Goal: Task Accomplishment & Management: Manage account settings

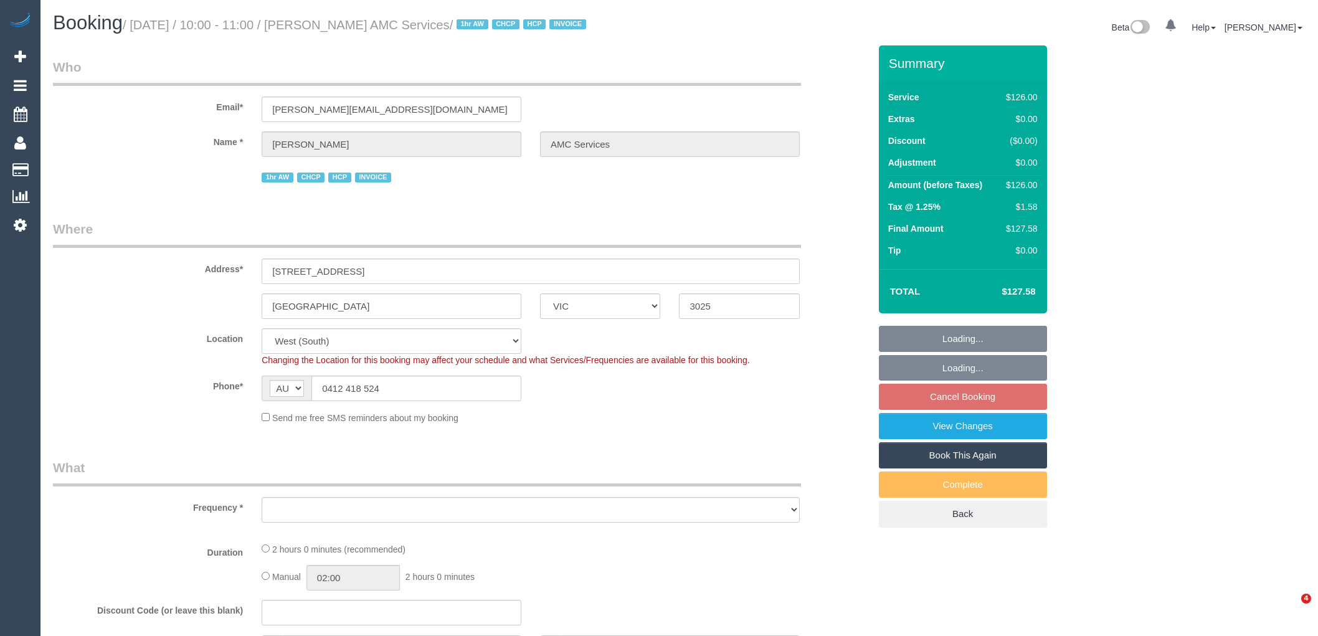
select select "VIC"
select select "object:758"
select select "120"
select select "number:28"
select select "number:14"
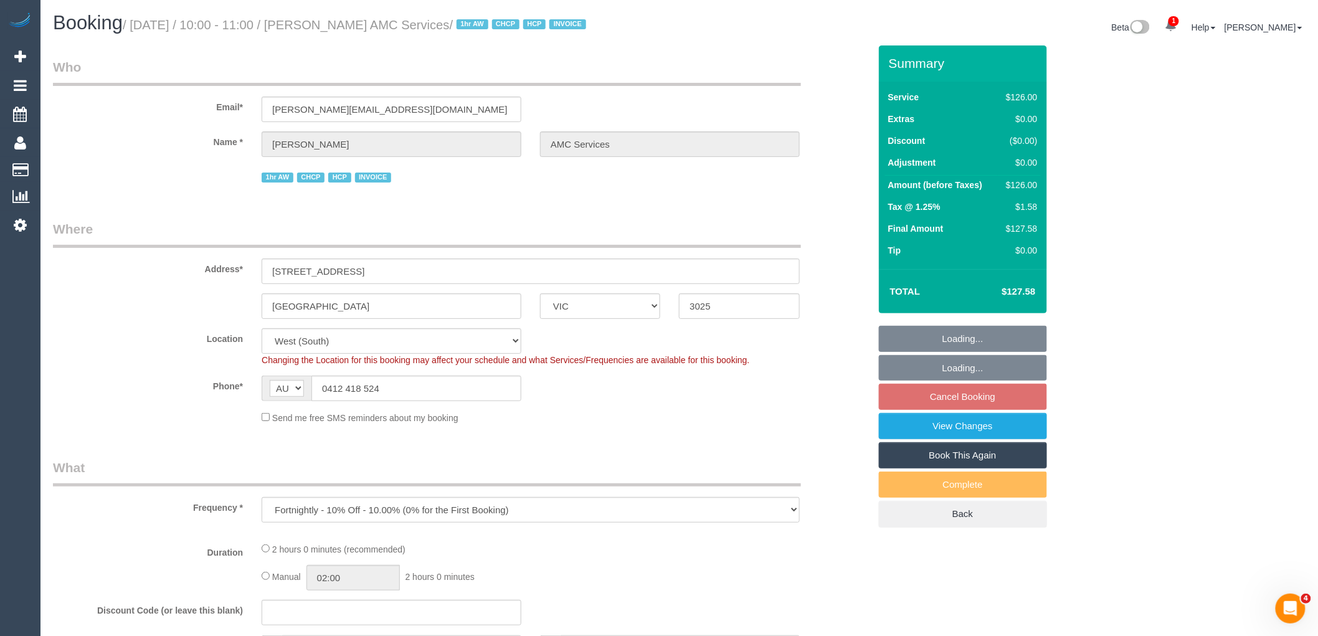
select select "number:18"
select select "number:25"
select select "number:35"
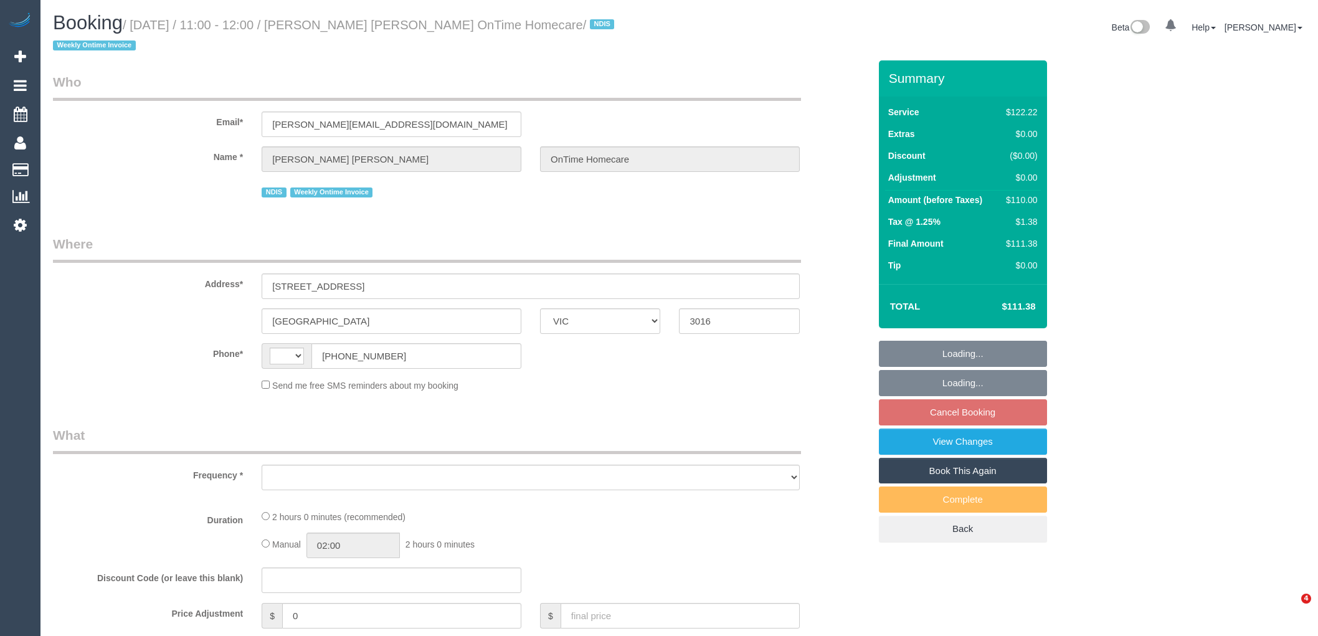
select select "VIC"
select select "string:AU"
select select "object:549"
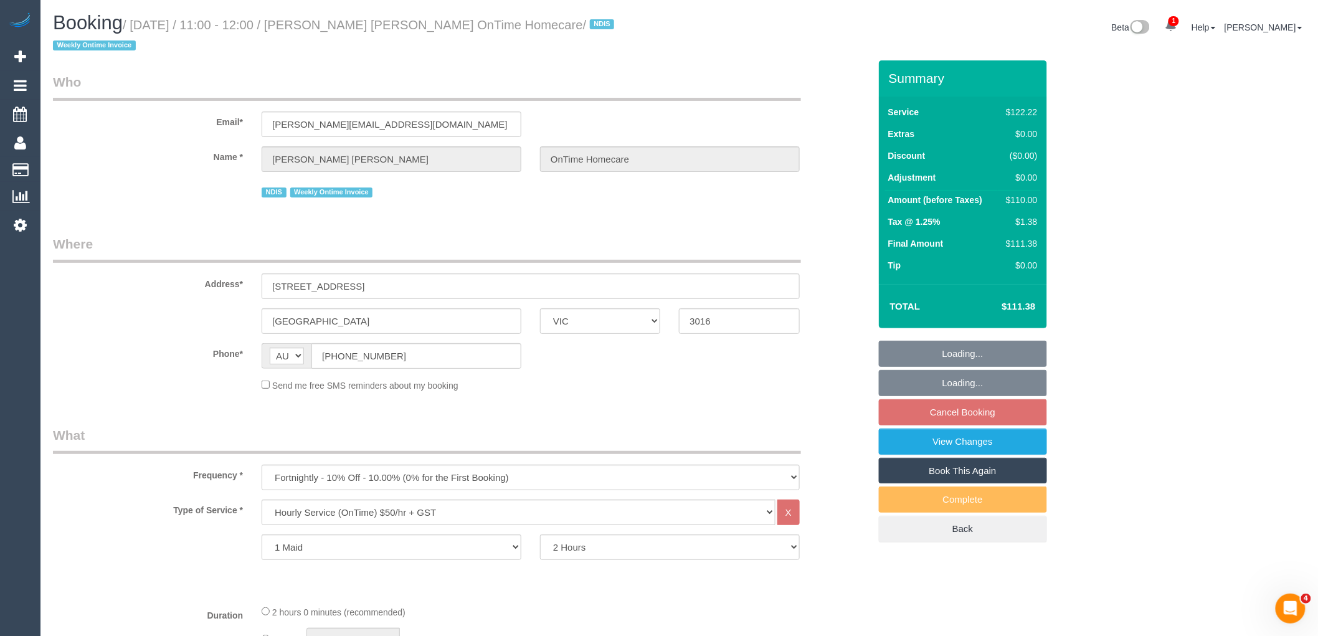
select select "number:28"
select select "number:14"
select select "number:19"
select select "number:22"
select select "number:35"
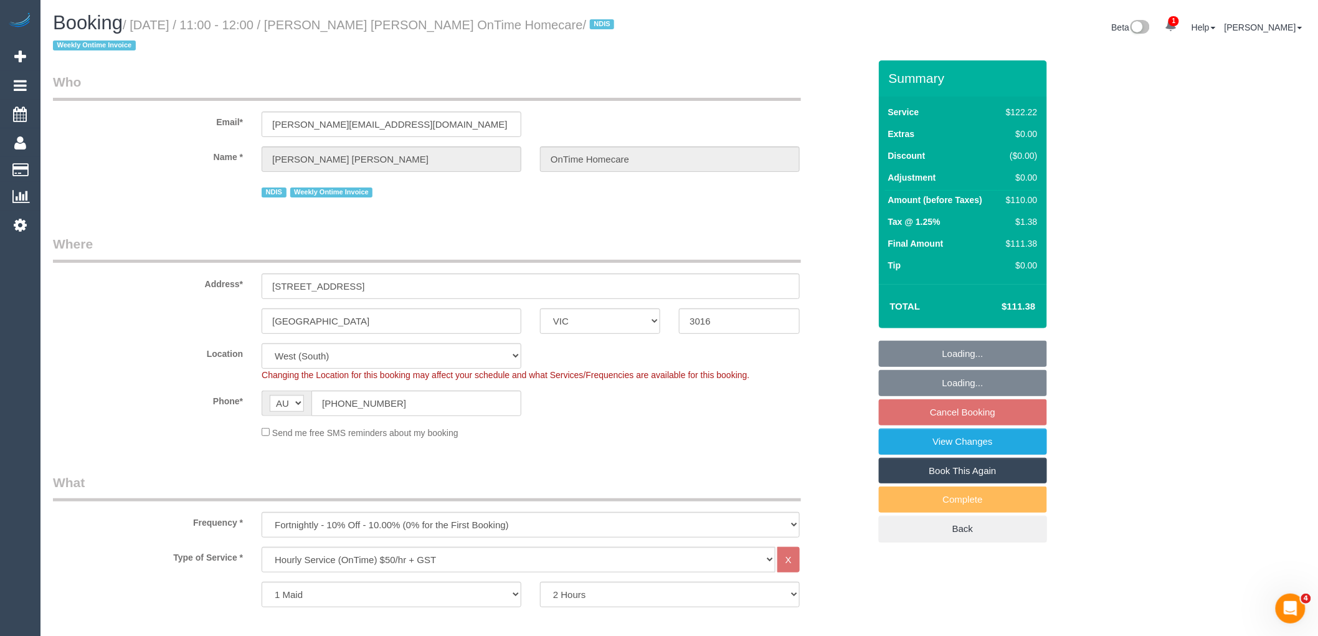
select select "object:1249"
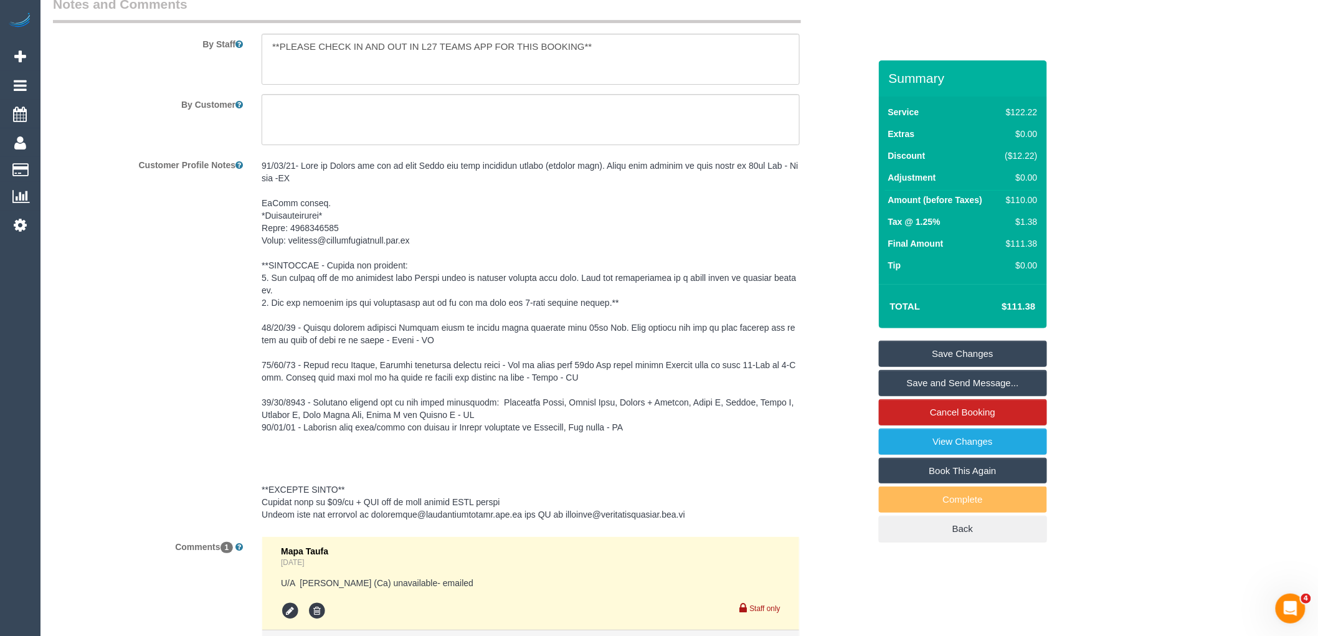
scroll to position [1712, 0]
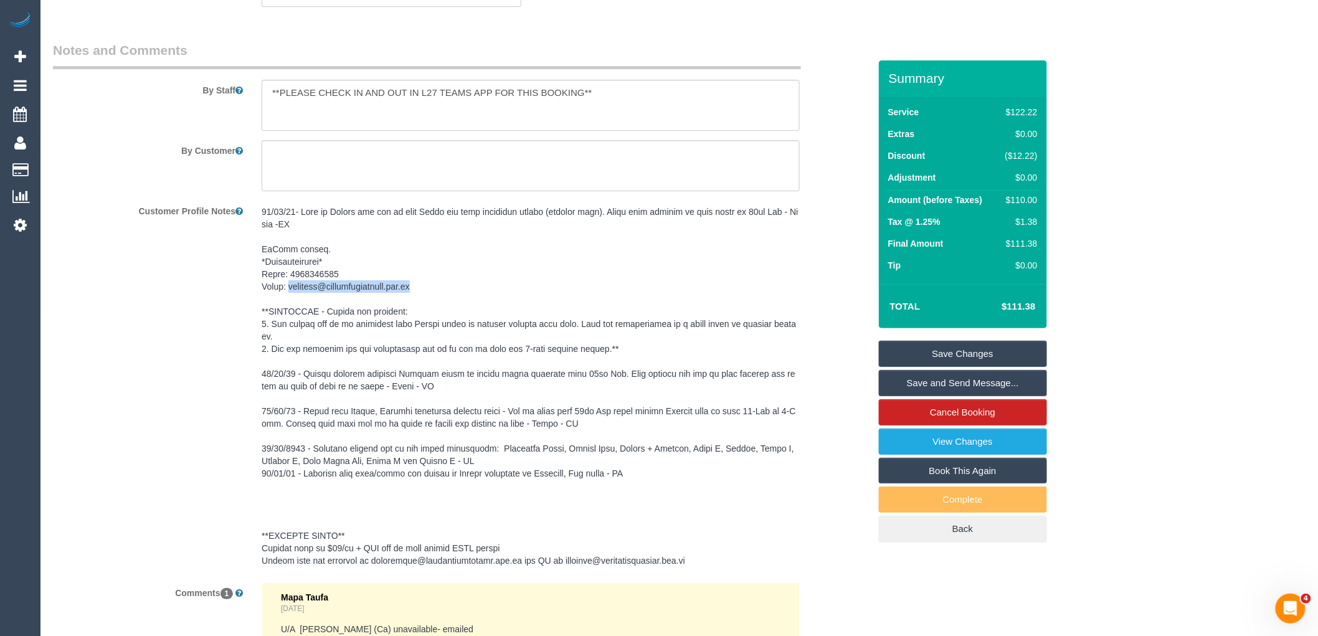
drag, startPoint x: 290, startPoint y: 285, endPoint x: 437, endPoint y: 289, distance: 146.4
click at [437, 289] on pre at bounding box center [531, 386] width 538 height 361
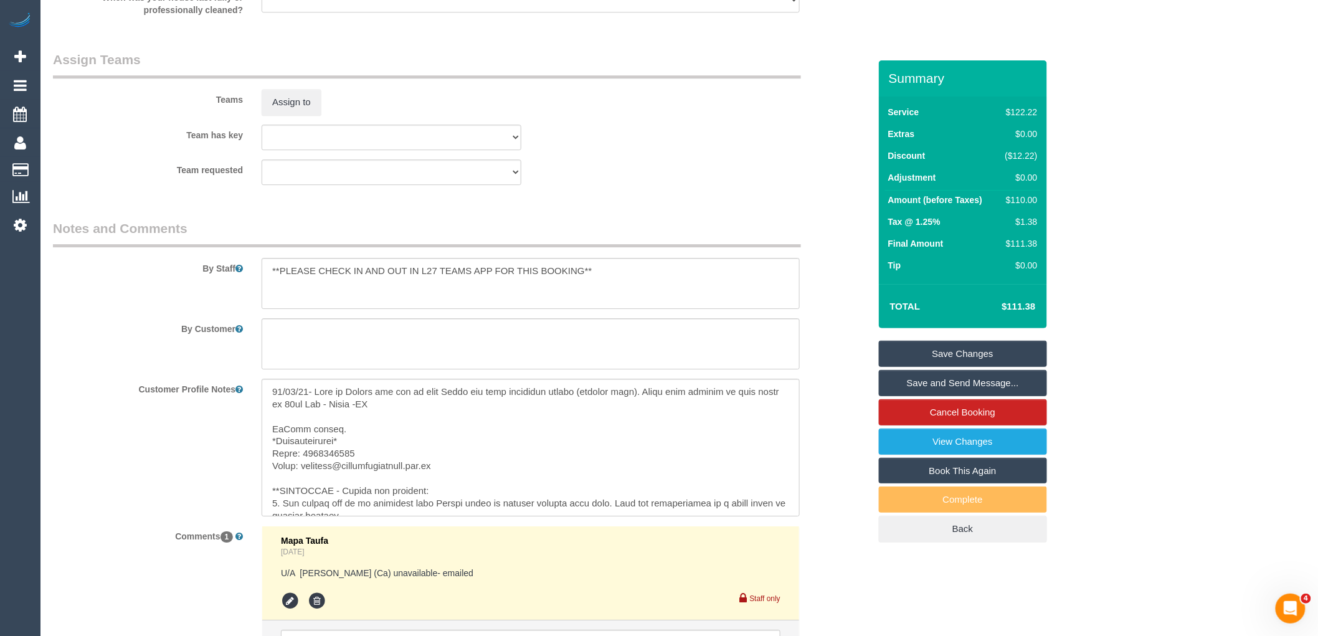
scroll to position [1529, 0]
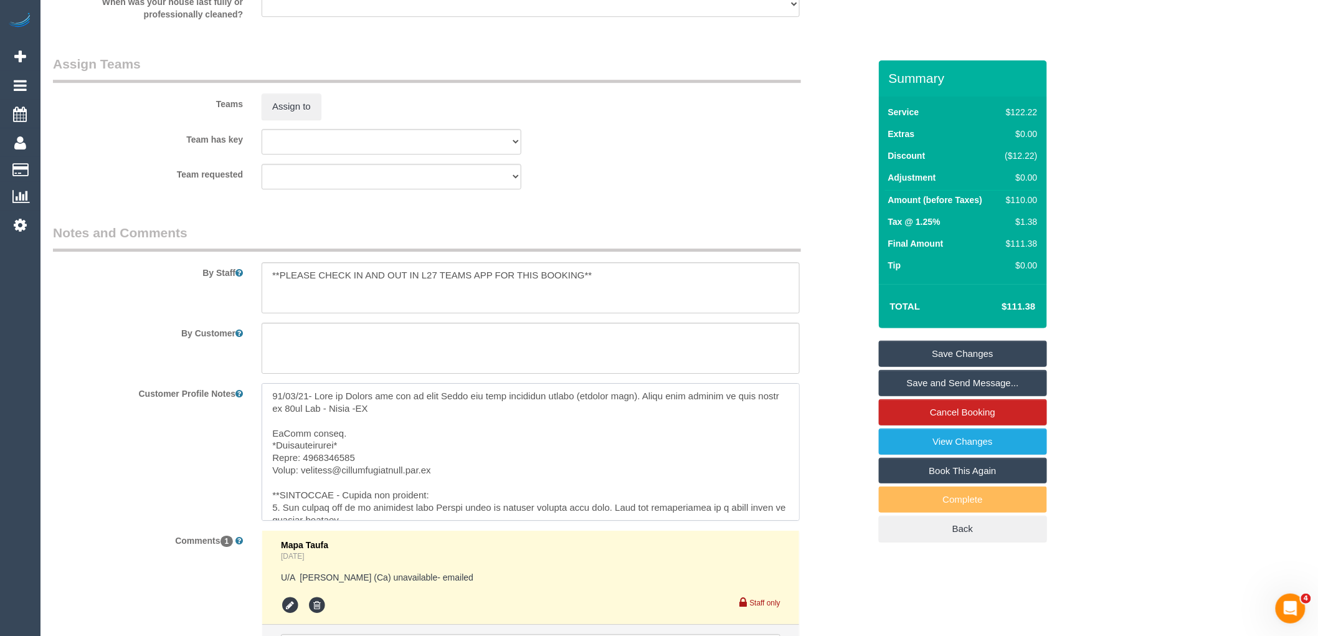
drag, startPoint x: 463, startPoint y: 474, endPoint x: 300, endPoint y: 472, distance: 163.2
click at [300, 472] on textarea at bounding box center [531, 452] width 538 height 138
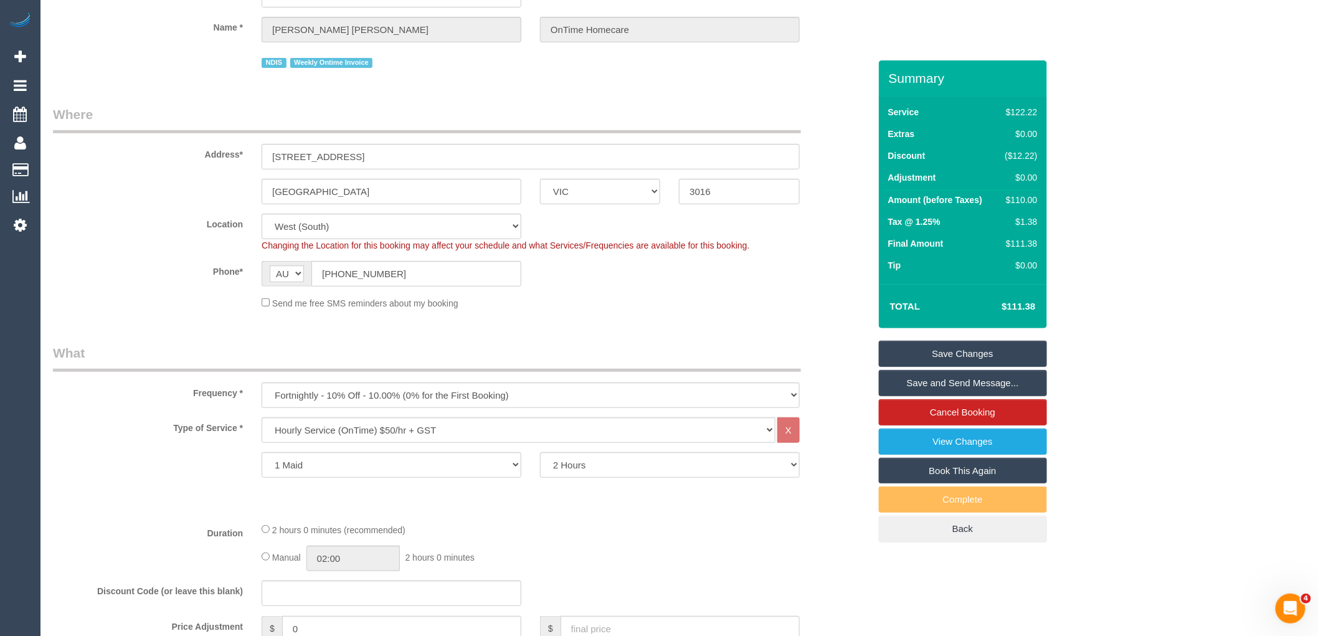
scroll to position [0, 0]
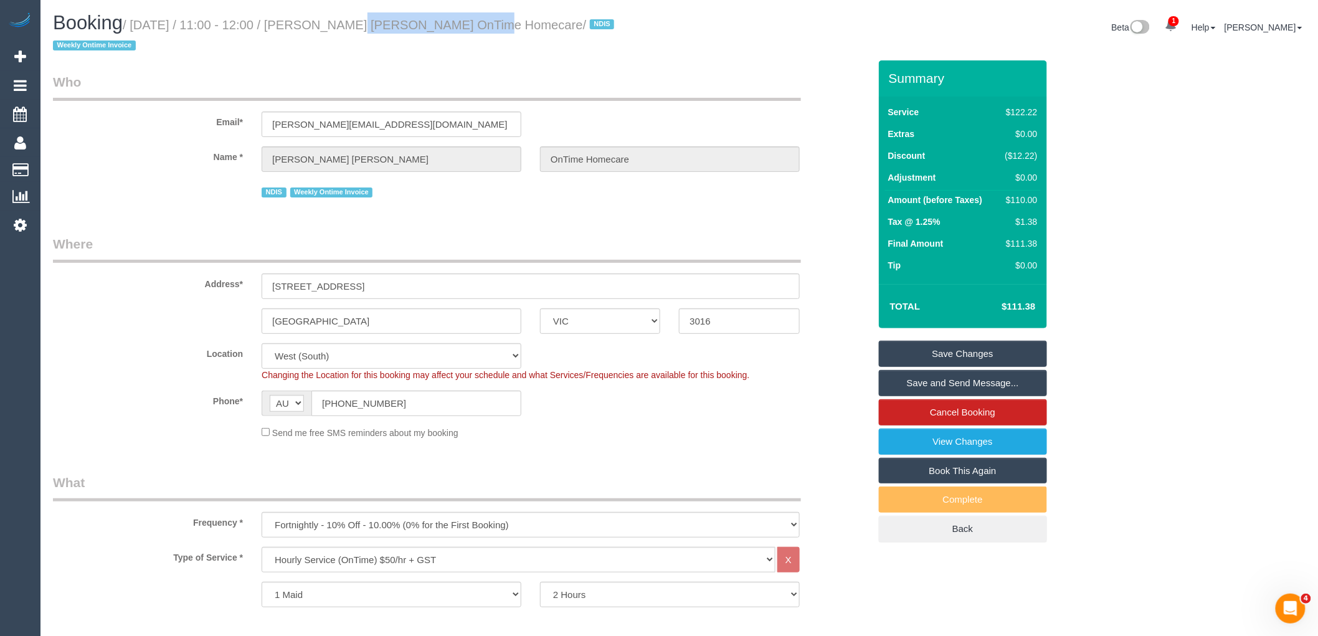
drag, startPoint x: 324, startPoint y: 22, endPoint x: 455, endPoint y: 14, distance: 131.0
click at [455, 14] on h1 "Booking / October 06, 2025 / 11:00 - 12:00 / Douglas Graeme Bews OnTime Homecar…" at bounding box center [361, 33] width 617 height 42
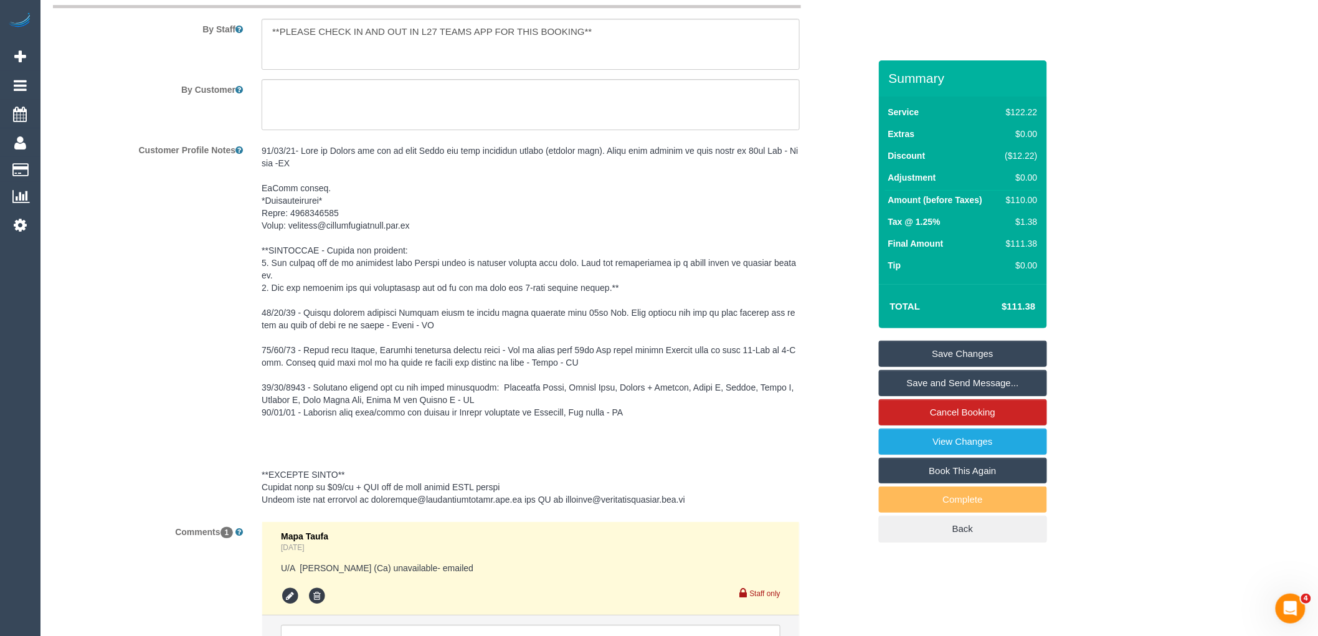
scroll to position [1902, 0]
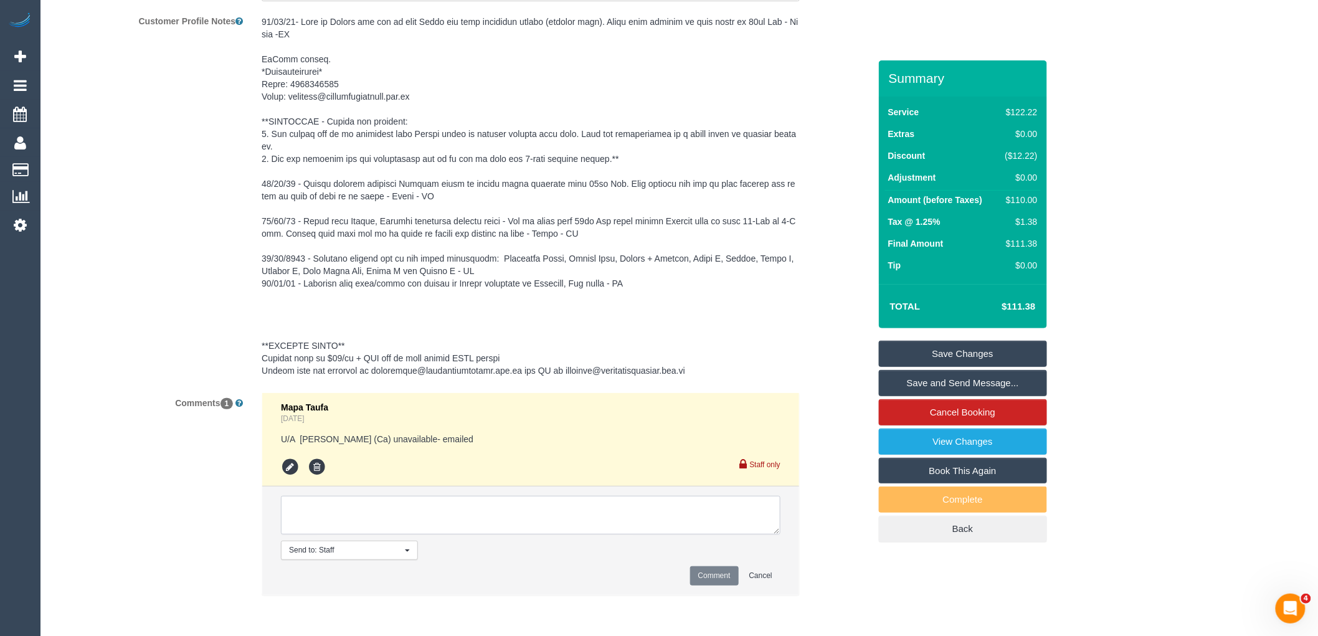
click at [503, 518] on textarea at bounding box center [531, 515] width 500 height 39
type textarea "Assigned pending 6/10 AW 12pm-2pm via email"
click at [720, 581] on button "Comment" at bounding box center [714, 575] width 49 height 19
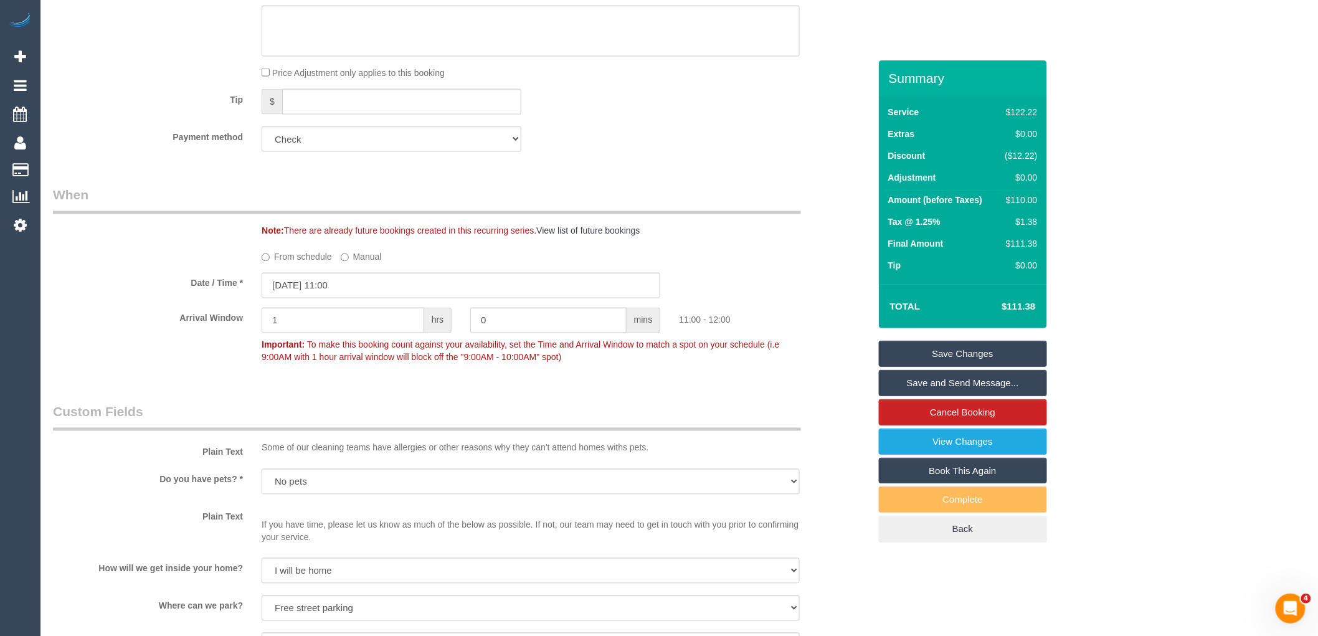
scroll to position [794, 0]
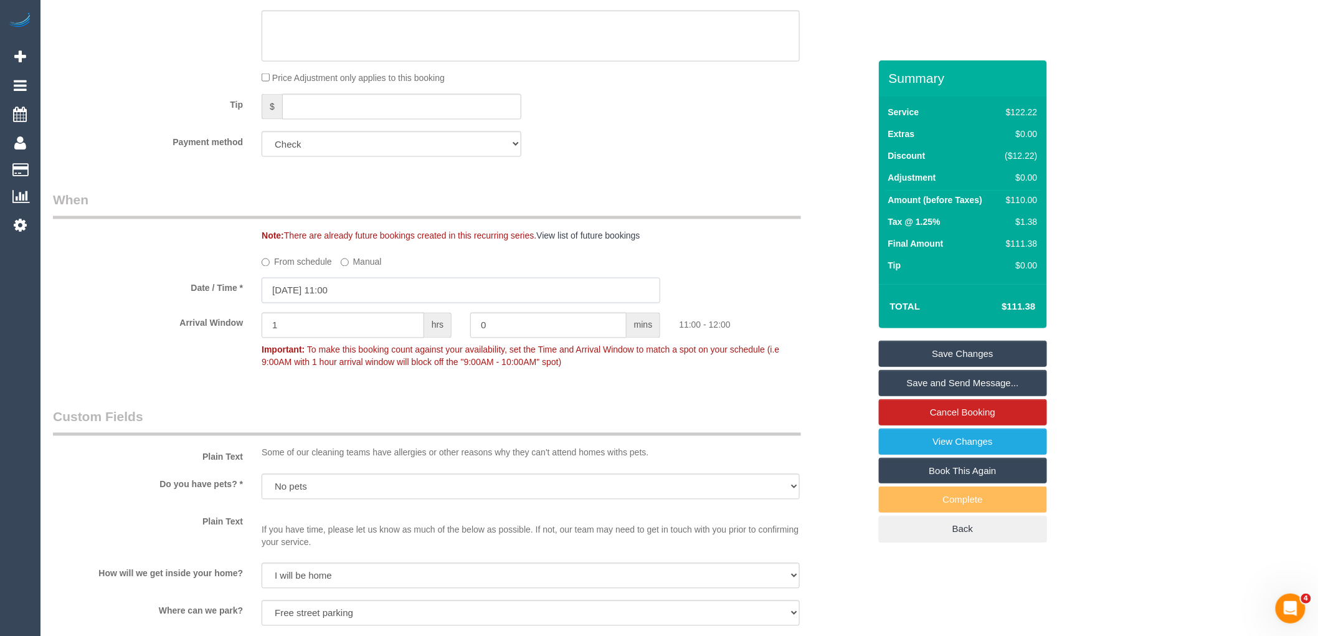
click at [372, 296] on input "06/10/2025 11:00" at bounding box center [461, 291] width 399 height 26
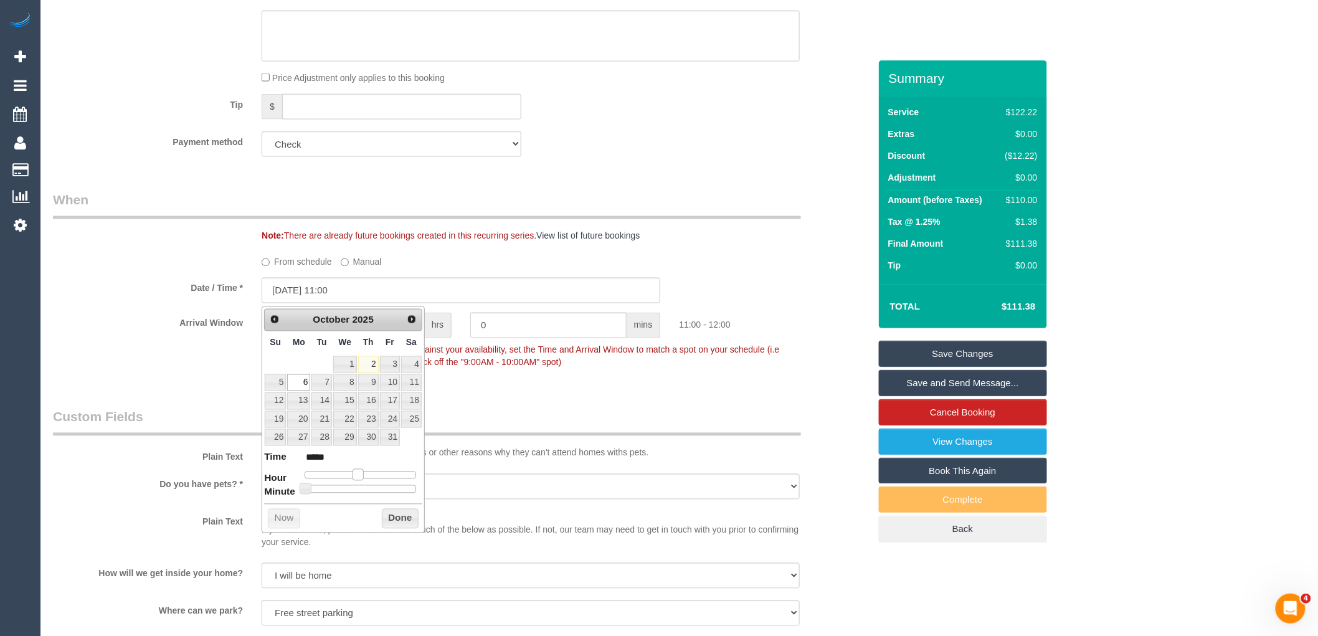
type input "06/10/2025 12:00"
type input "*****"
click at [363, 472] on span at bounding box center [362, 474] width 11 height 11
click at [393, 515] on button "Done" at bounding box center [400, 519] width 37 height 20
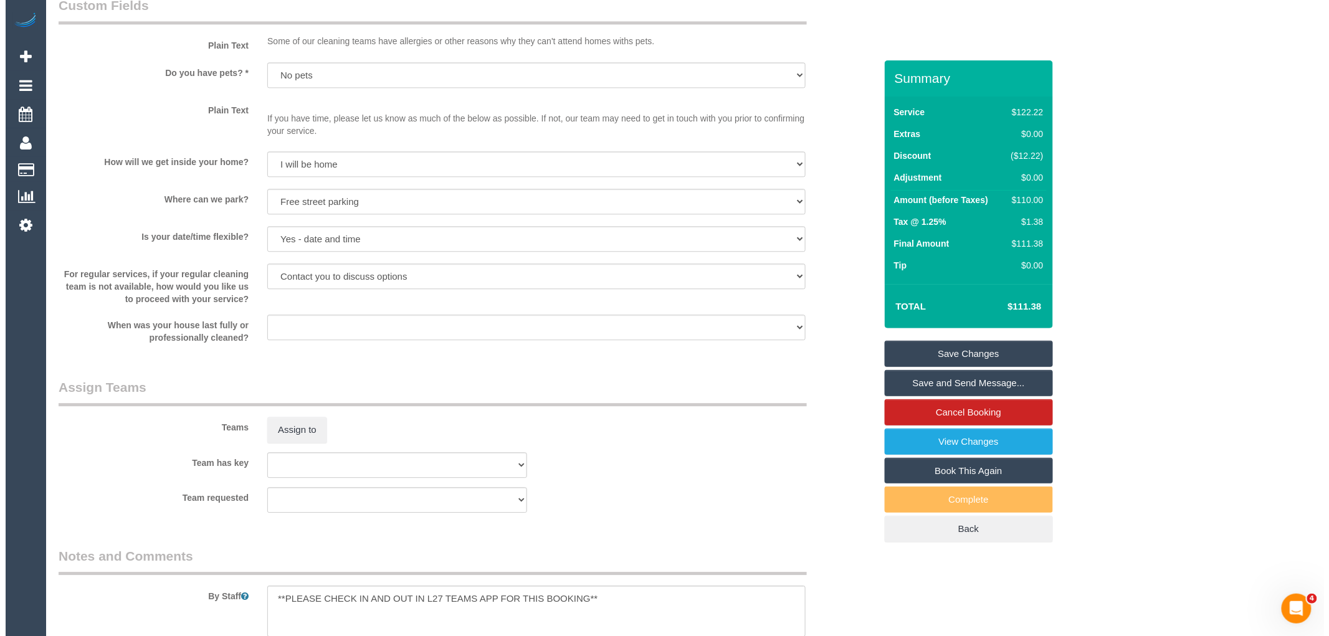
scroll to position [1210, 0]
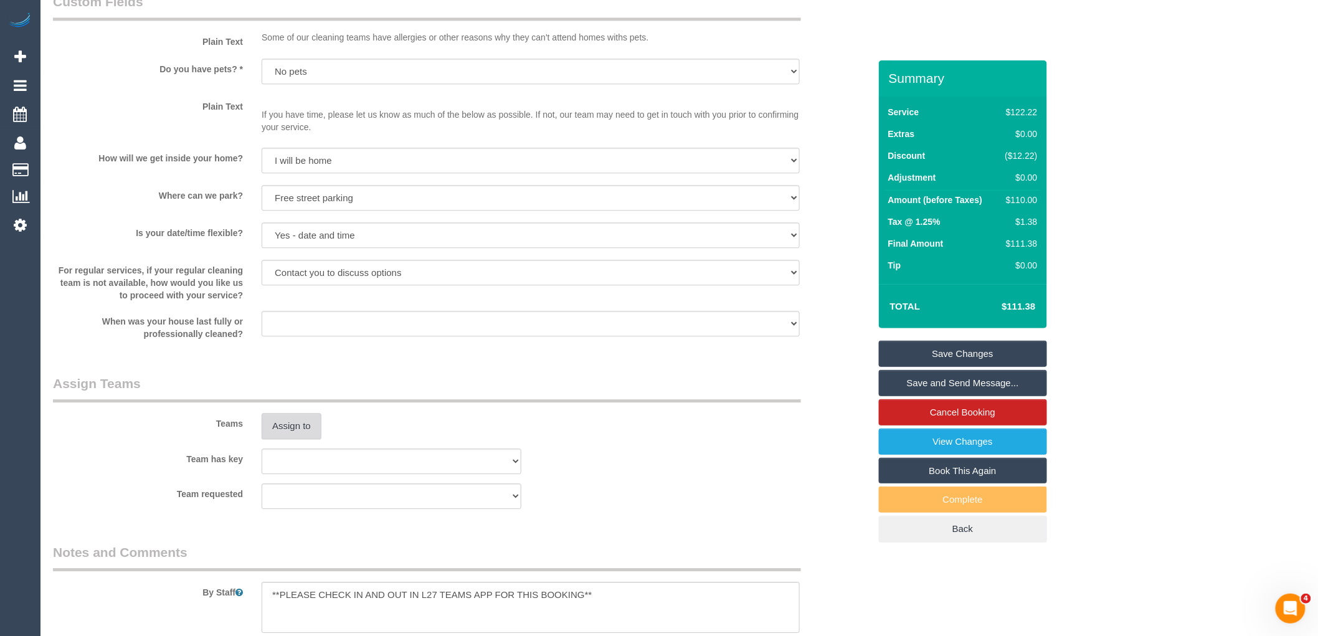
click at [297, 428] on button "Assign to" at bounding box center [292, 426] width 60 height 26
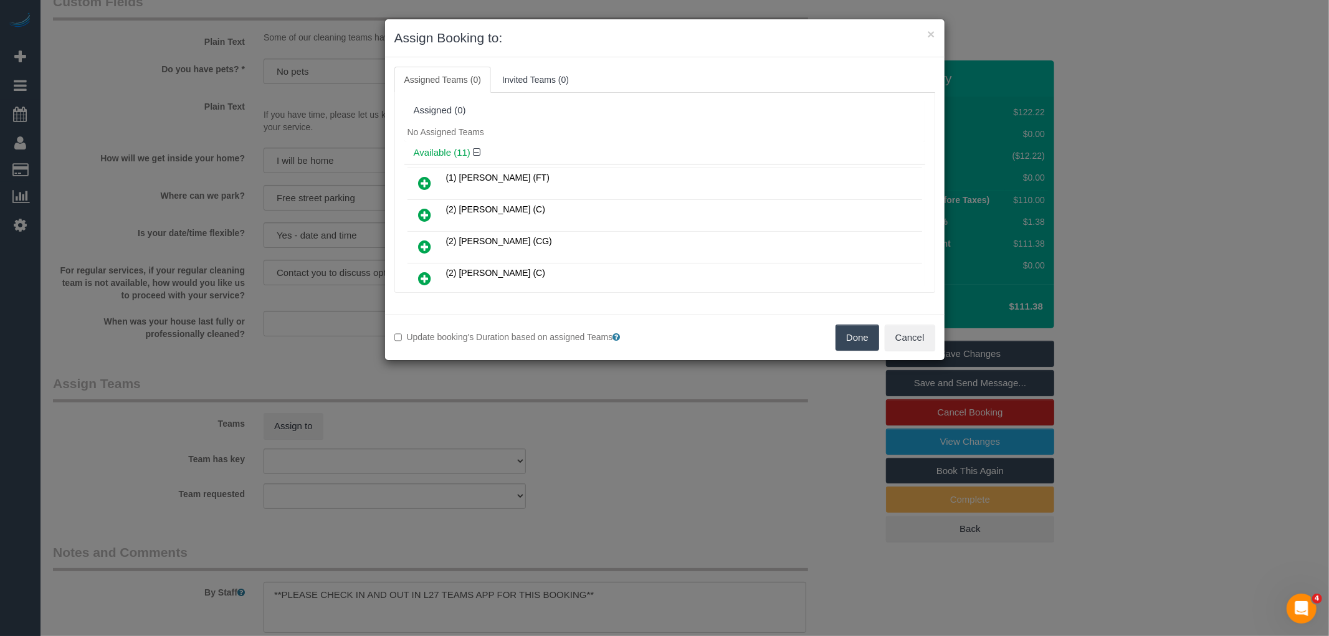
scroll to position [279, 0]
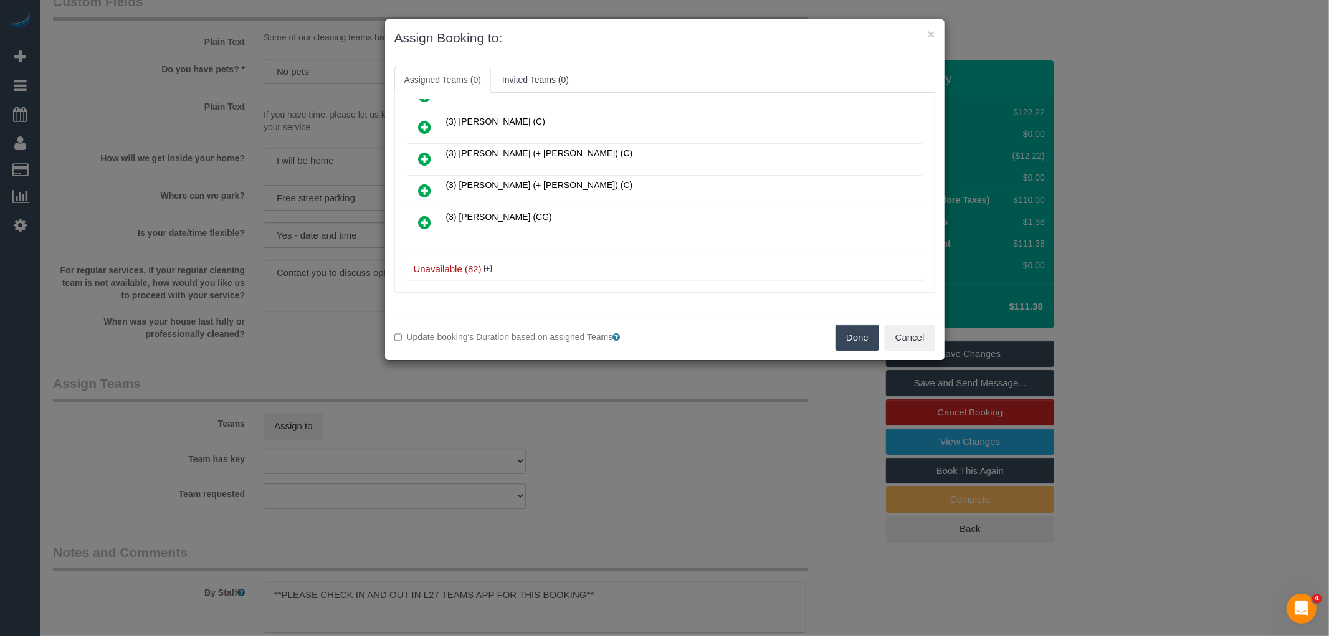
click at [427, 216] on icon at bounding box center [425, 222] width 13 height 15
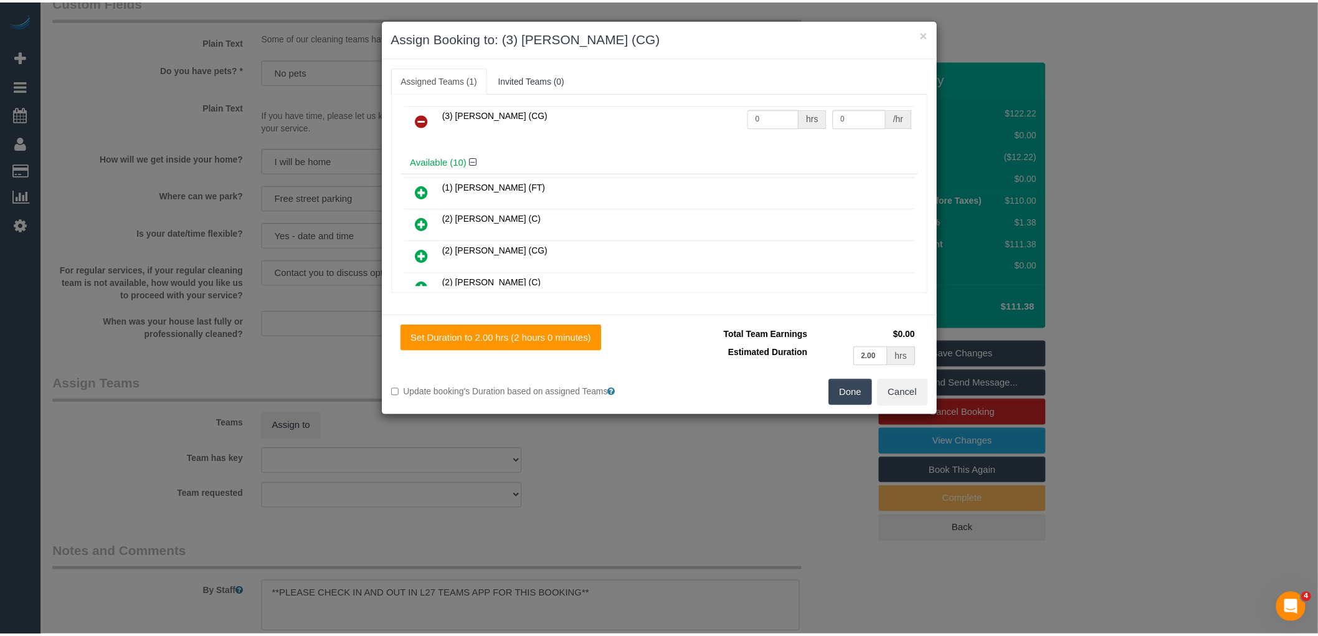
scroll to position [1, 0]
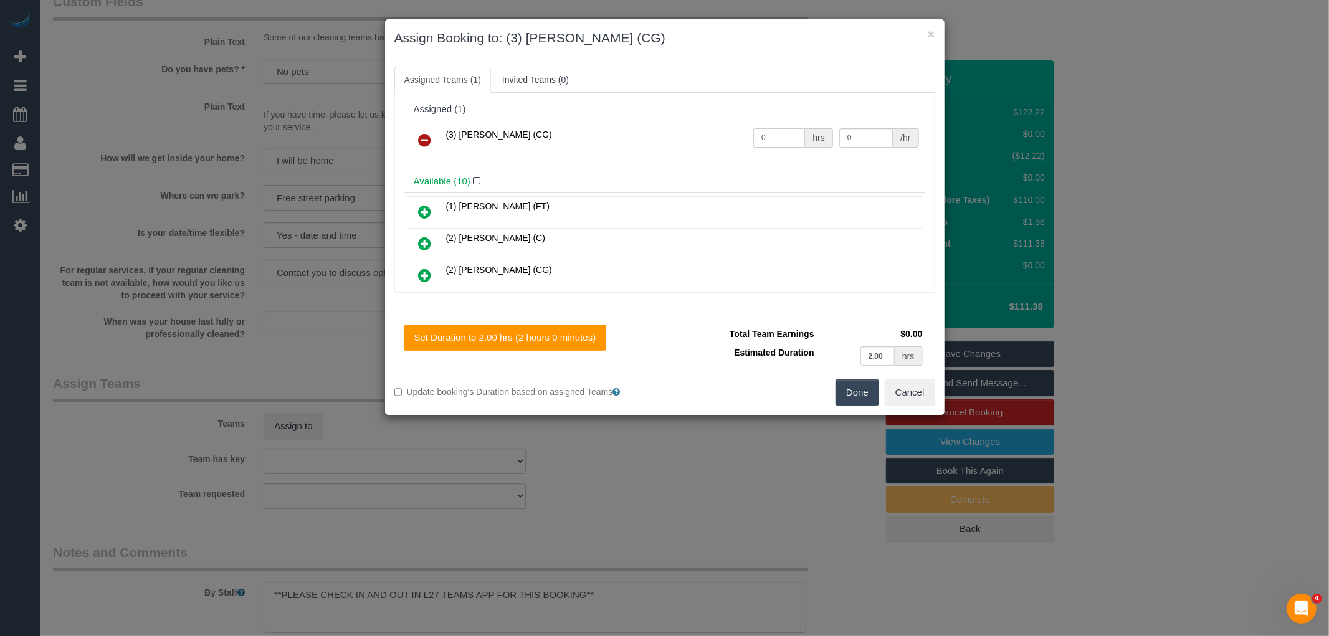
click at [780, 137] on input "0" at bounding box center [779, 137] width 52 height 19
type input "2"
type input "38.5"
click at [851, 399] on button "Done" at bounding box center [857, 392] width 44 height 26
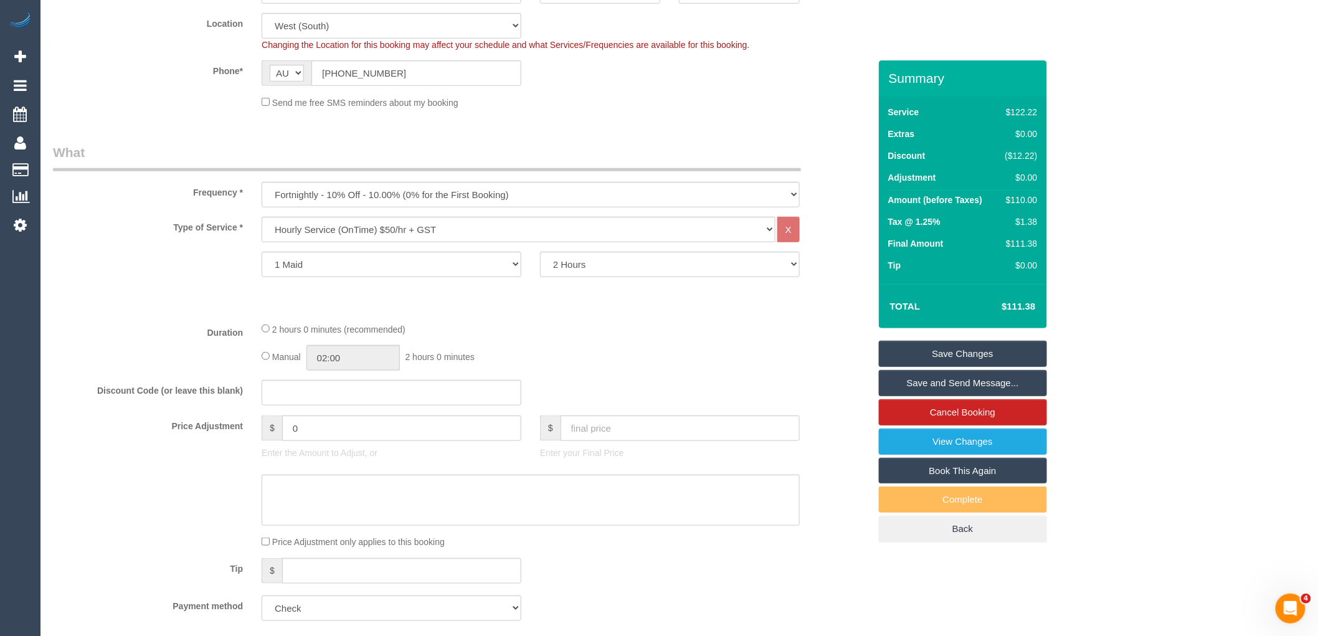
scroll to position [0, 0]
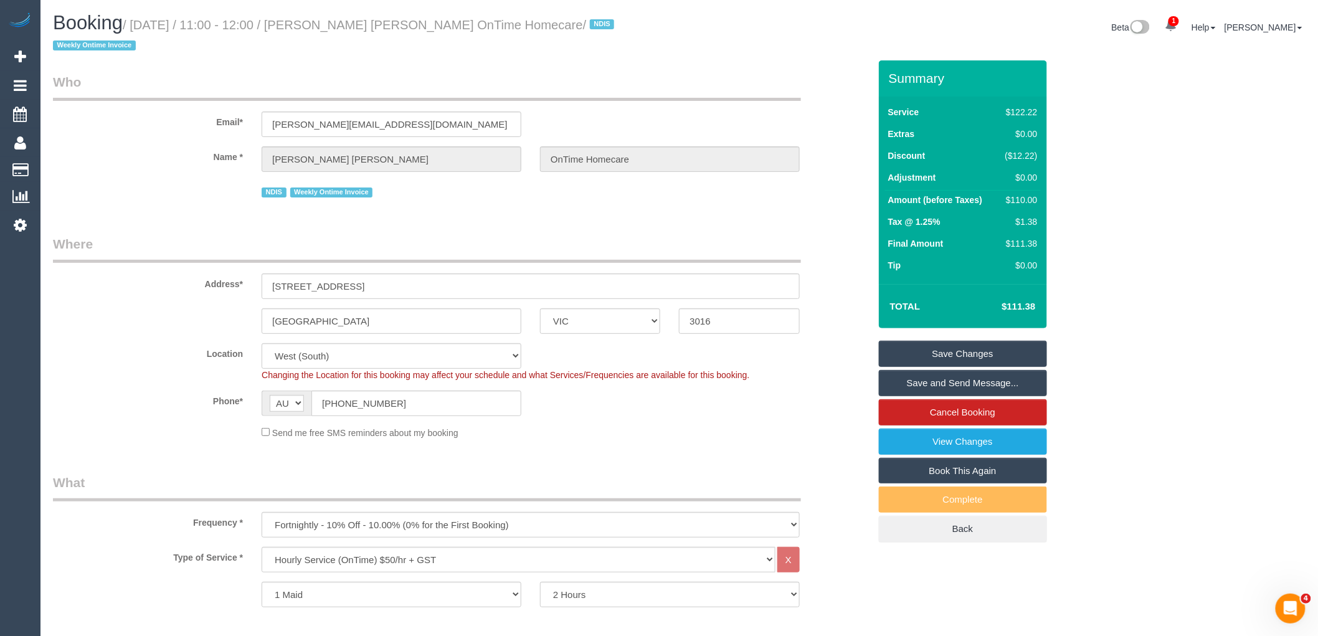
drag, startPoint x: 325, startPoint y: 21, endPoint x: 562, endPoint y: 26, distance: 236.7
click at [562, 26] on small "/ October 06, 2025 / 11:00 - 12:00 / Douglas Graeme Bews OnTime Homecare / NDIS…" at bounding box center [335, 35] width 565 height 35
copy small "Douglas Graeme Bews OnTime Homecare"
click at [1012, 351] on link "Save Changes" at bounding box center [963, 354] width 168 height 26
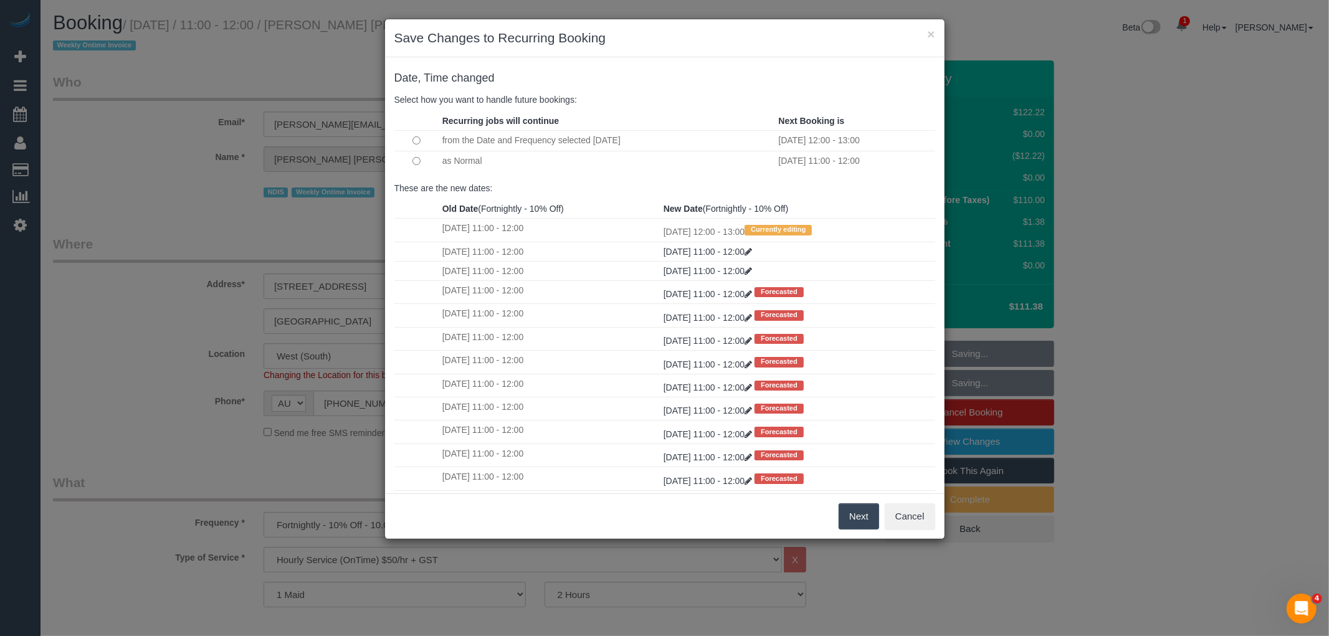
click at [849, 519] on button "Next" at bounding box center [858, 516] width 40 height 26
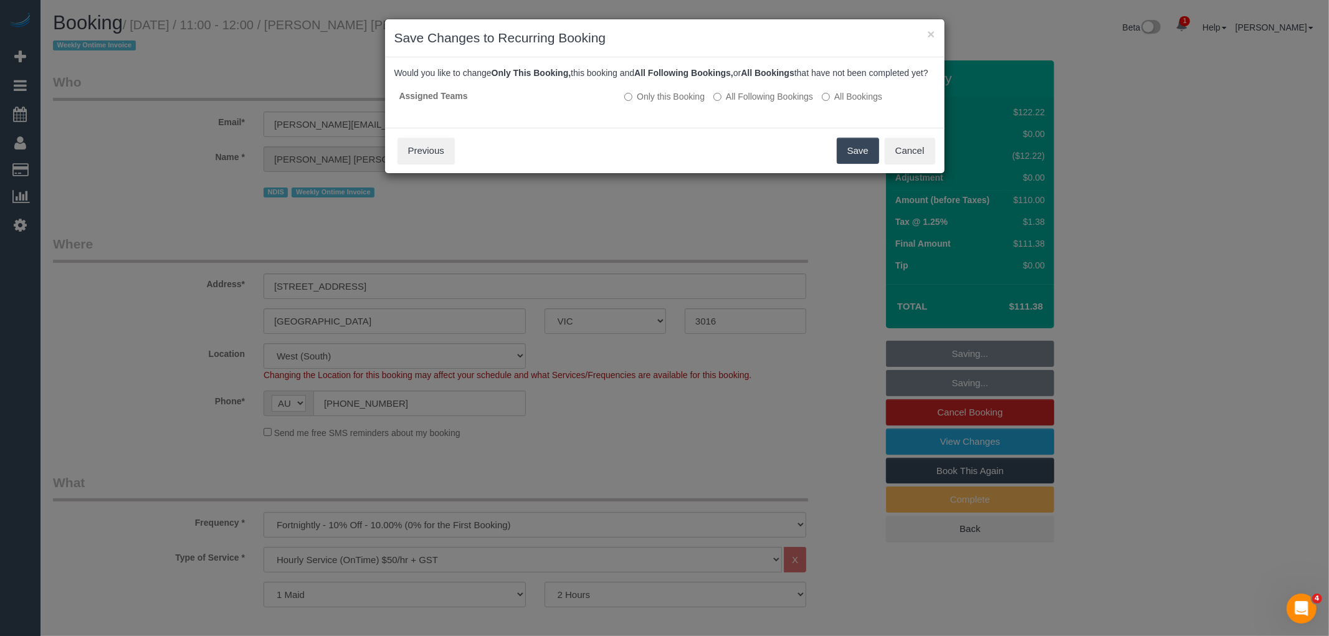
click at [848, 164] on button "Save" at bounding box center [858, 151] width 42 height 26
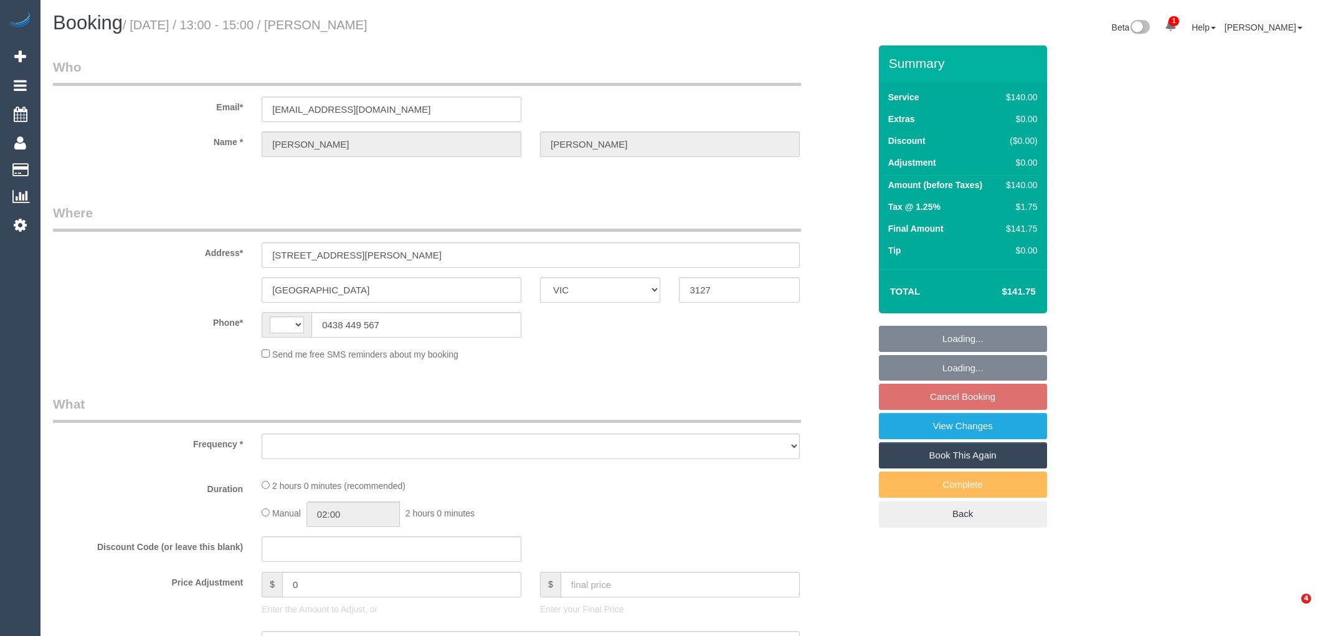
select select "VIC"
select select "object:404"
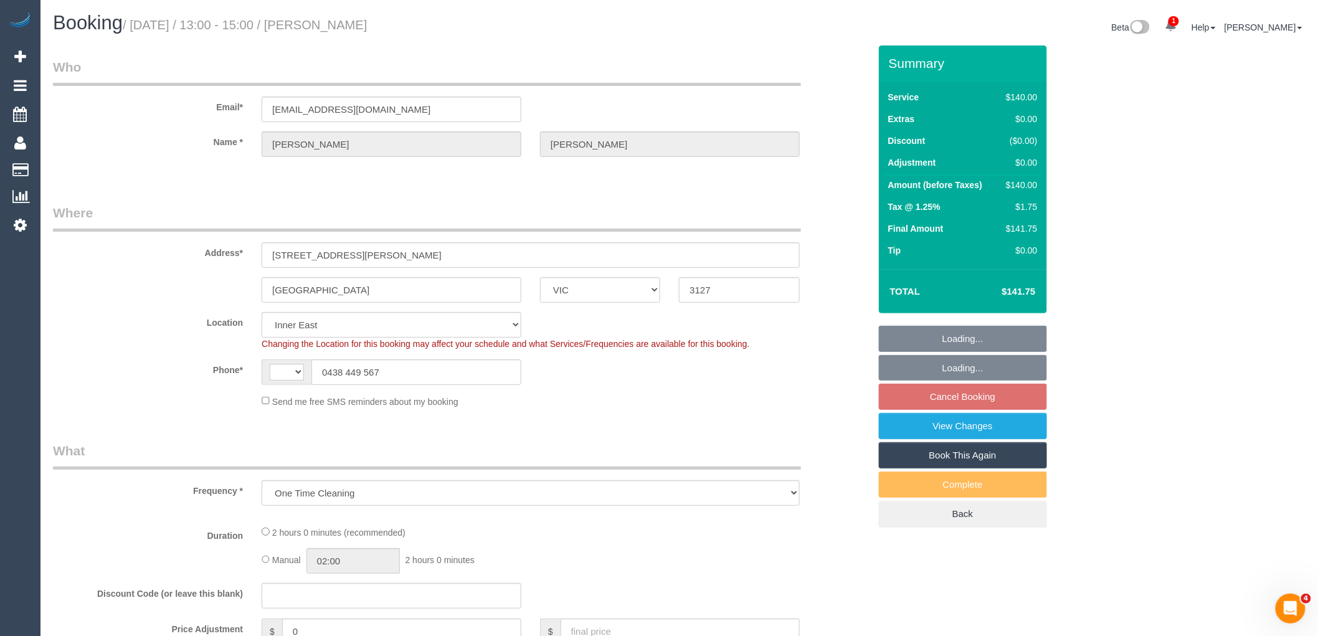
select select "string:AU"
select select "string:stripe-pm_1RcfbX2GScqysDRV6cMESLr1"
select select "object:804"
select select "number:30"
select select "number:14"
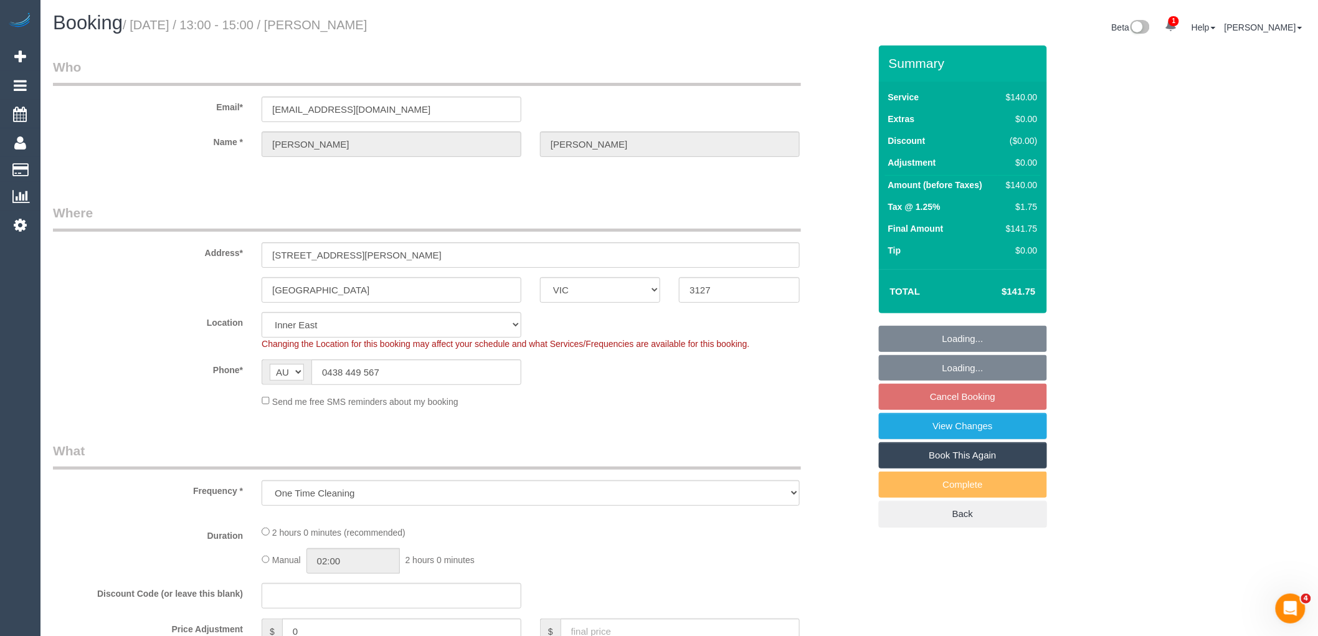
select select "number:19"
select select "number:24"
select select "number:12"
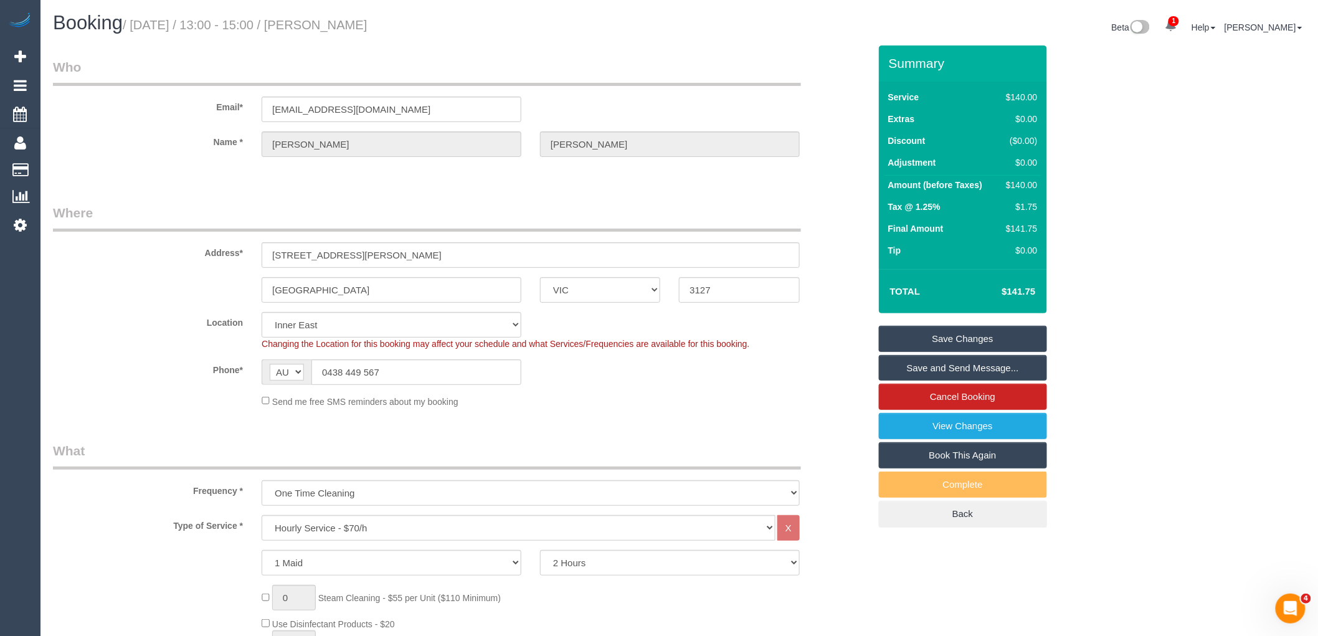
drag, startPoint x: 330, startPoint y: 25, endPoint x: 405, endPoint y: 27, distance: 74.8
click at [405, 27] on h1 "Booking / October 03, 2025 / 13:00 - 15:00 / Renae Smith" at bounding box center [361, 22] width 617 height 21
copy small "Renae Smith"
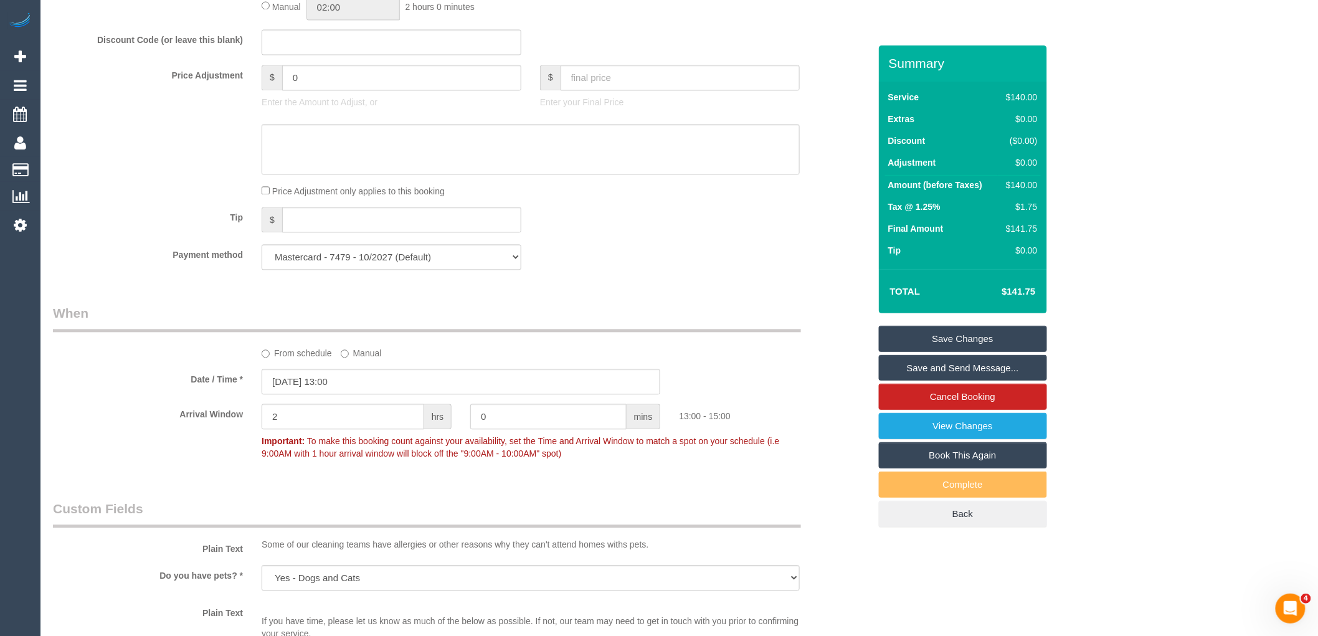
scroll to position [1038, 0]
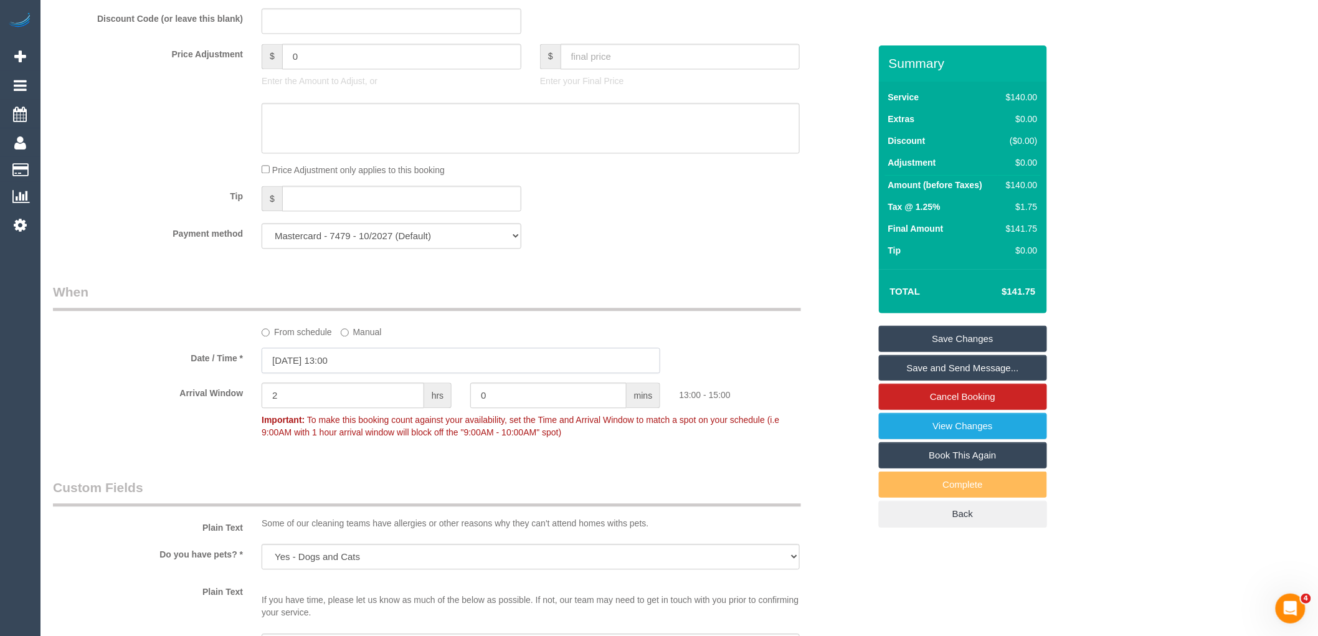
click at [343, 371] on input "03/10/2025 13:00" at bounding box center [461, 361] width 399 height 26
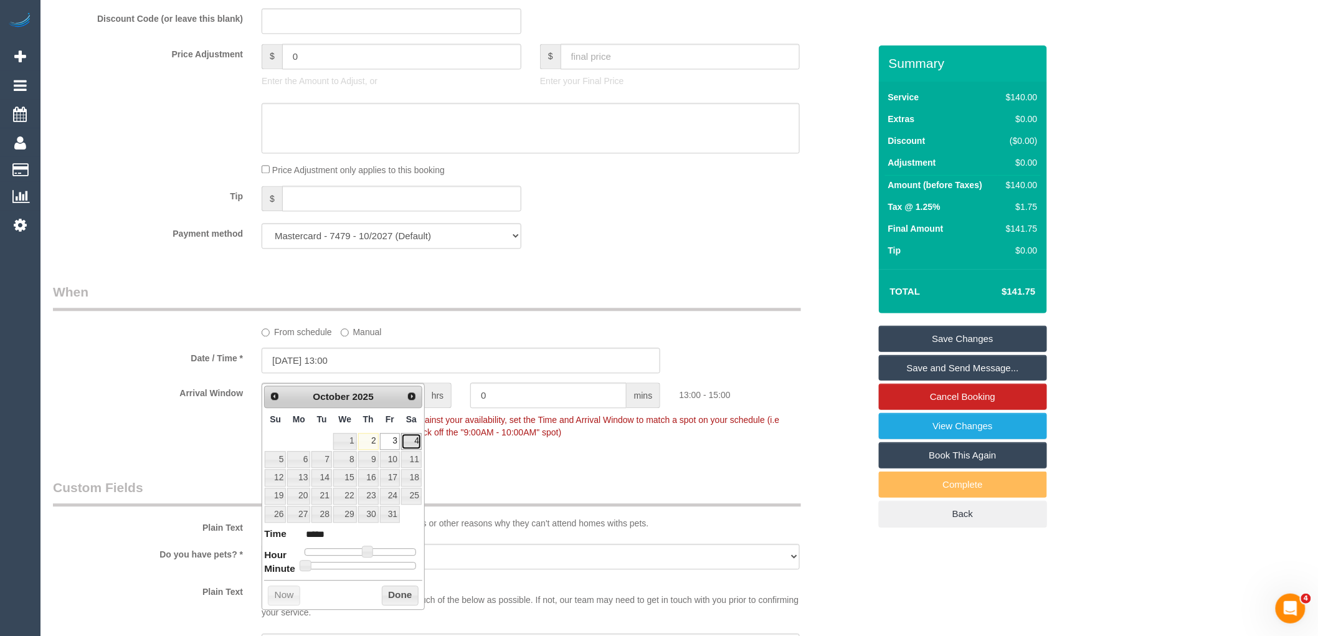
click at [414, 441] on link "4" at bounding box center [411, 441] width 21 height 17
type input "04/10/2025 12:00"
type input "*****"
drag, startPoint x: 365, startPoint y: 551, endPoint x: 386, endPoint y: 581, distance: 36.1
click at [359, 553] on span at bounding box center [362, 551] width 11 height 11
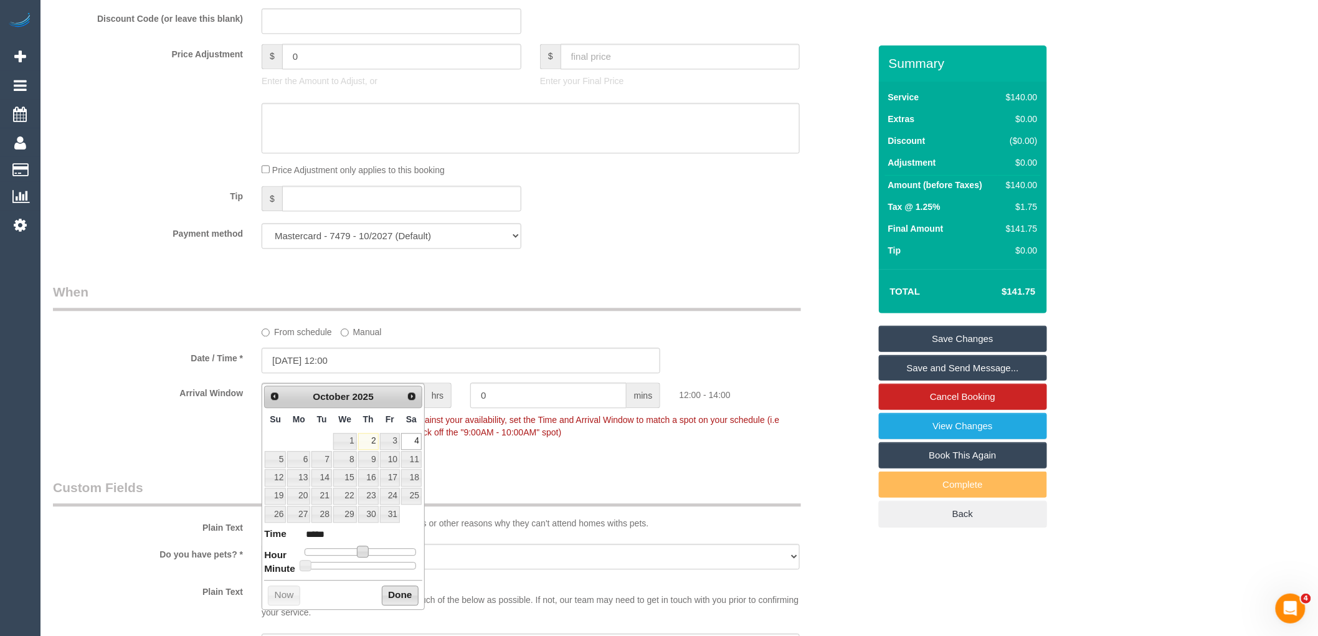
click at [391, 592] on button "Done" at bounding box center [400, 596] width 37 height 20
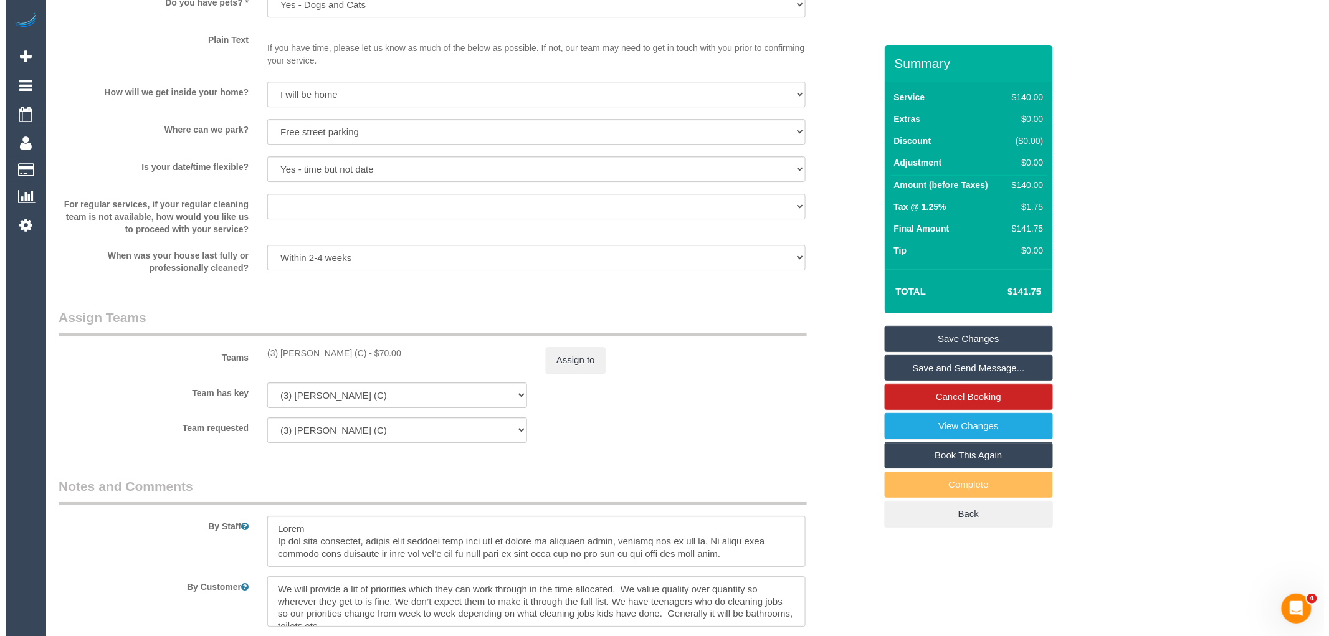
scroll to position [1591, 0]
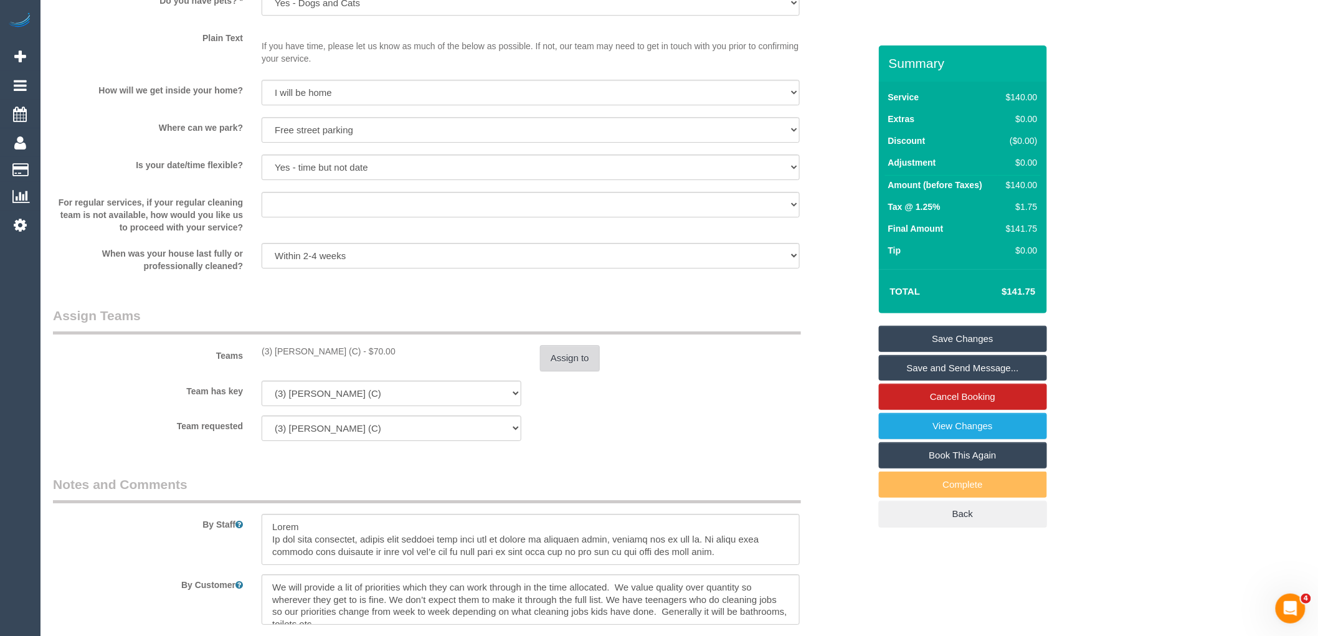
click at [553, 361] on button "Assign to" at bounding box center [570, 358] width 60 height 26
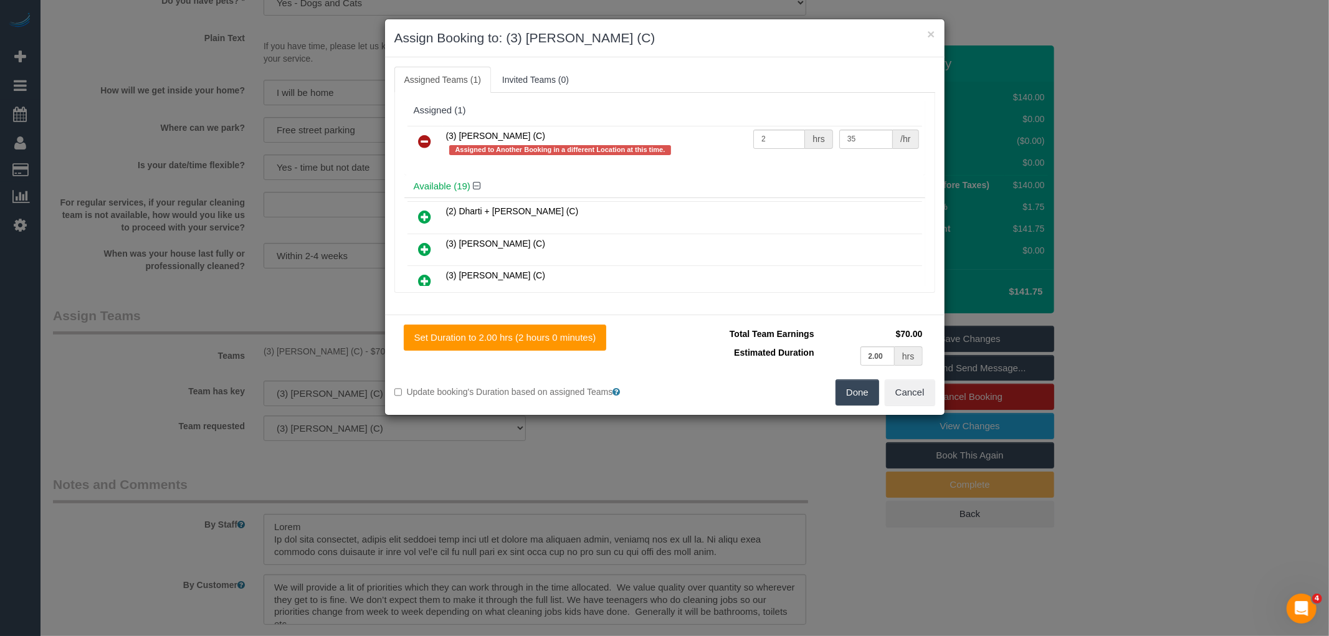
click at [424, 138] on icon at bounding box center [425, 141] width 13 height 15
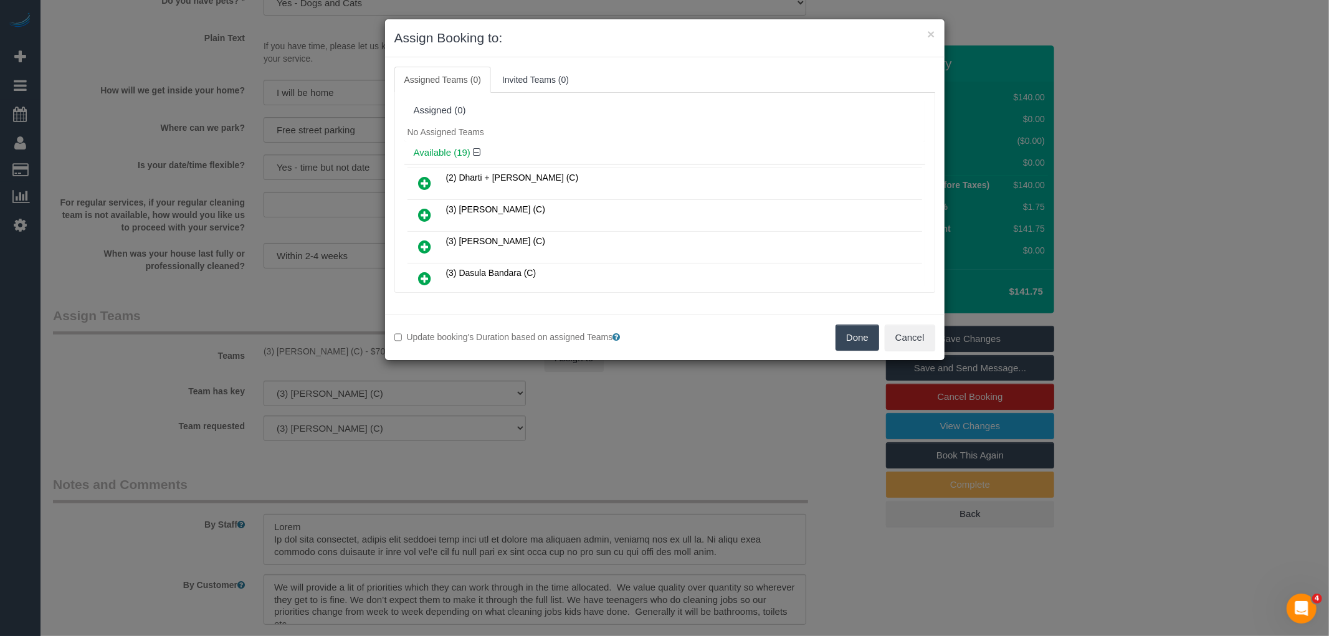
scroll to position [110, 0]
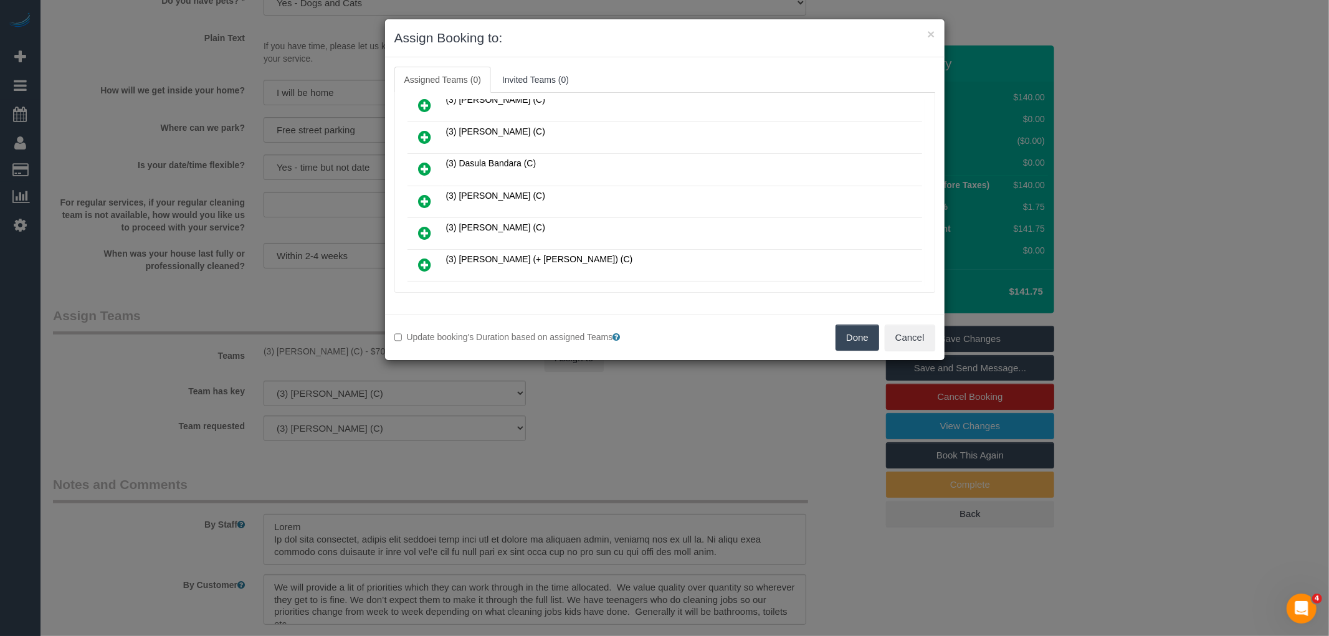
click at [422, 201] on icon at bounding box center [425, 201] width 13 height 15
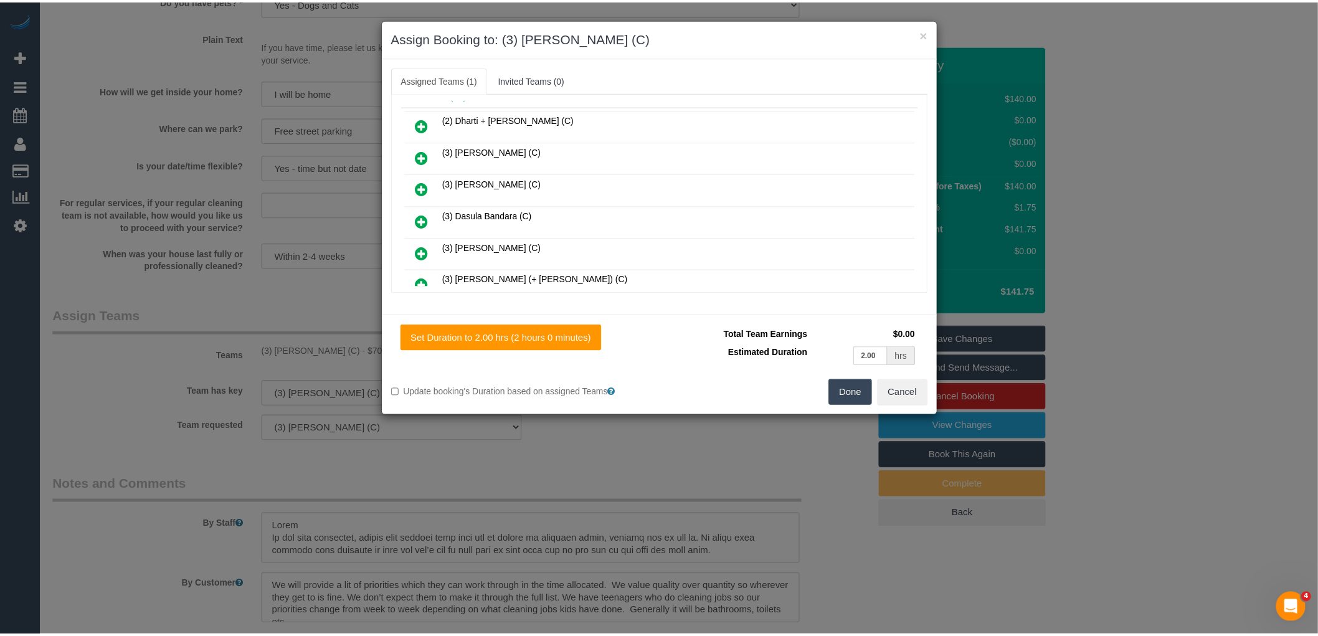
scroll to position [0, 0]
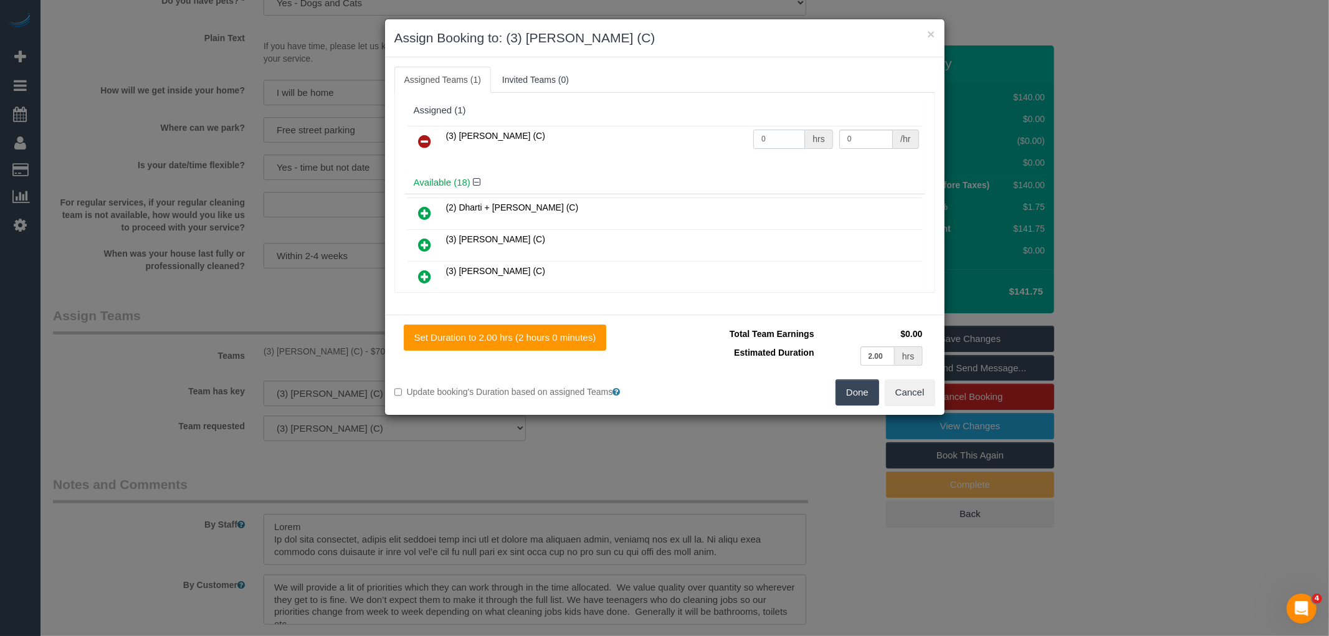
click at [781, 133] on input "0" at bounding box center [779, 139] width 52 height 19
type input "2"
type input "35"
click at [854, 393] on button "Done" at bounding box center [857, 392] width 44 height 26
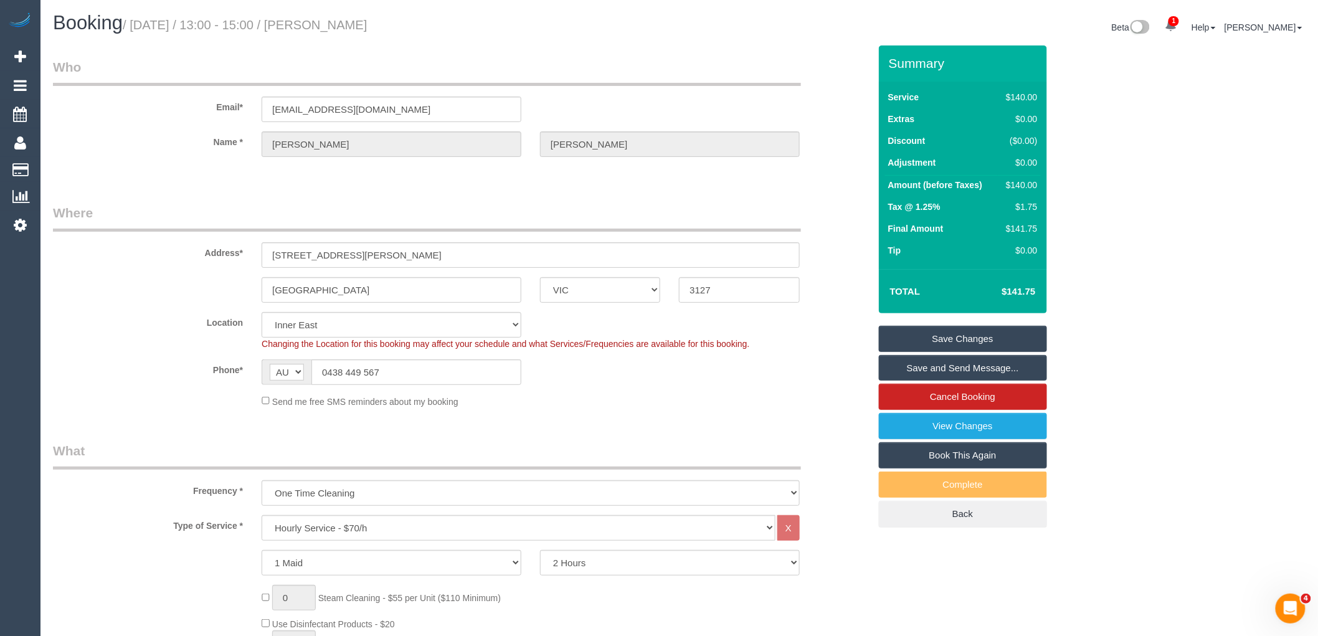
drag, startPoint x: 326, startPoint y: 27, endPoint x: 415, endPoint y: 24, distance: 89.8
click at [415, 24] on h1 "Booking / October 03, 2025 / 13:00 - 15:00 / Renae Smith" at bounding box center [361, 22] width 617 height 21
copy small "Renae Smith"
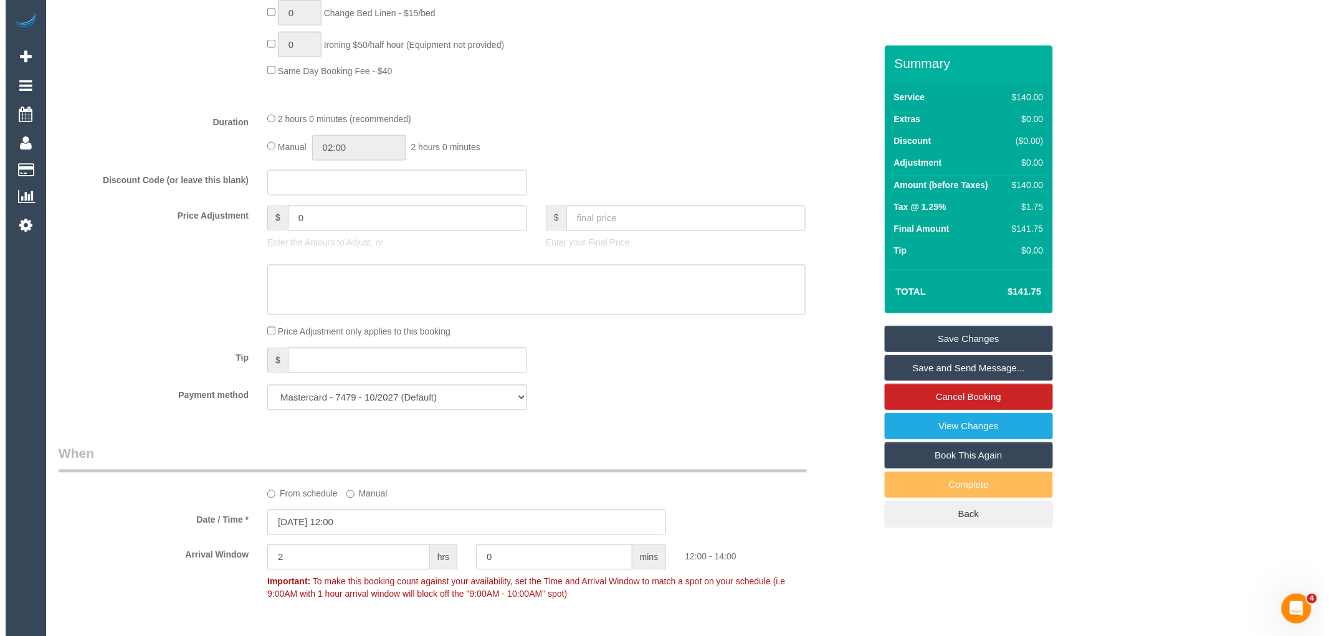
scroll to position [899, 0]
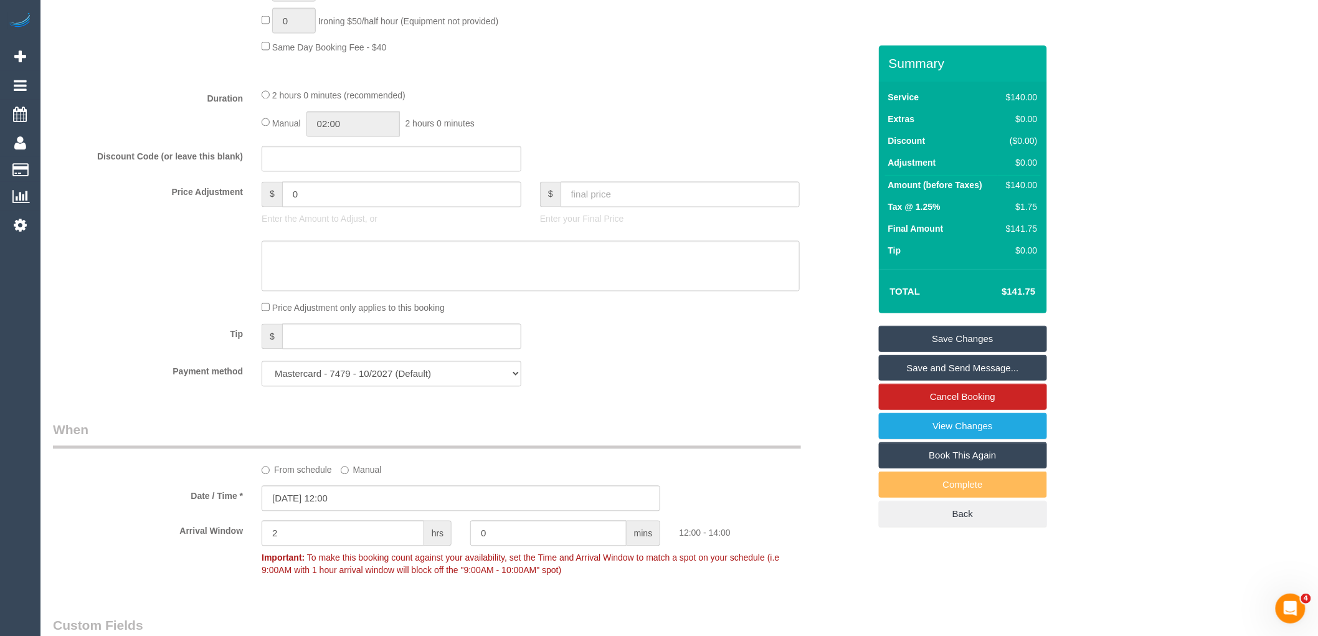
click at [955, 368] on link "Save and Send Message..." at bounding box center [963, 368] width 168 height 26
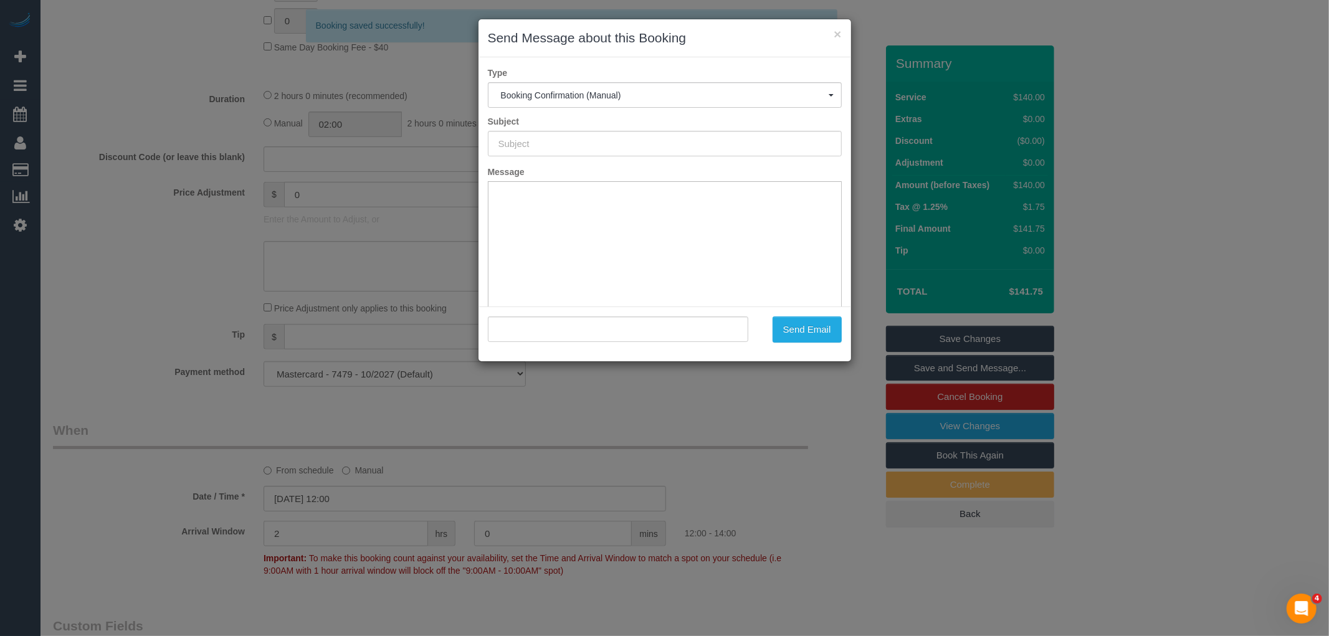
type input "Booking Confirmed"
type input ""Renae Smith" <renaelsmith@gmail.com>"
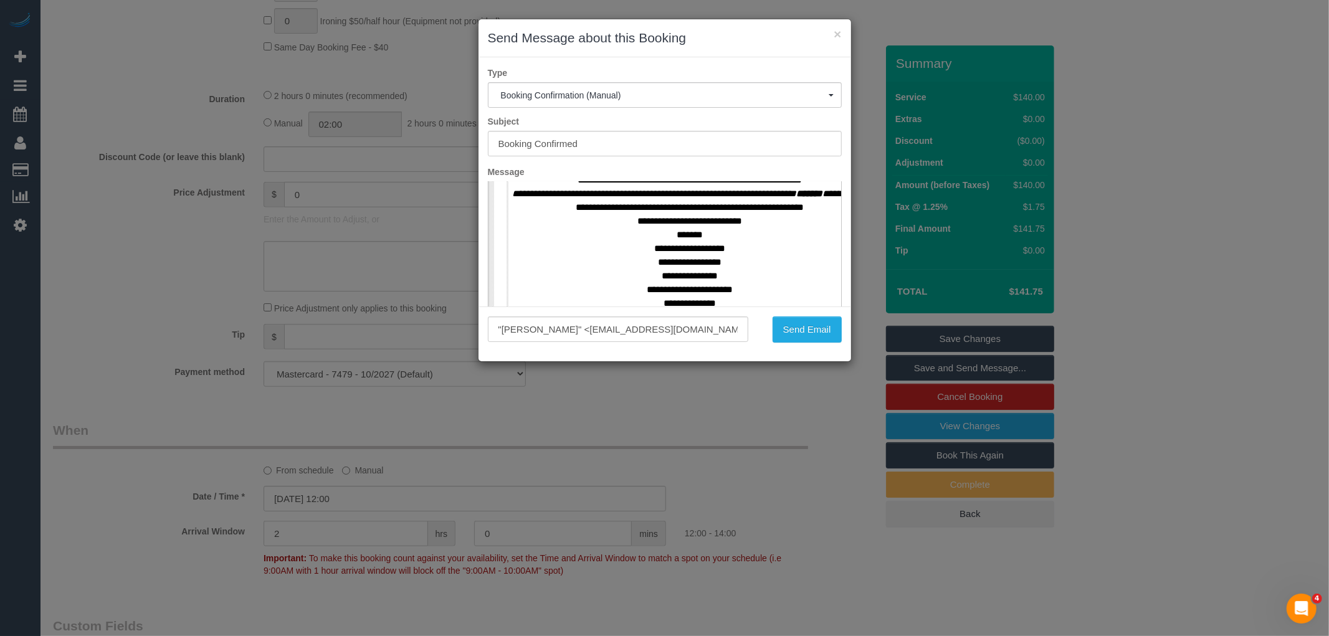
scroll to position [553, 0]
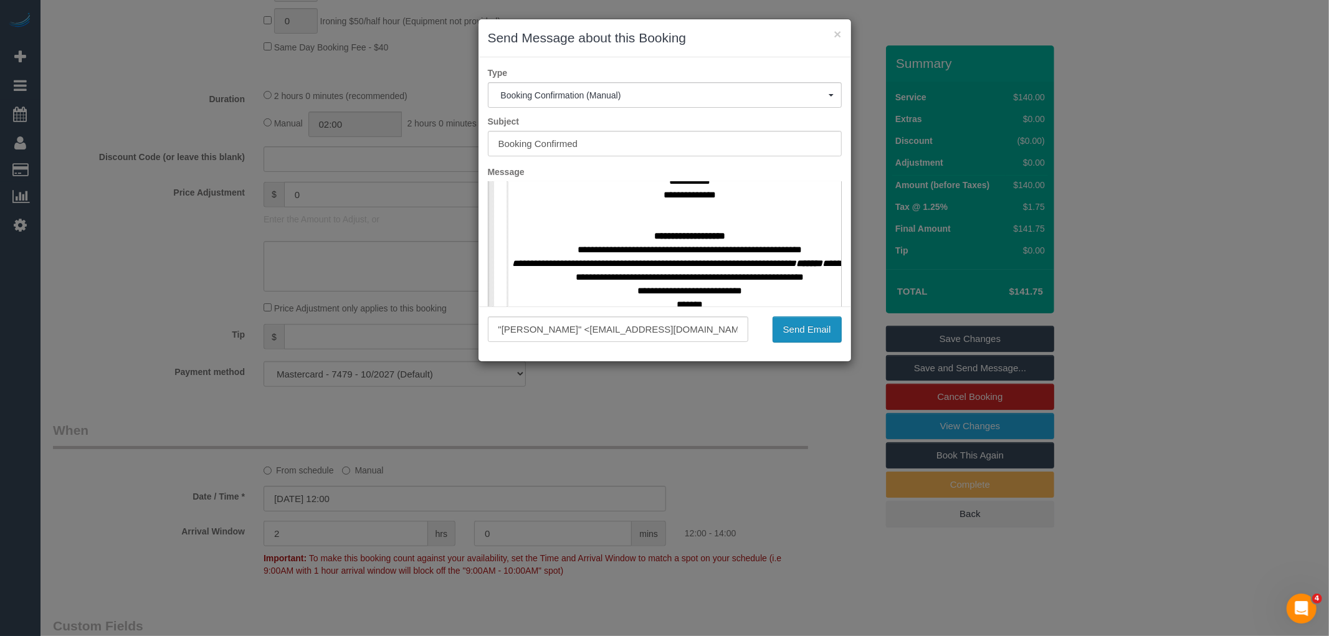
click at [789, 324] on button "Send Email" at bounding box center [806, 329] width 69 height 26
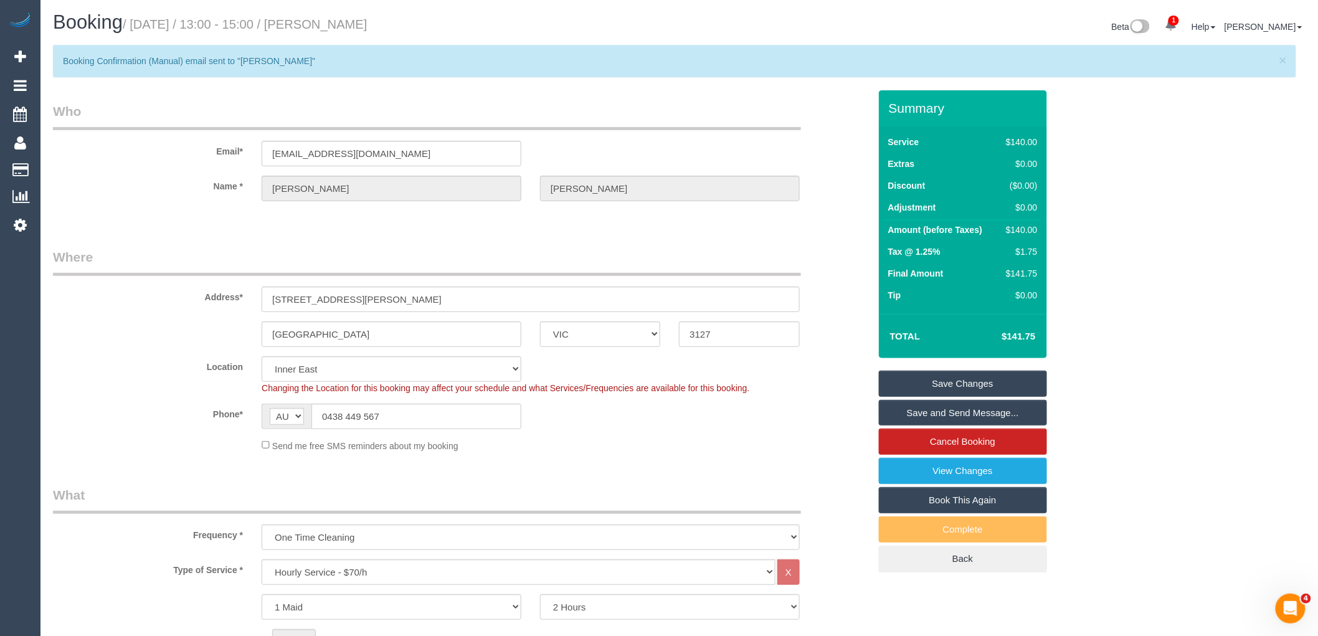
scroll to position [0, 0]
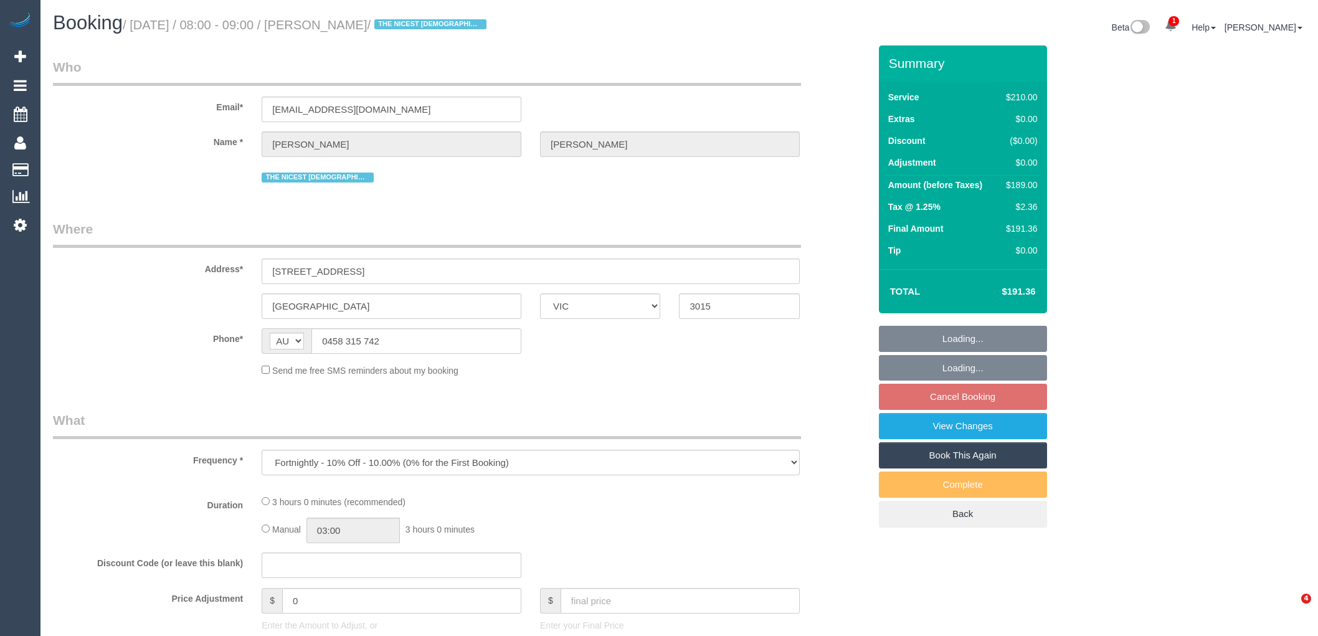
select select "VIC"
select select "object:892"
select select "string:stripe-pm_1M1LCl2GScqysDRV8OFvPaPh"
select select "180"
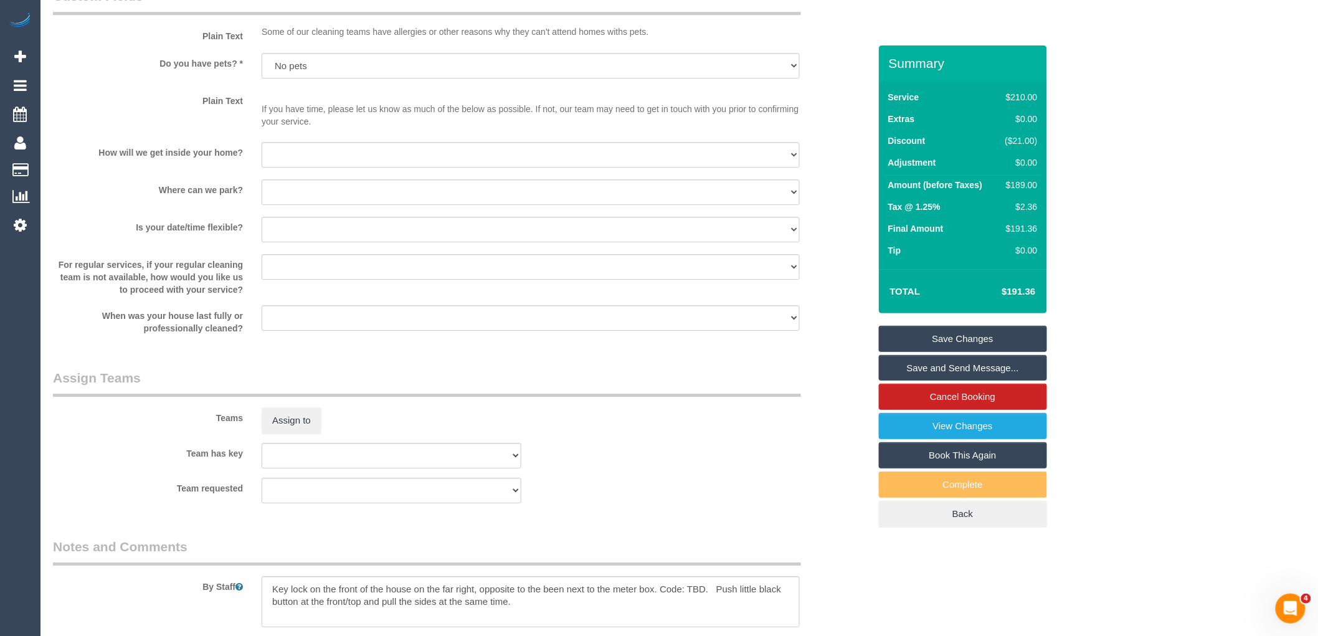
scroll to position [2364, 0]
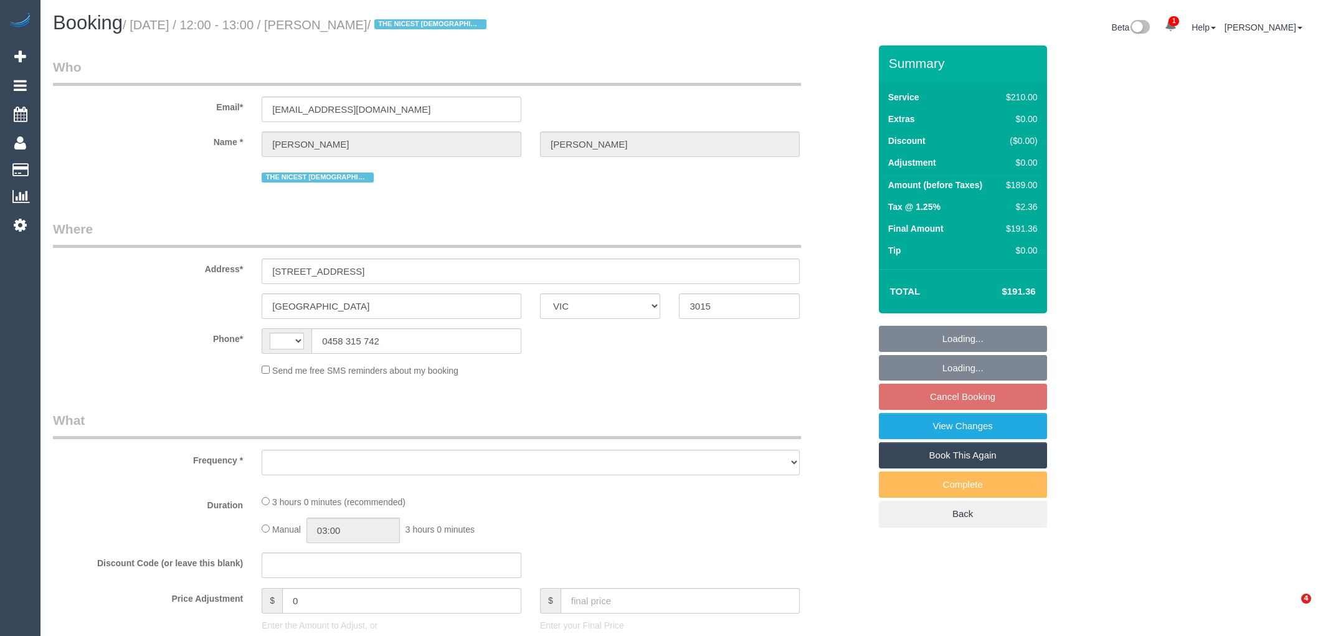
select select "VIC"
select select "string:stripe-pm_1M1LCl2GScqysDRV8OFvPaPh"
select select "number:28"
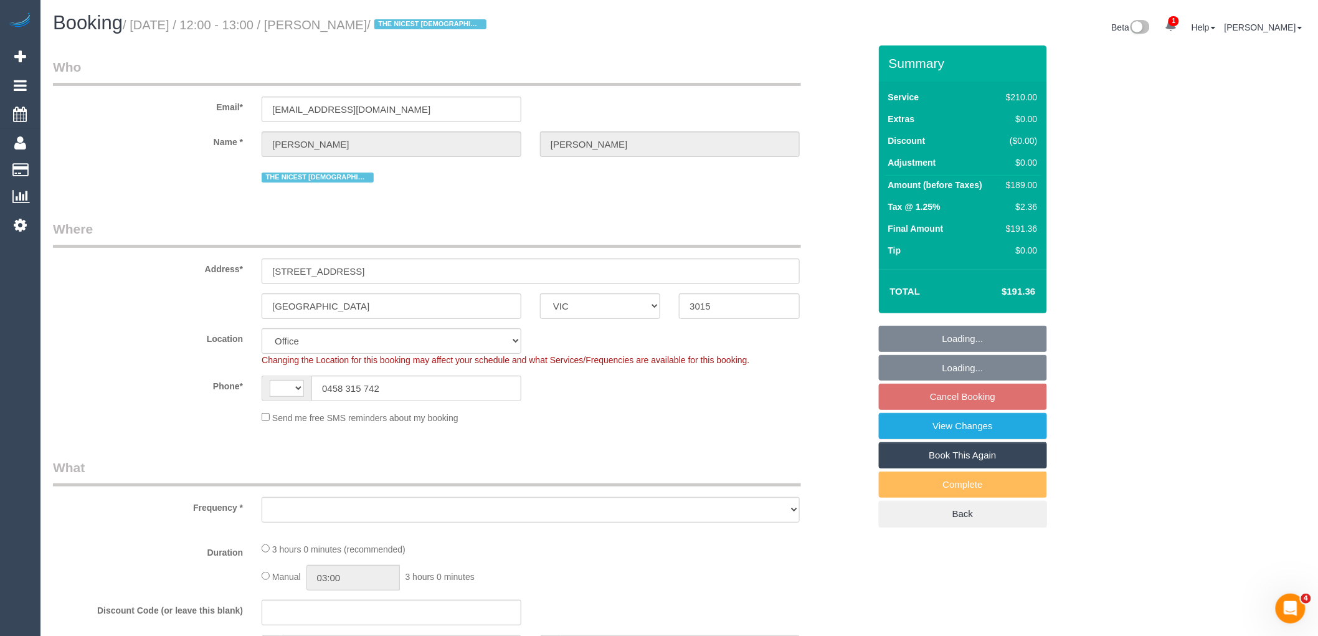
select select "string:AU"
select select "object:902"
select select "180"
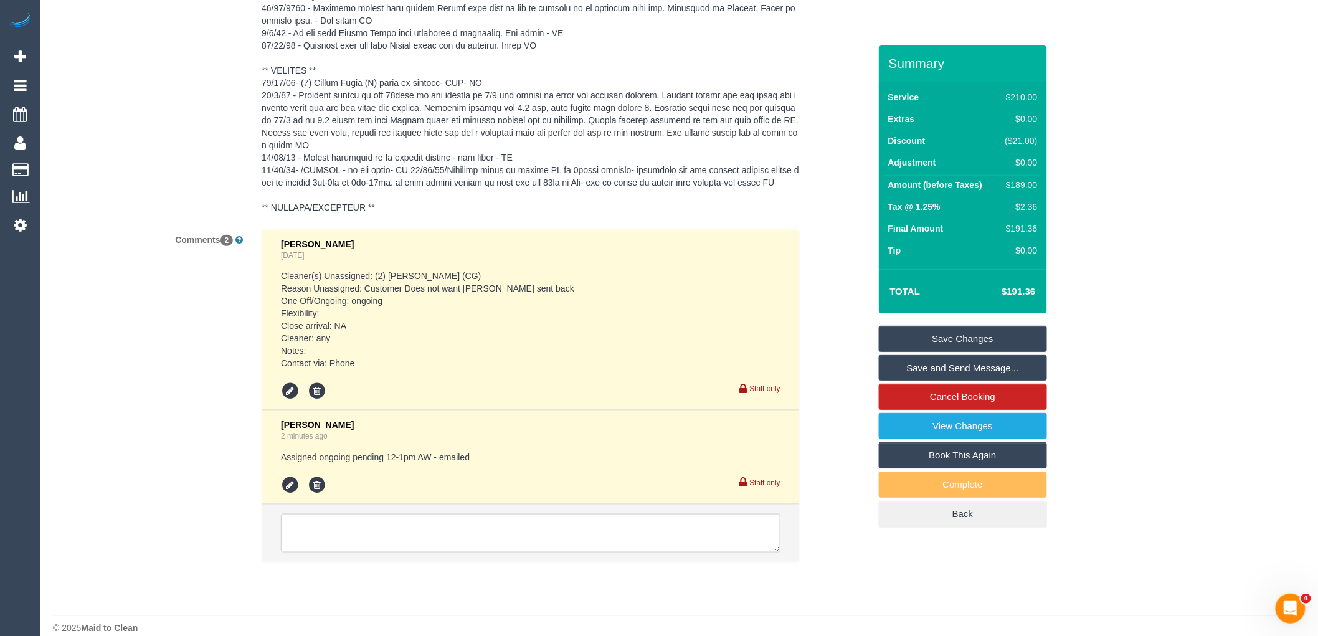
scroll to position [2422, 0]
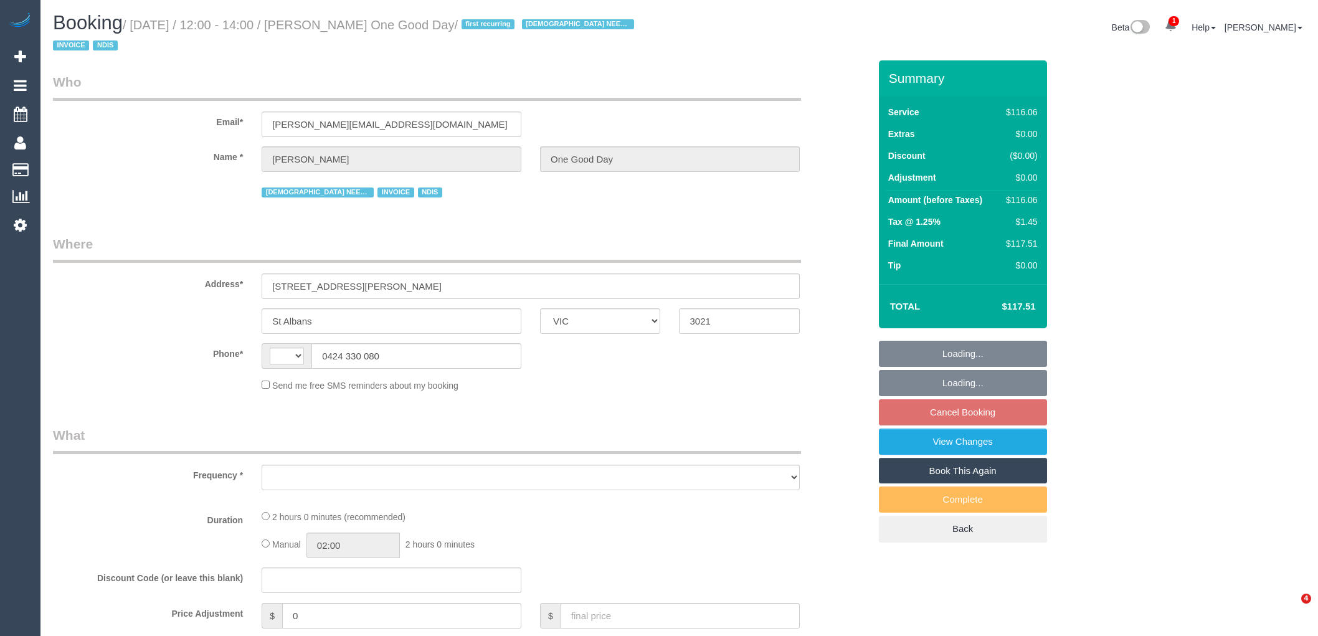
select select "VIC"
select select "string:AU"
select select "object:552"
select select "number:29"
select select "number:14"
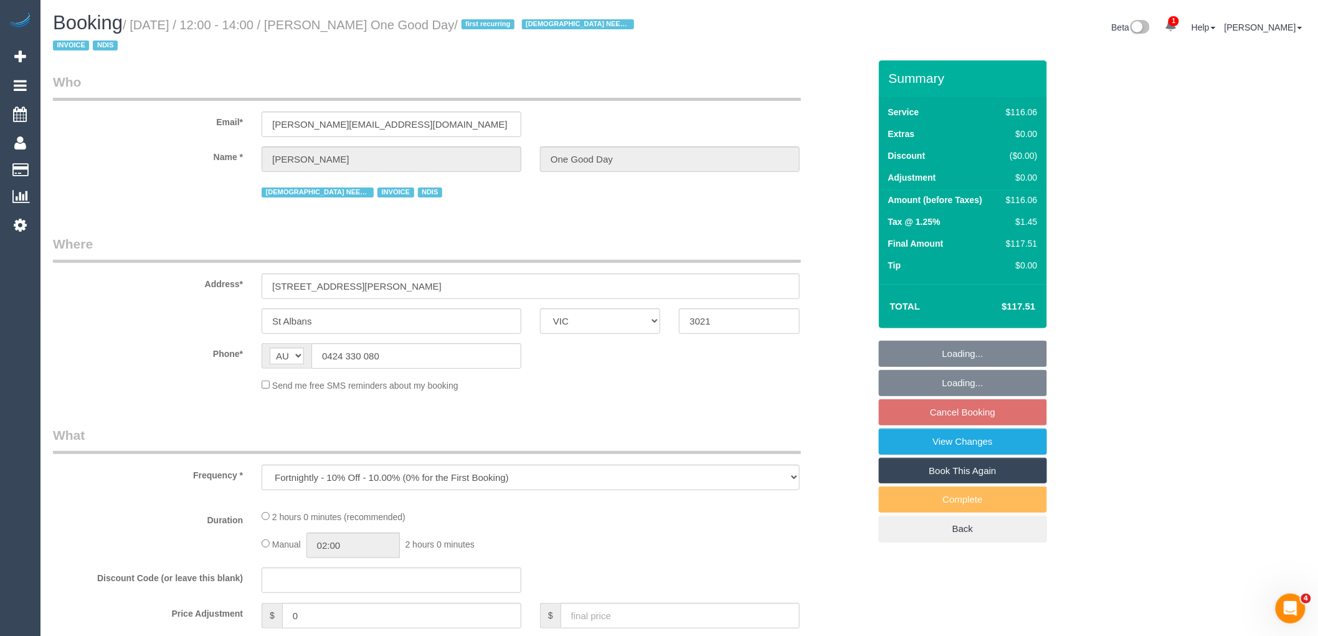
select select "number:19"
select select "number:25"
select select "number:35"
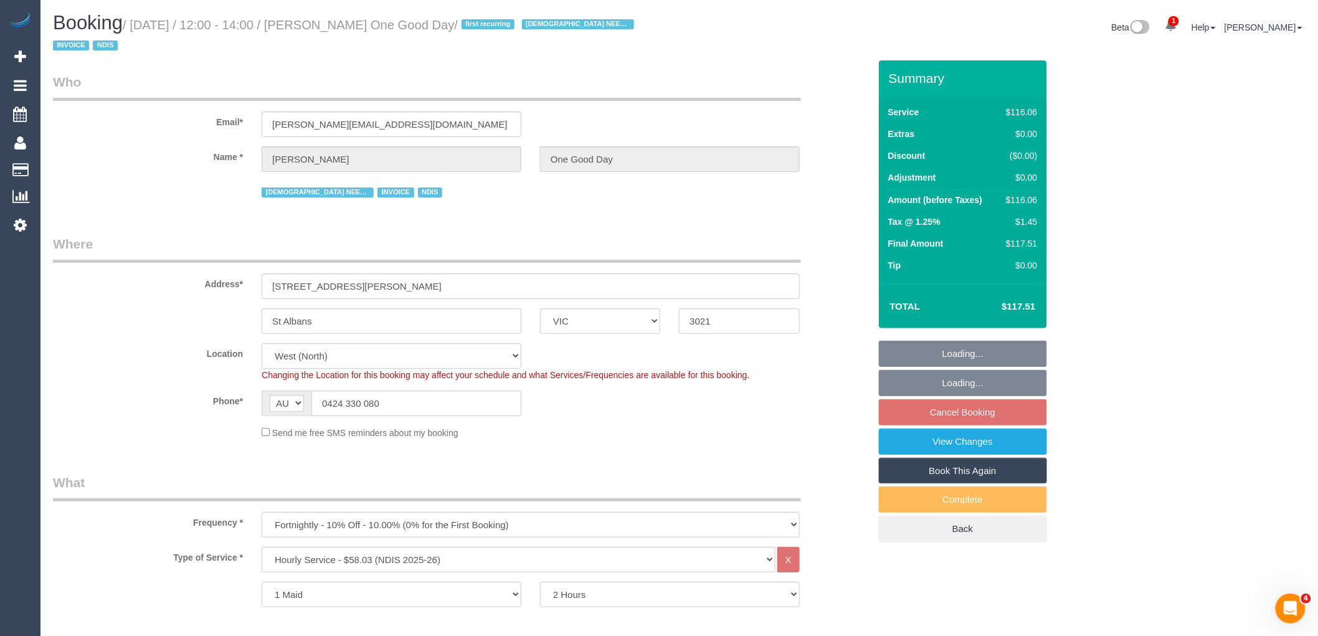
select select "object:1337"
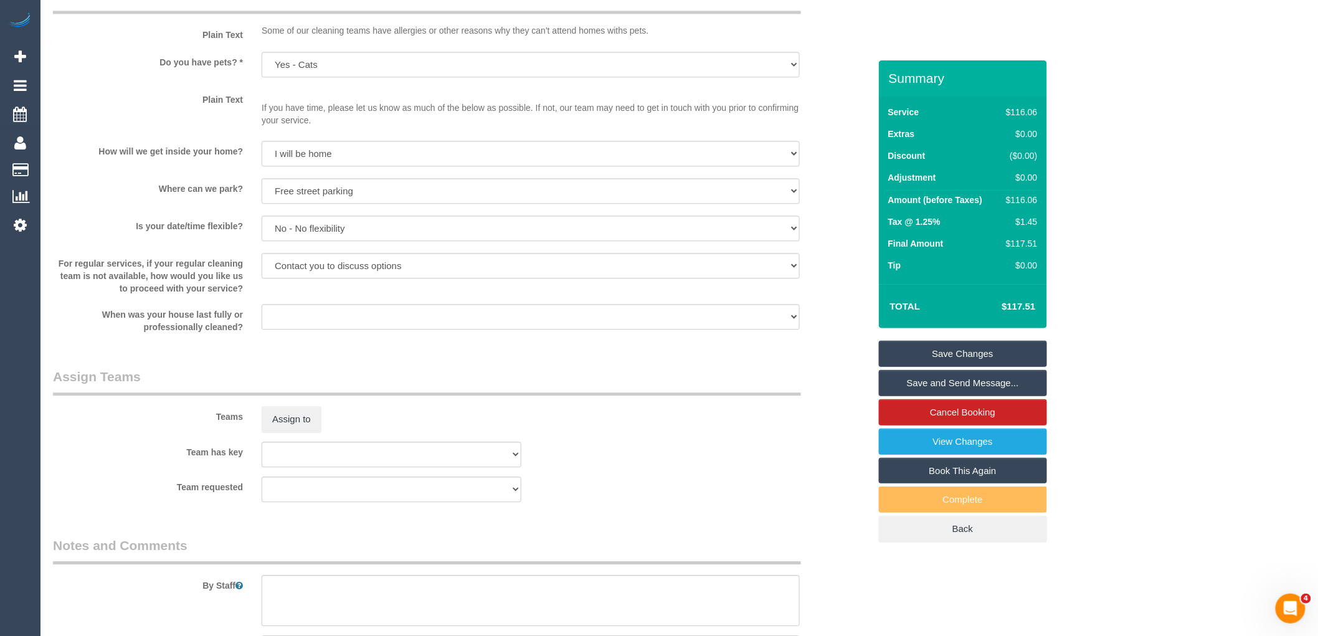
scroll to position [1190, 0]
click at [287, 431] on button "Assign to" at bounding box center [292, 424] width 60 height 26
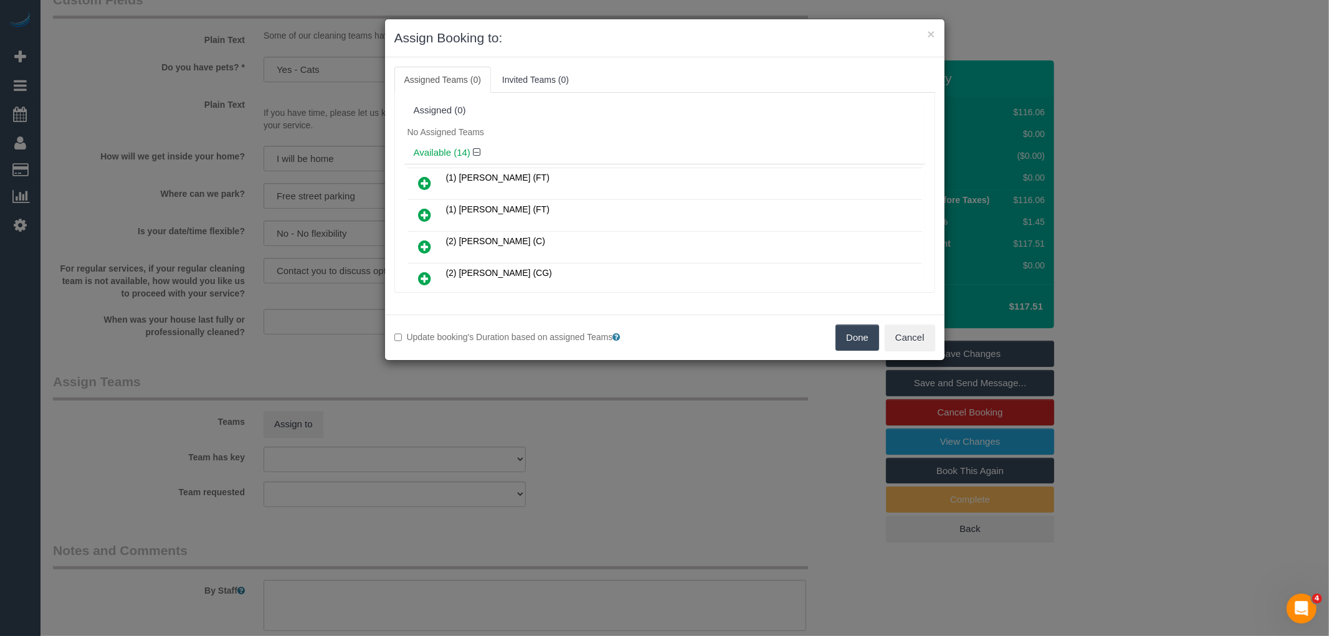
click at [429, 212] on icon at bounding box center [425, 214] width 13 height 15
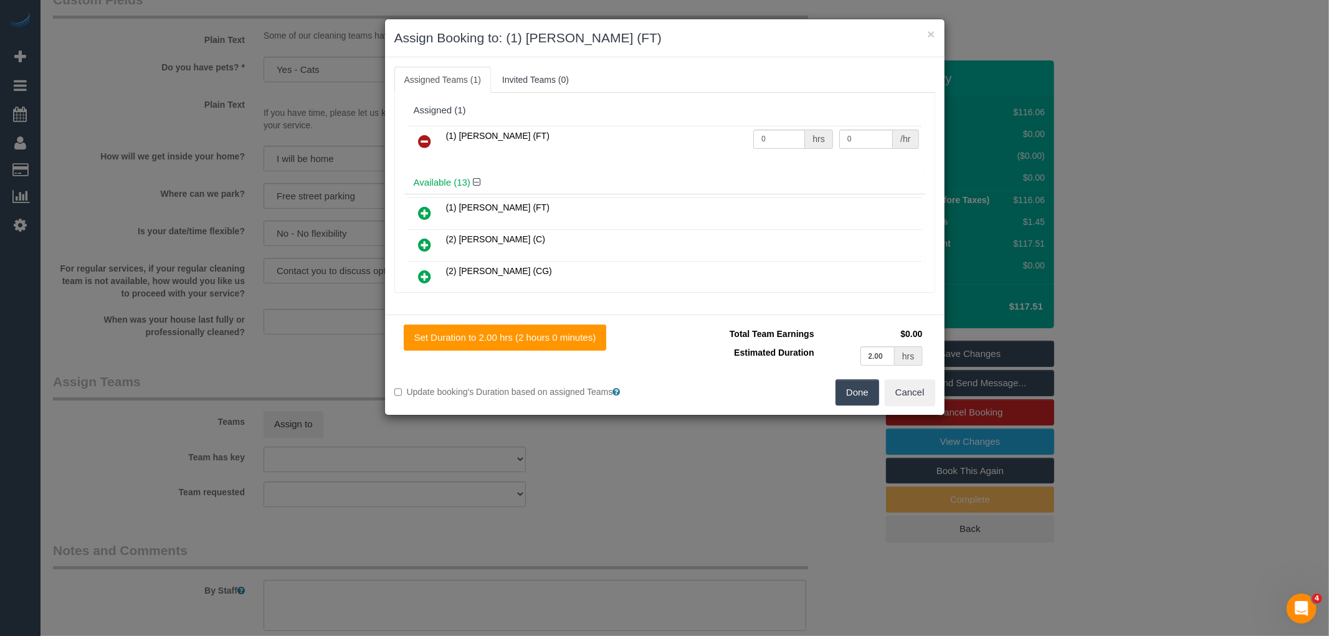
click at [858, 382] on button "Done" at bounding box center [857, 392] width 44 height 26
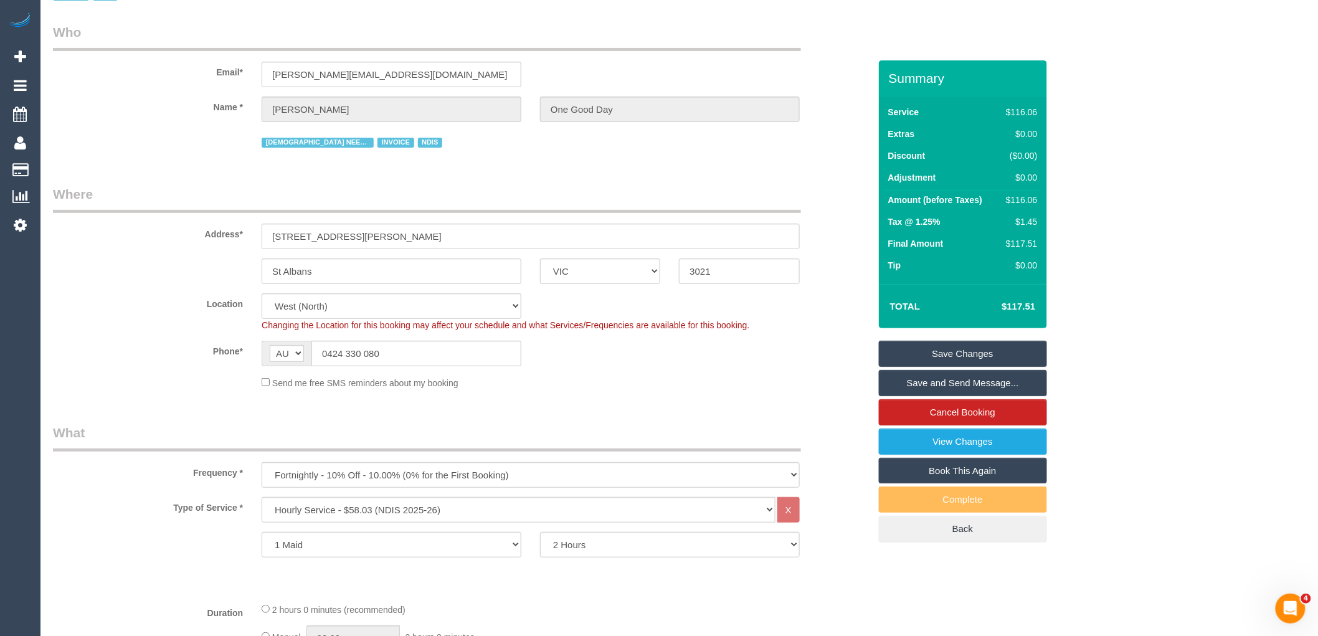
scroll to position [0, 0]
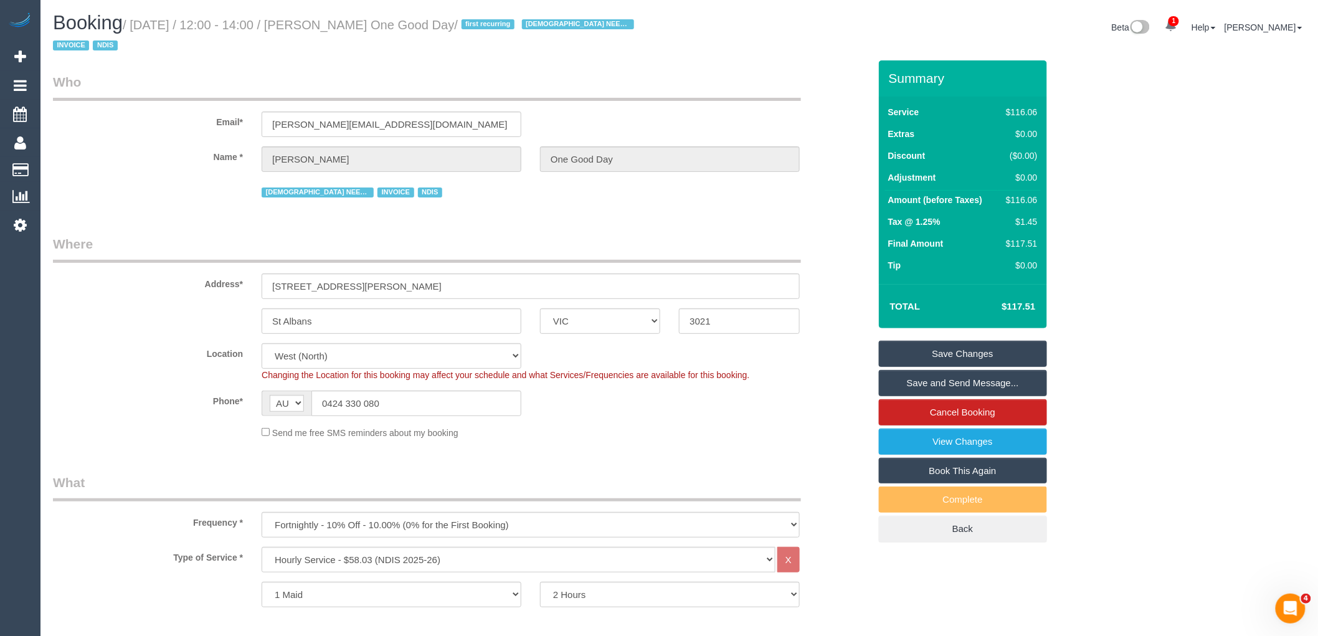
drag, startPoint x: 326, startPoint y: 24, endPoint x: 488, endPoint y: 31, distance: 162.1
click at [488, 31] on small "/ October 06, 2025 / 12:00 - 14:00 / Emily Mercer One Good Day / first recurrin…" at bounding box center [345, 35] width 585 height 35
copy small "Emily Mercer One Good Day"
click at [965, 356] on link "Save Changes" at bounding box center [963, 354] width 168 height 26
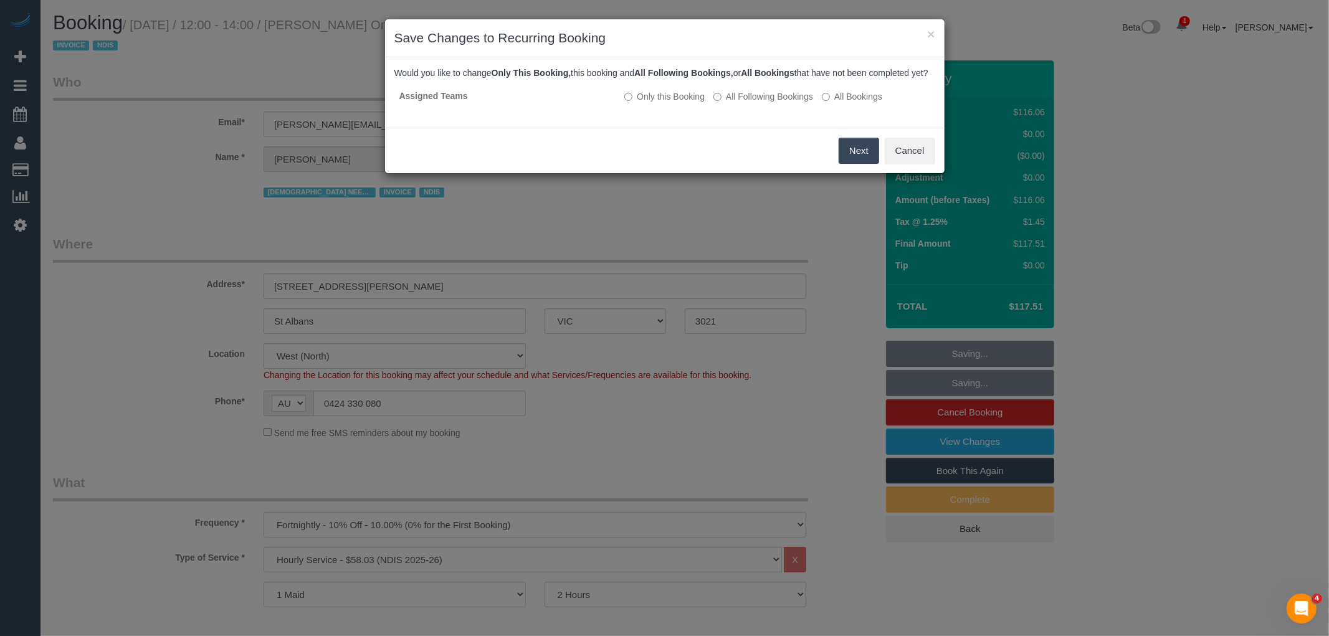
click at [856, 160] on button "Next" at bounding box center [858, 151] width 40 height 26
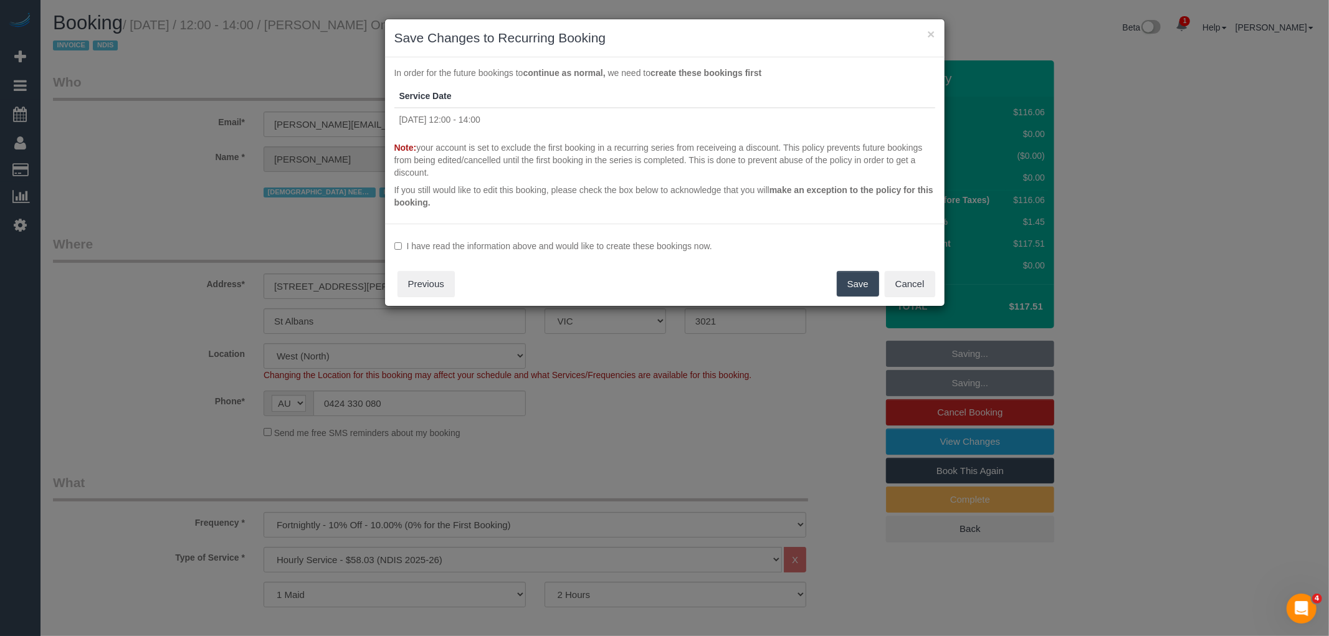
click at [851, 291] on button "Save" at bounding box center [858, 284] width 42 height 26
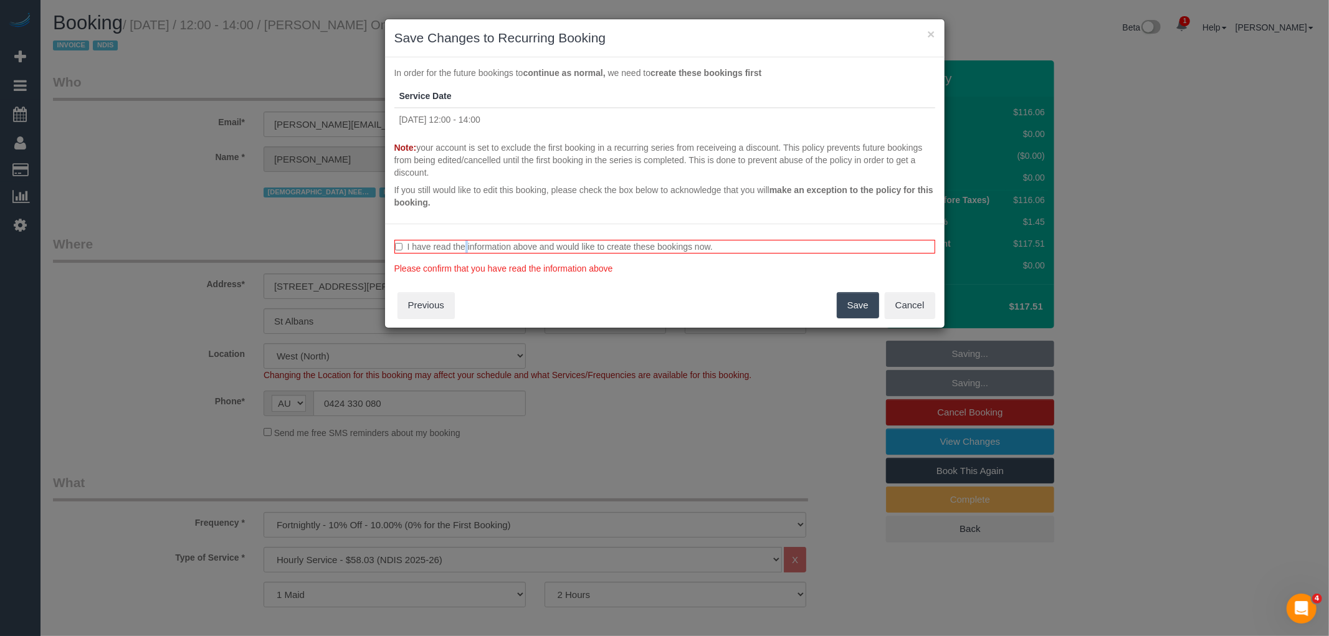
click at [431, 237] on div "I have read the information above and would like to create these bookings now. …" at bounding box center [664, 276] width 559 height 104
click at [432, 245] on label "I have read the information above and would like to create these bookings now." at bounding box center [664, 247] width 541 height 14
click at [848, 305] on button "Save" at bounding box center [858, 305] width 42 height 26
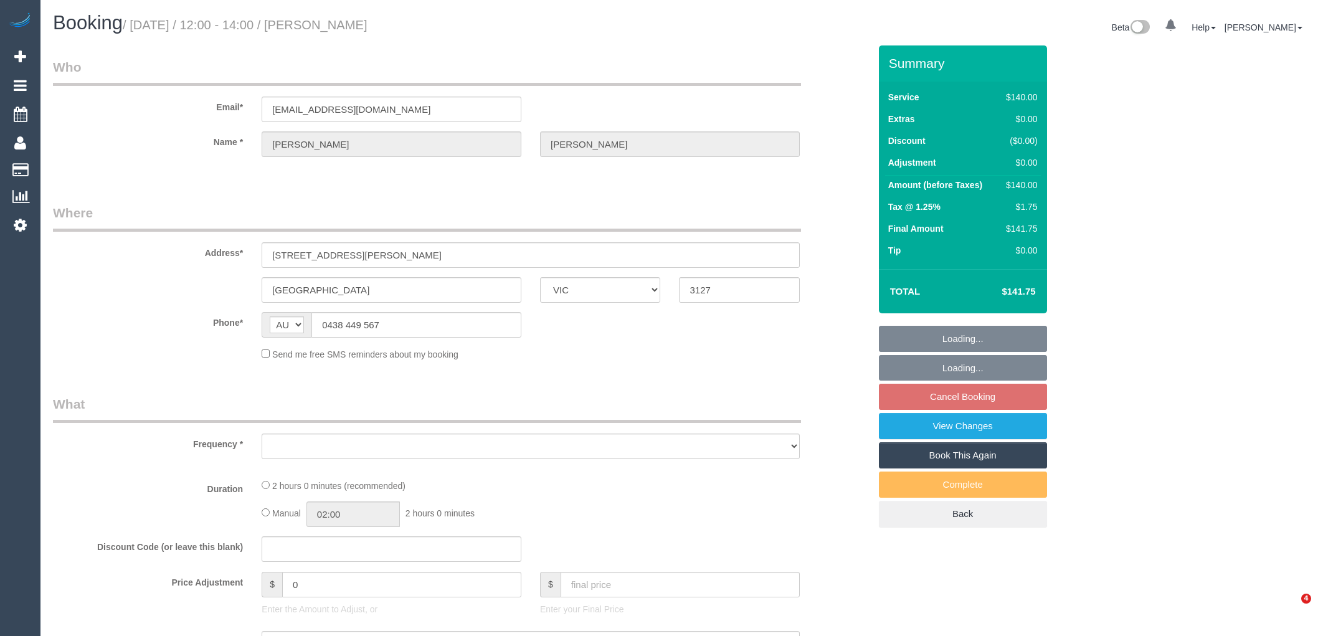
select select "VIC"
select select "string:stripe-pm_1RcfbX2GScqysDRV6cMESLr1"
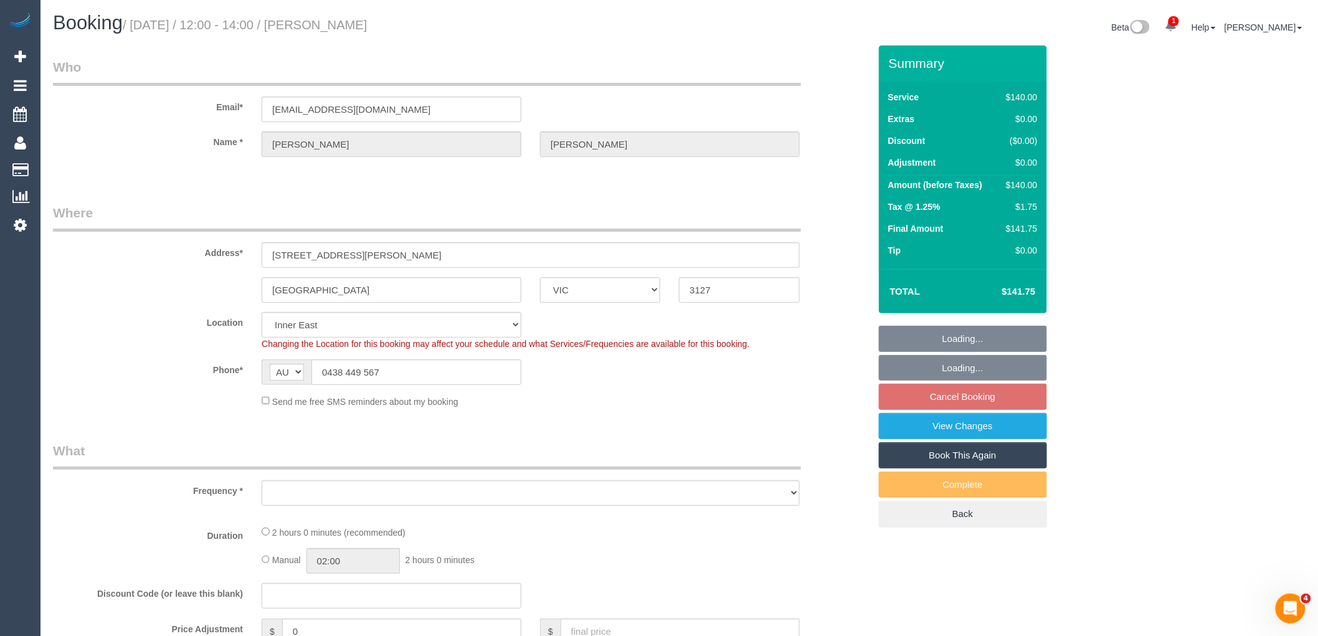
select select "number:30"
select select "number:14"
select select "number:19"
select select "number:24"
select select "number:12"
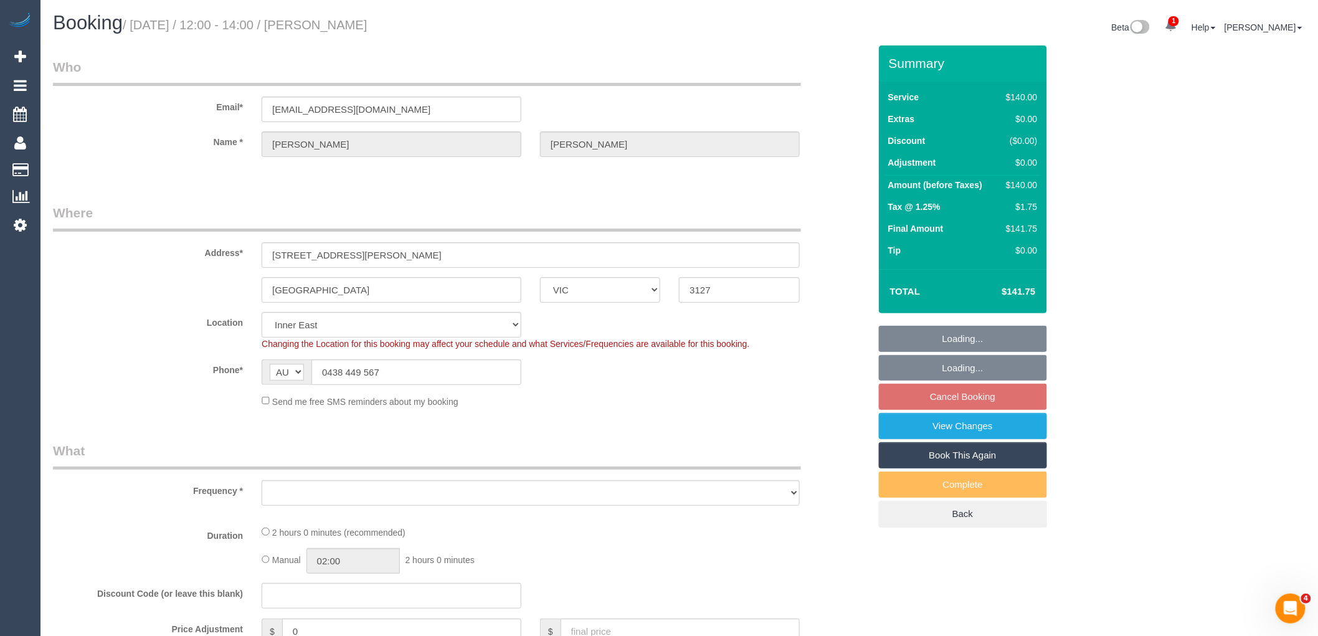
select select "object:1476"
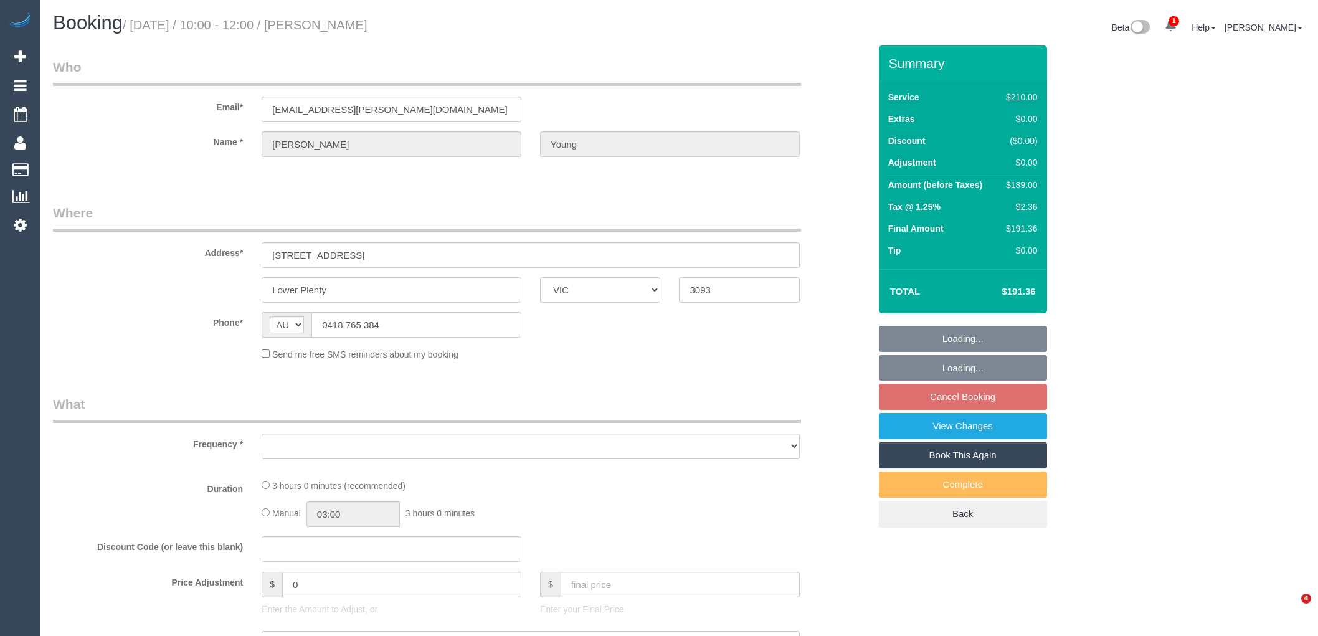
select select "VIC"
select select "string:stripe-pm_1P2BJt2GScqysDRVG01yjFgy"
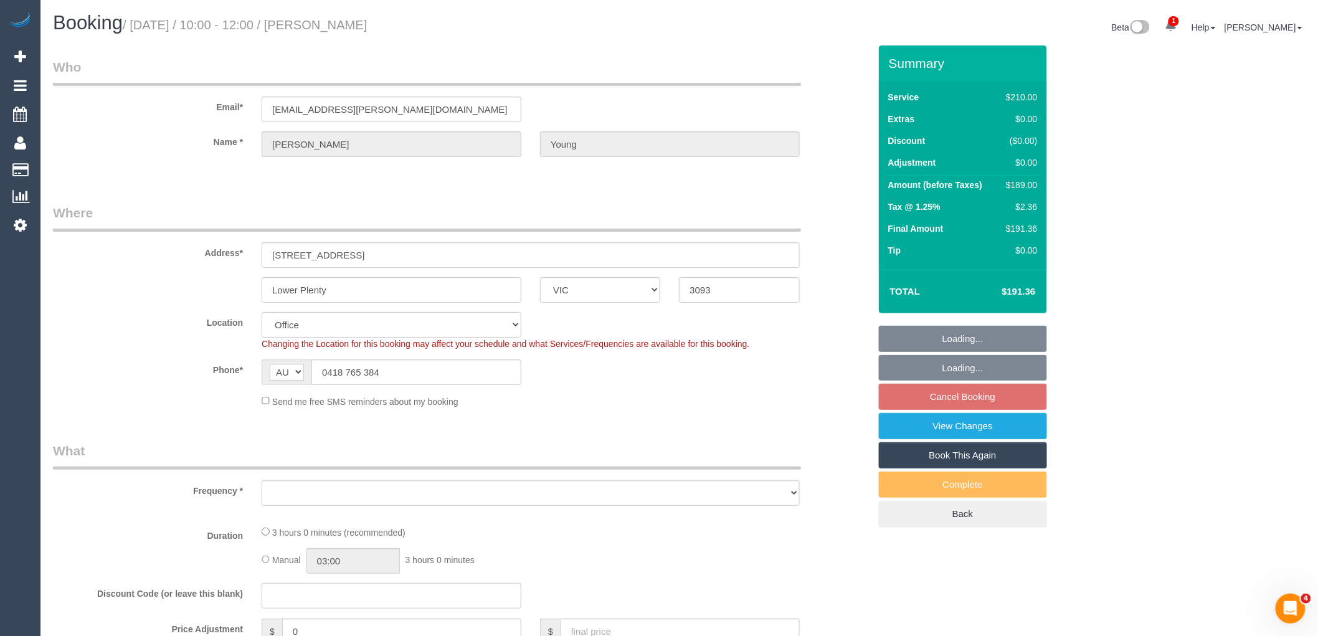
select select "object:554"
select select "180"
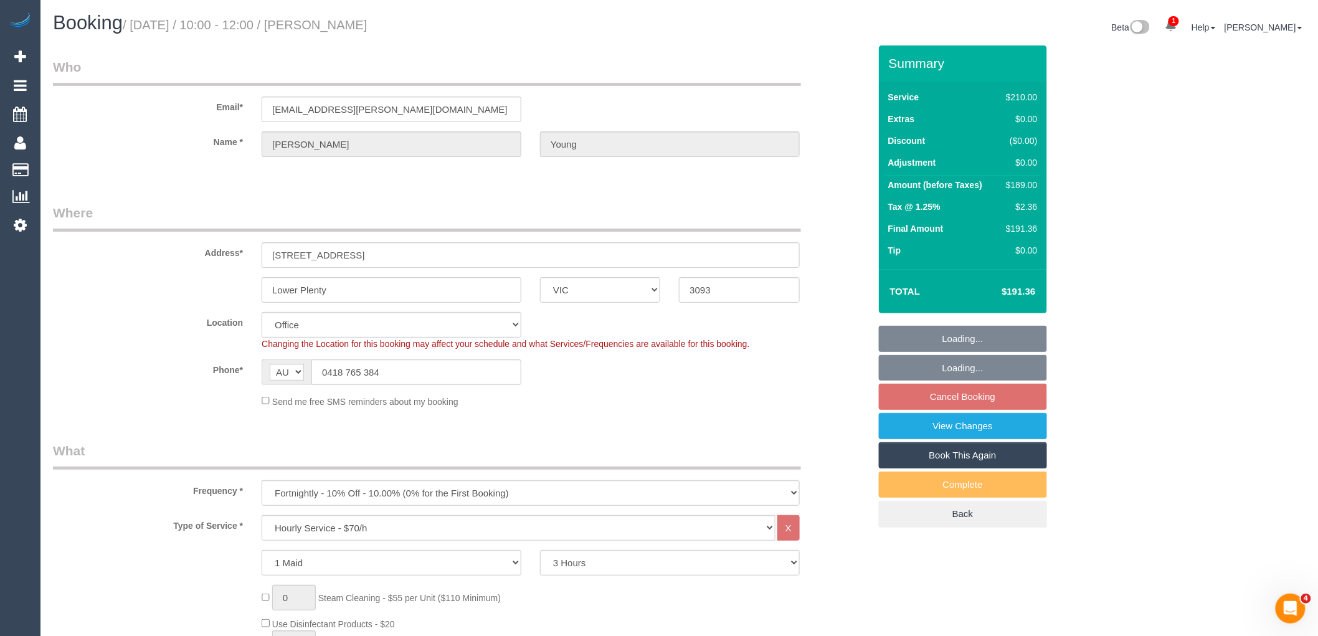
select select "object:723"
select select "number:28"
select select "number:14"
select select "number:18"
select select "number:22"
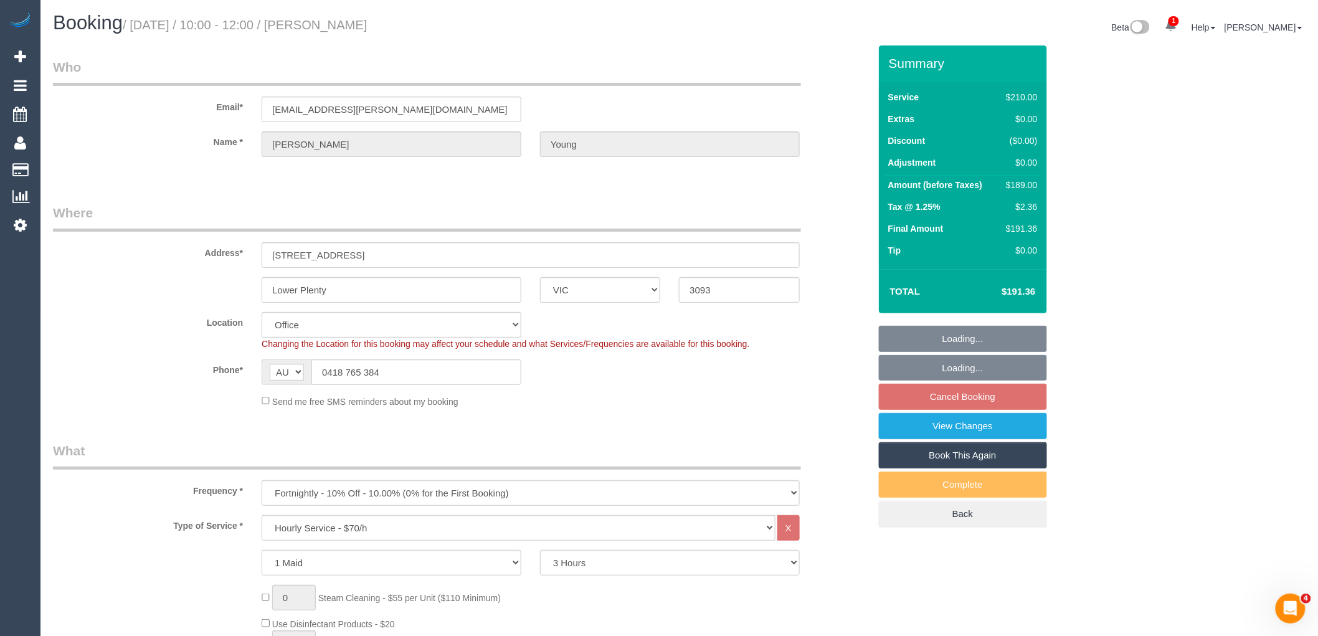
select select "number:34"
select select "number:12"
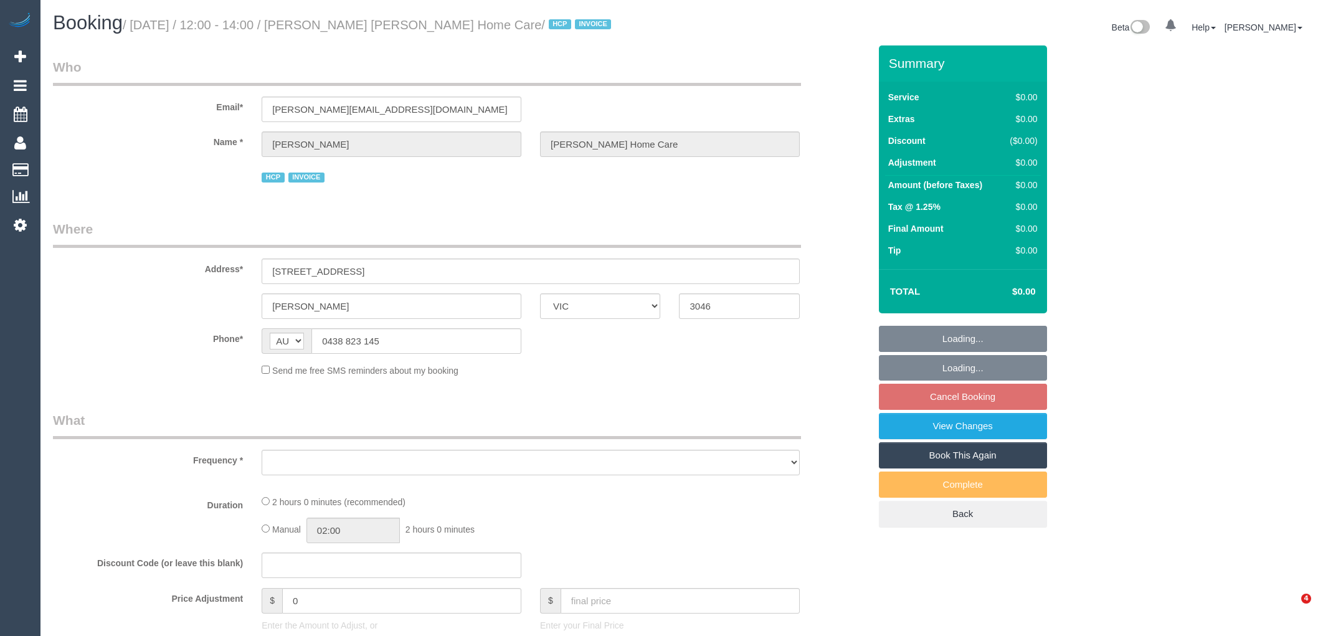
select select "VIC"
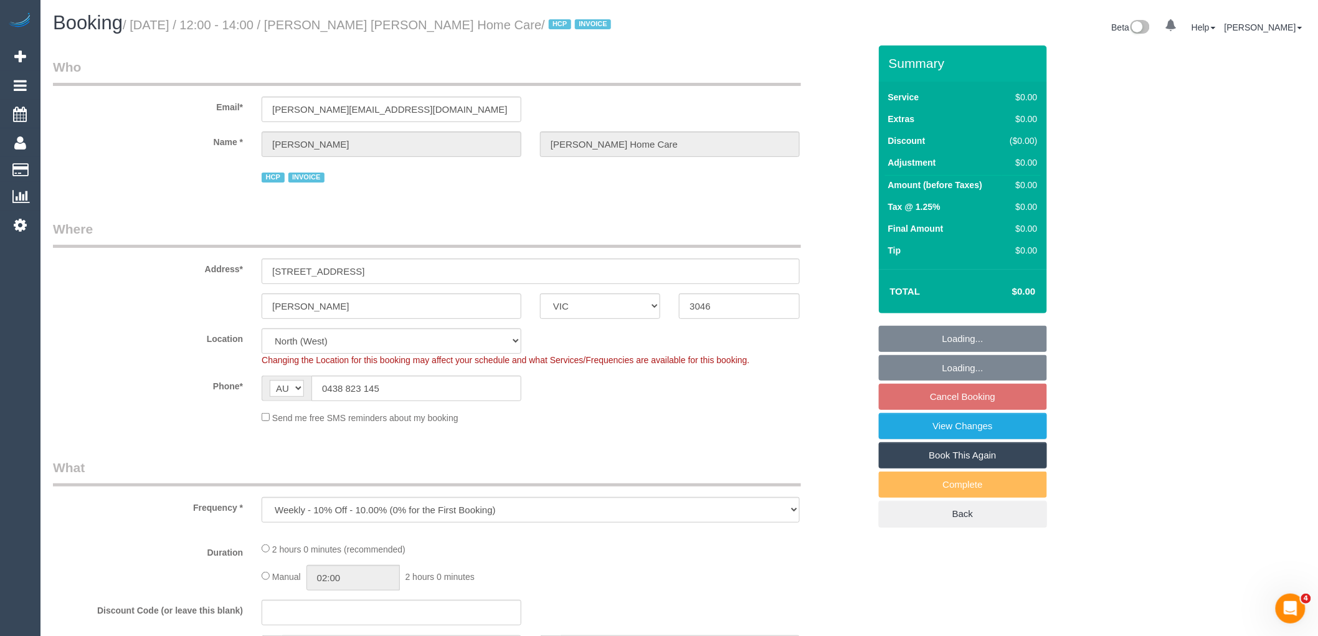
select select "object:559"
select select "120"
select select "number:28"
select select "number:14"
select select "number:18"
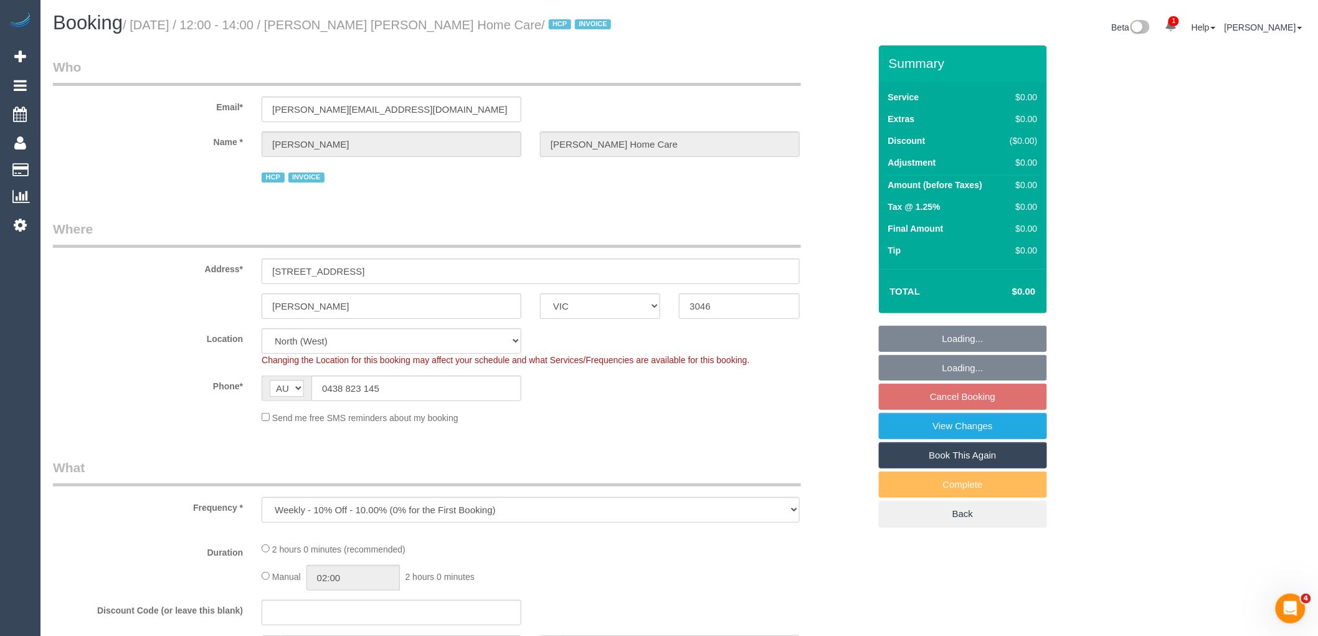
select select "number:36"
select select "number:35"
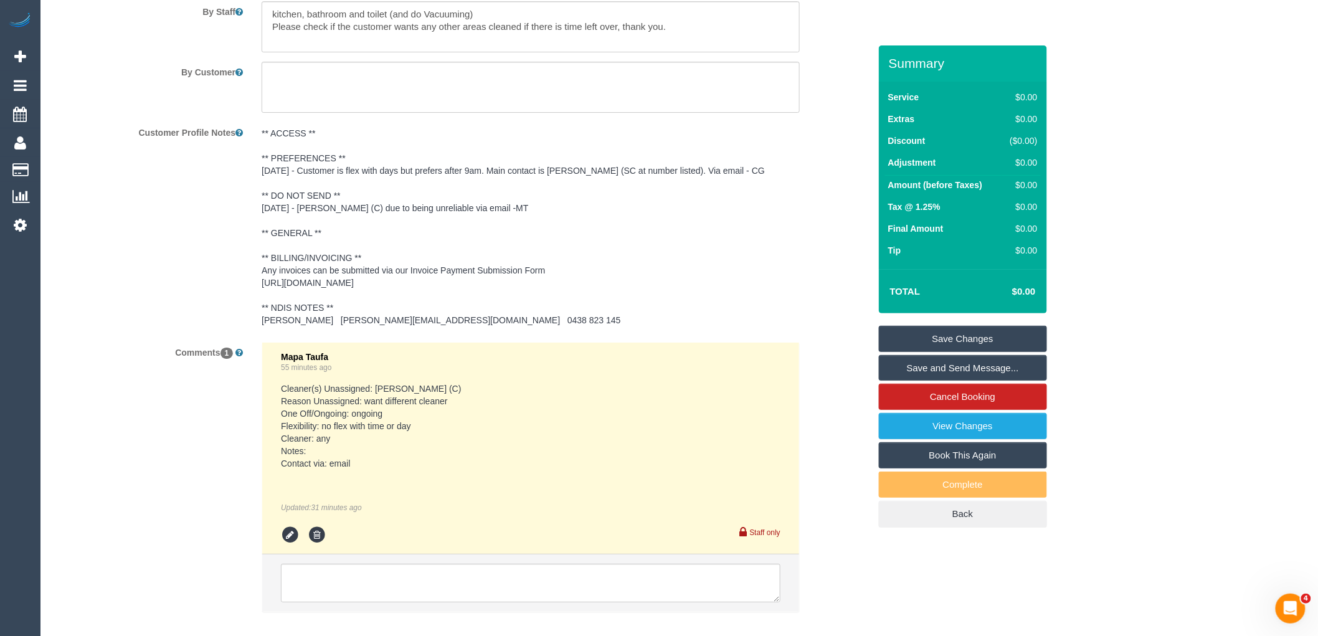
scroll to position [1729, 0]
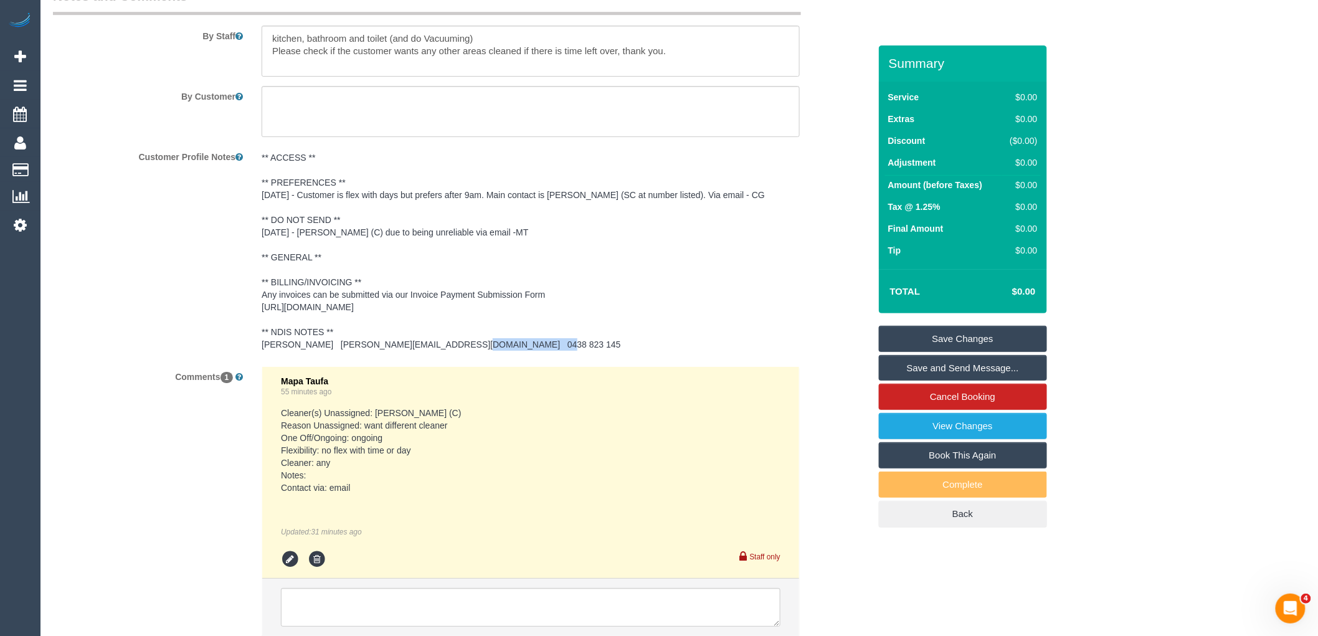
drag, startPoint x: 324, startPoint y: 347, endPoint x: 395, endPoint y: 346, distance: 71.0
click at [395, 346] on pre "** ACCESS ** ** PREFERENCES ** [DATE] - Customer is flex with days but prefers …" at bounding box center [531, 250] width 538 height 199
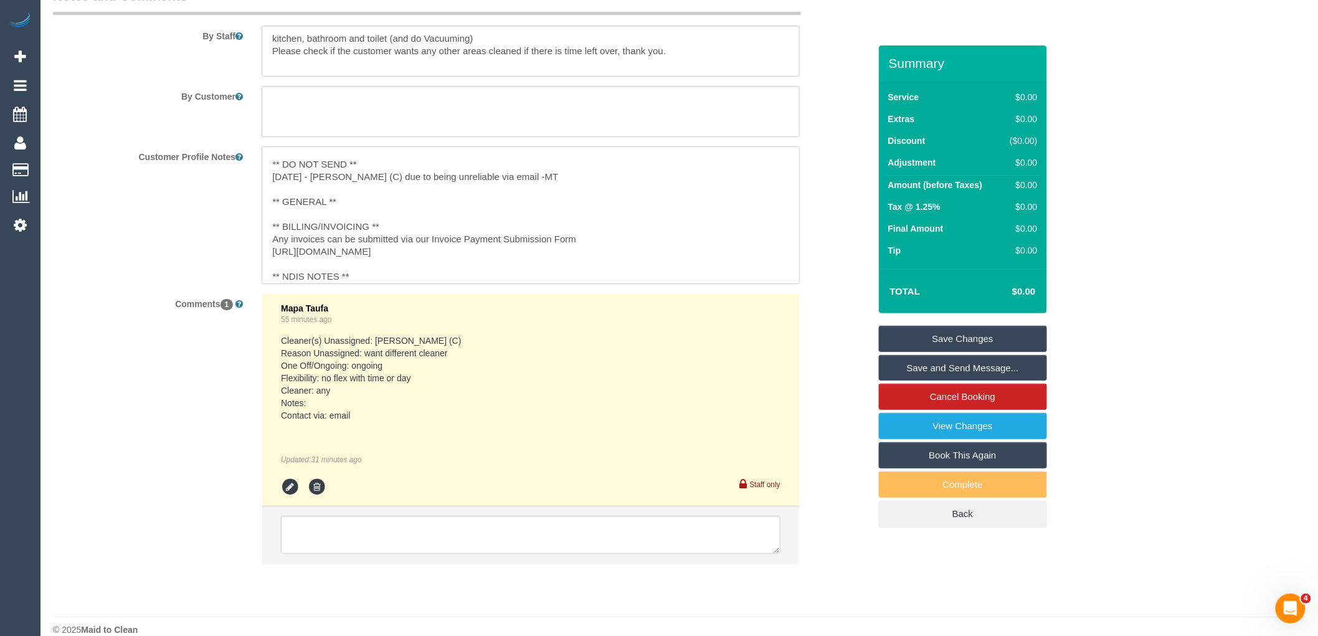
scroll to position [74, 0]
drag, startPoint x: 333, startPoint y: 279, endPoint x: 415, endPoint y: 270, distance: 82.1
click at [415, 270] on textarea "** ACCESS ** ** PREFERENCES ** 27/05/25 - Customer is flex with days but prefer…" at bounding box center [531, 215] width 538 height 138
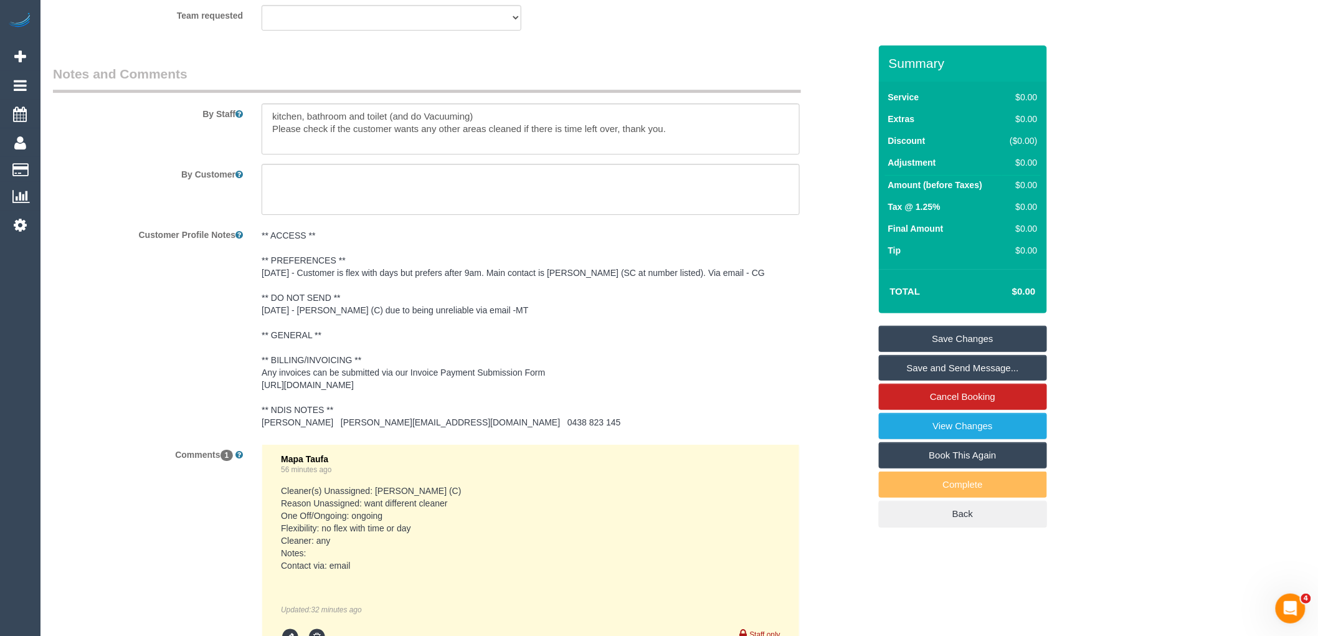
scroll to position [1522, 0]
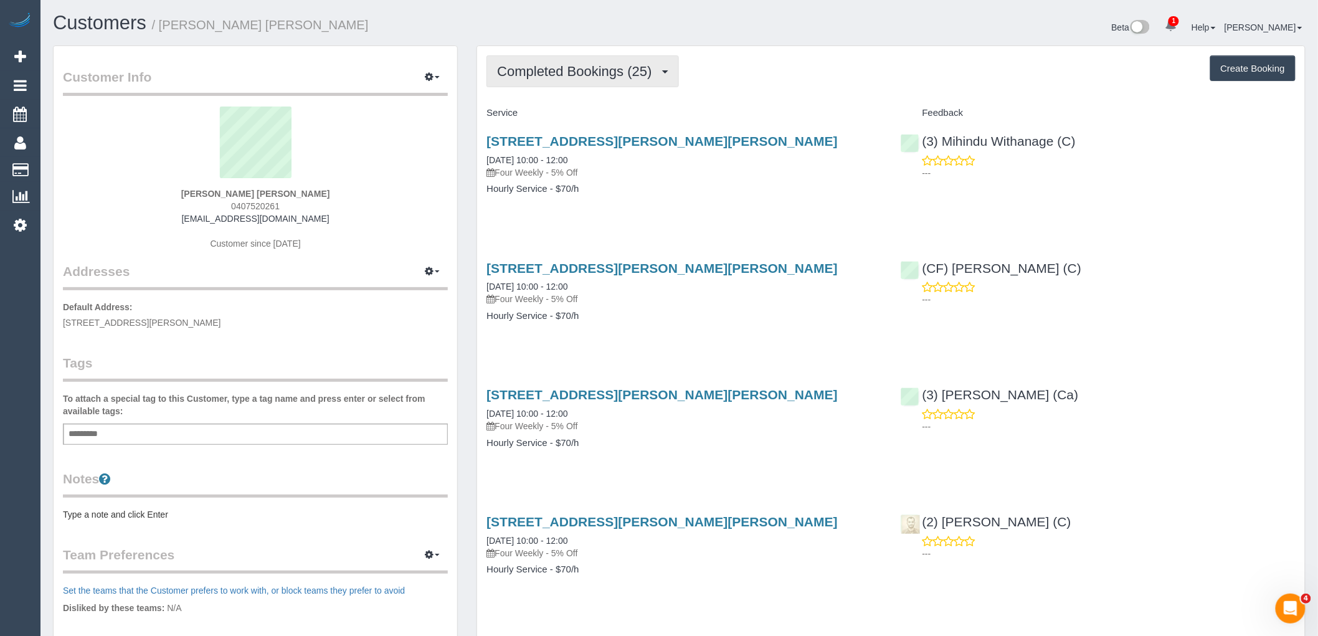
click at [630, 81] on button "Completed Bookings (25)" at bounding box center [582, 71] width 192 height 32
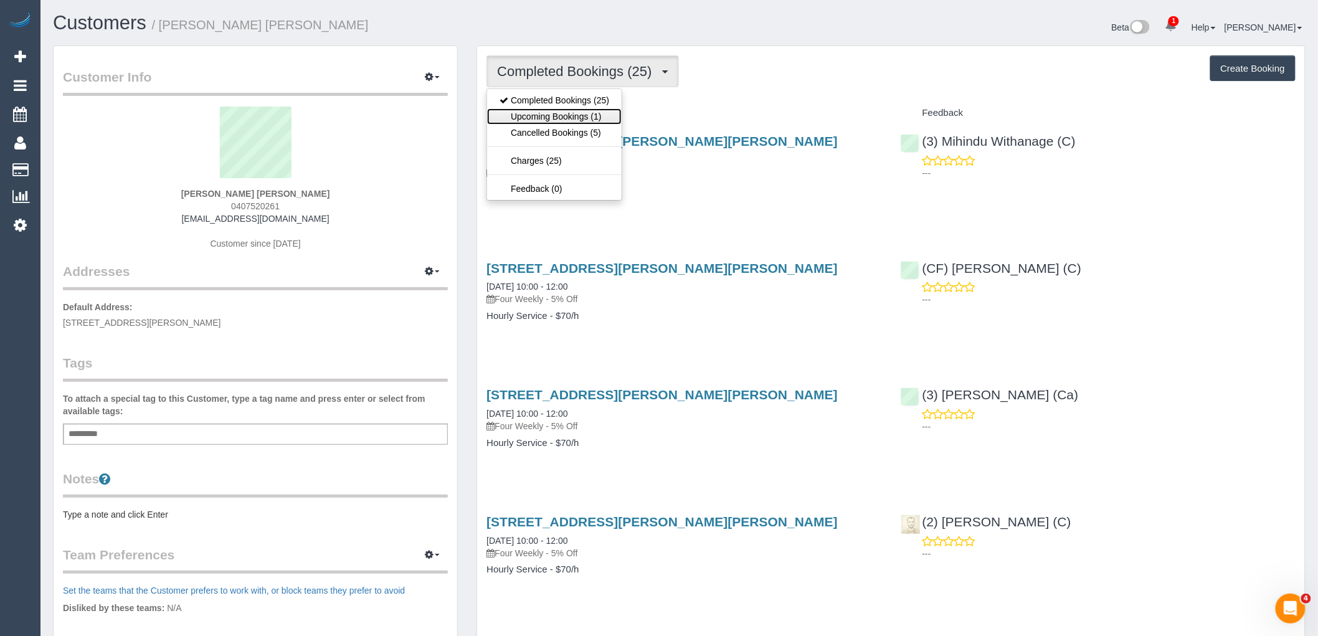
click at [593, 110] on link "Upcoming Bookings (1)" at bounding box center [554, 116] width 135 height 16
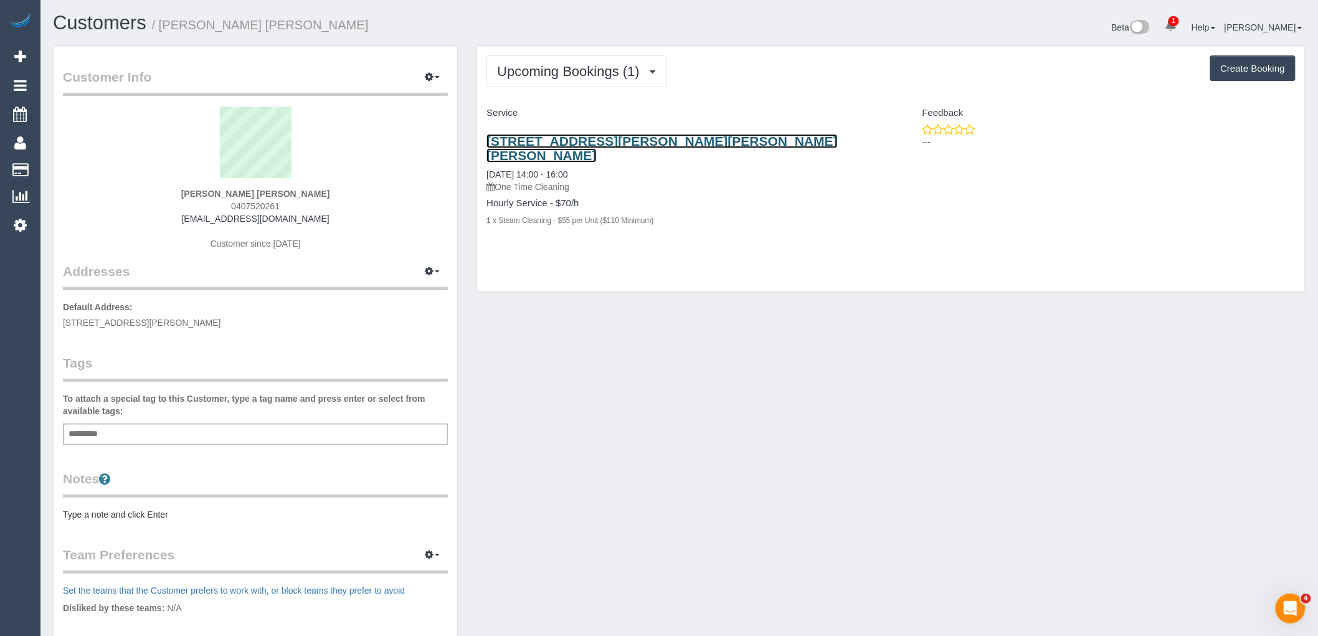
click at [575, 140] on link "26 Caroline Street, Clifton Hill, VIC 3068" at bounding box center [661, 148] width 351 height 29
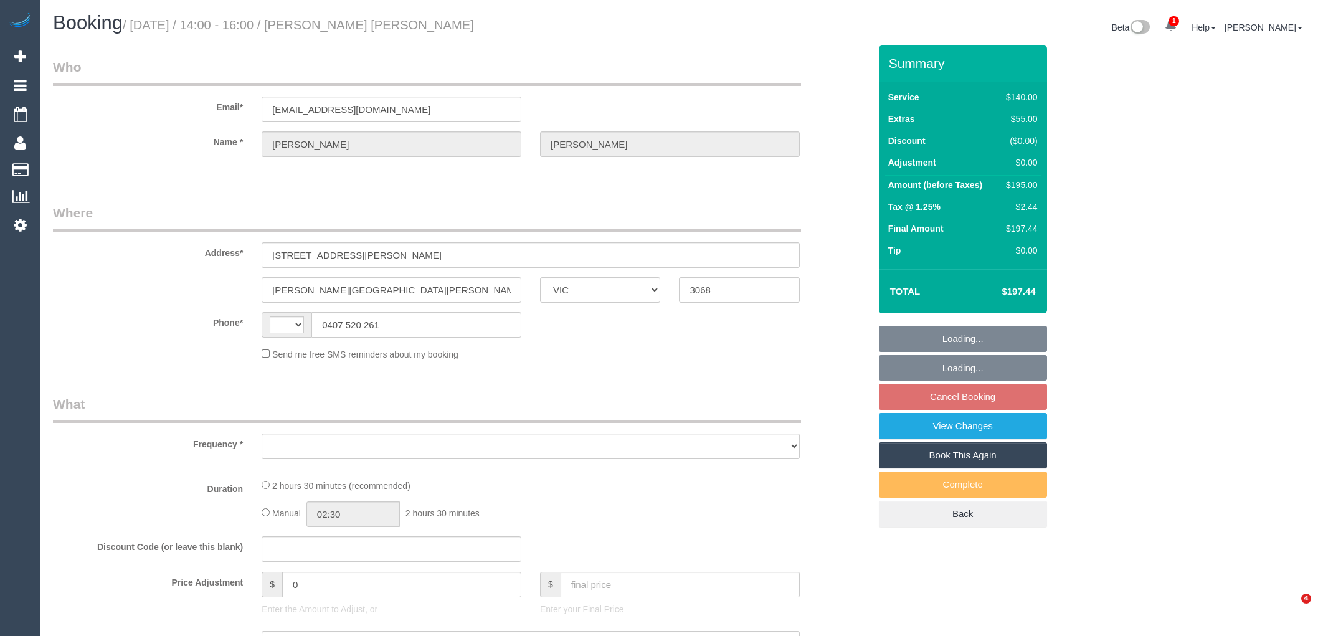
select select "VIC"
select select "object:326"
select select "string:stripe-pm_1Rhk6F2GScqysDRVcMBfQ4en"
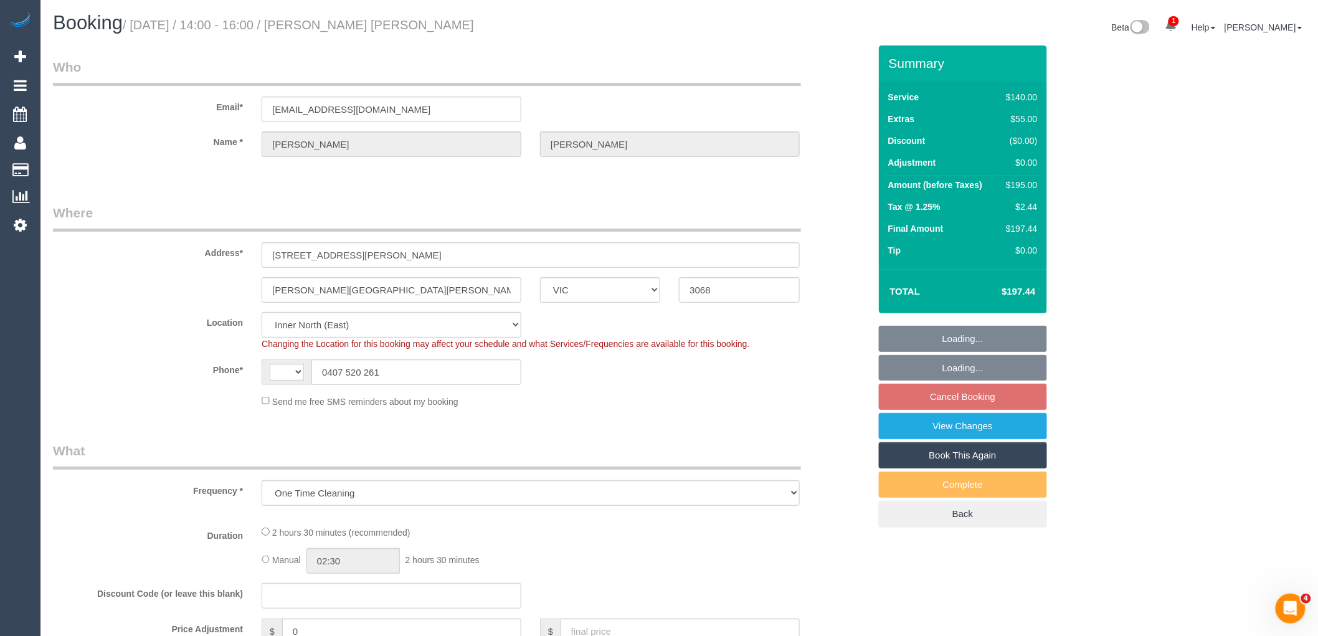
select select "object:580"
select select "string:AU"
select select "number:27"
select select "number:14"
select select "number:19"
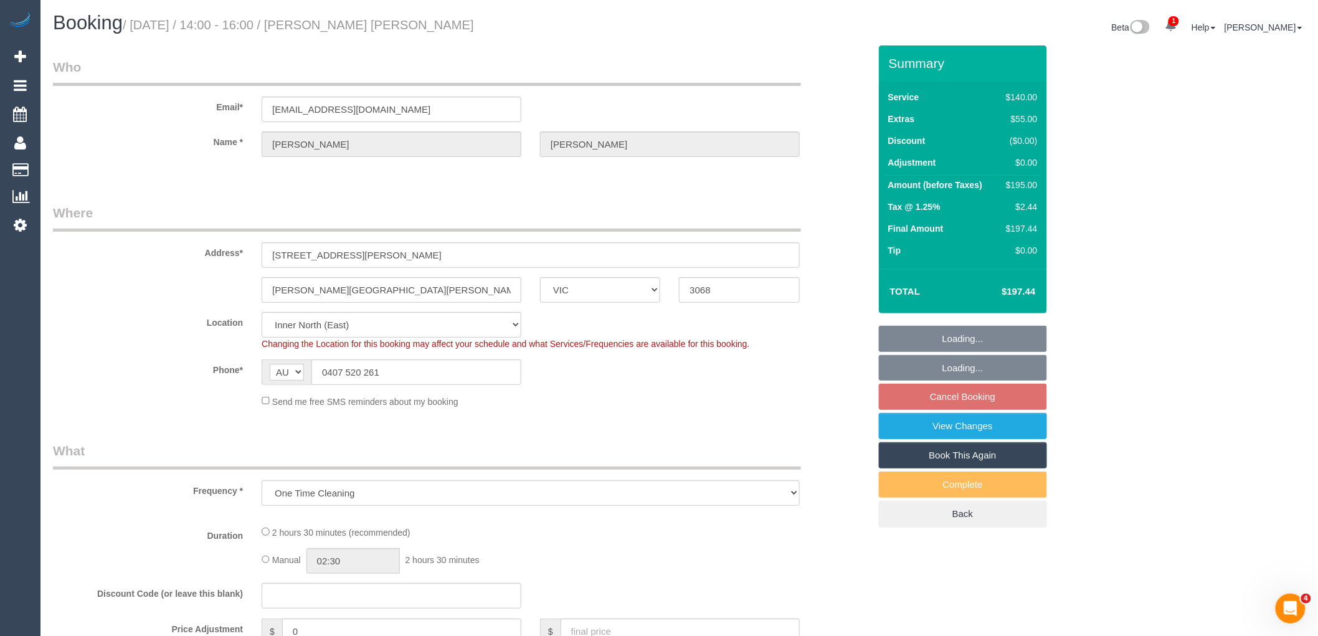
select select "number:22"
select select "number:13"
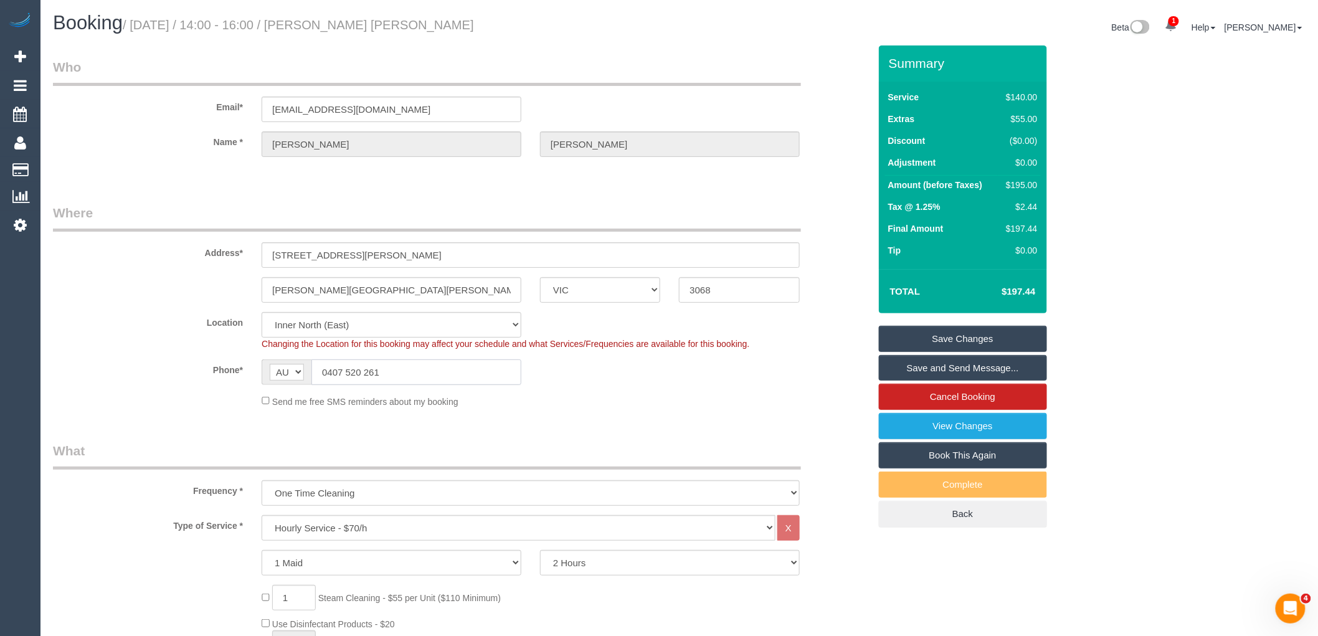
drag, startPoint x: 415, startPoint y: 374, endPoint x: 313, endPoint y: 268, distance: 146.7
click at [327, 374] on input "0407 520 261" at bounding box center [416, 372] width 210 height 26
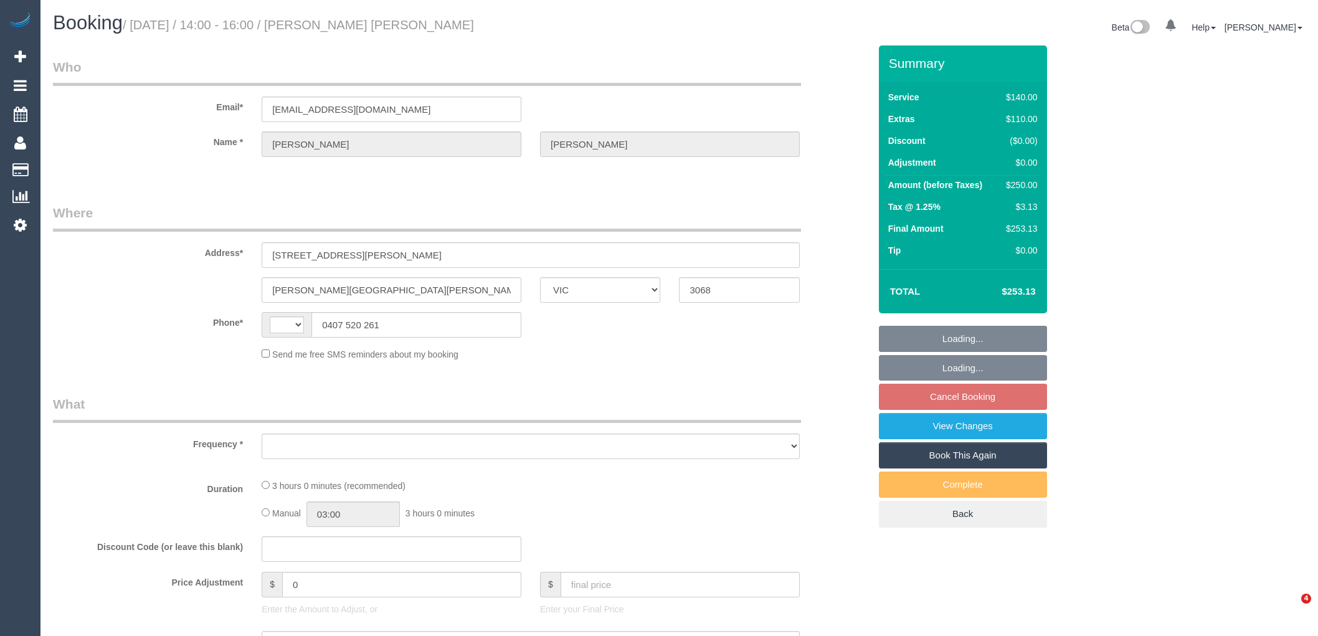
select select "VIC"
select select "object:326"
select select "string:stripe-pm_1Rhk6F2GScqysDRVcMBfQ4en"
select select "number:27"
select select "number:14"
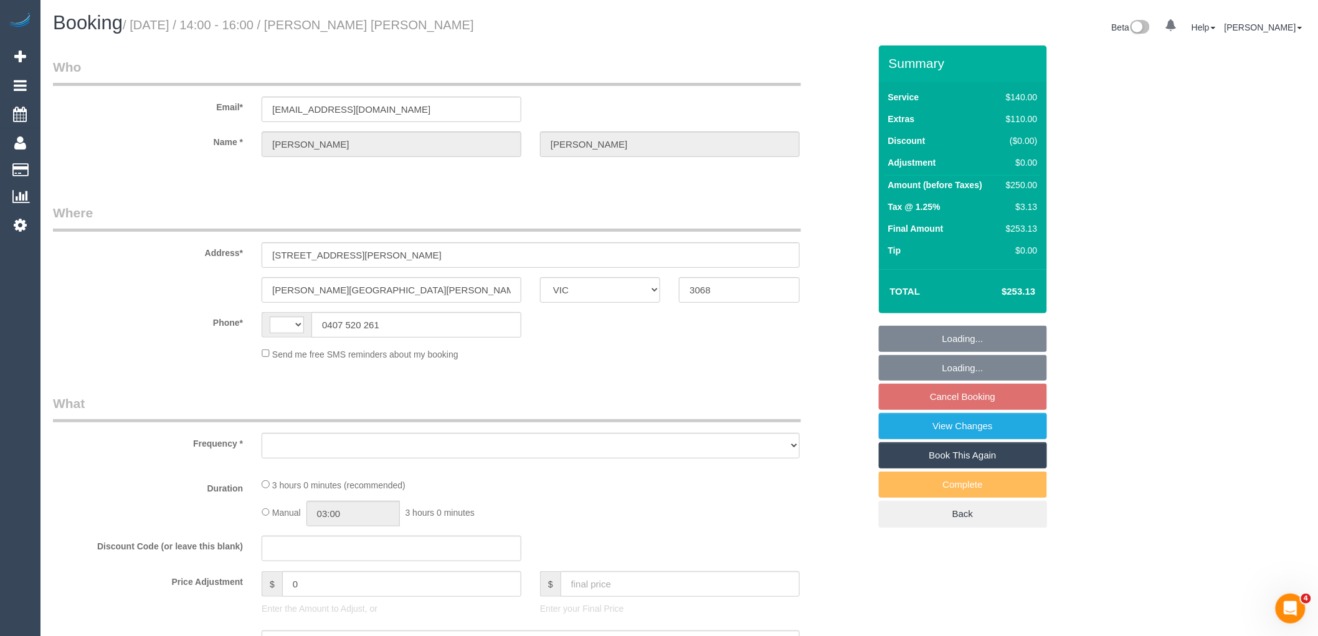
select select "number:19"
select select "number:22"
select select "number:13"
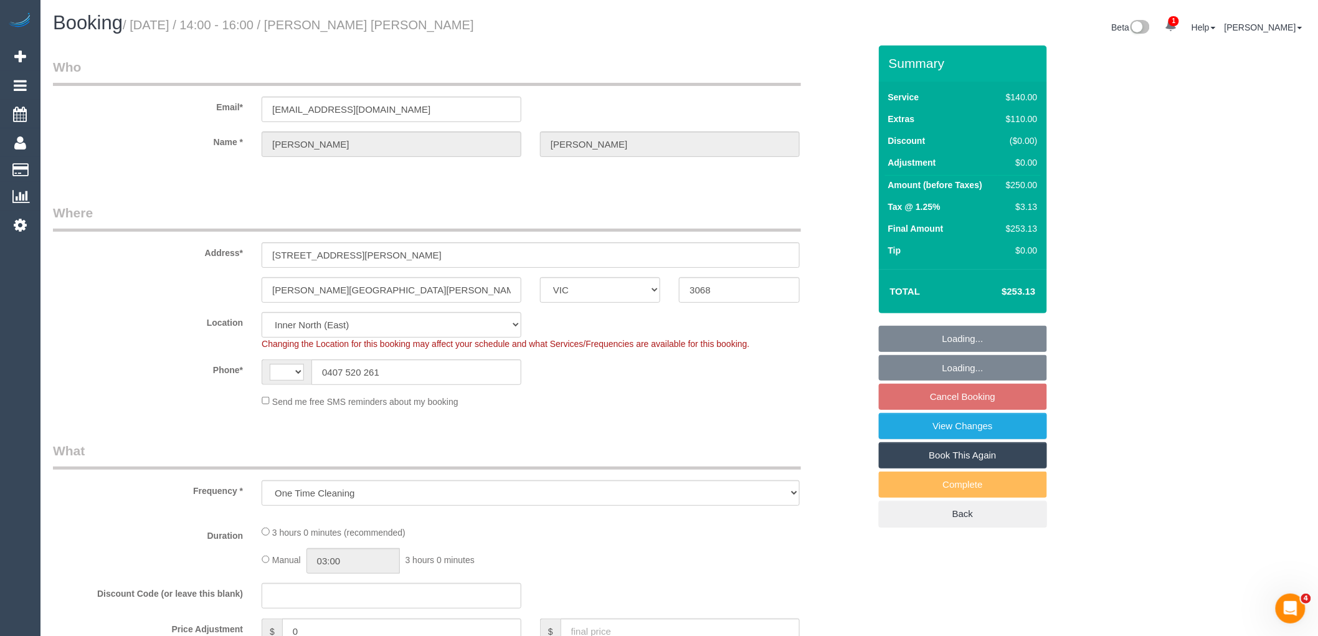
select select "object:726"
select select "string:AU"
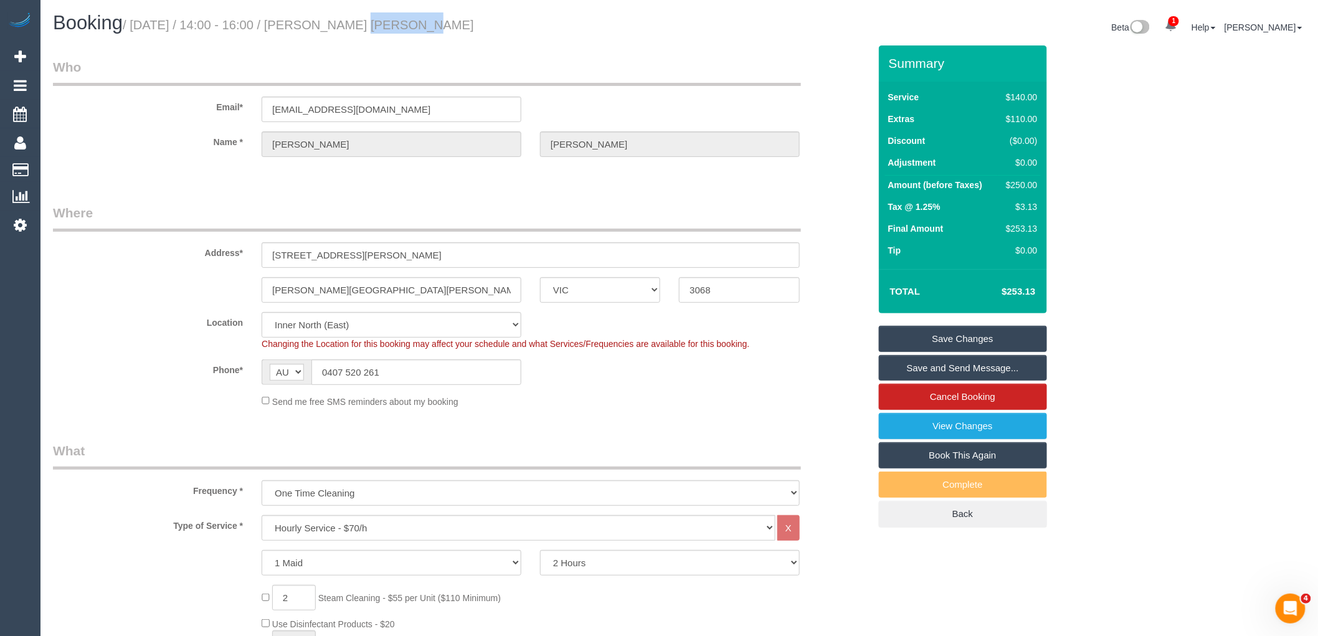
drag, startPoint x: 326, startPoint y: 21, endPoint x: 407, endPoint y: 25, distance: 81.1
click at [407, 25] on h1 "Booking / October 06, 2025 / 14:00 - 16:00 / Amy Robin" at bounding box center [361, 22] width 617 height 21
copy small "Amy Robin"
click at [21, 118] on icon at bounding box center [21, 114] width 14 height 15
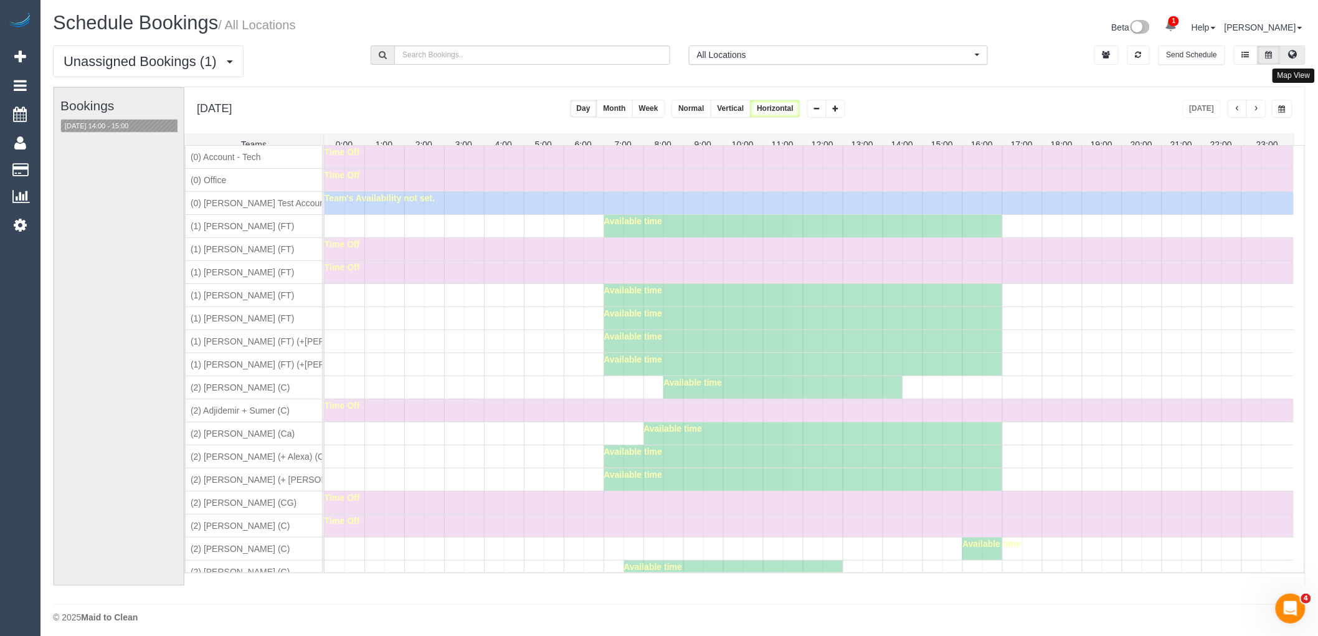
click at [1290, 62] on button at bounding box center [1293, 54] width 25 height 19
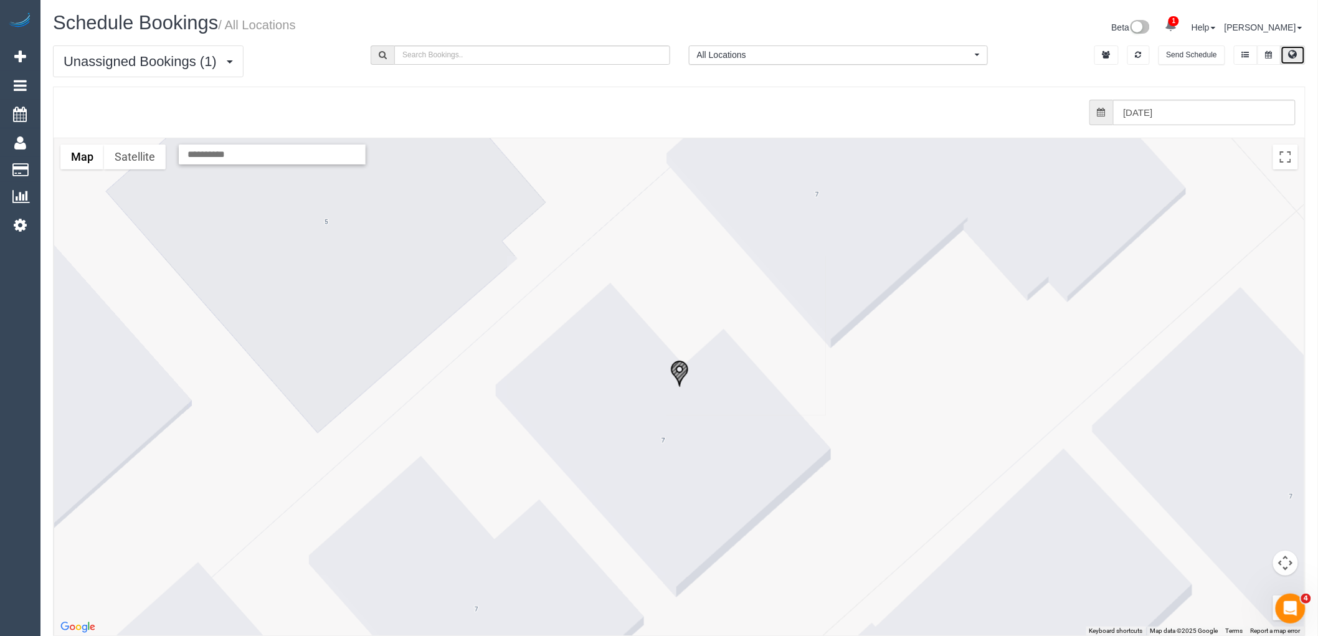
click at [680, 376] on img "02/10/2025 14:00 - Gavin Khaw - 3/7 Gladys Grove, Croydon, VIC 3136" at bounding box center [679, 373] width 19 height 27
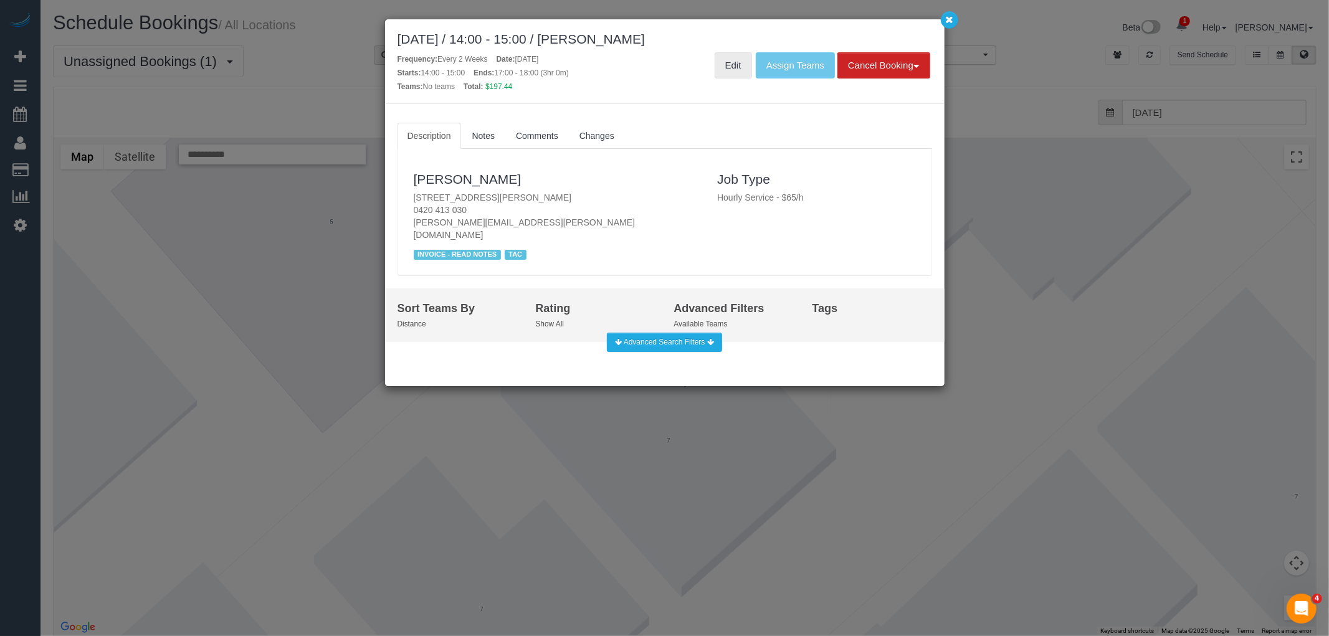
click at [738, 64] on link "Edit" at bounding box center [732, 65] width 37 height 26
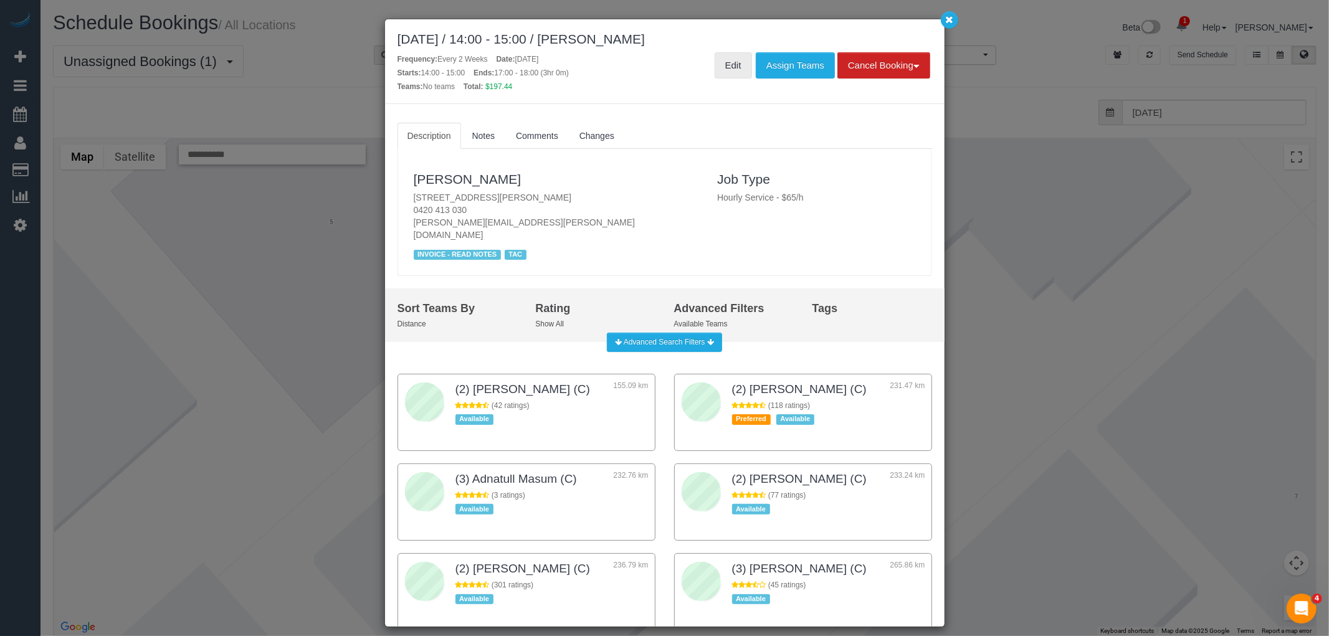
click at [735, 73] on link "Edit" at bounding box center [732, 65] width 37 height 26
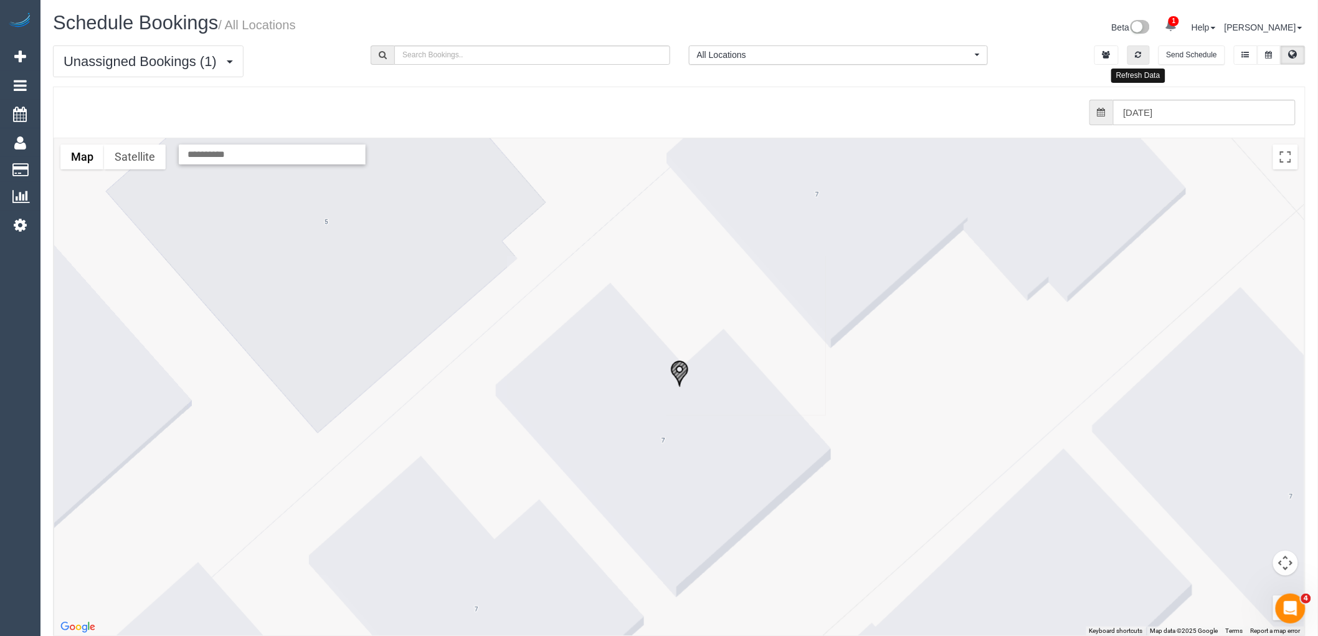
click at [1138, 54] on icon "button" at bounding box center [1139, 54] width 6 height 7
click at [1136, 57] on icon "button" at bounding box center [1139, 54] width 6 height 7
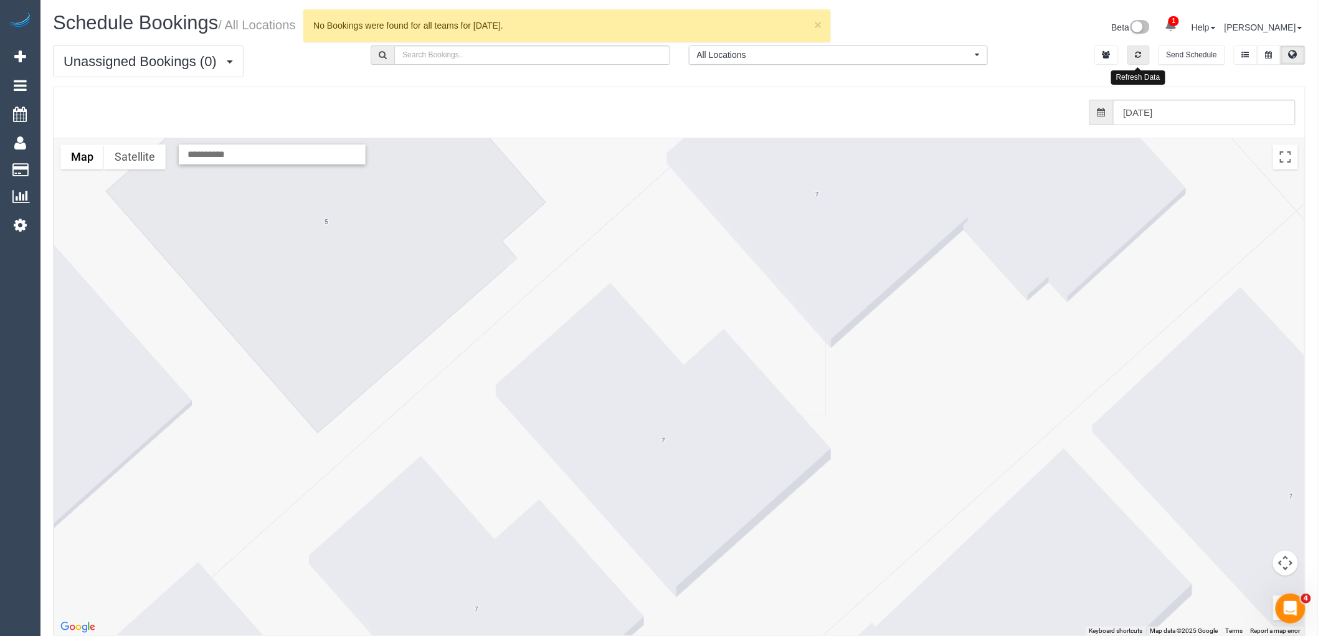
click at [1137, 57] on icon "button" at bounding box center [1139, 54] width 6 height 7
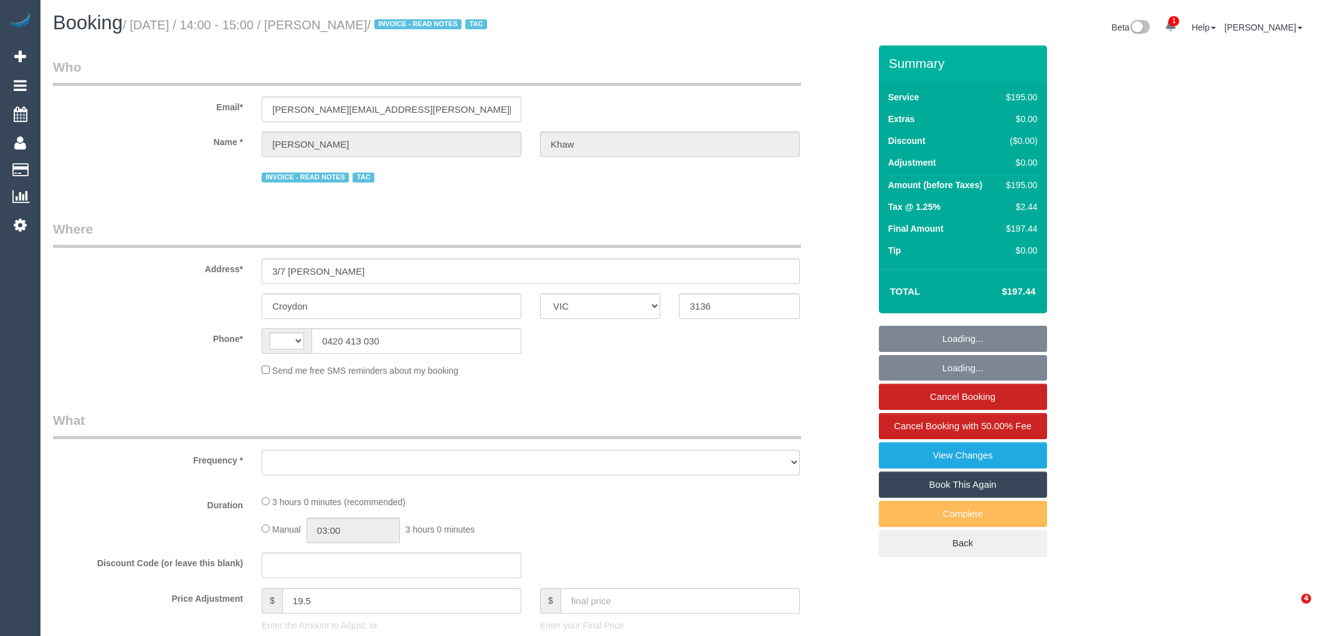
select select "VIC"
select select "string:AU"
select select "object:610"
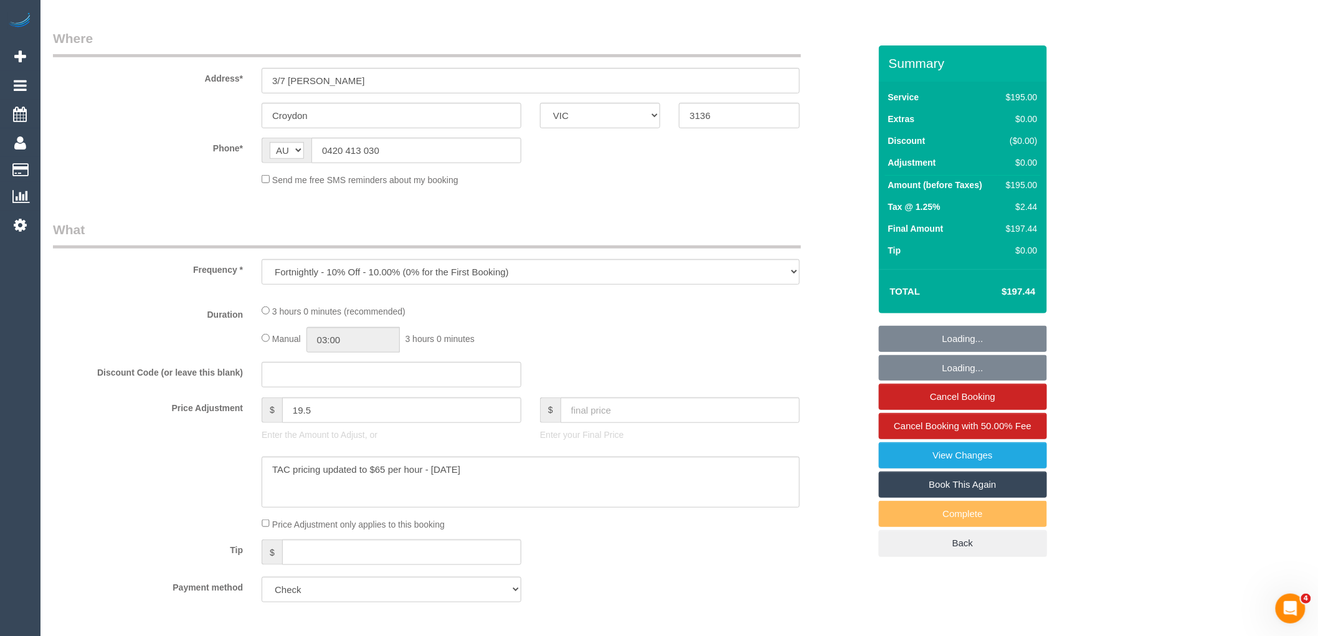
select select "180"
select select "number:27"
select select "number:14"
select select "number:18"
select select "number:22"
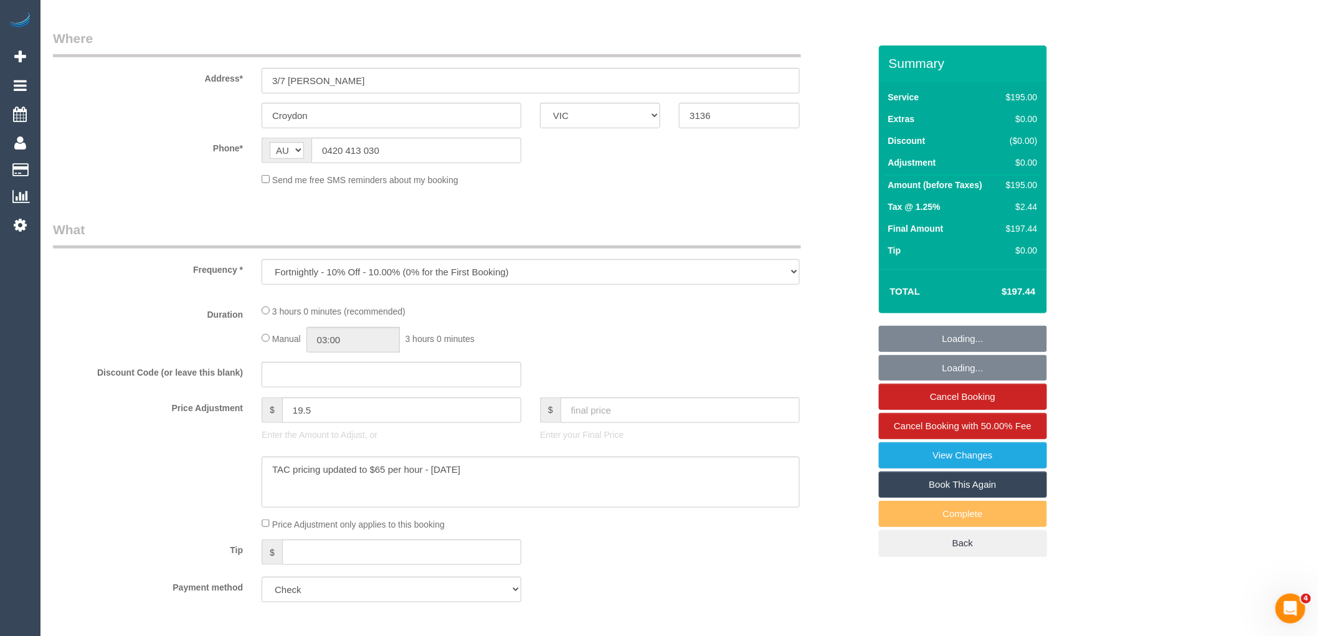
select select "number:34"
select select "number:26"
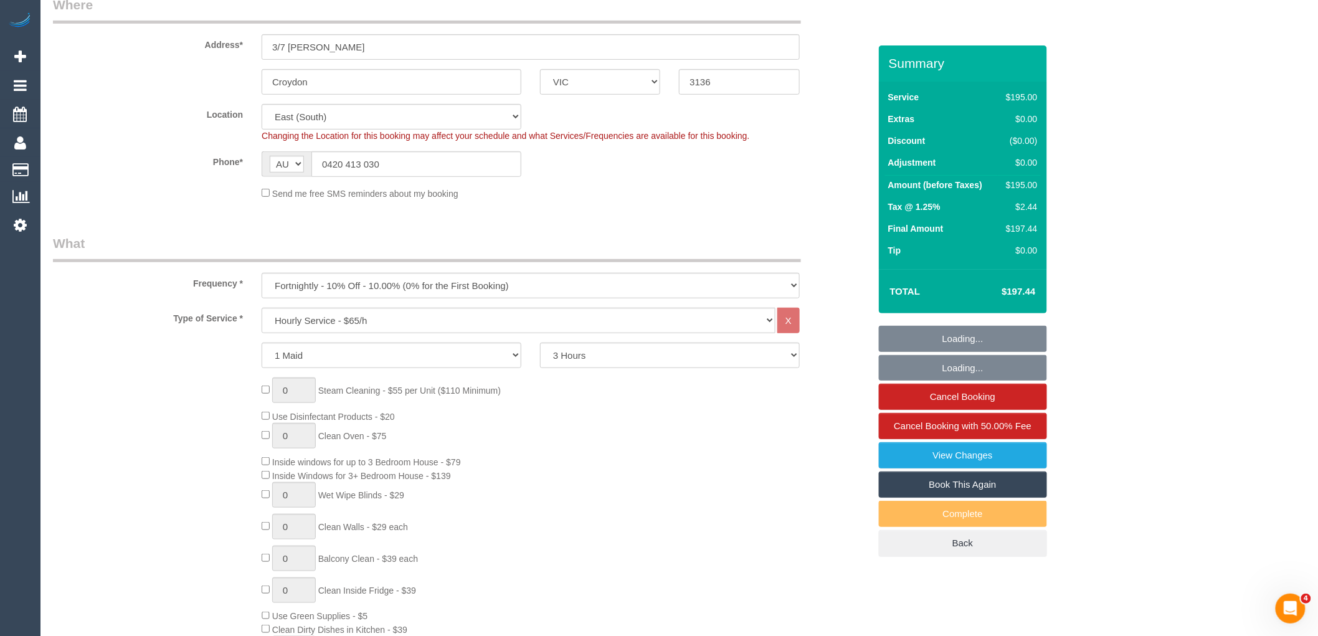
select select "object:1402"
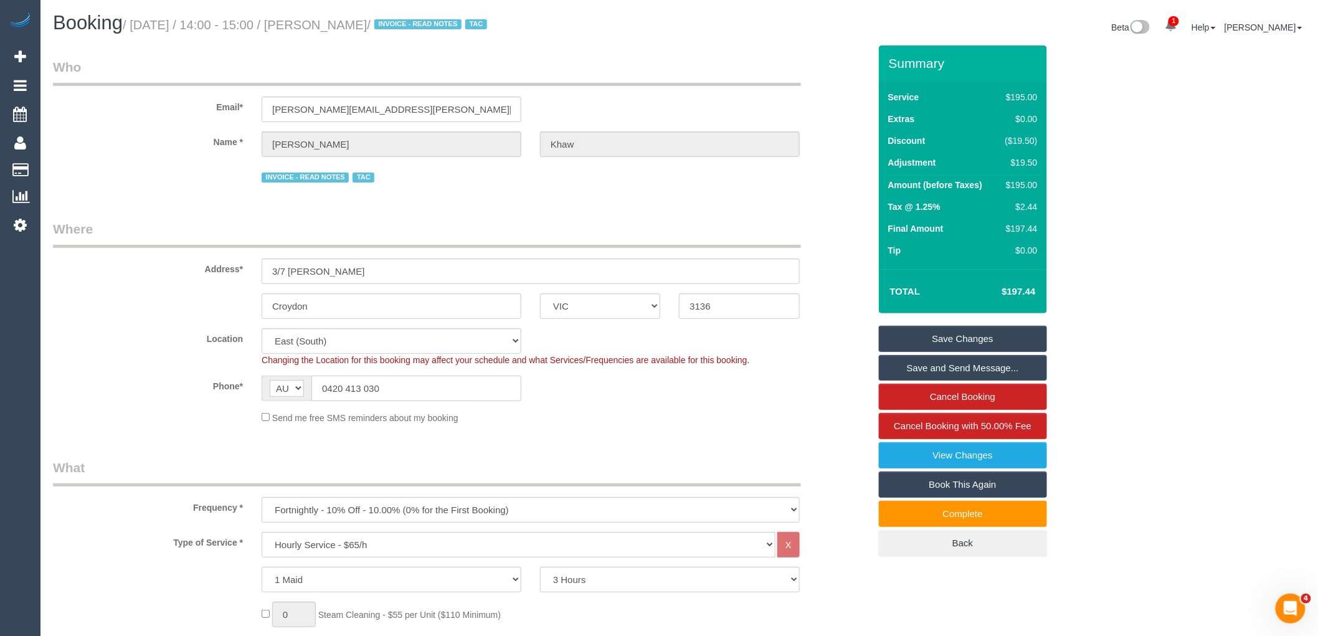
drag, startPoint x: 392, startPoint y: 389, endPoint x: 327, endPoint y: 384, distance: 65.6
click at [327, 384] on input "0420 413 030" at bounding box center [416, 389] width 210 height 26
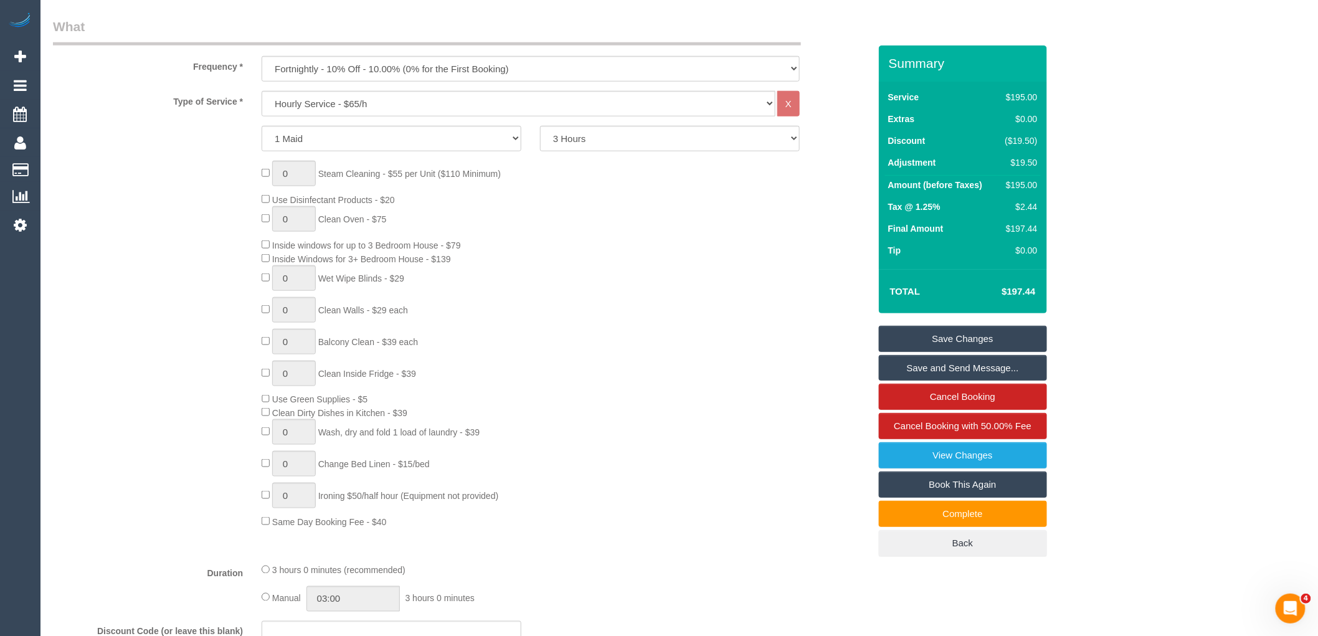
scroll to position [484, 0]
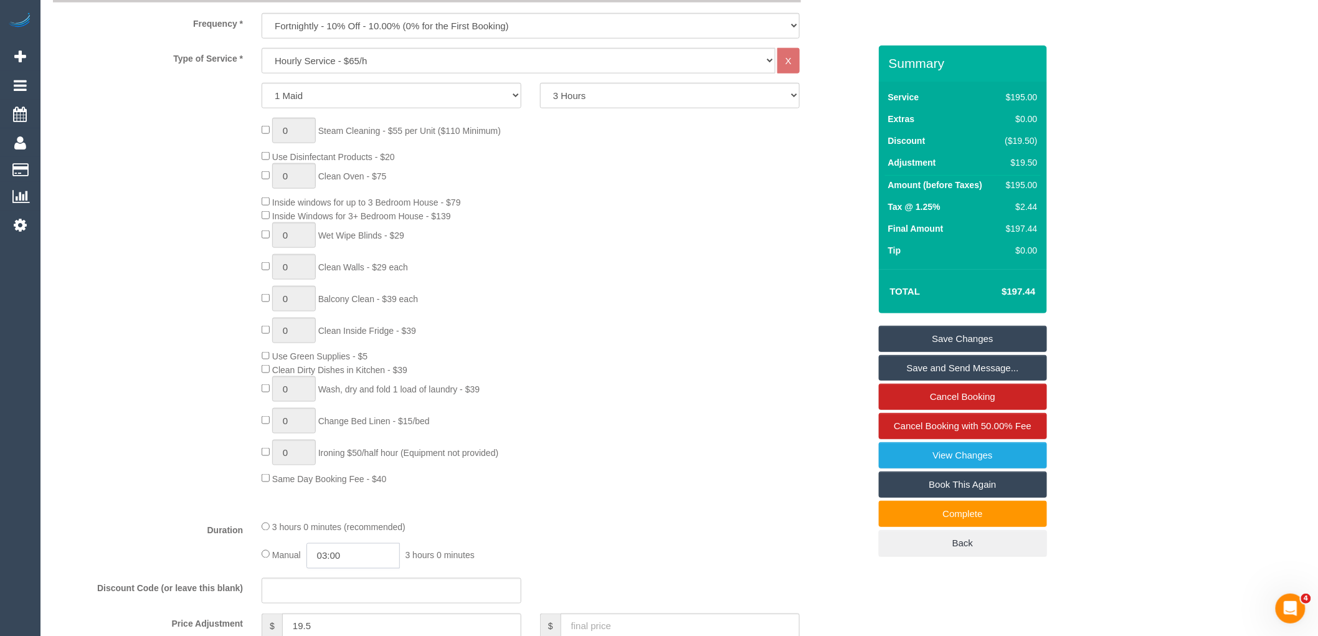
click at [372, 562] on input "03:00" at bounding box center [352, 556] width 93 height 26
drag, startPoint x: 363, startPoint y: 562, endPoint x: 328, endPoint y: 563, distance: 34.9
click at [328, 563] on input "03:00" at bounding box center [352, 556] width 93 height 26
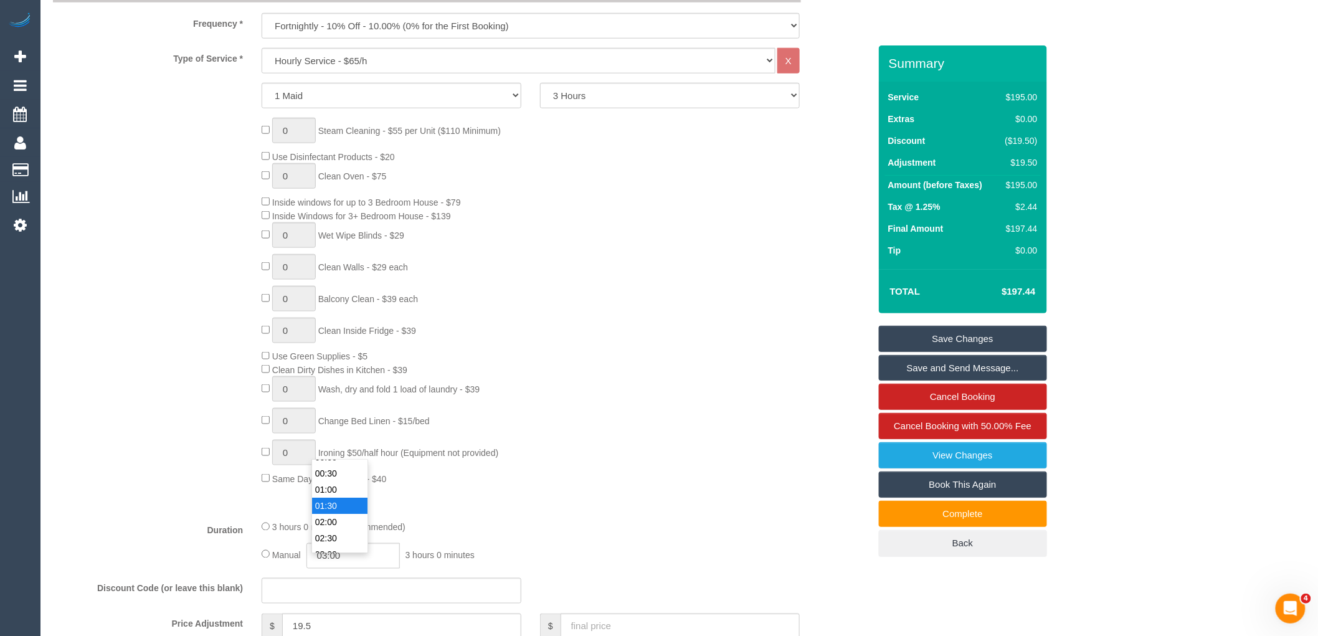
type input "01:30"
click at [320, 505] on li "01:30" at bounding box center [339, 506] width 55 height 16
click at [544, 532] on div "3 hours 0 minutes (recommended)" at bounding box center [531, 527] width 538 height 14
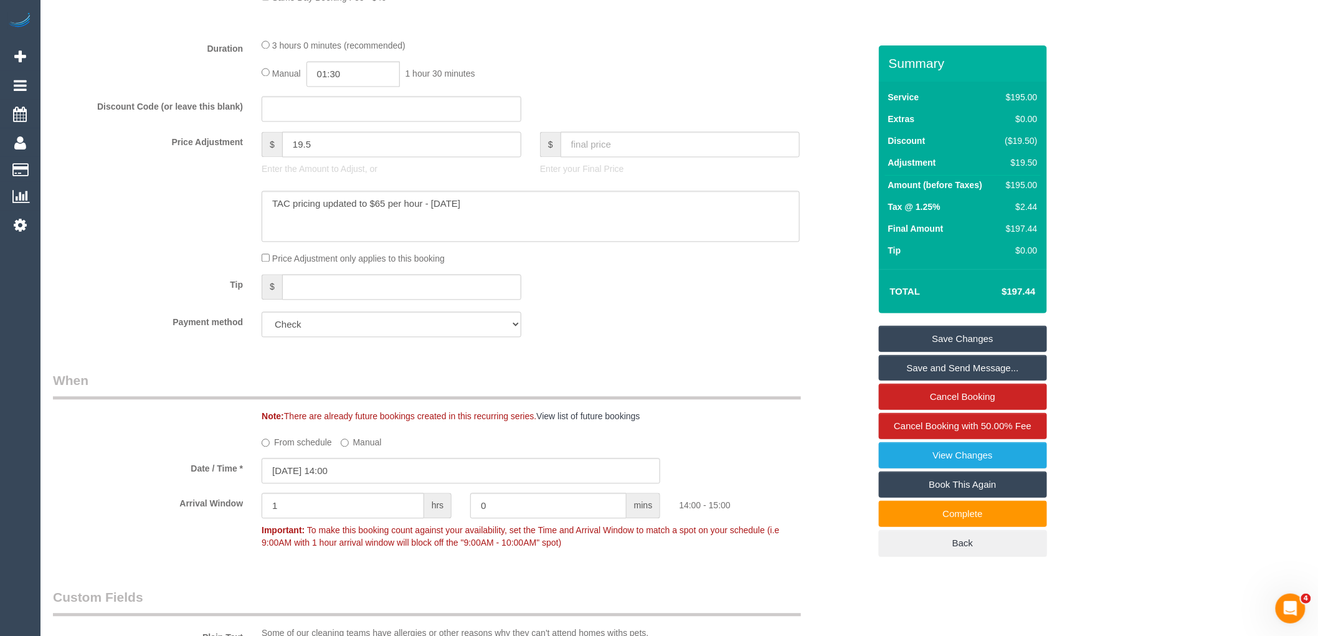
scroll to position [969, 0]
click at [334, 470] on input "[DATE] 14:00" at bounding box center [461, 468] width 399 height 26
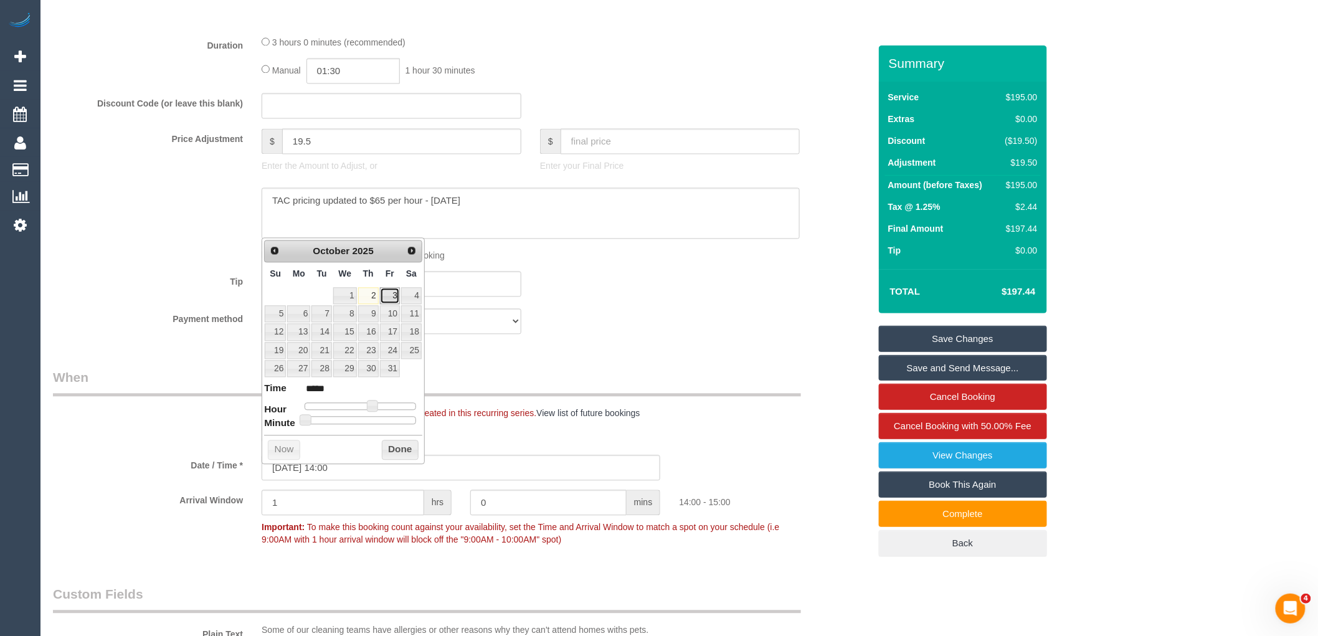
click at [386, 294] on link "3" at bounding box center [390, 296] width 20 height 17
type input "[DATE] 13:00"
type input "*****"
type input "[DATE] 12:00"
type input "*****"
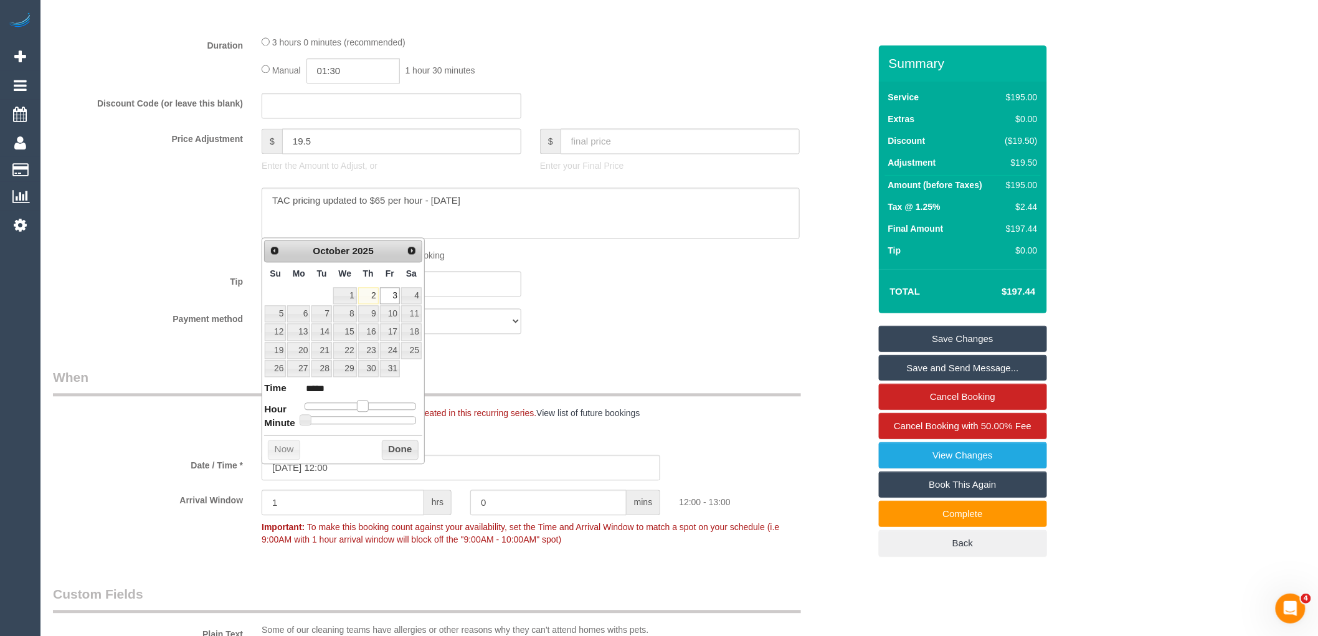
type input "[DATE] 13:00"
type input "*****"
type input "[DATE] 14:00"
type input "*****"
type input "[DATE] 15:00"
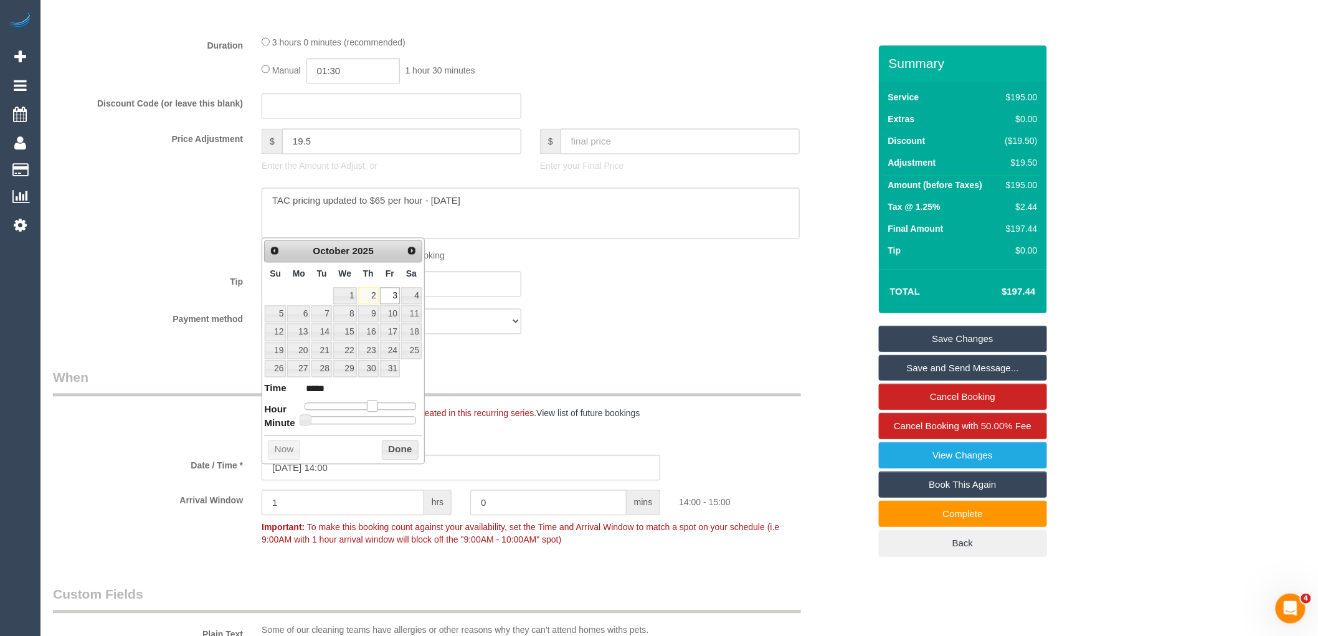
type input "*****"
type input "[DATE] 14:00"
type input "*****"
type input "[DATE] 13:00"
type input "*****"
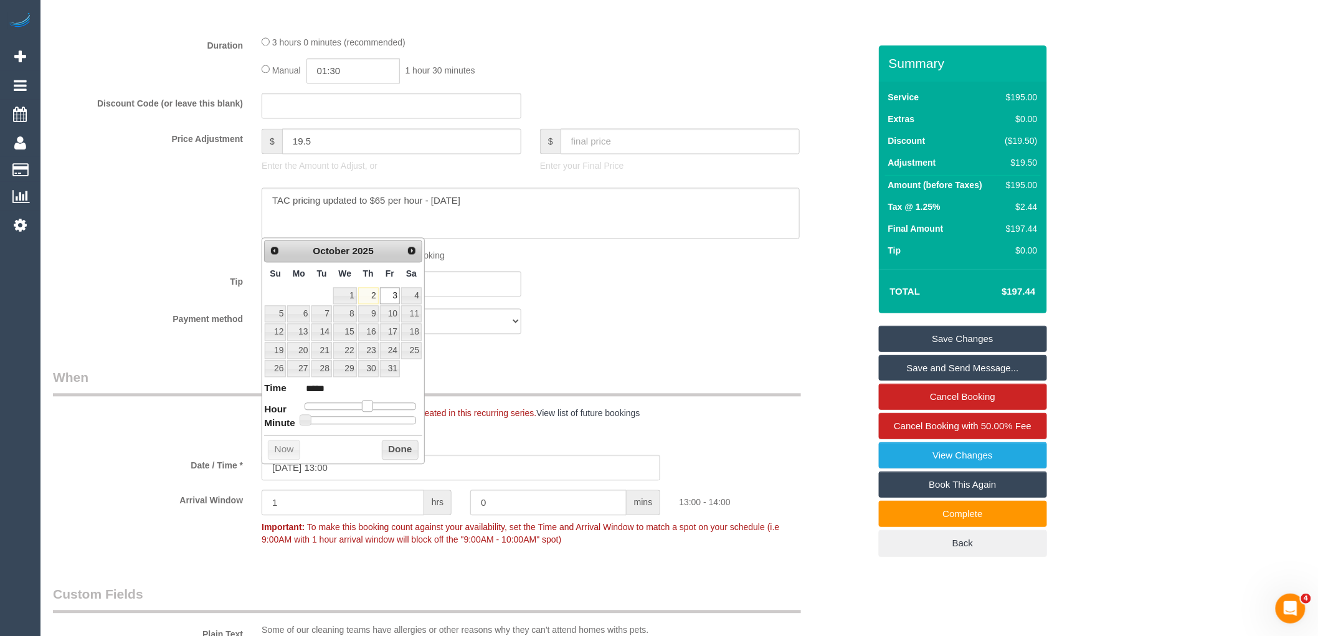
type input "[DATE] 12:00"
type input "*****"
drag, startPoint x: 374, startPoint y: 406, endPoint x: 366, endPoint y: 406, distance: 8.1
click at [366, 406] on span at bounding box center [362, 406] width 11 height 11
type input "[DATE] 12:05"
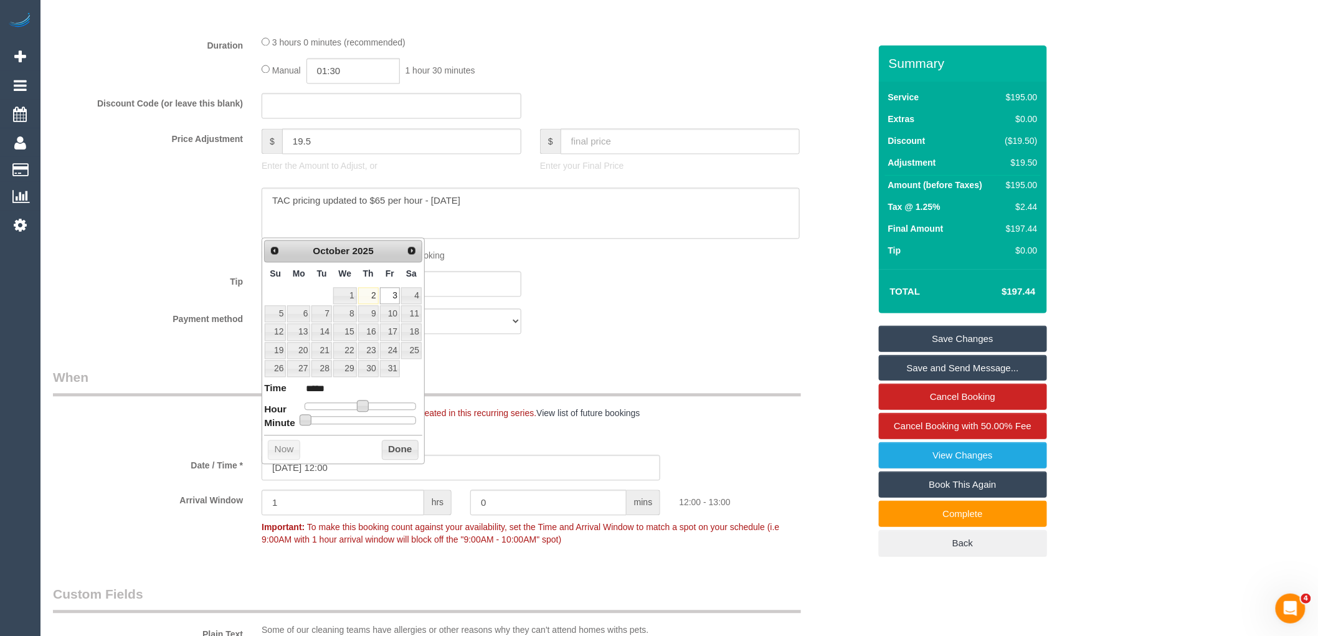
type input "*****"
type input "[DATE] 12:10"
type input "*****"
type input "[DATE] 12:20"
type input "*****"
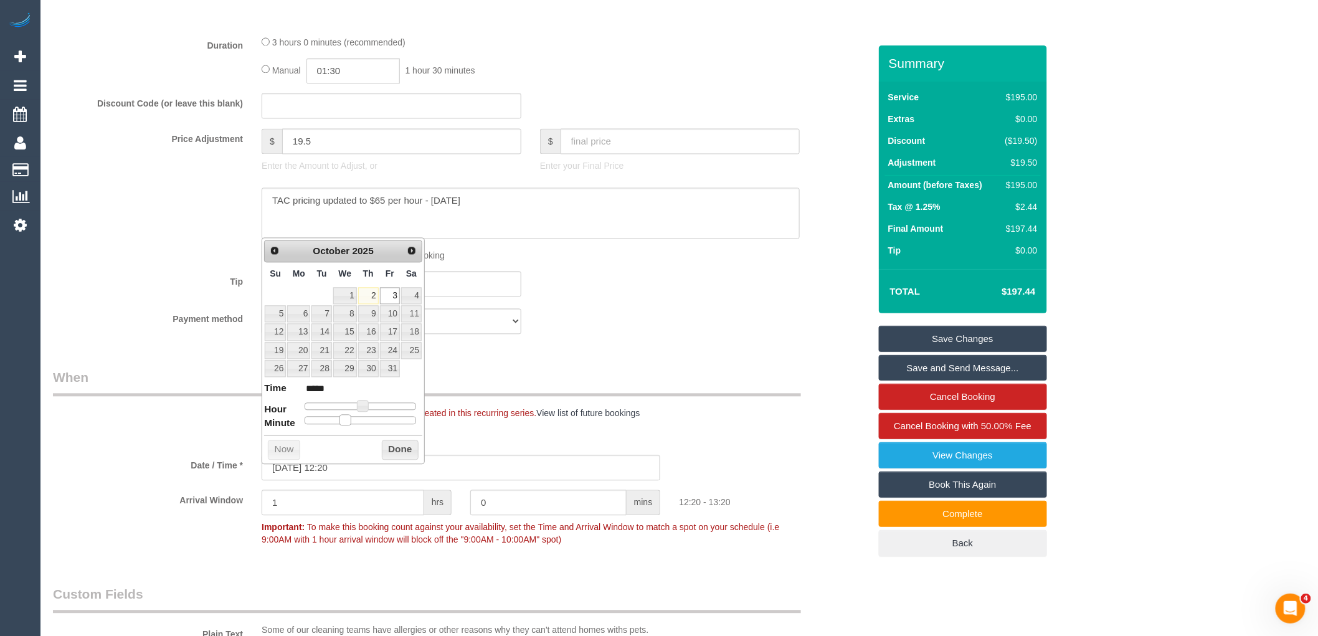
type input "[DATE] 12:25"
type input "*****"
type input "[DATE] 12:30"
type input "*****"
drag, startPoint x: 308, startPoint y: 419, endPoint x: 365, endPoint y: 420, distance: 56.7
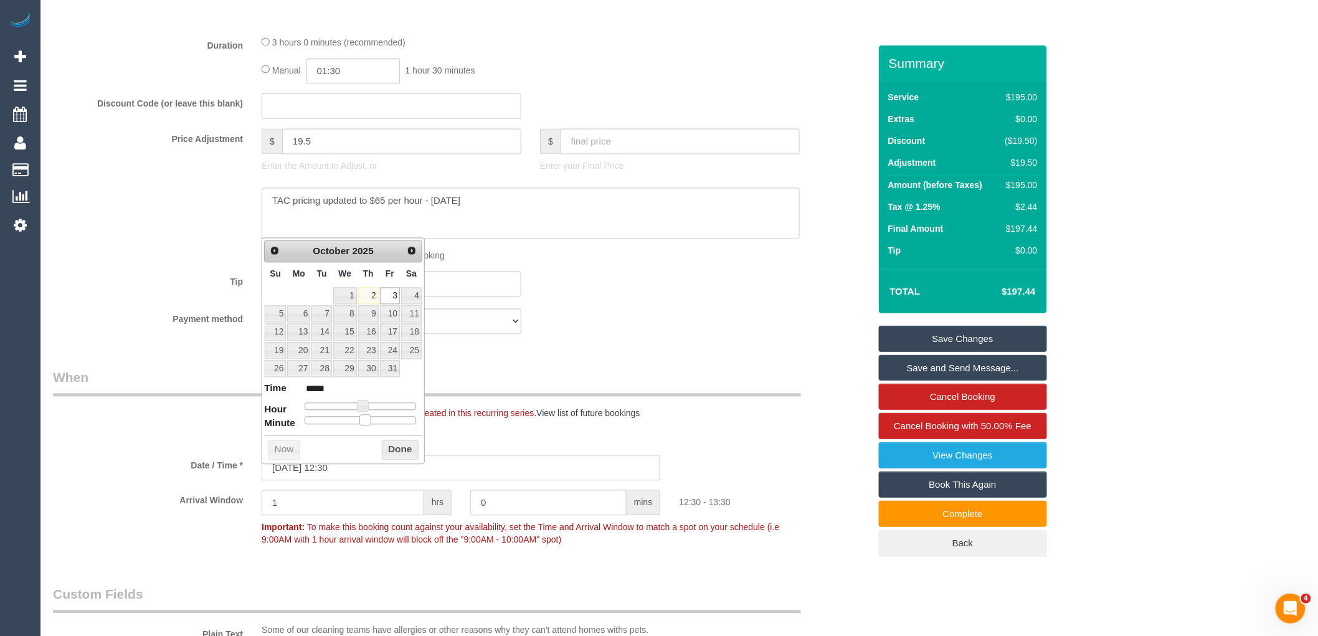
click at [365, 420] on span at bounding box center [364, 420] width 11 height 11
click at [391, 448] on button "Done" at bounding box center [400, 450] width 37 height 20
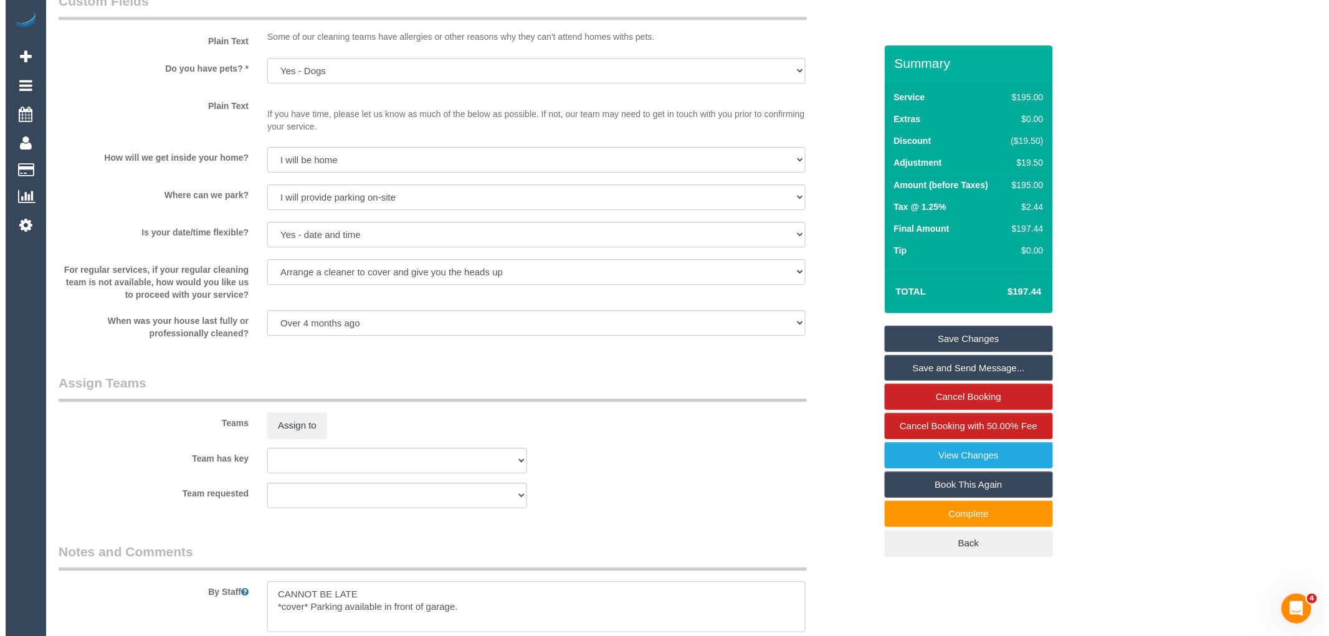
scroll to position [1661, 0]
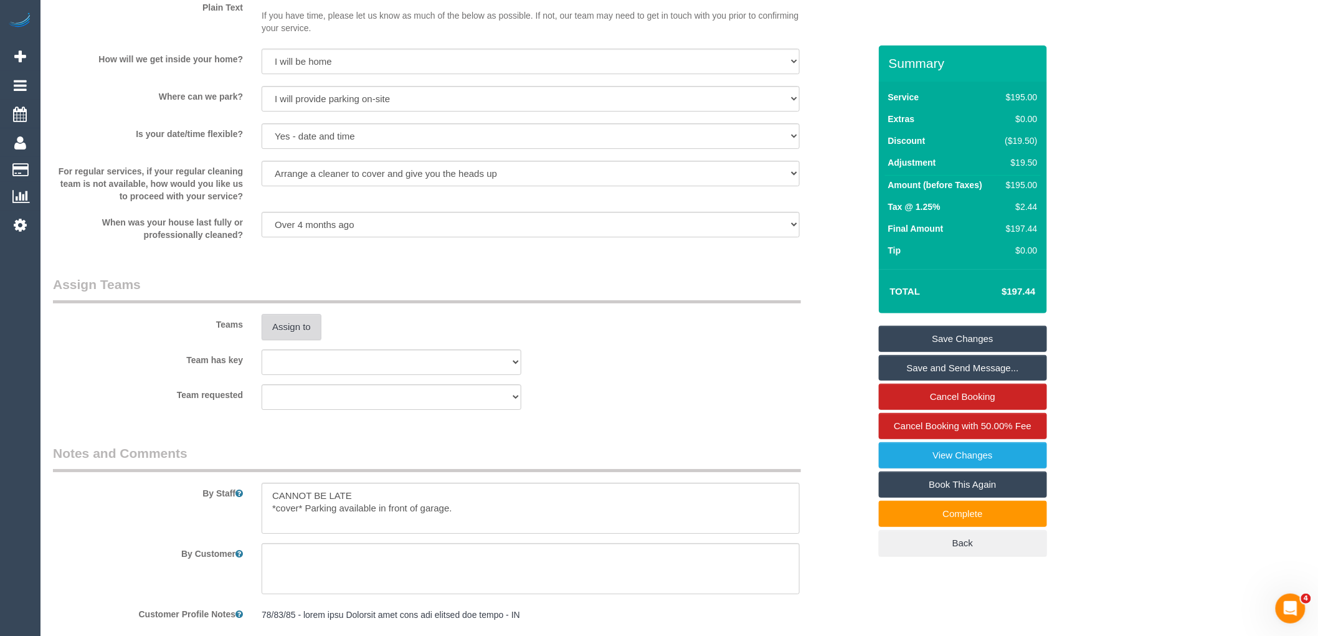
click at [289, 331] on button "Assign to" at bounding box center [292, 327] width 60 height 26
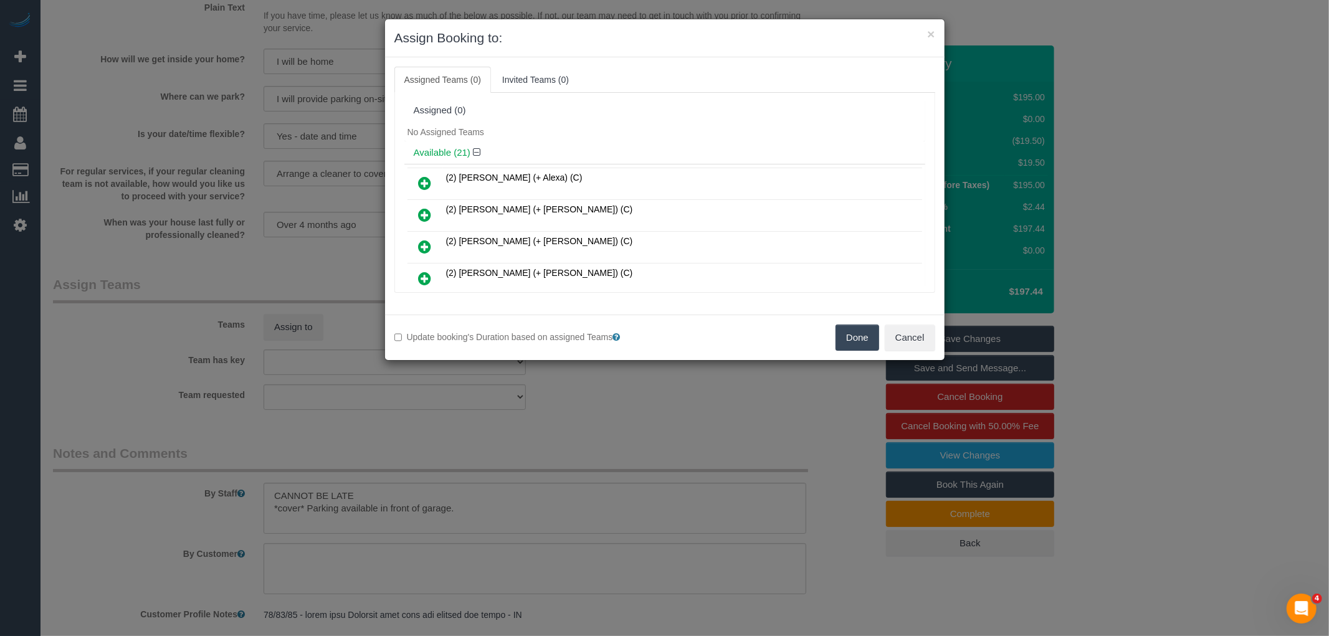
scroll to position [266, 0]
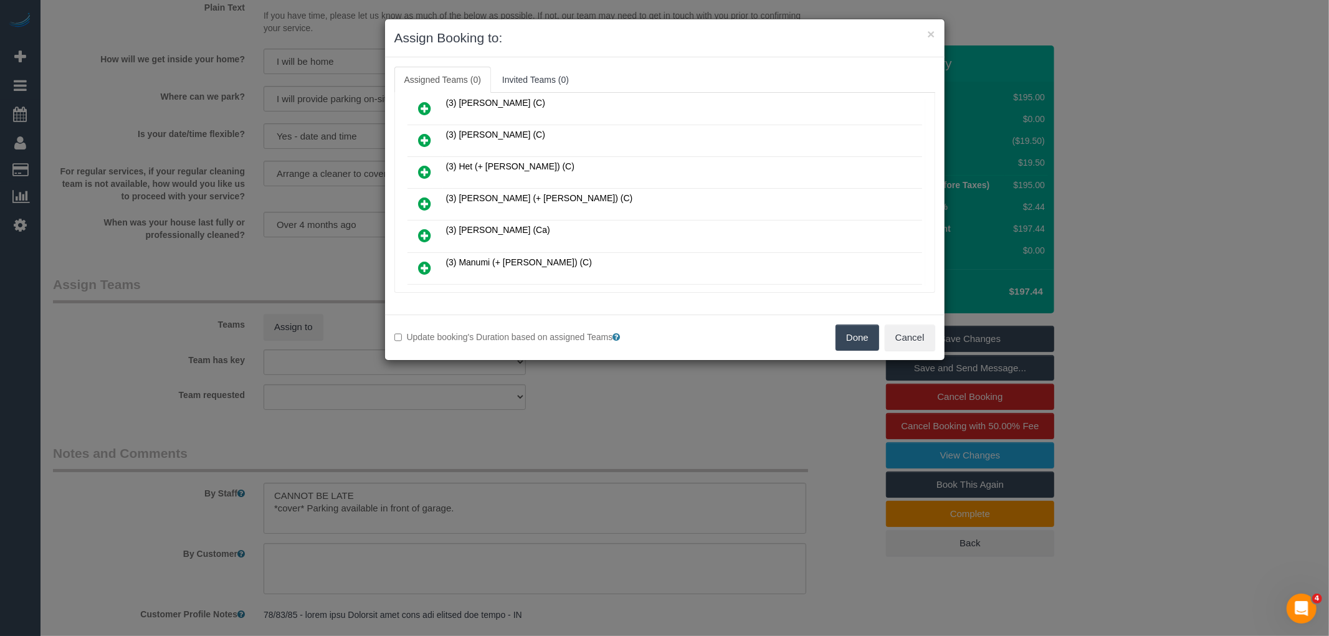
click at [422, 196] on icon at bounding box center [425, 203] width 13 height 15
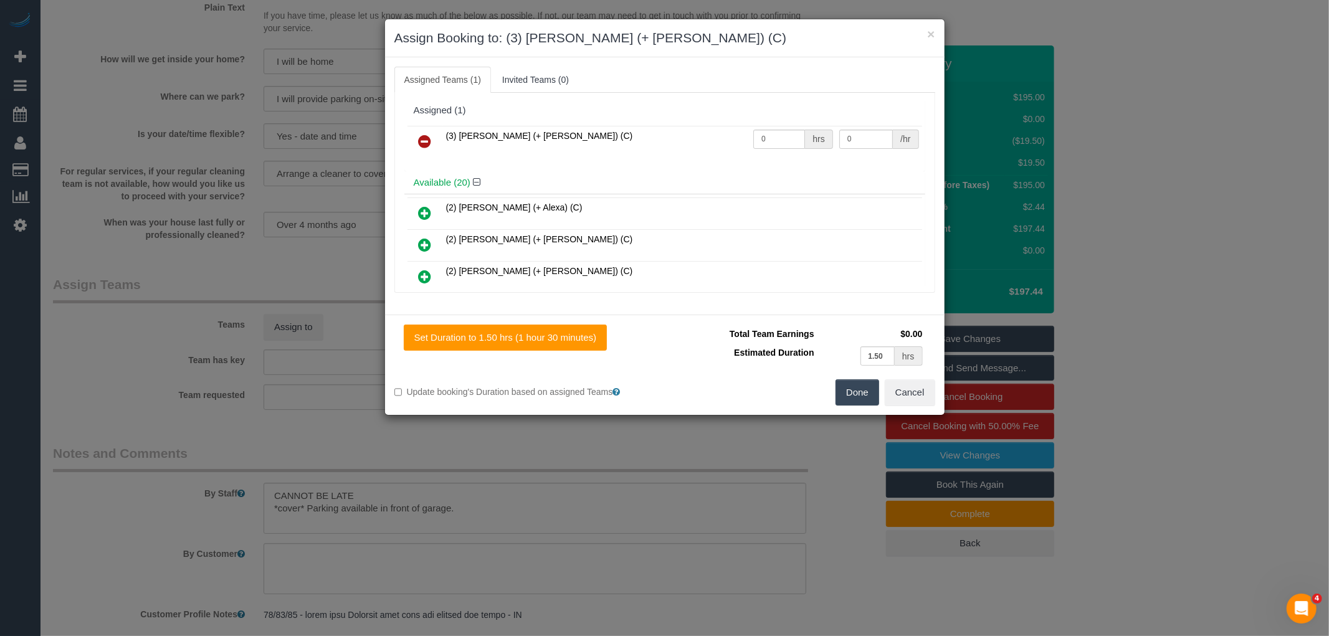
scroll to position [483, 0]
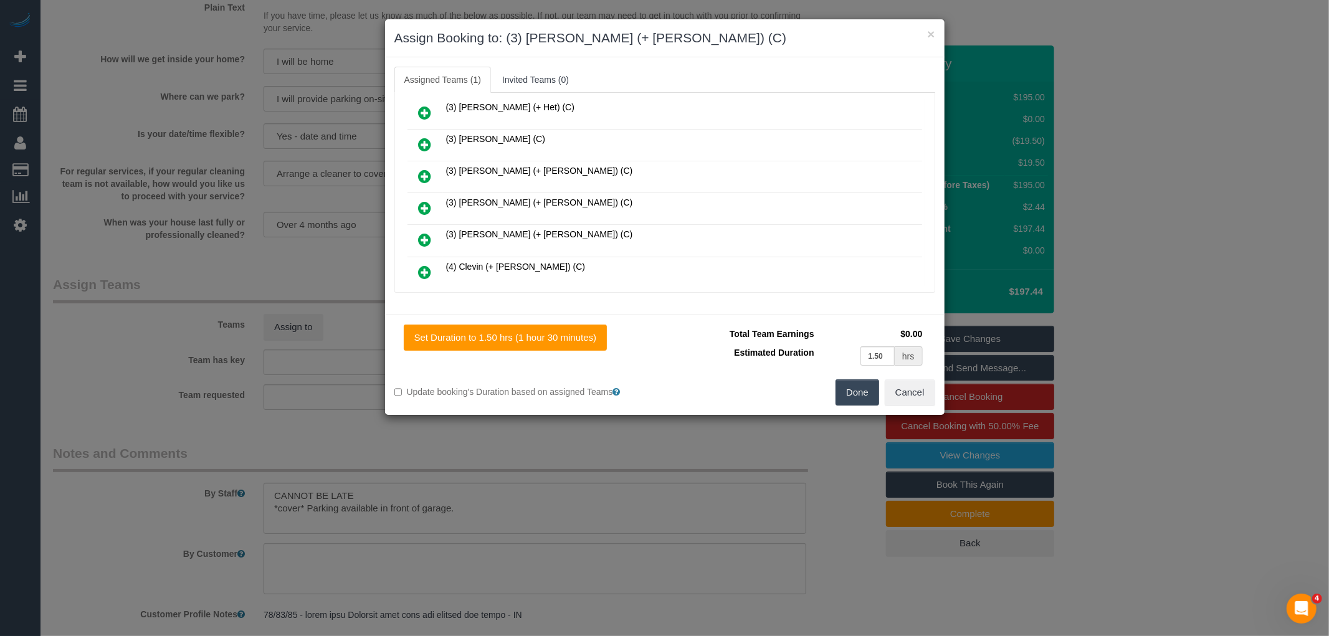
click at [426, 201] on icon at bounding box center [425, 208] width 13 height 15
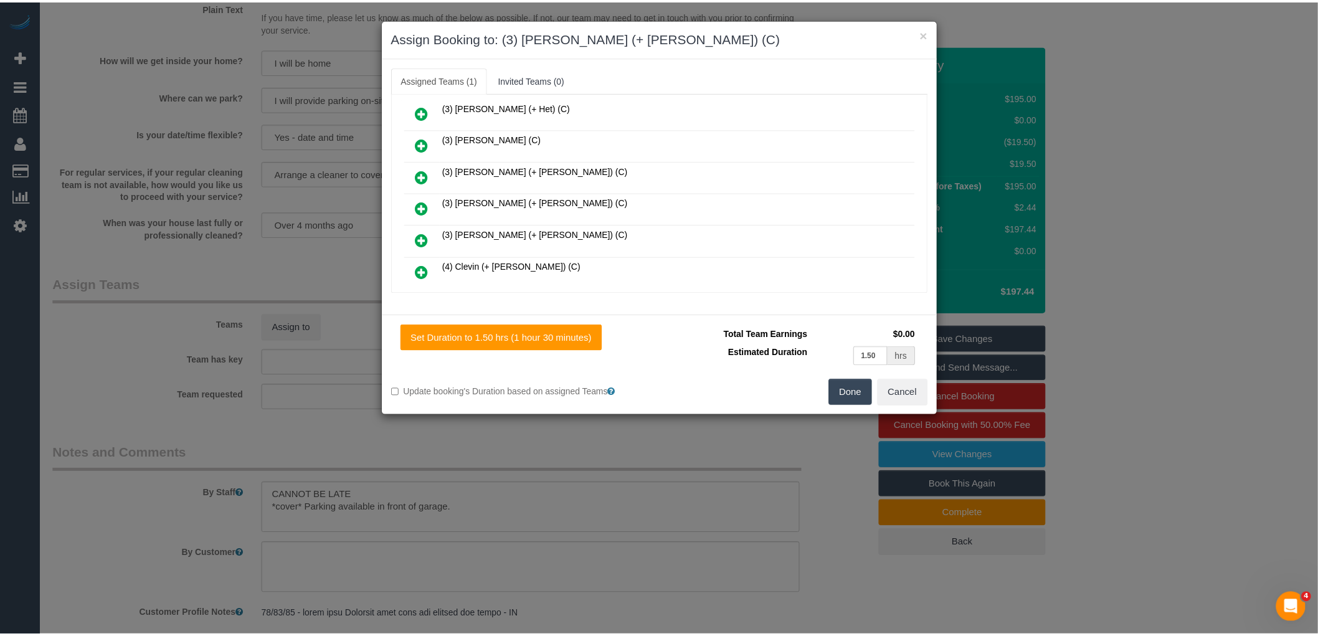
scroll to position [514, 0]
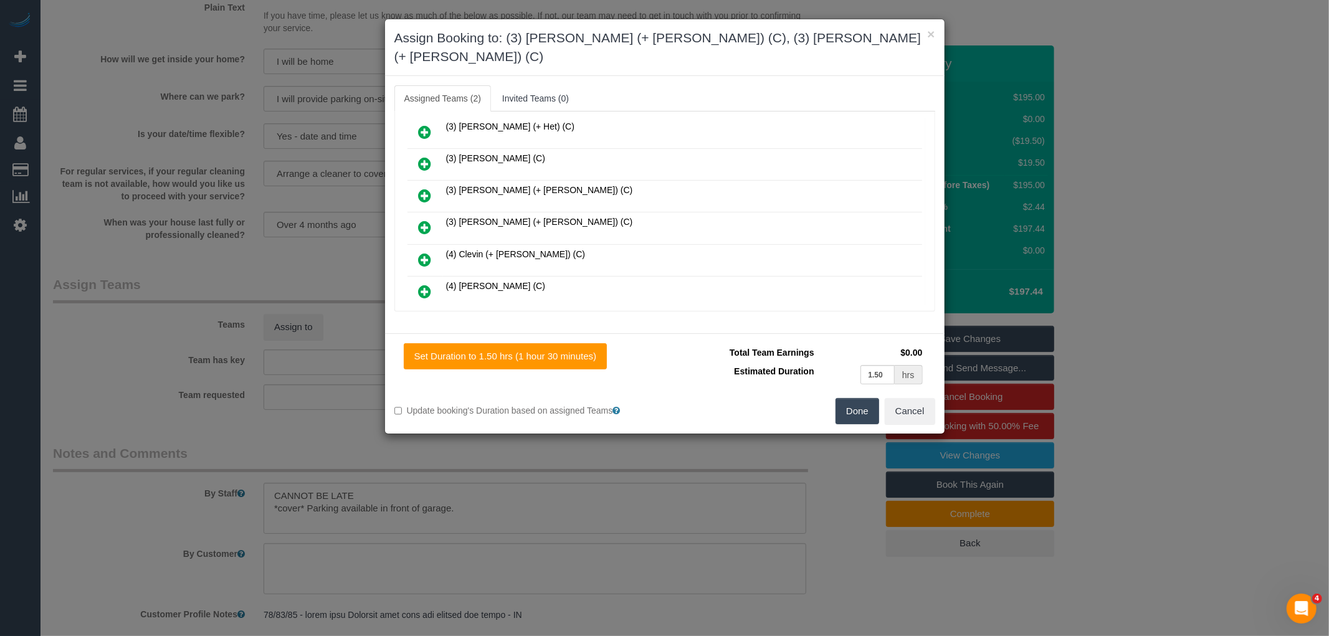
click at [851, 398] on button "Done" at bounding box center [857, 411] width 44 height 26
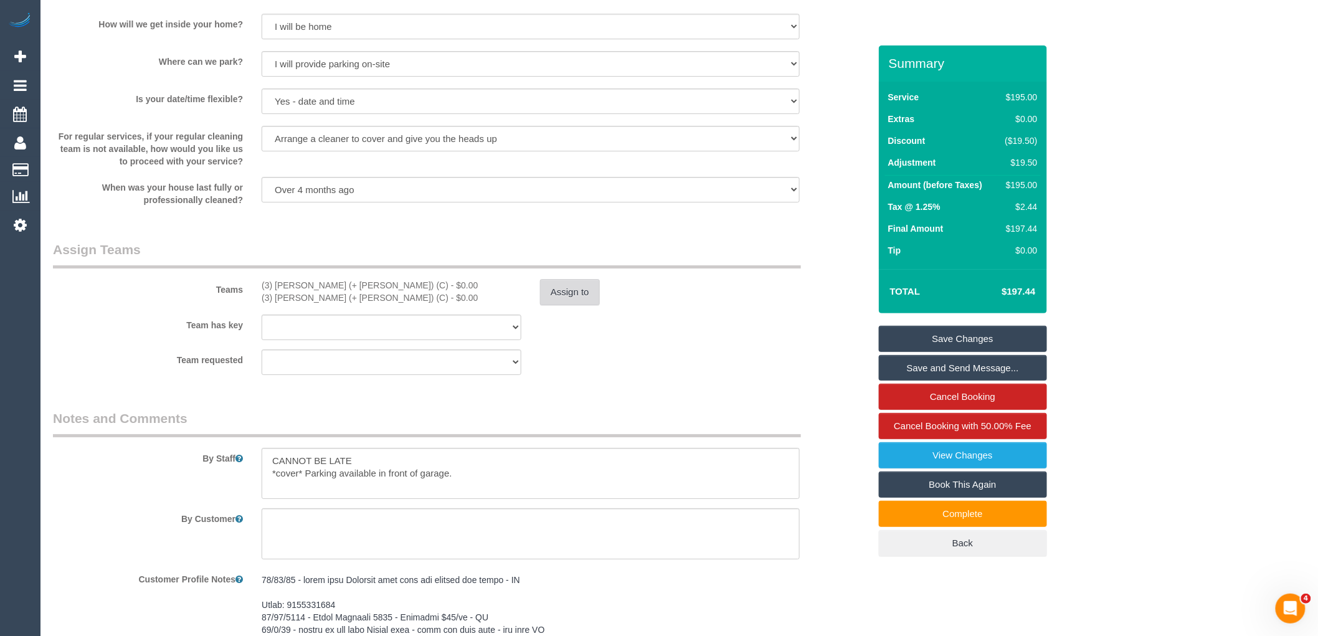
scroll to position [1730, 0]
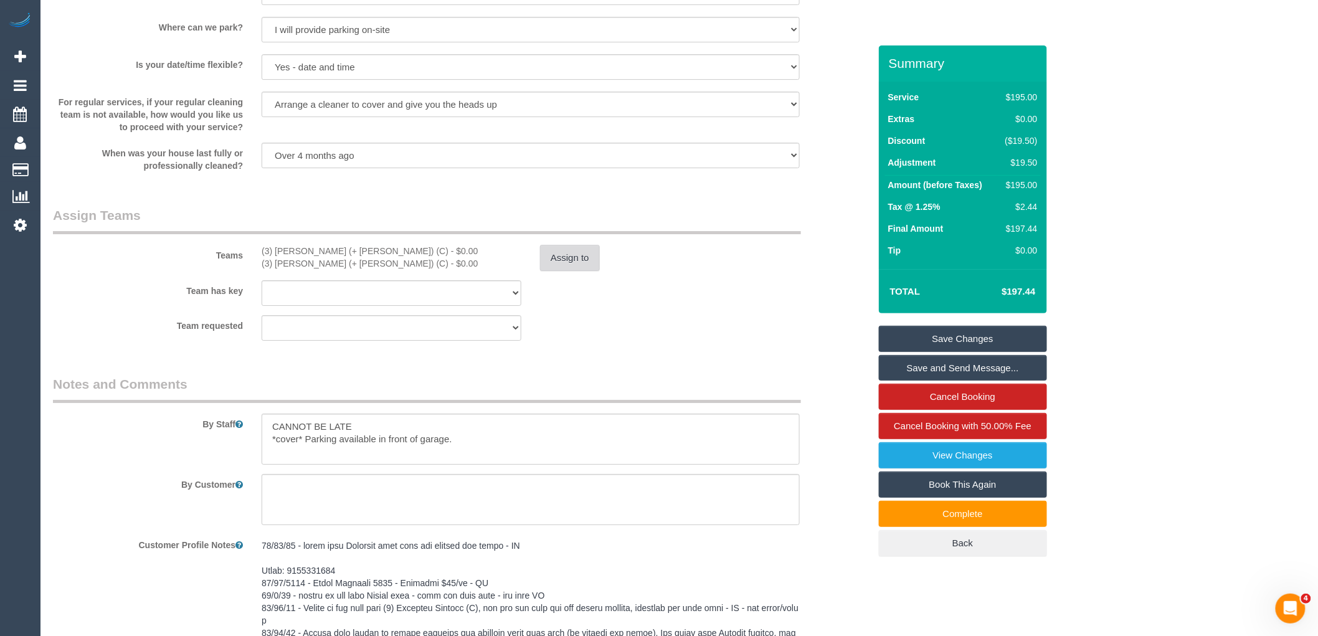
click at [550, 263] on button "Assign to" at bounding box center [570, 258] width 60 height 26
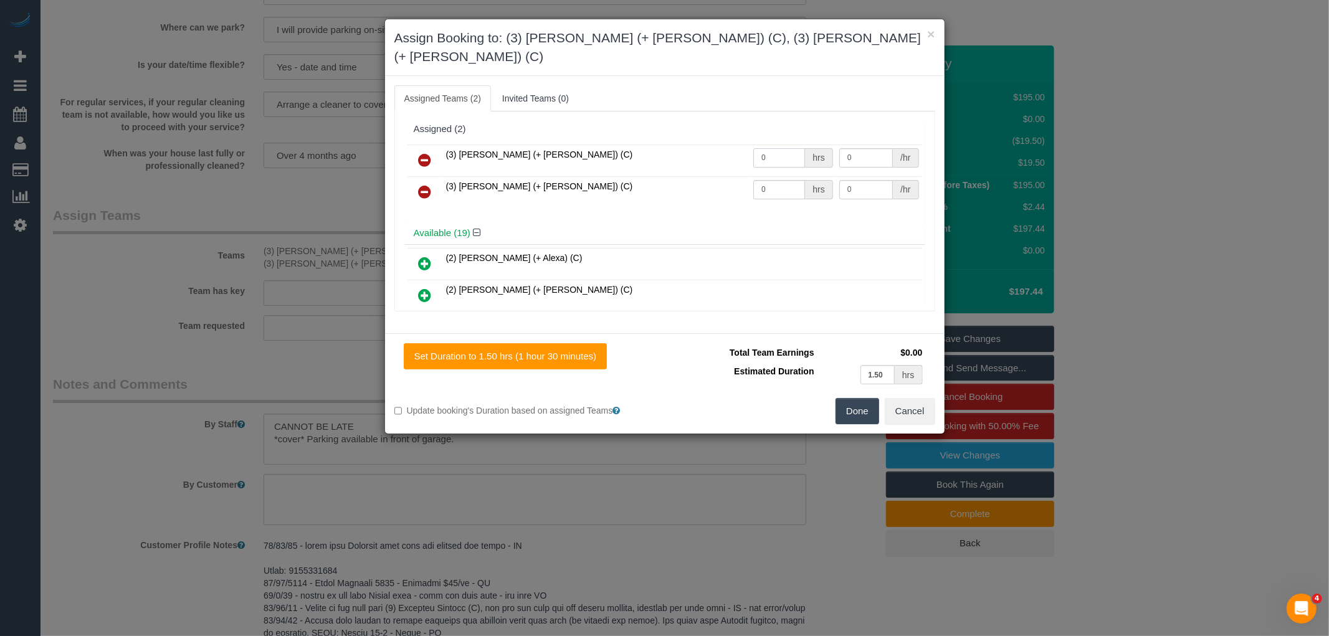
click at [771, 148] on input "0" at bounding box center [779, 157] width 52 height 19
type input "1"
type input "62.5"
click at [791, 180] on input "0" at bounding box center [779, 189] width 52 height 19
type input "1"
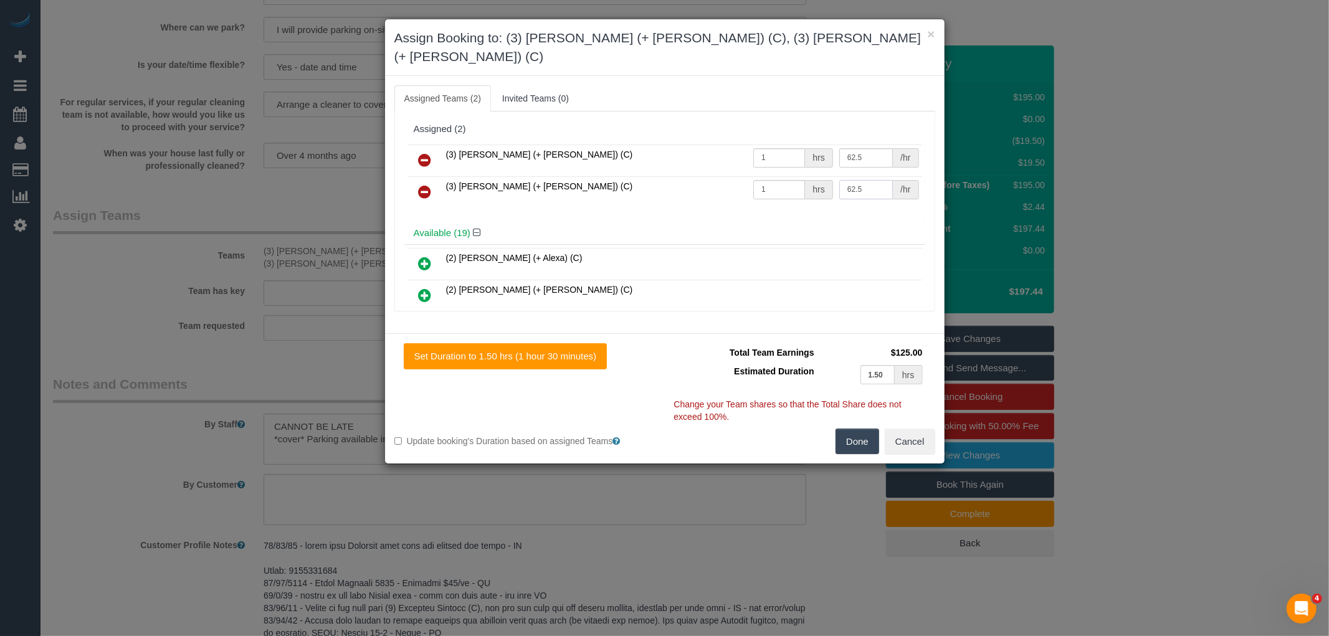
type input "62.5"
click at [862, 429] on button "Done" at bounding box center [857, 442] width 44 height 26
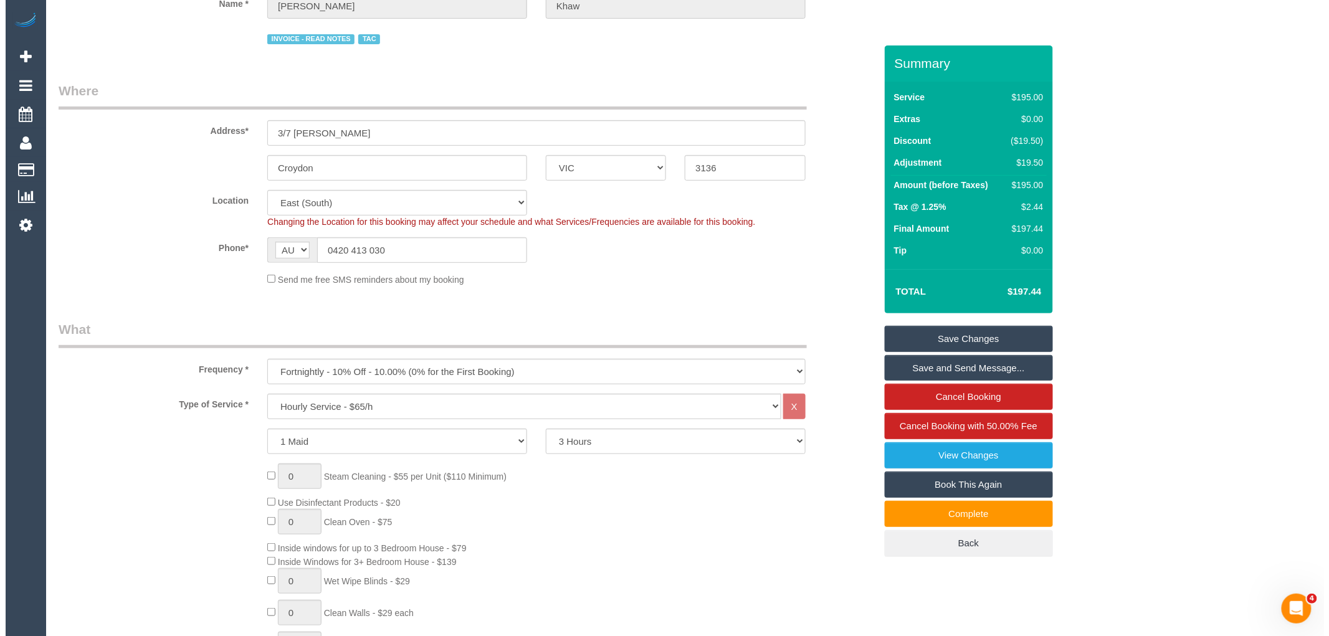
scroll to position [0, 0]
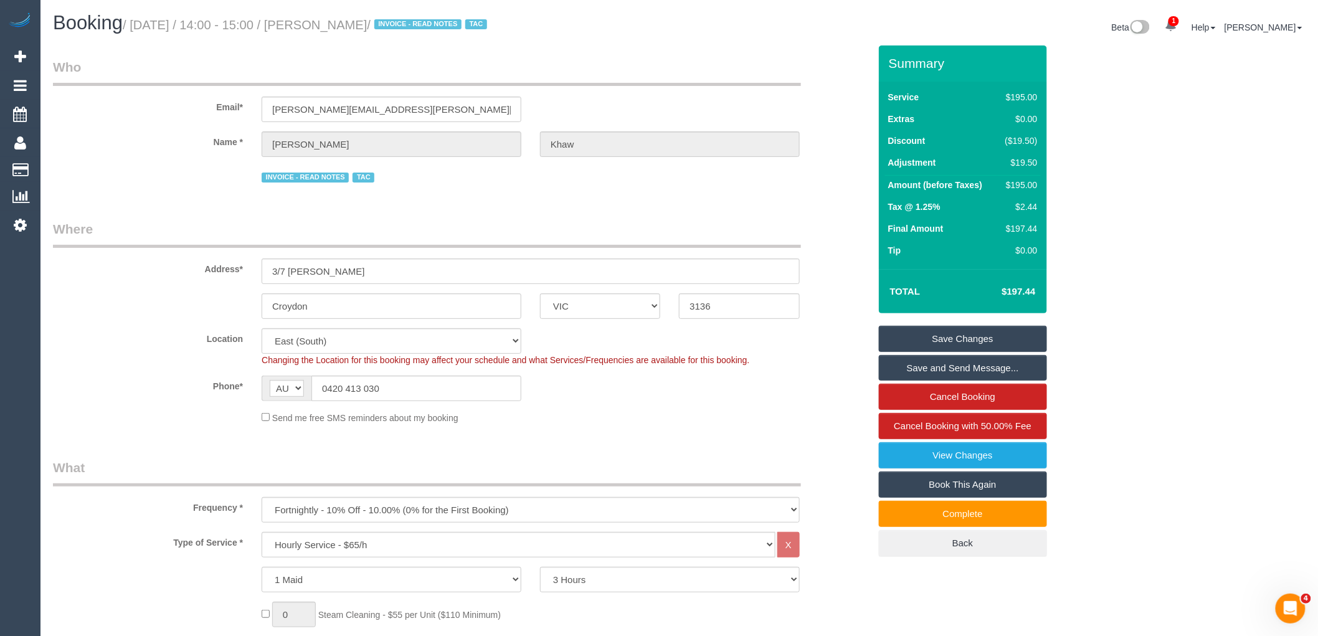
drag, startPoint x: 325, startPoint y: 25, endPoint x: 394, endPoint y: 29, distance: 68.6
click at [394, 29] on small "/ [DATE] / 14:00 - 15:00 / [PERSON_NAME] / INVOICE - READ NOTES TAC" at bounding box center [307, 25] width 368 height 14
copy small "[PERSON_NAME]"
click at [975, 368] on link "Save and Send Message..." at bounding box center [963, 368] width 168 height 26
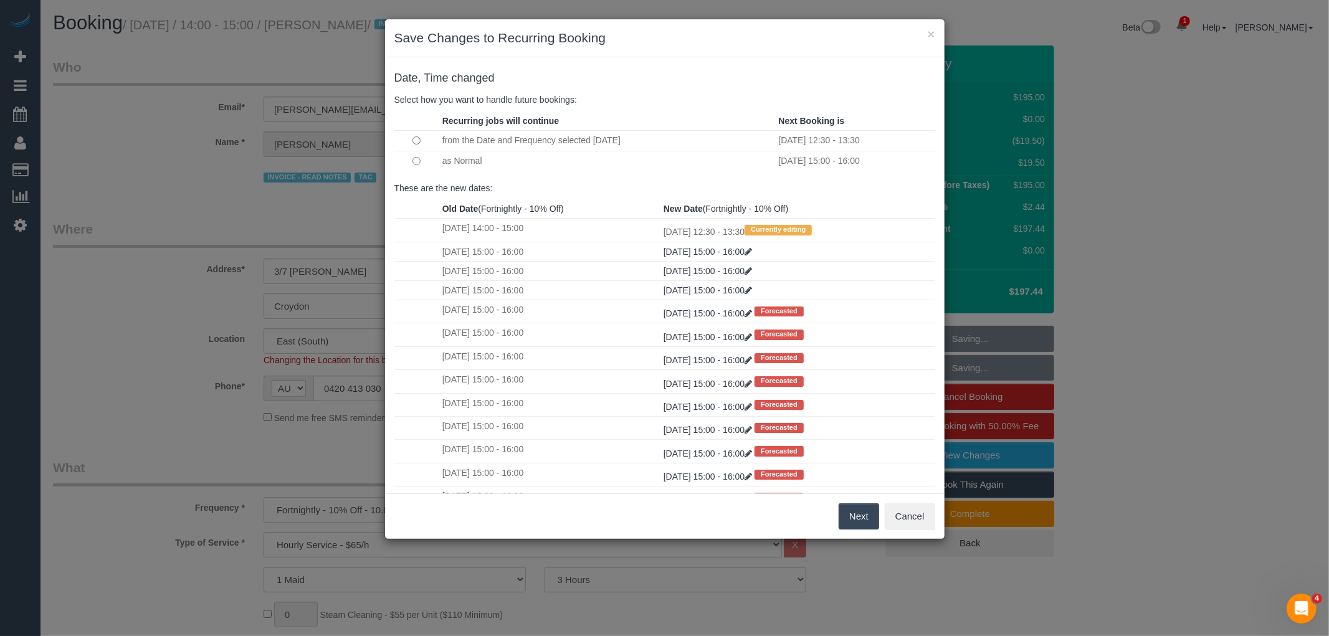
click at [857, 515] on button "Next" at bounding box center [858, 516] width 40 height 26
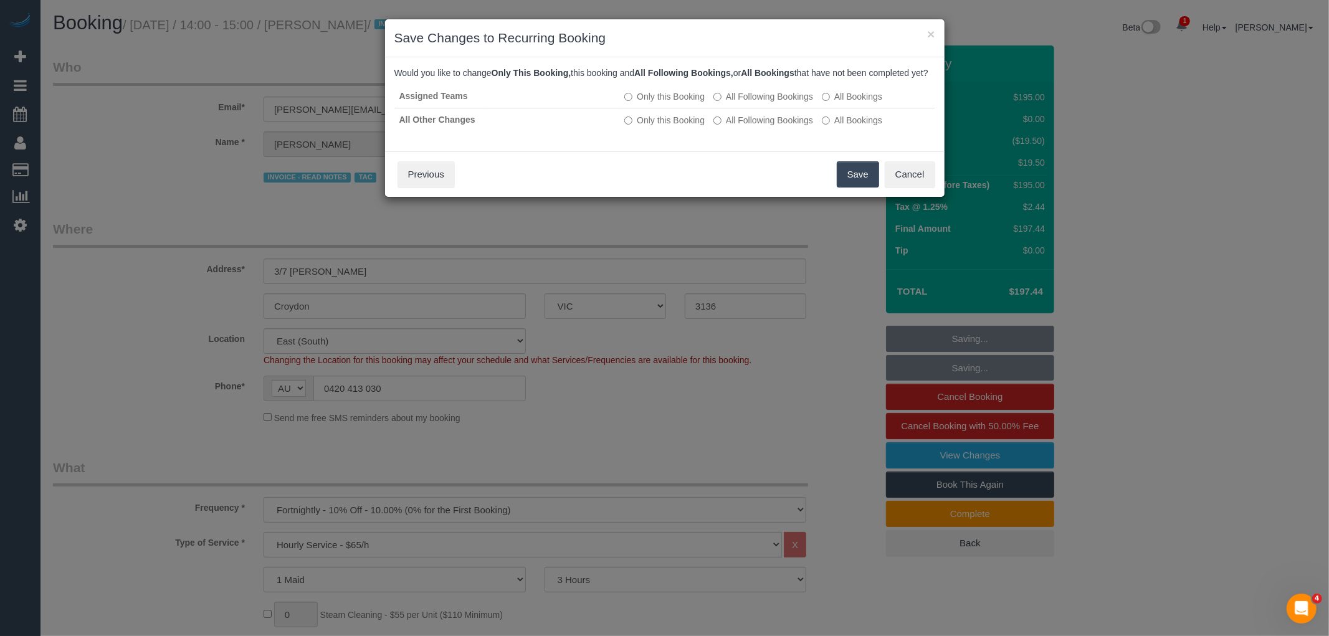
click at [844, 176] on button "Save" at bounding box center [858, 174] width 42 height 26
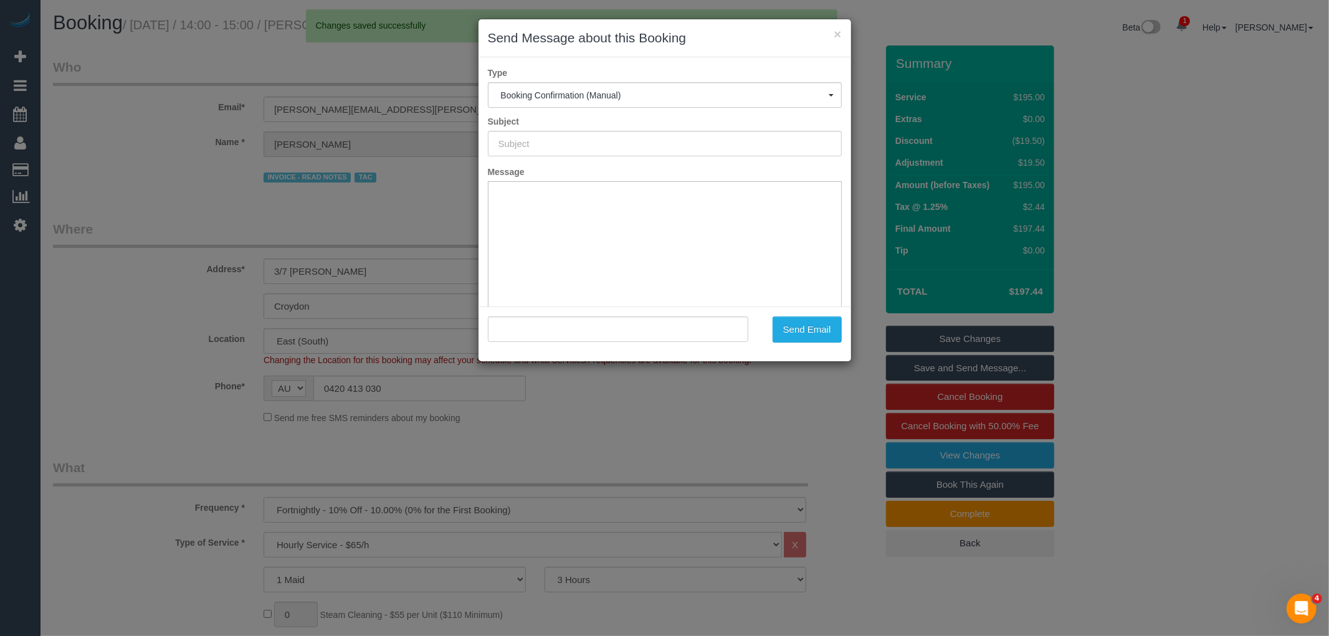
type input "Booking Confirmed"
type input ""Gavin Khaw" <knott.catherine@hotmail.com>"
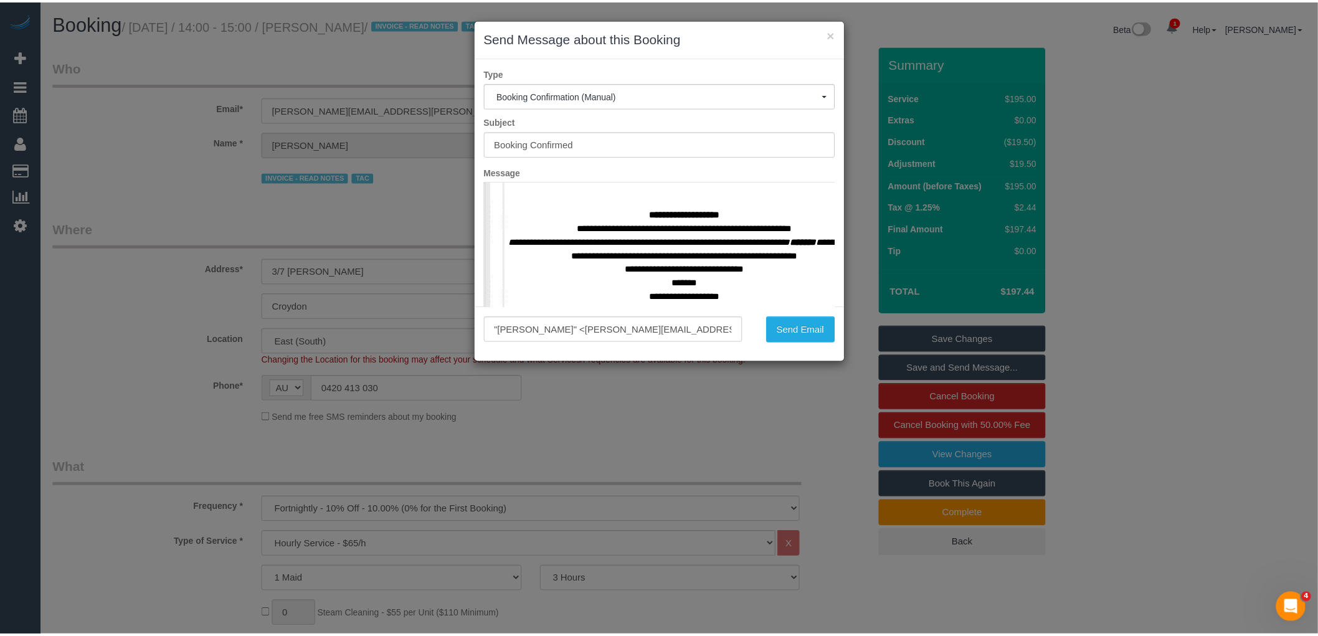
scroll to position [553, 0]
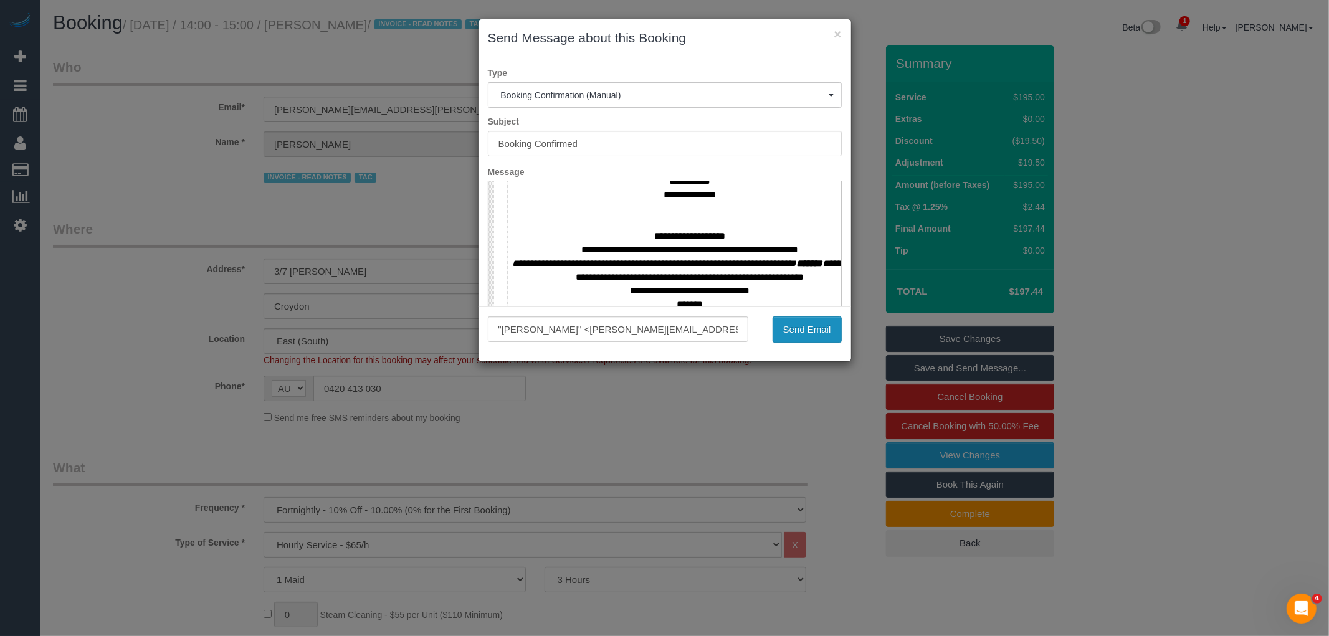
click at [818, 332] on button "Send Email" at bounding box center [806, 329] width 69 height 26
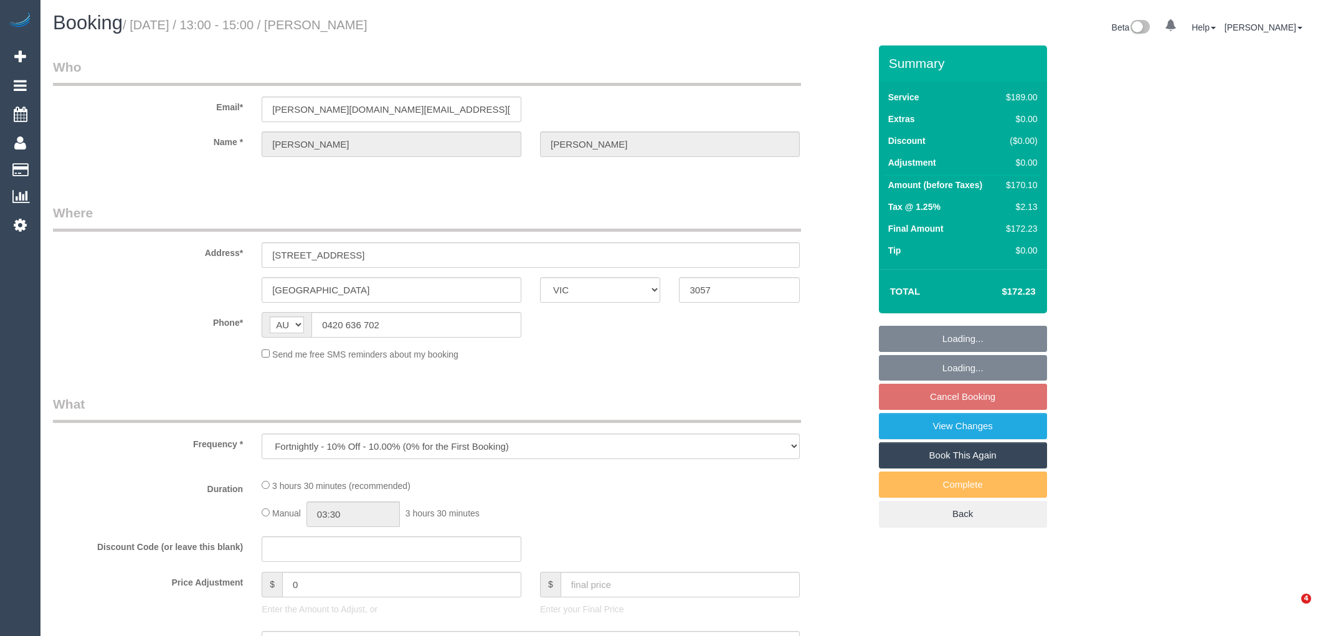
select select "VIC"
select select "string:stripe-pm_1Ljd4p2GScqysDRVO7uyB0E7"
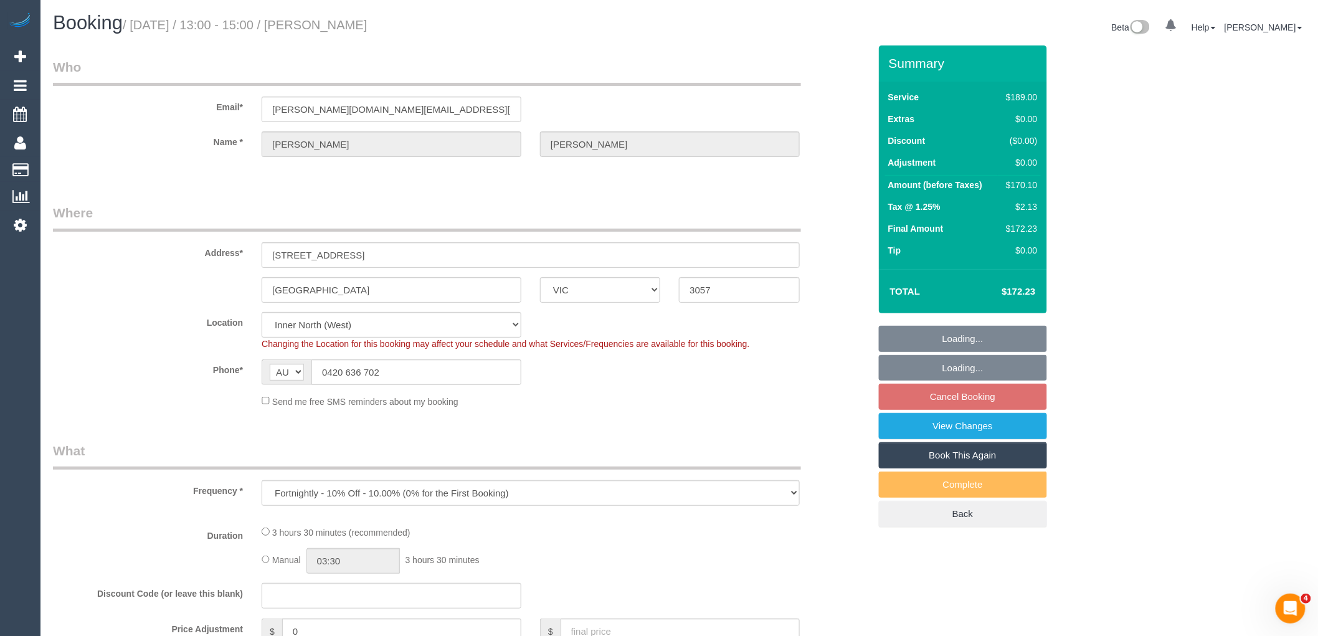
select select "object:697"
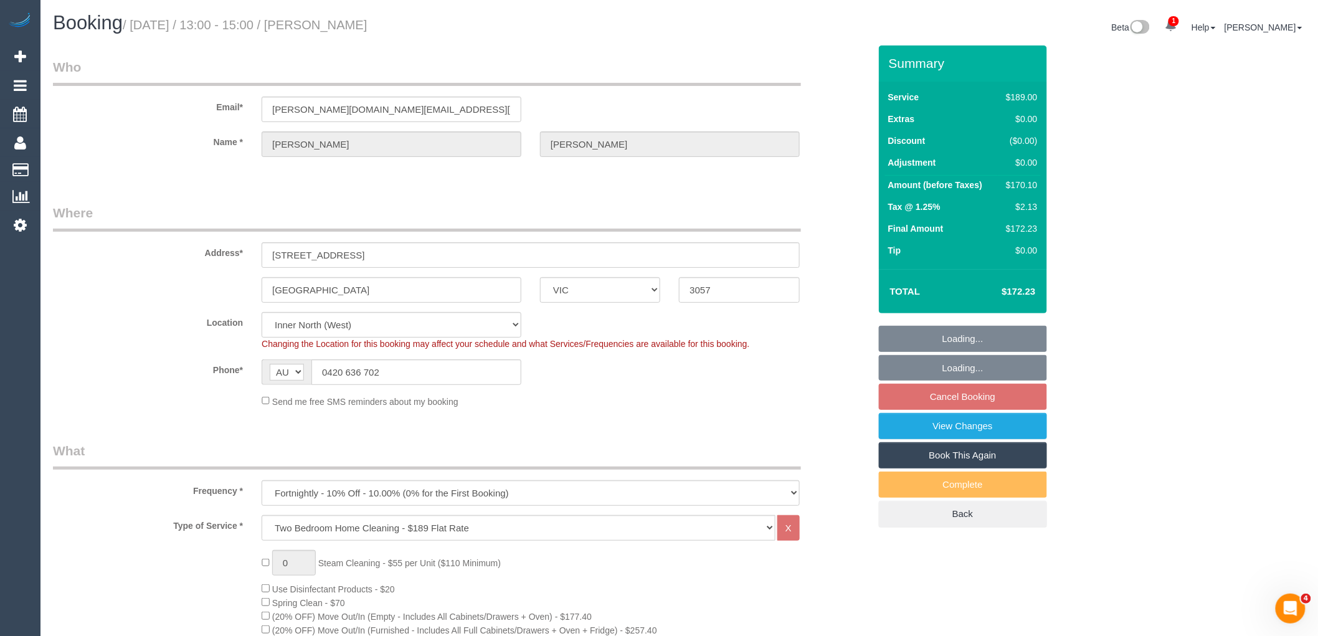
select select "number:28"
select select "number:16"
select select "number:19"
select select "number:23"
select select "number:35"
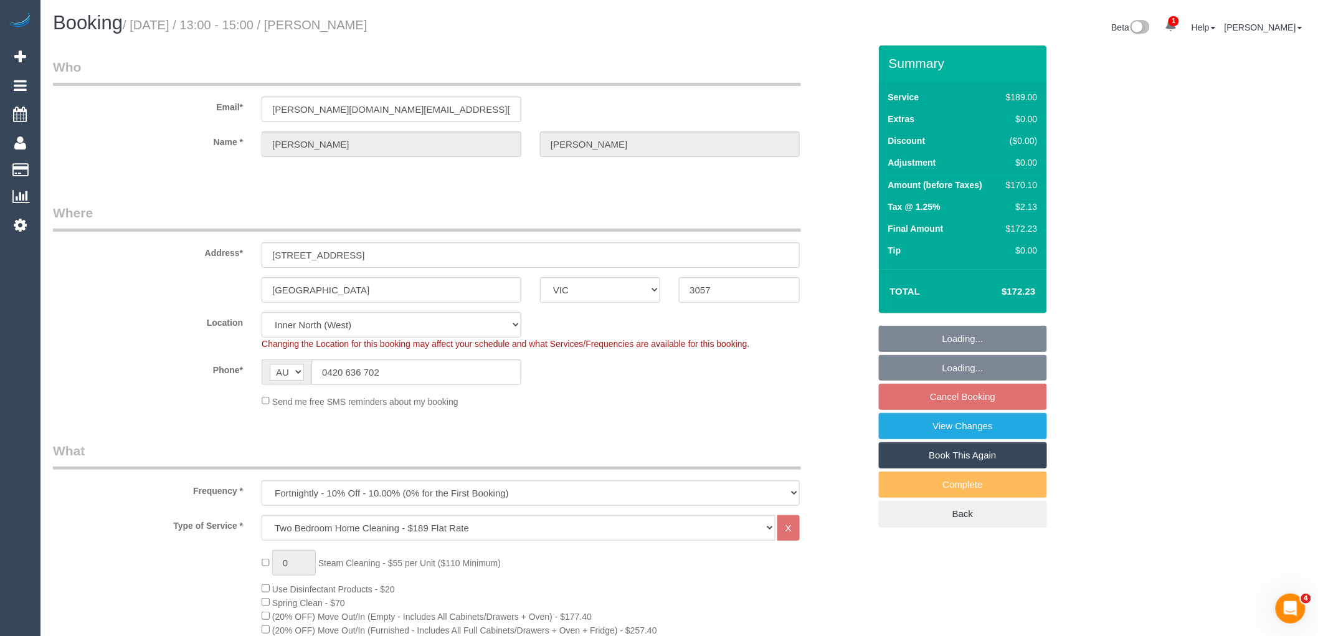
select select "number:26"
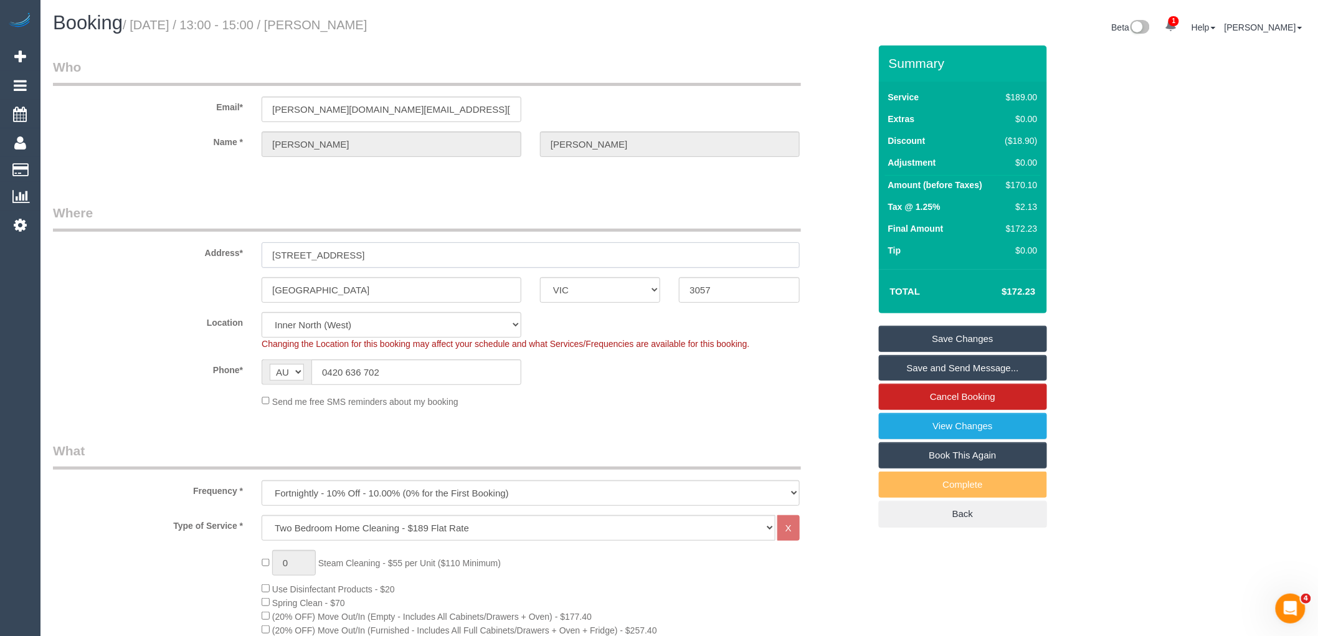
drag, startPoint x: 410, startPoint y: 254, endPoint x: 252, endPoint y: 217, distance: 162.4
click at [253, 220] on fieldset "Where Address* 3 Sedgman St, Brunswick East Melbourne ACT NSW NT QLD SA TAS VIC…" at bounding box center [461, 311] width 817 height 214
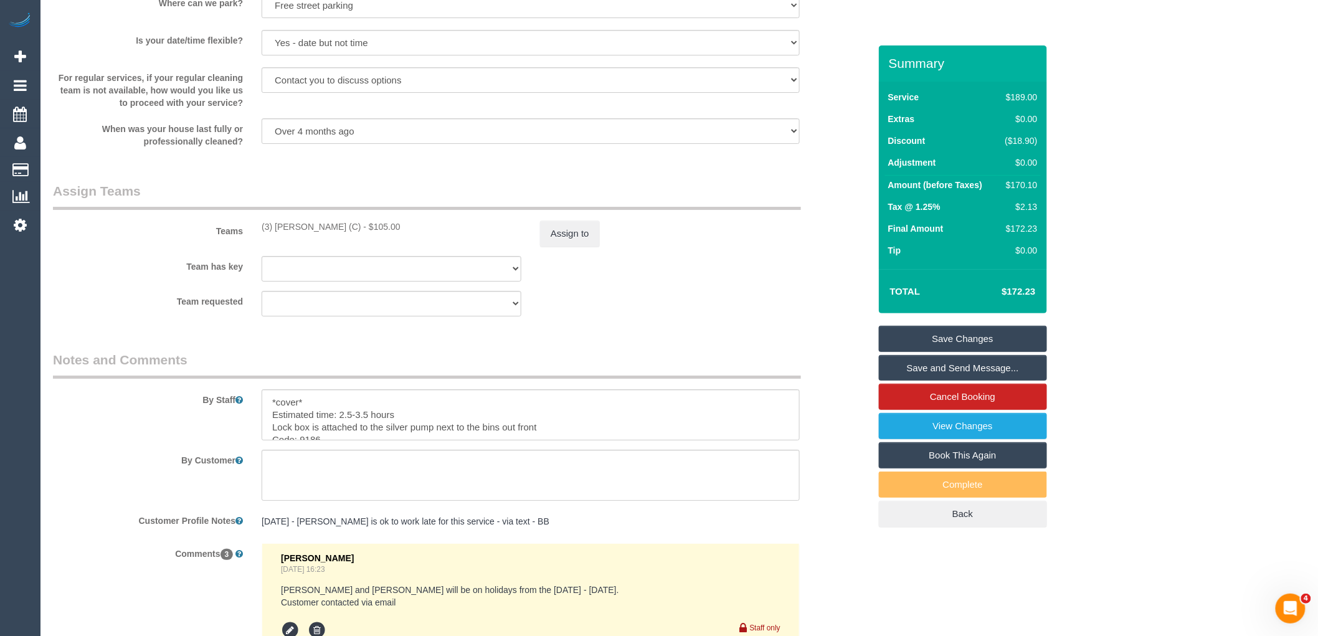
scroll to position [1767, 0]
click at [557, 250] on button "Assign to" at bounding box center [570, 237] width 60 height 26
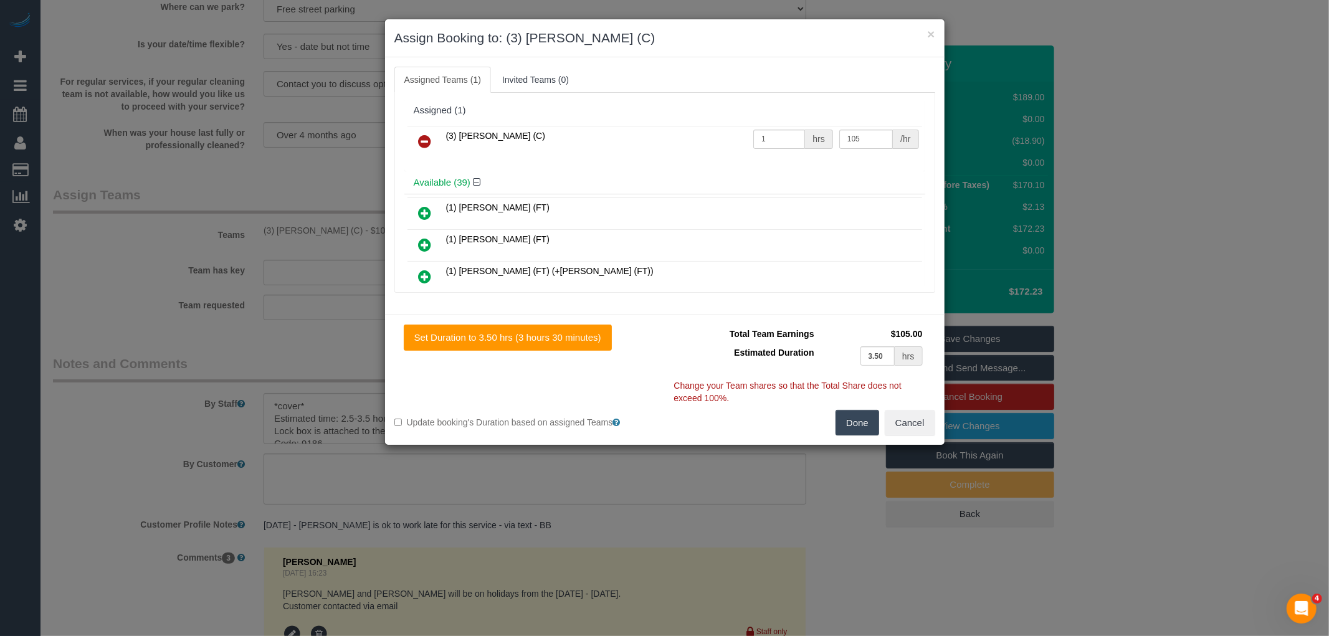
click at [422, 140] on icon at bounding box center [425, 141] width 13 height 15
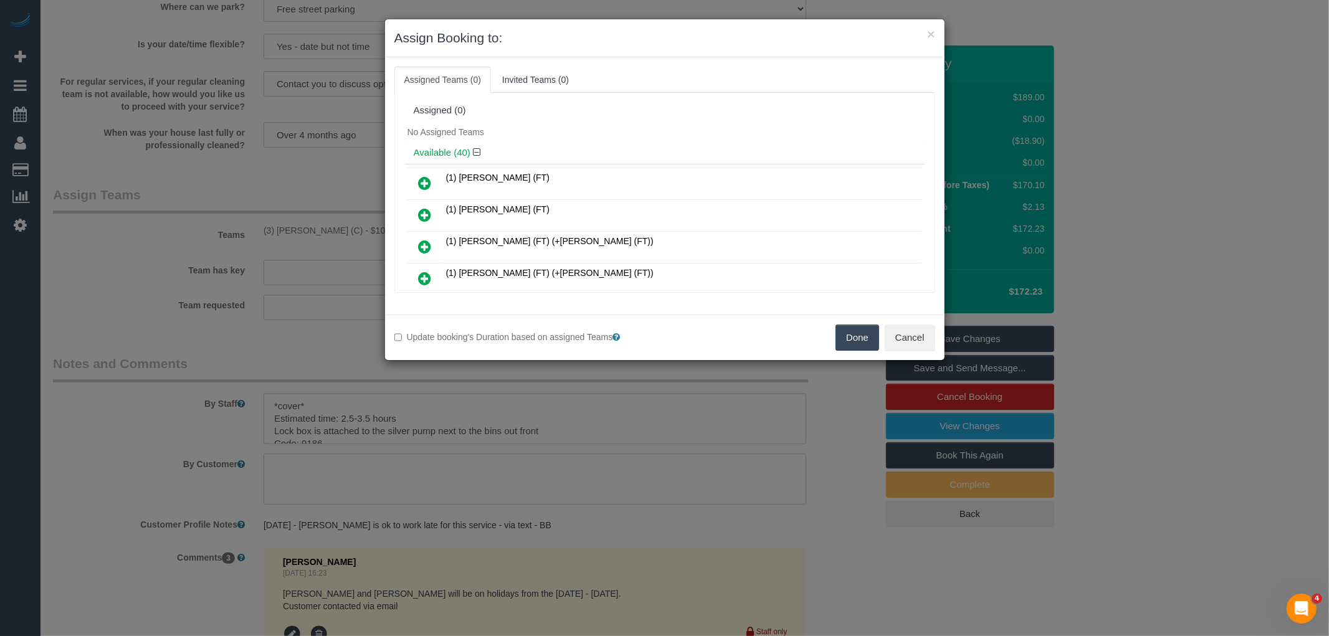
click at [850, 337] on button "Done" at bounding box center [857, 338] width 44 height 26
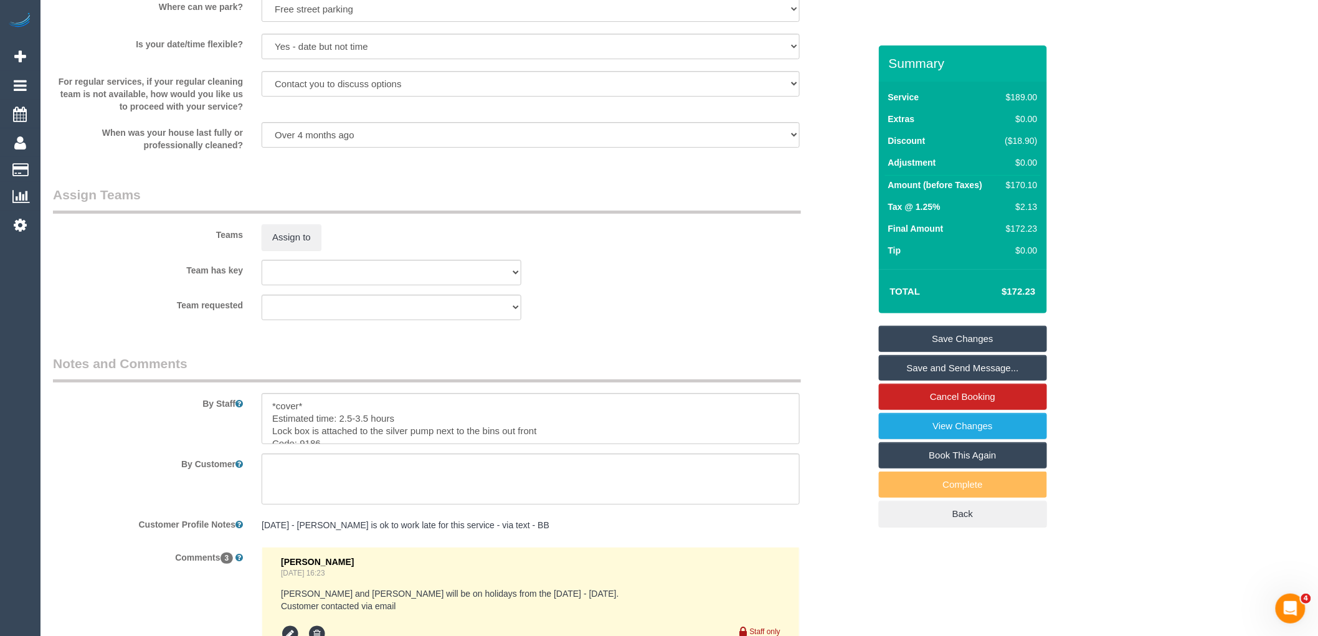
click at [964, 339] on link "Save Changes" at bounding box center [963, 339] width 168 height 26
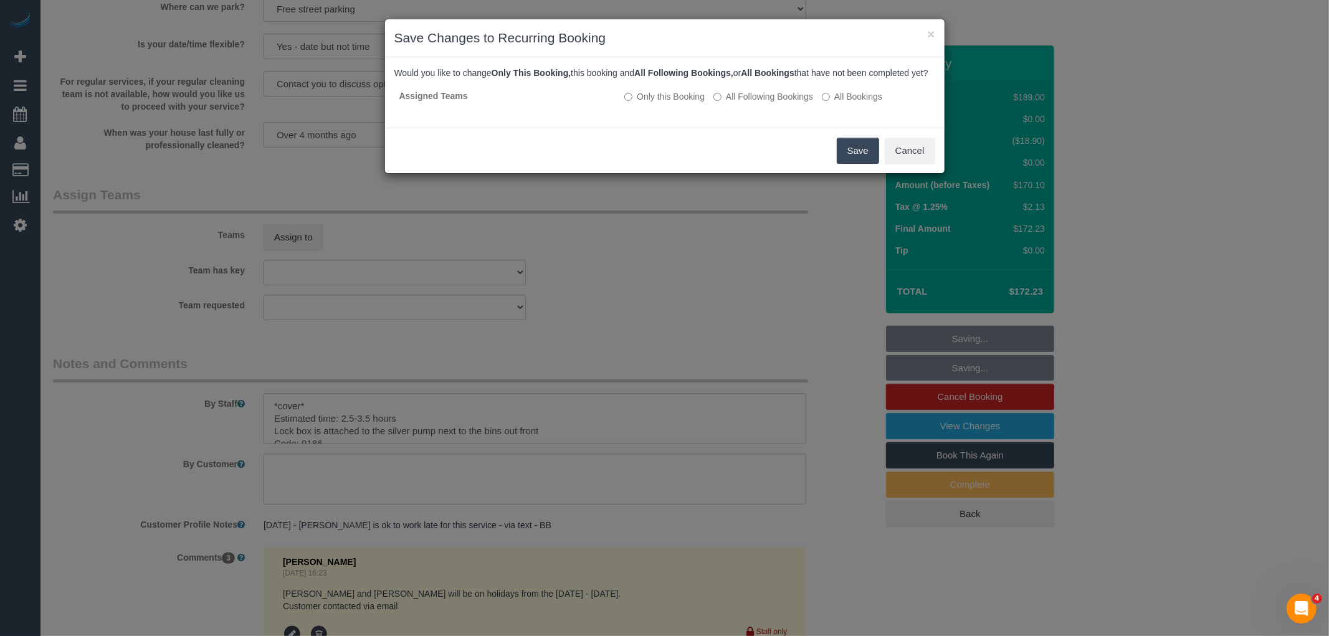
click at [848, 164] on button "Save" at bounding box center [858, 151] width 42 height 26
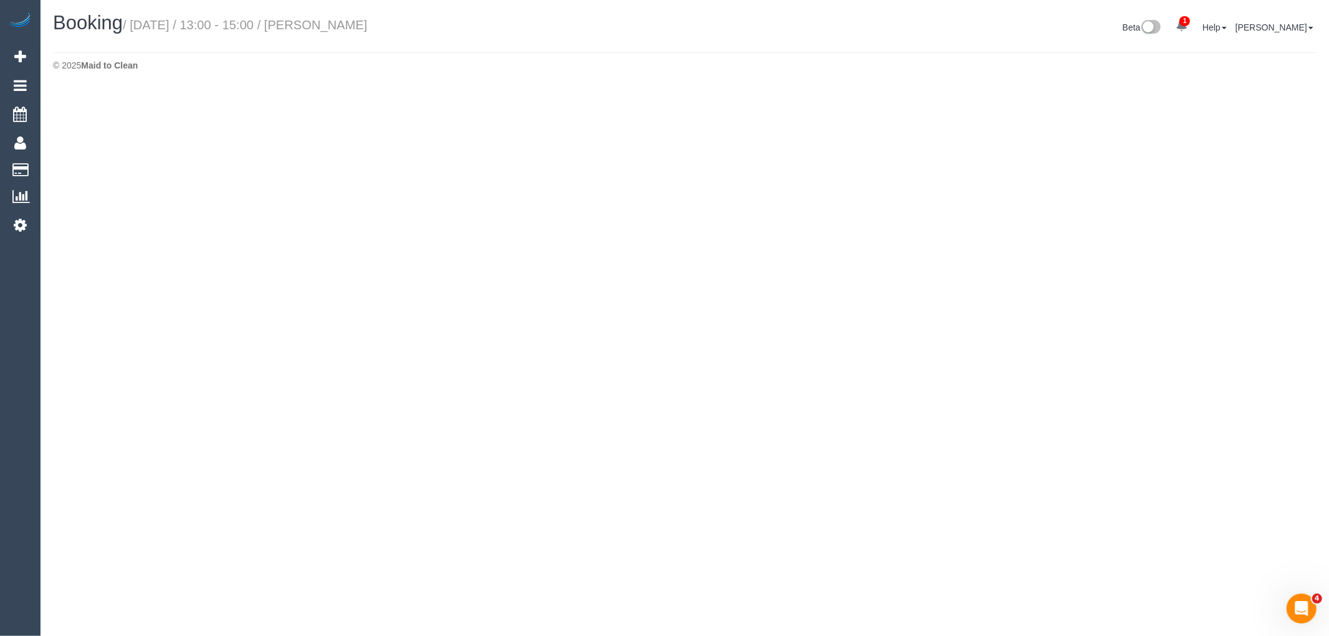
select select "VIC"
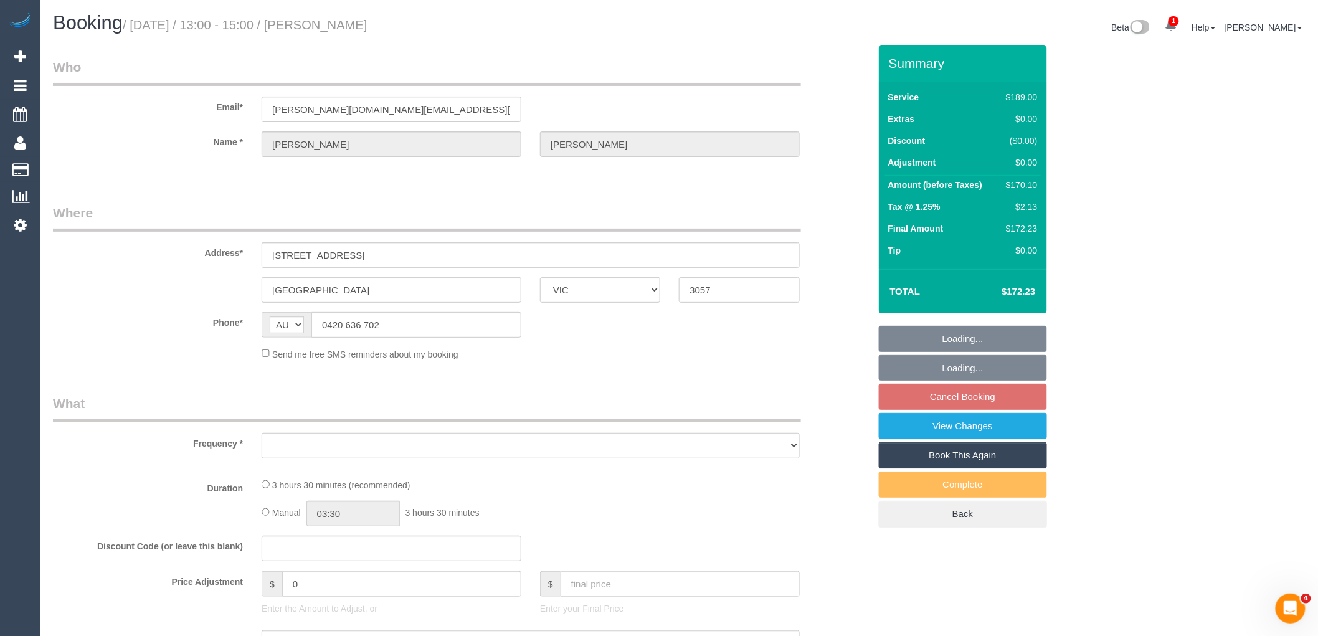
select select "object:6143"
select select "string:stripe-pm_1Ljd4p2GScqysDRVO7uyB0E7"
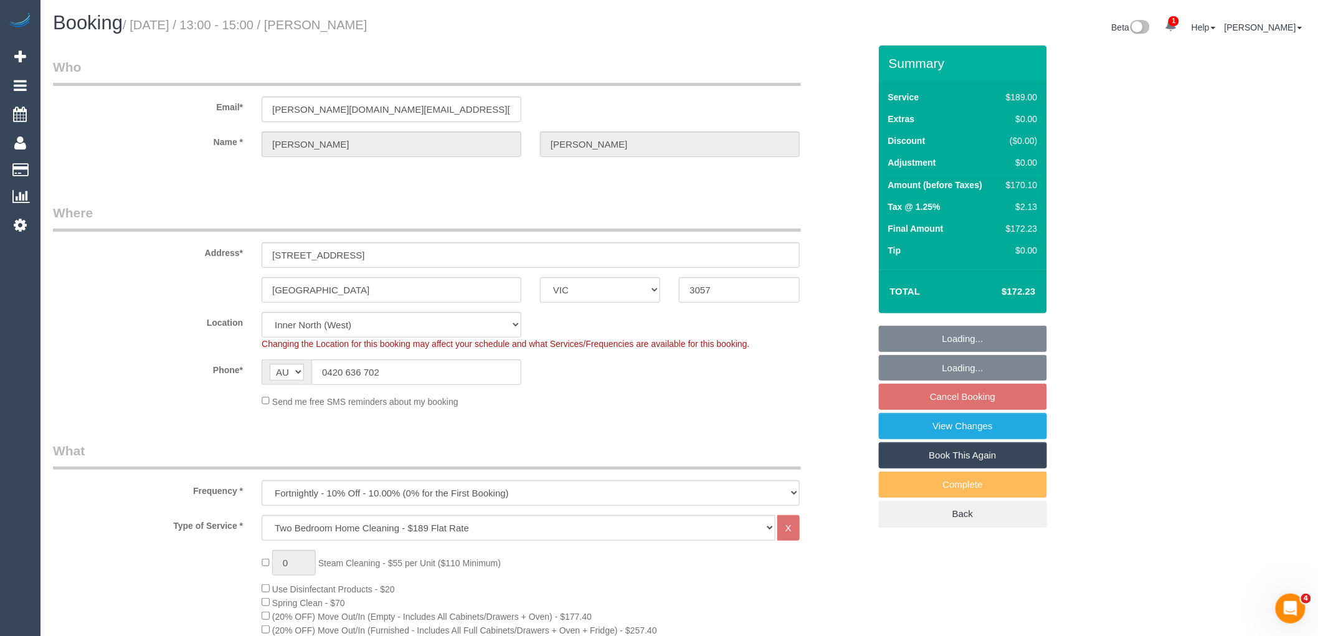
select select "object:6303"
select select "number:28"
select select "number:16"
select select "number:19"
select select "number:23"
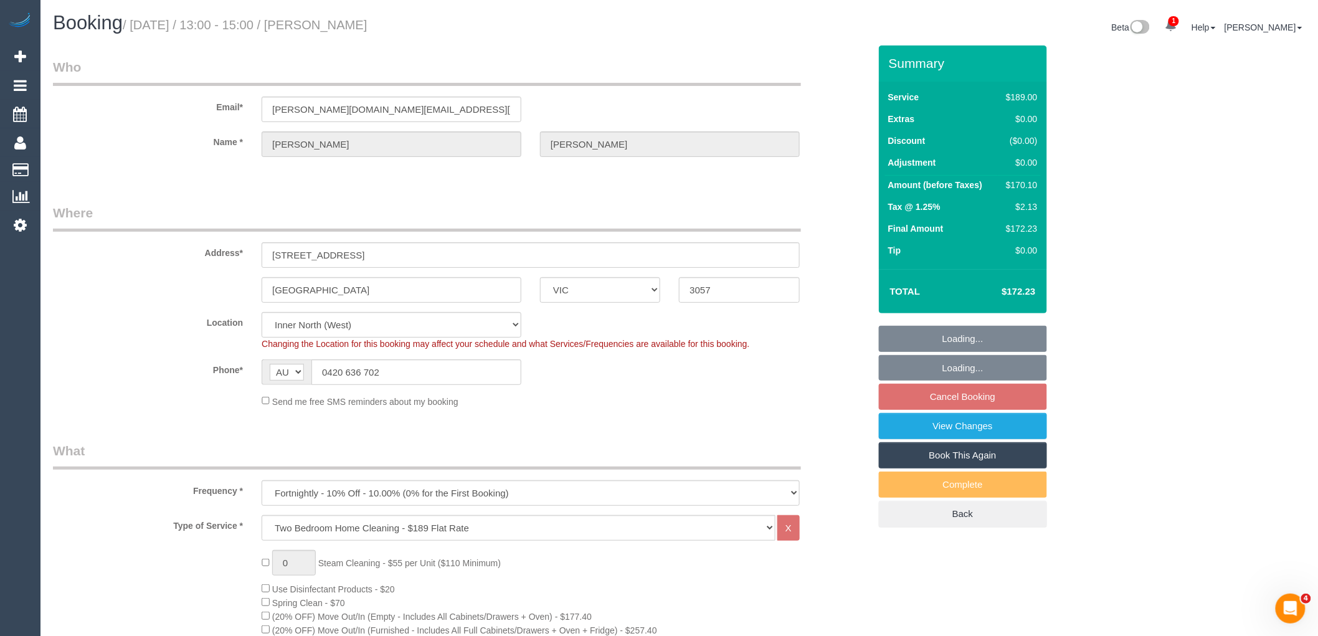
select select "number:35"
select select "number:26"
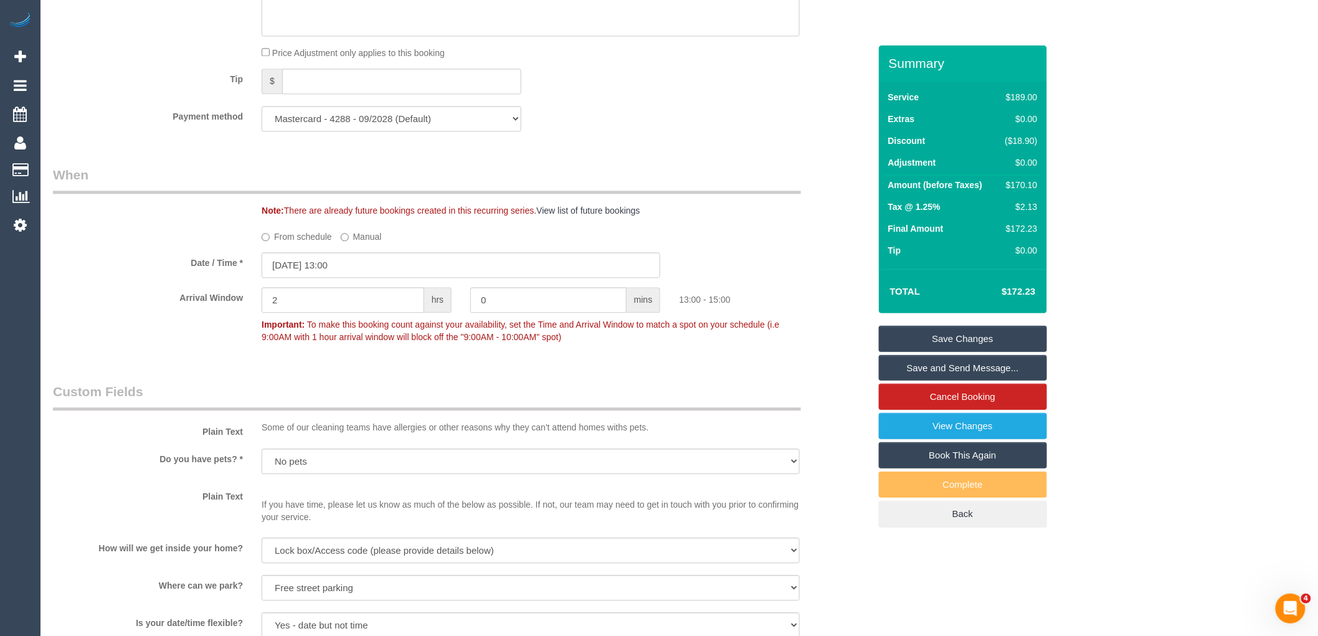
scroll to position [1176, 0]
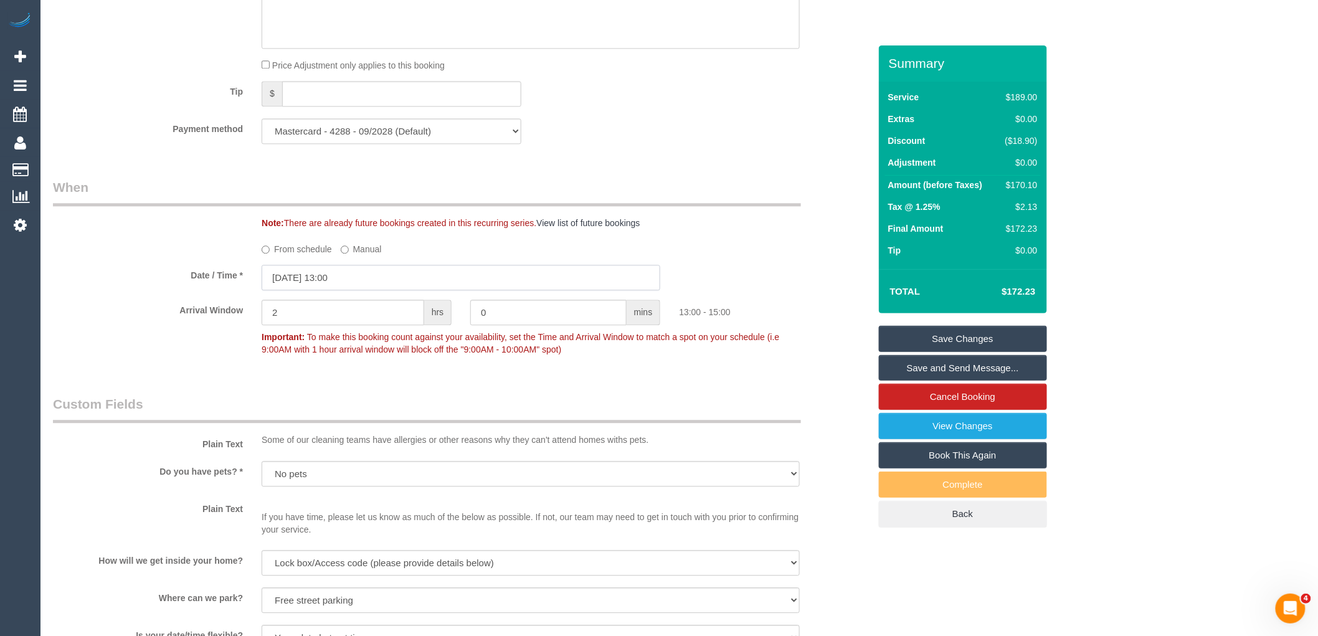
click at [377, 290] on input "03/10/2025 13:00" at bounding box center [461, 278] width 399 height 26
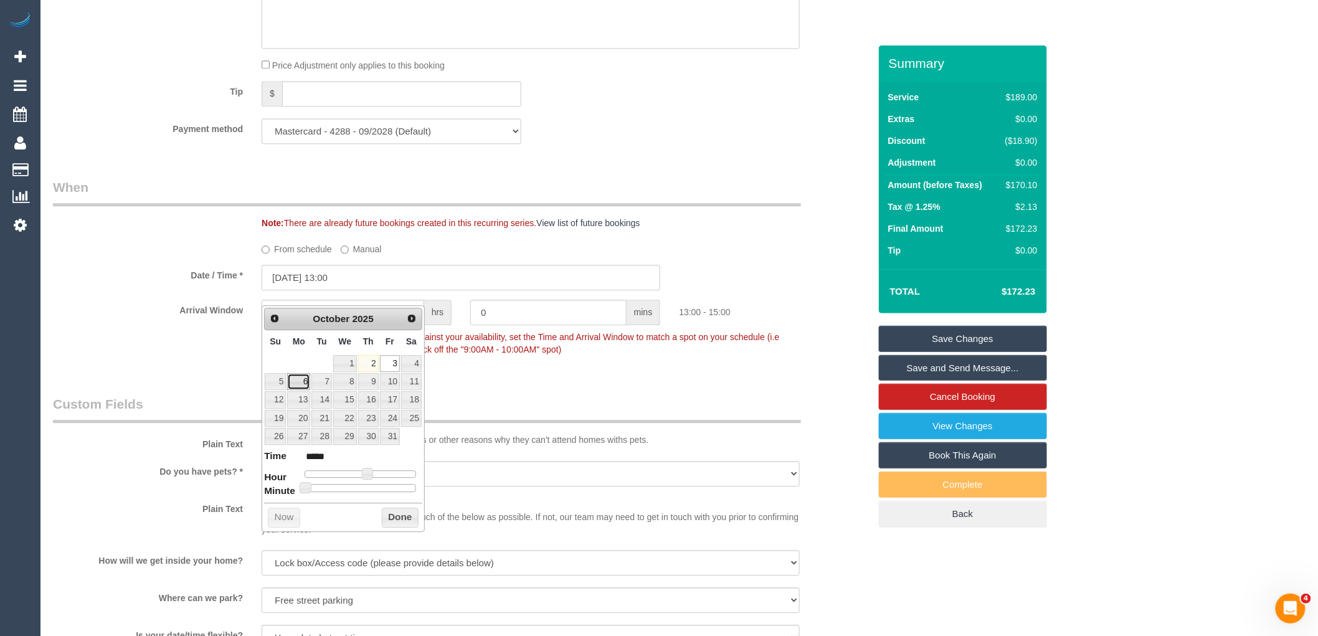
click at [296, 380] on link "6" at bounding box center [298, 381] width 23 height 17
type input "06/10/2025 13:00"
click at [392, 518] on button "Done" at bounding box center [400, 518] width 37 height 20
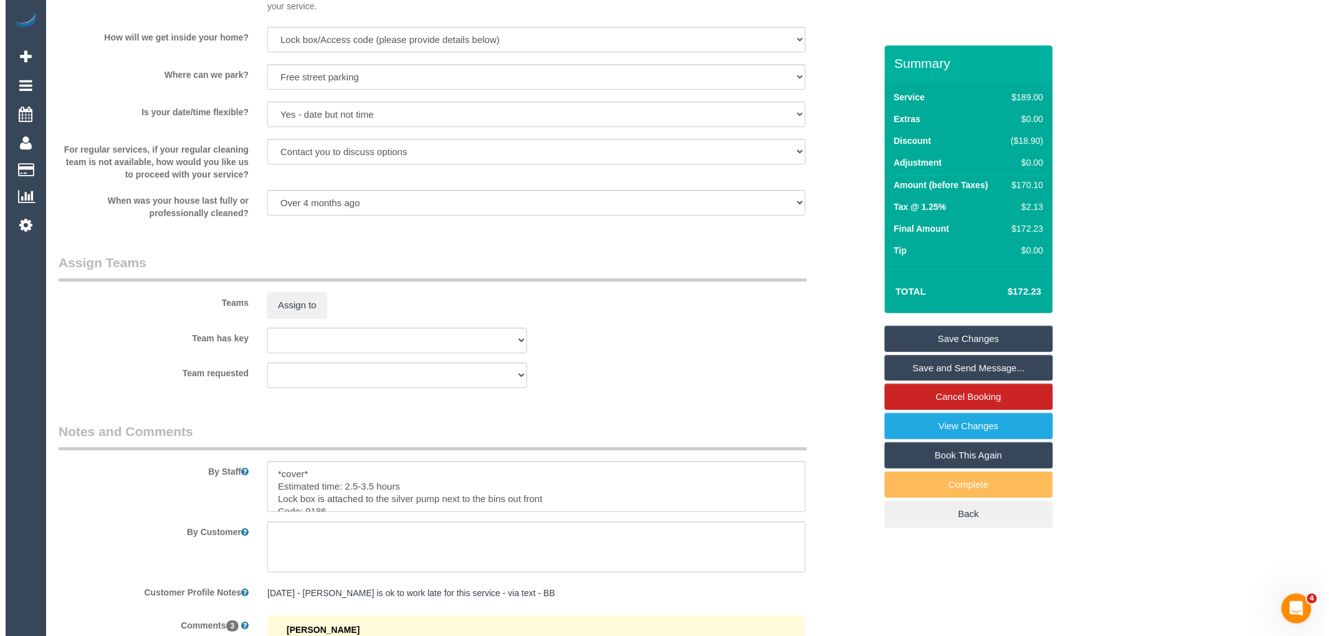
scroll to position [1730, 0]
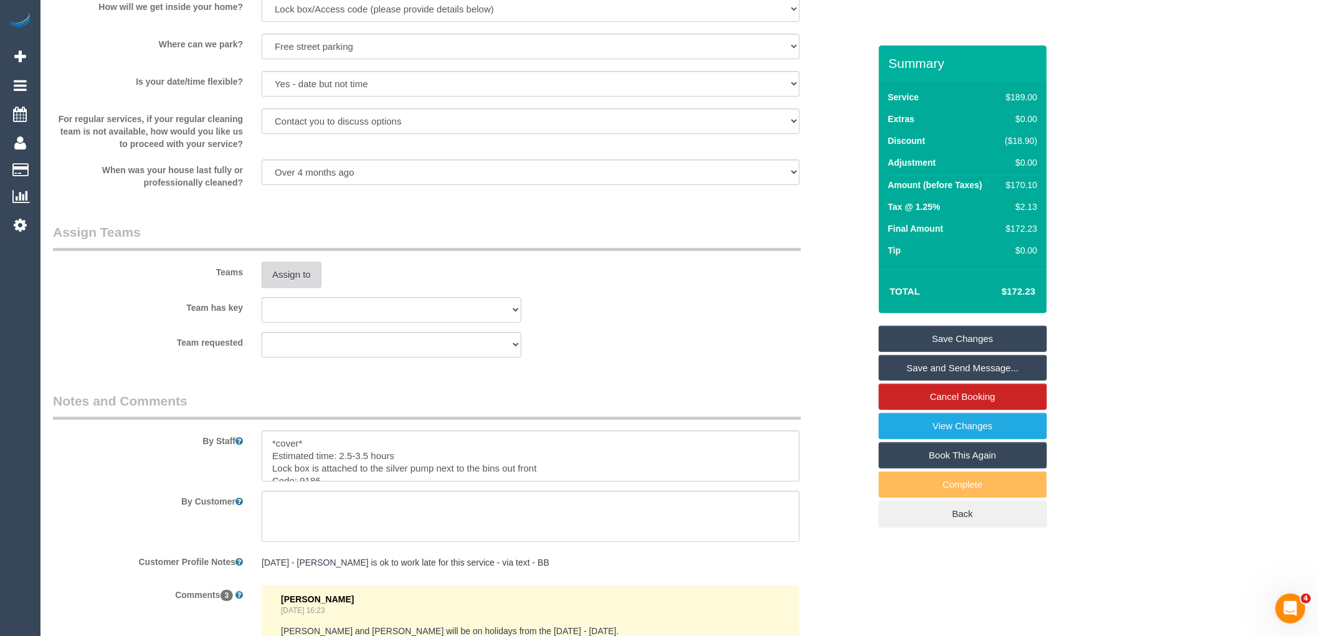
click at [300, 288] on button "Assign to" at bounding box center [292, 275] width 60 height 26
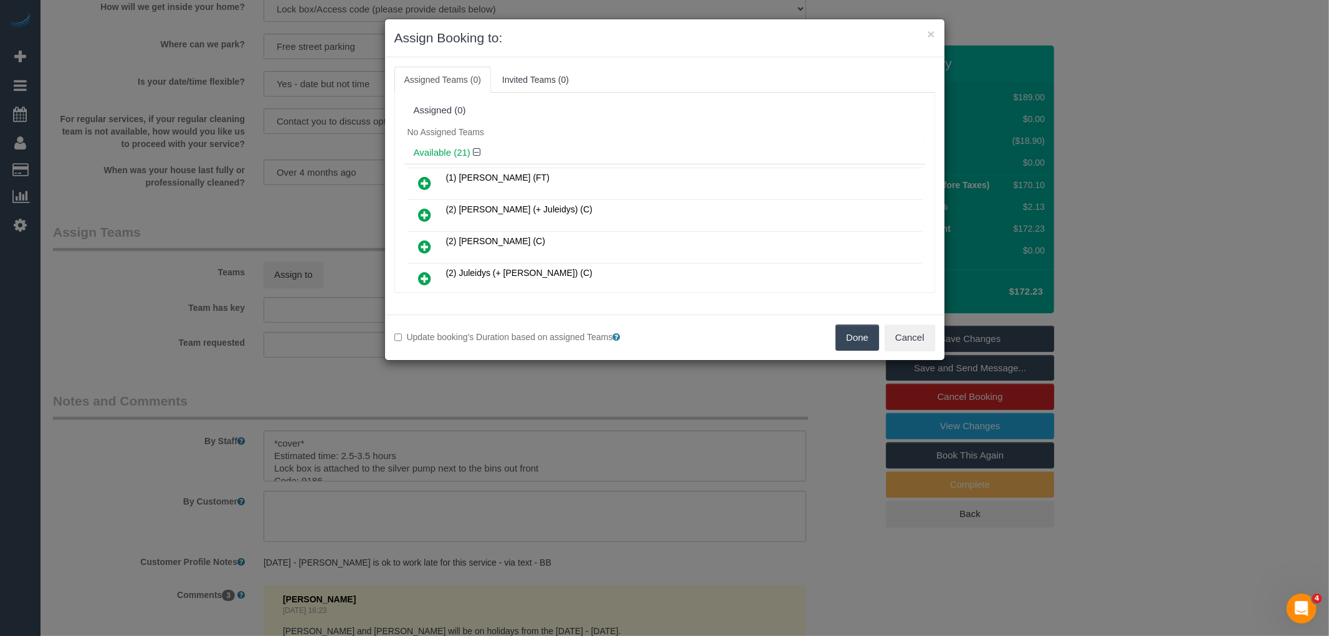
scroll to position [203, 0]
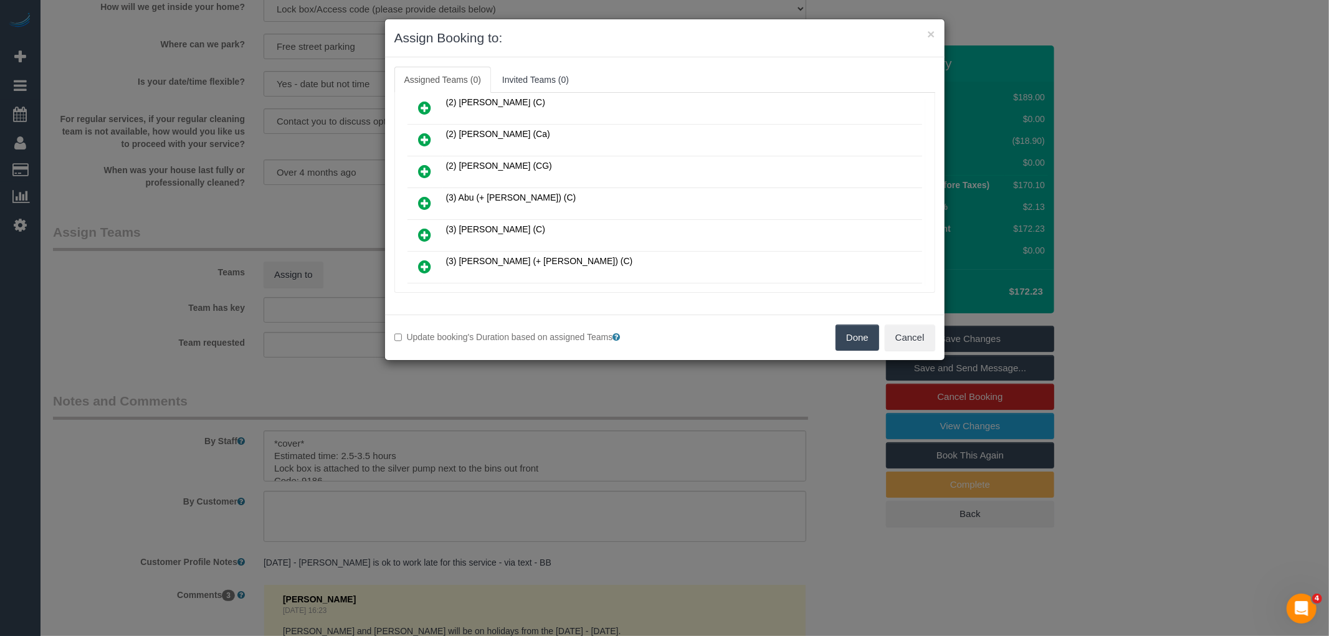
click at [428, 196] on icon at bounding box center [425, 203] width 13 height 15
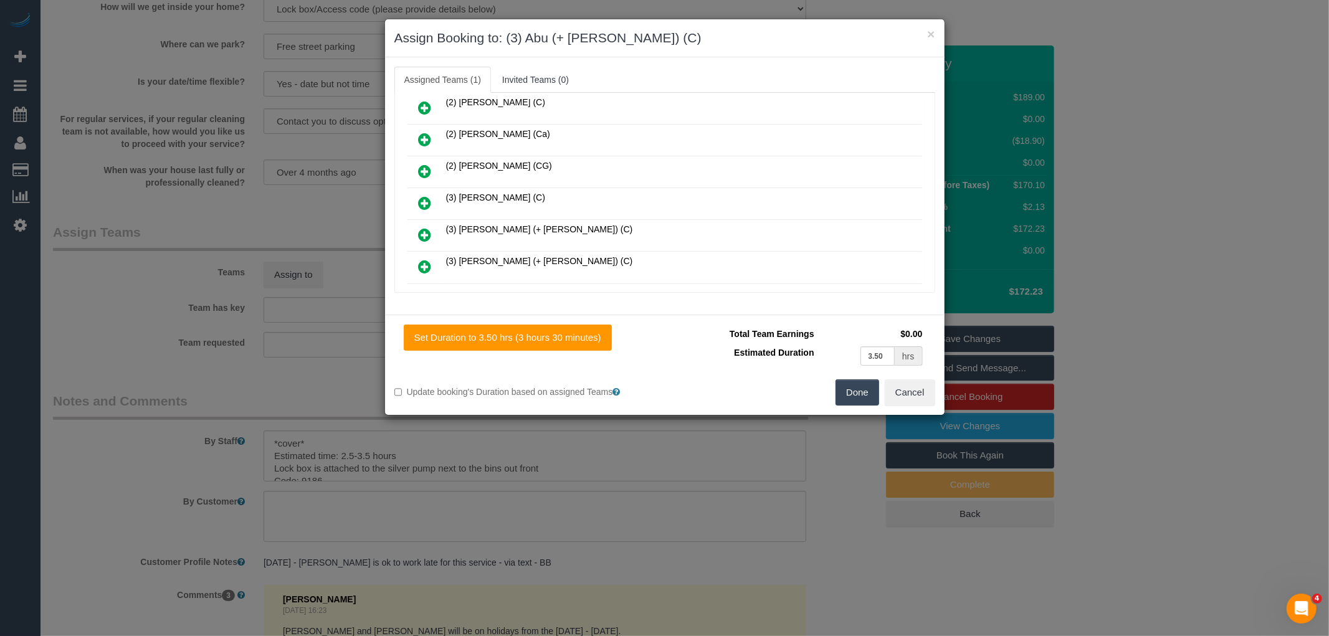
scroll to position [358, 0]
click at [427, 198] on icon at bounding box center [425, 205] width 13 height 15
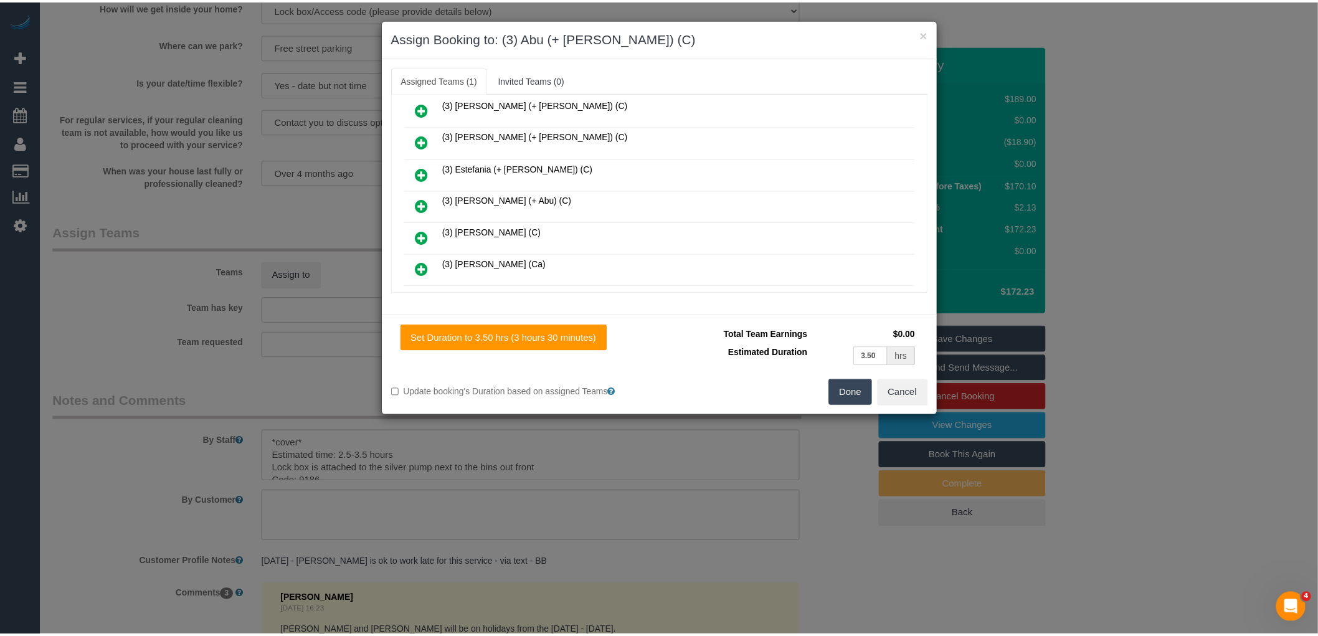
scroll to position [390, 0]
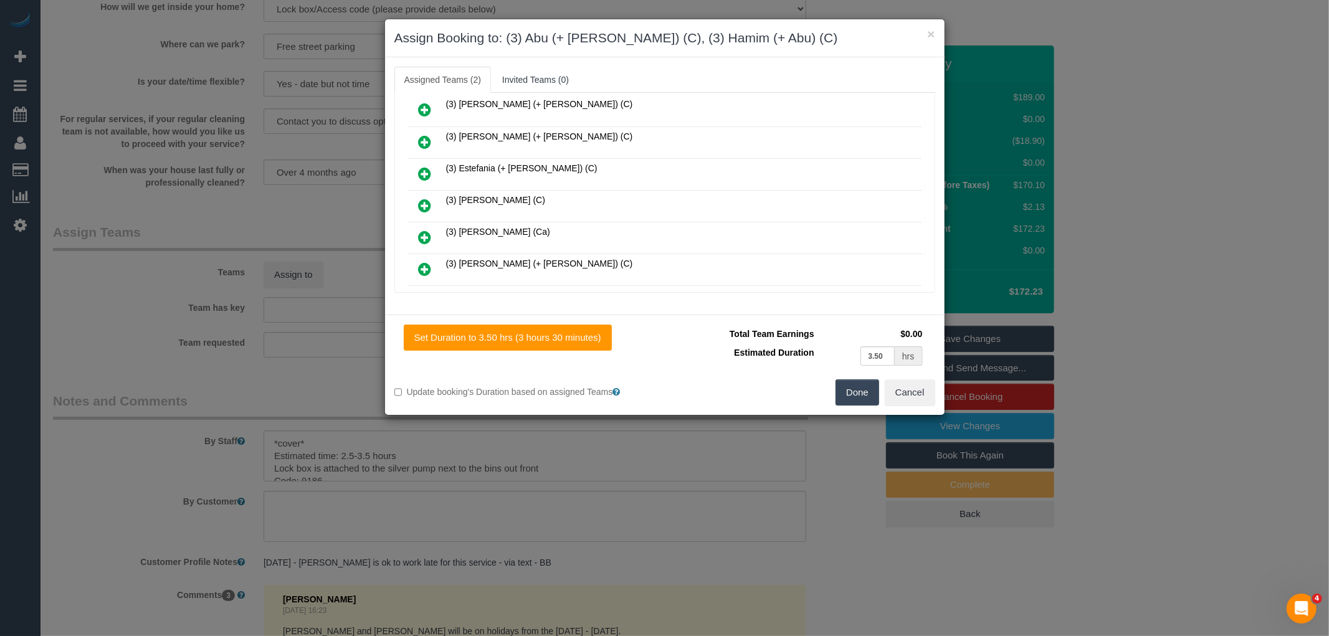
click at [850, 391] on button "Done" at bounding box center [857, 392] width 44 height 26
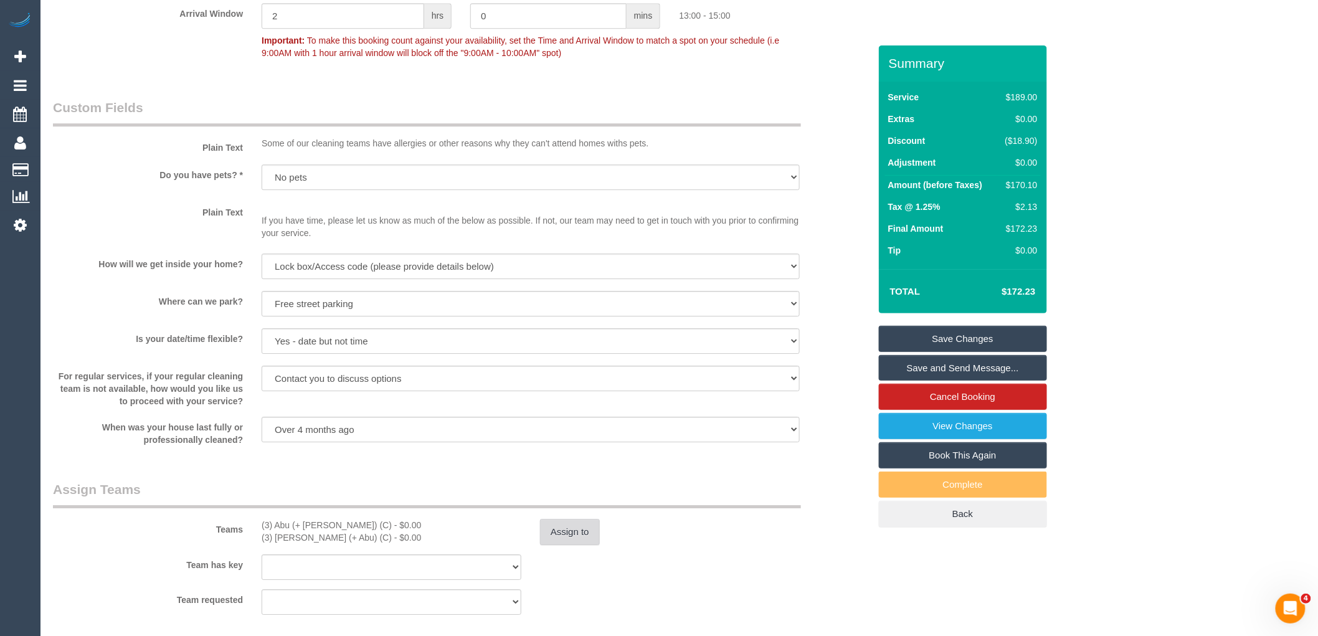
scroll to position [1639, 0]
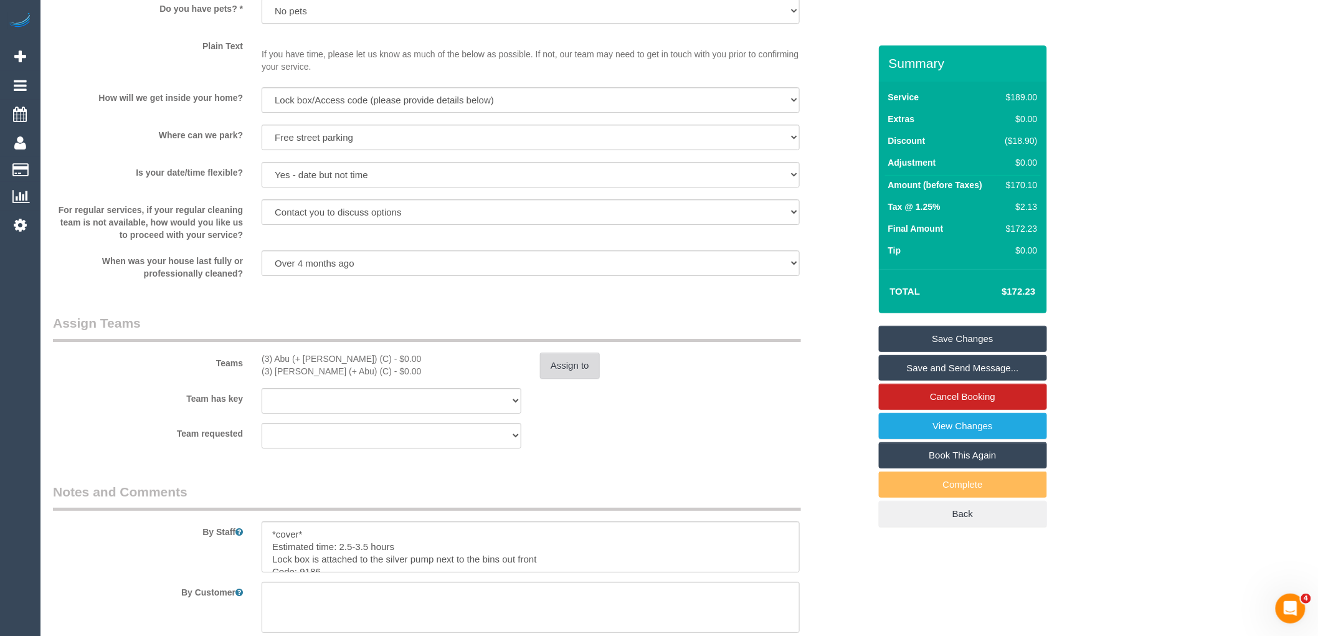
click at [549, 379] on button "Assign to" at bounding box center [570, 366] width 60 height 26
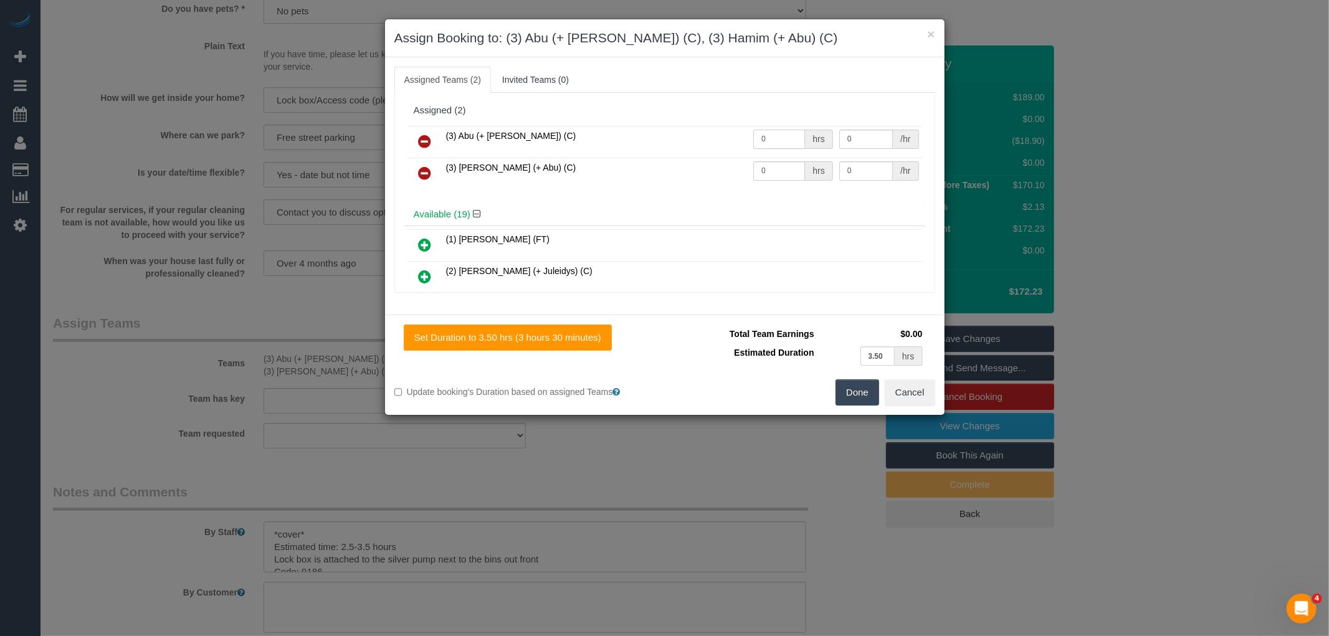
click at [784, 145] on input "0" at bounding box center [779, 139] width 52 height 19
type input "1"
type input "52.5"
drag, startPoint x: 771, startPoint y: 169, endPoint x: 774, endPoint y: 163, distance: 6.4
click at [772, 168] on input "0" at bounding box center [779, 170] width 52 height 19
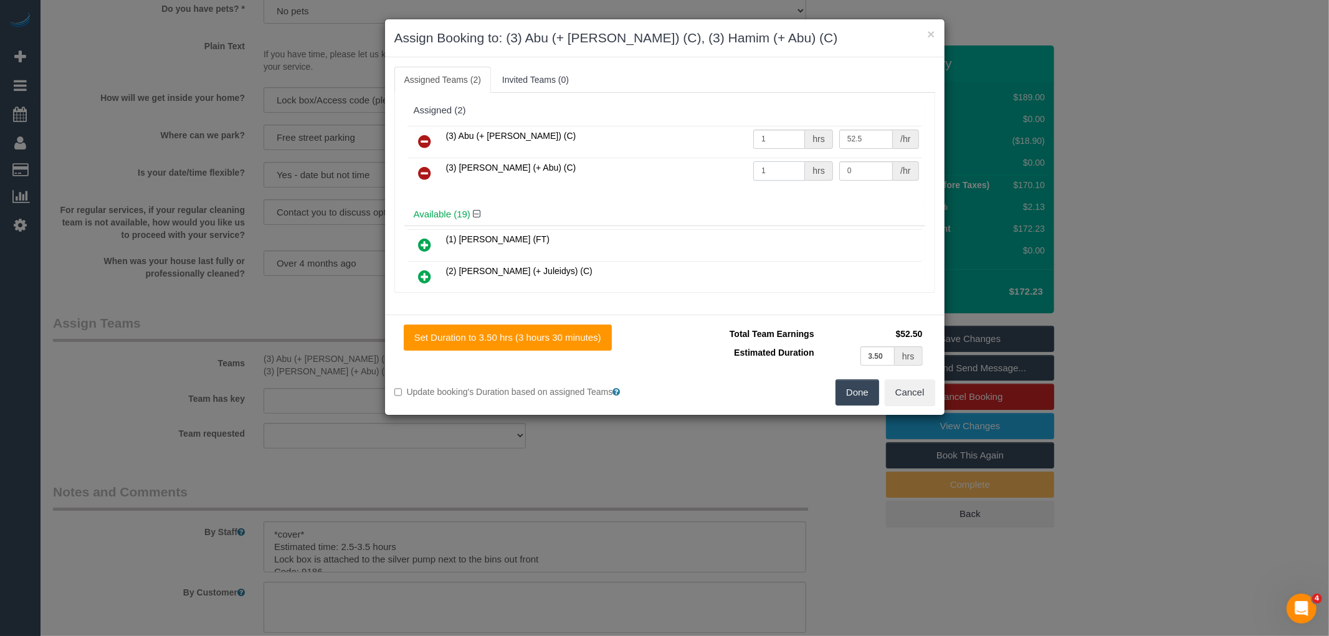
type input "1"
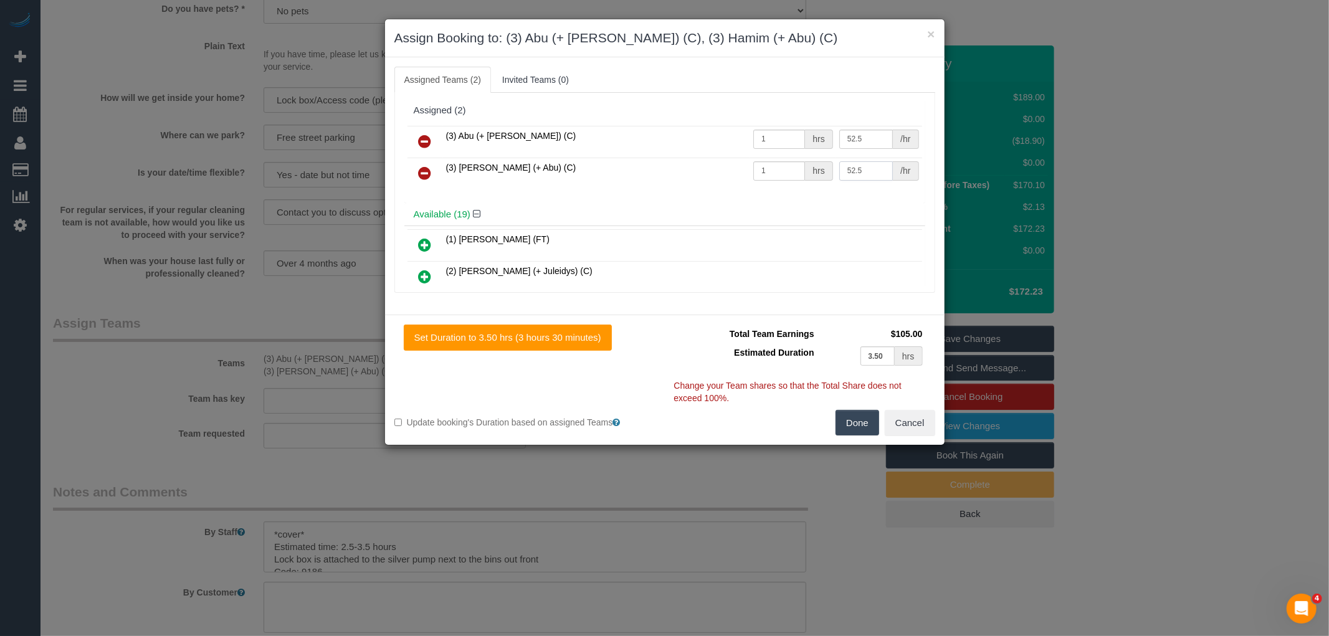
type input "52.5"
click at [851, 427] on button "Done" at bounding box center [857, 423] width 44 height 26
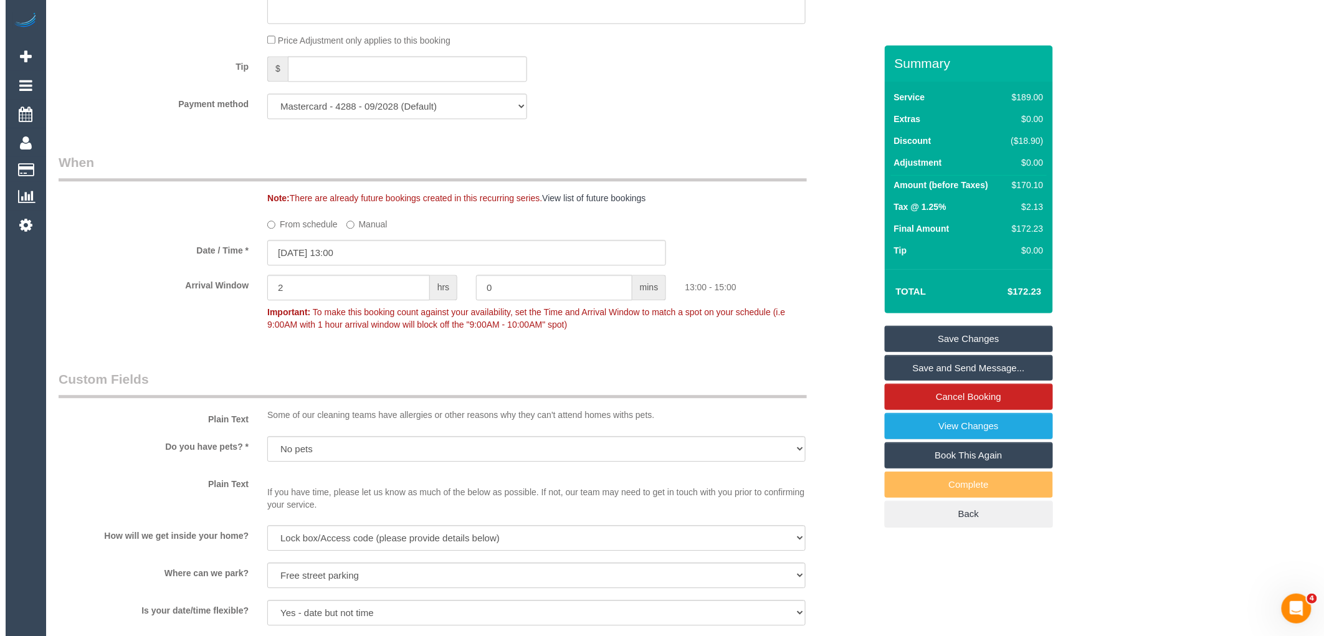
scroll to position [0, 0]
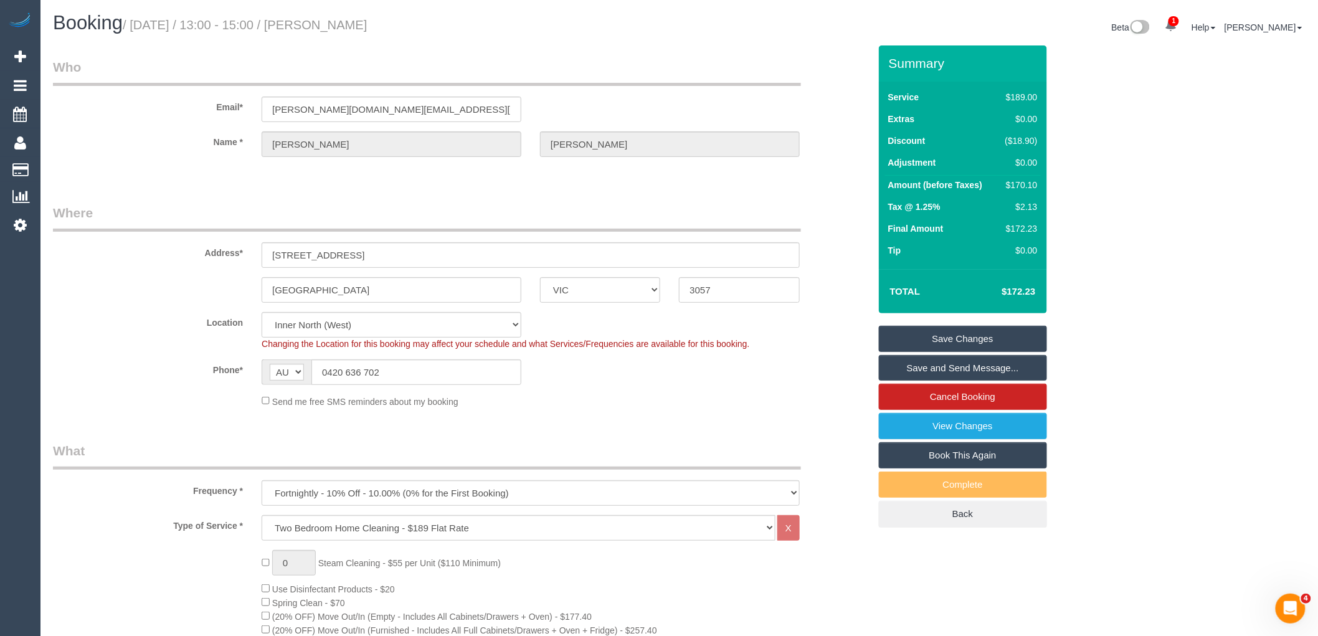
drag, startPoint x: 327, startPoint y: 21, endPoint x: 427, endPoint y: 24, distance: 100.3
click at [427, 24] on h1 "Booking / October 03, 2025 / 13:00 - 15:00 / Samuel Hales" at bounding box center [361, 22] width 617 height 21
copy small "Samuel Hales"
click at [924, 364] on link "Save and Send Message..." at bounding box center [963, 368] width 168 height 26
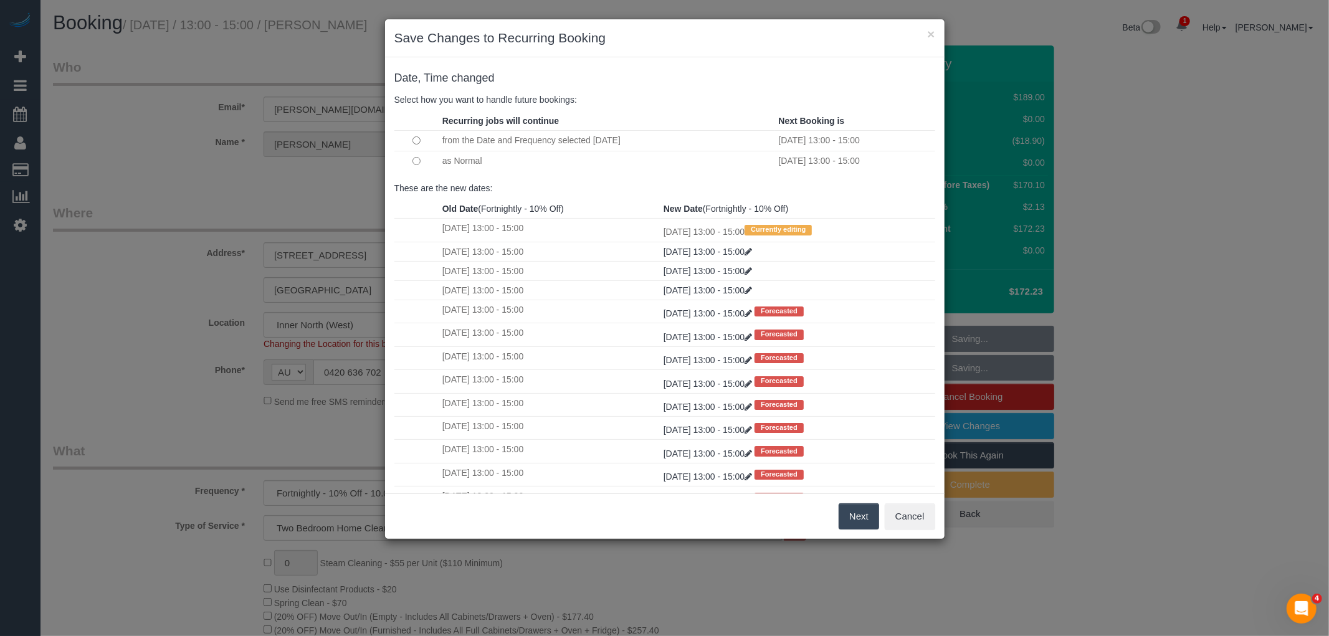
click at [420, 164] on td at bounding box center [416, 161] width 45 height 20
click at [861, 518] on button "Next" at bounding box center [858, 516] width 40 height 26
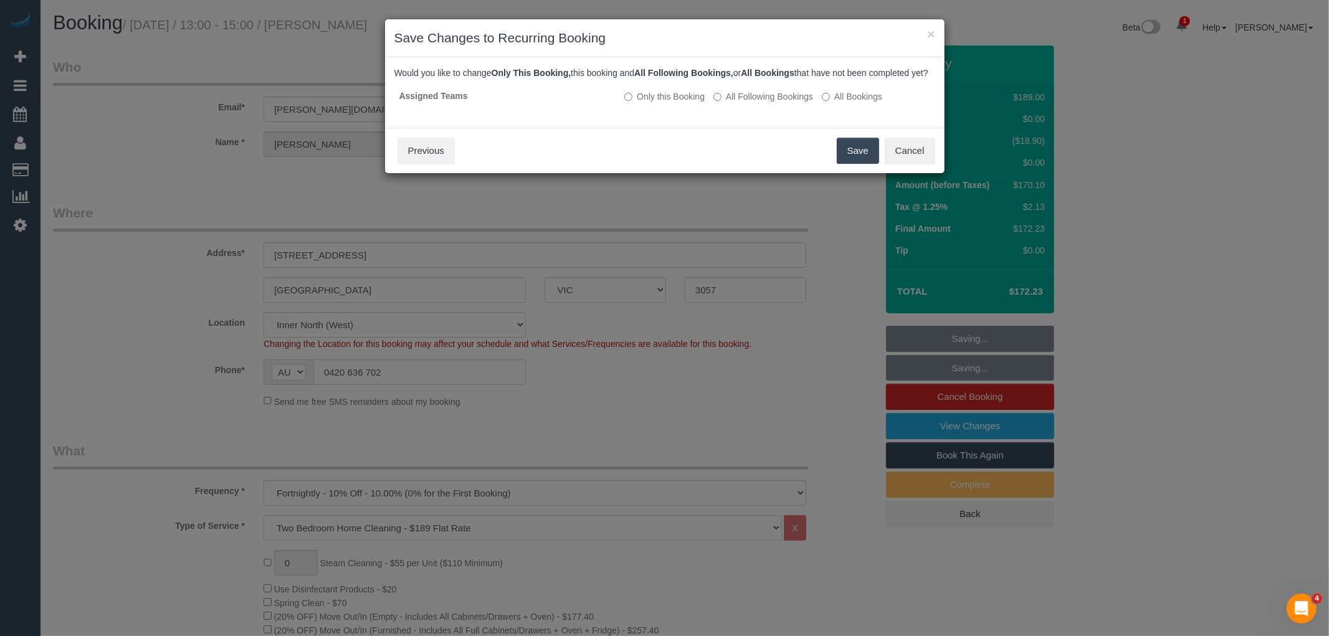
click at [865, 159] on button "Save" at bounding box center [858, 151] width 42 height 26
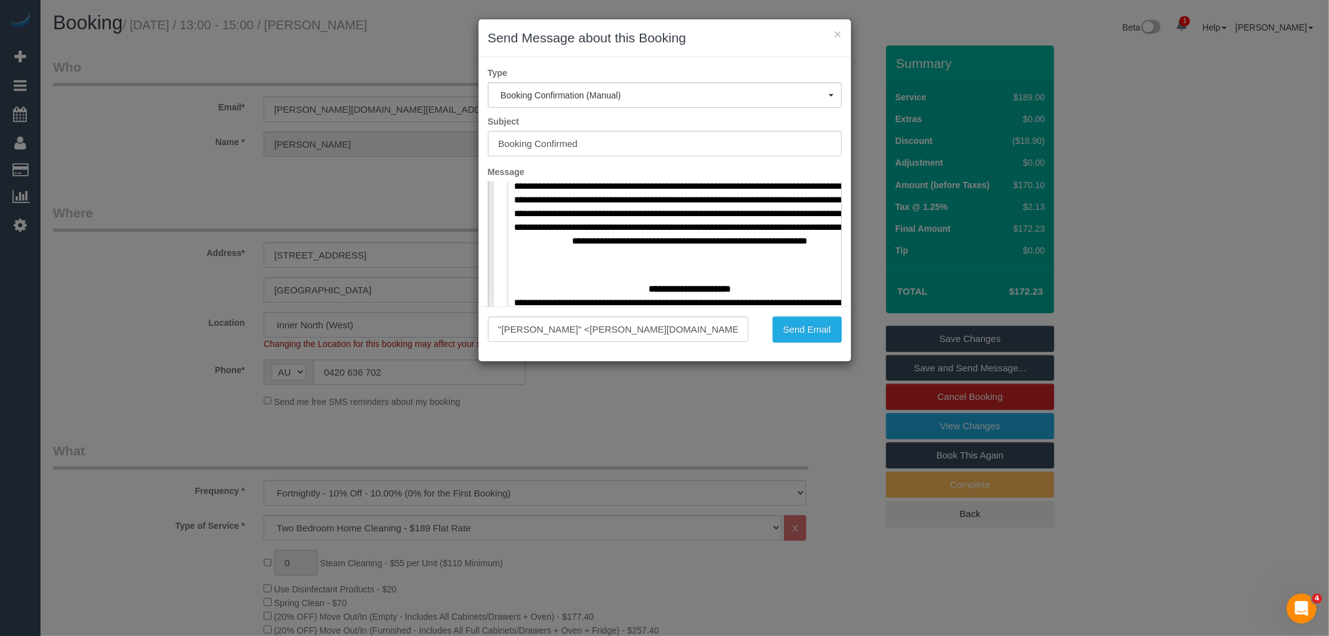
scroll to position [1661, 0]
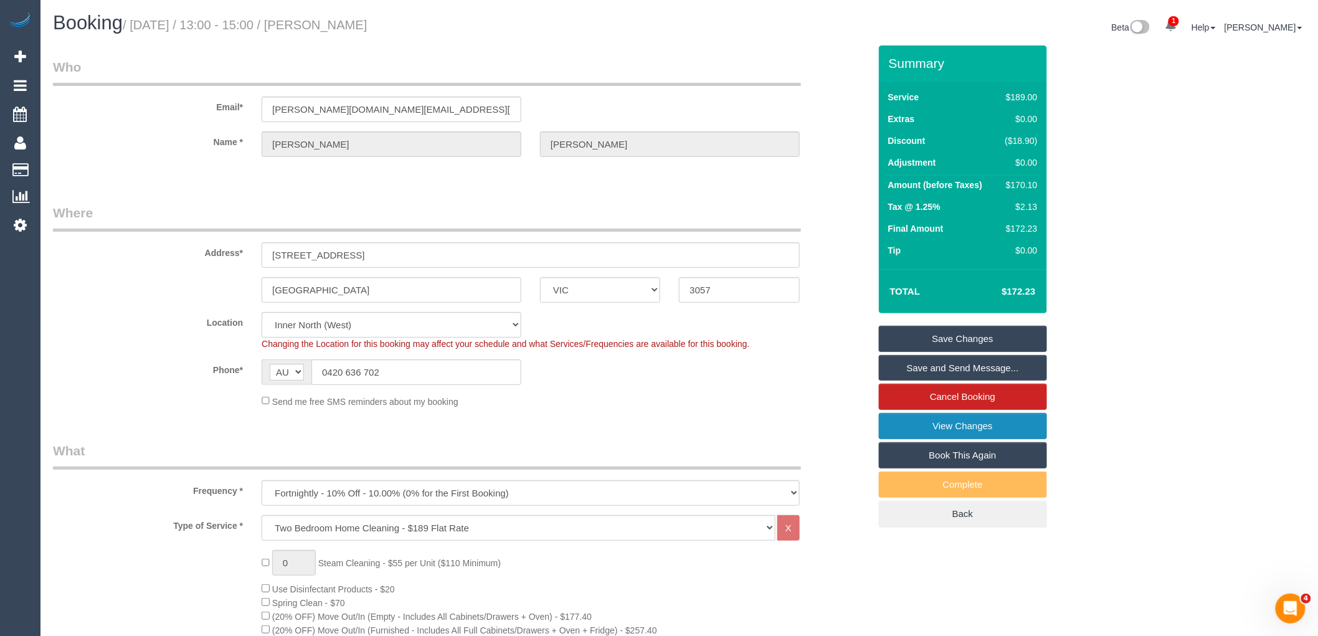
click at [957, 422] on link "View Changes" at bounding box center [963, 426] width 168 height 26
click at [957, 361] on link "Save and Send Message..." at bounding box center [963, 368] width 168 height 26
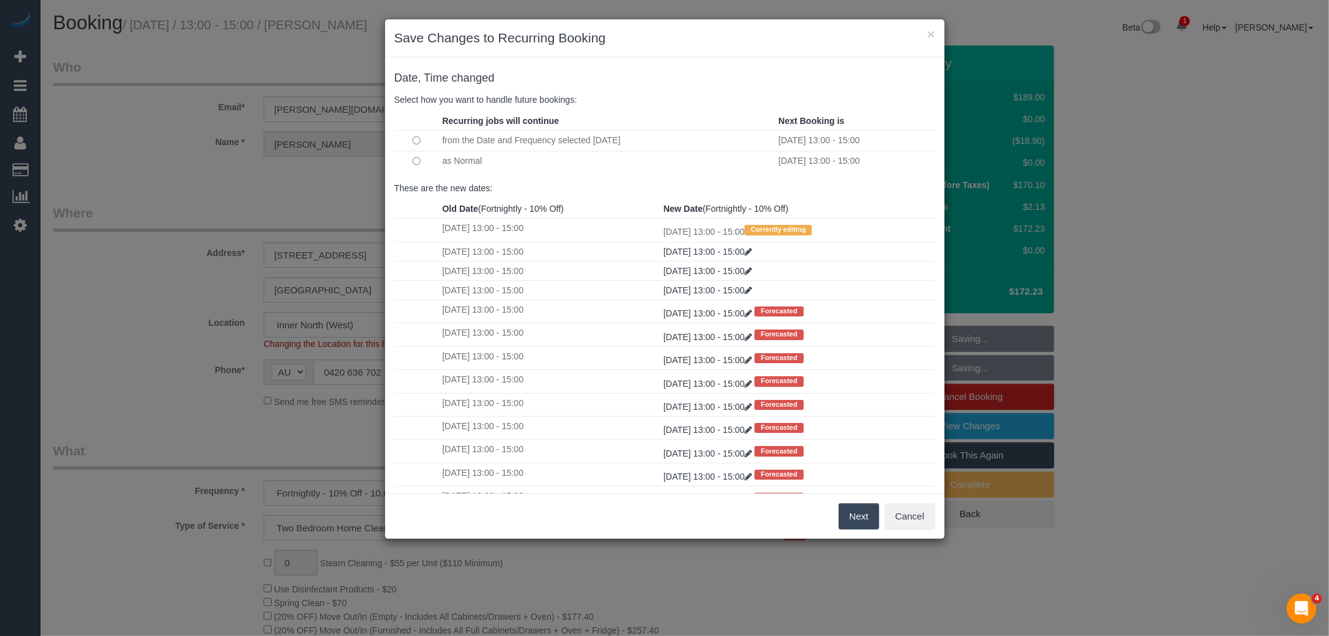
click at [861, 508] on button "Next" at bounding box center [858, 516] width 40 height 26
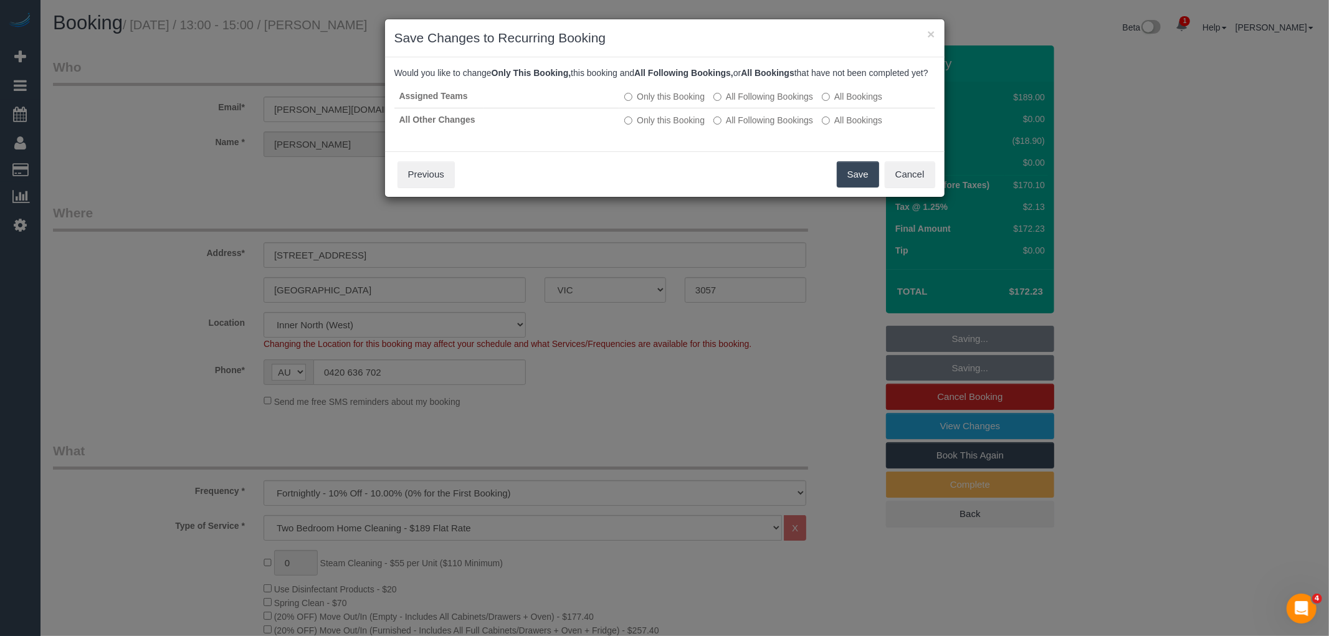
click at [845, 184] on button "Save" at bounding box center [858, 174] width 42 height 26
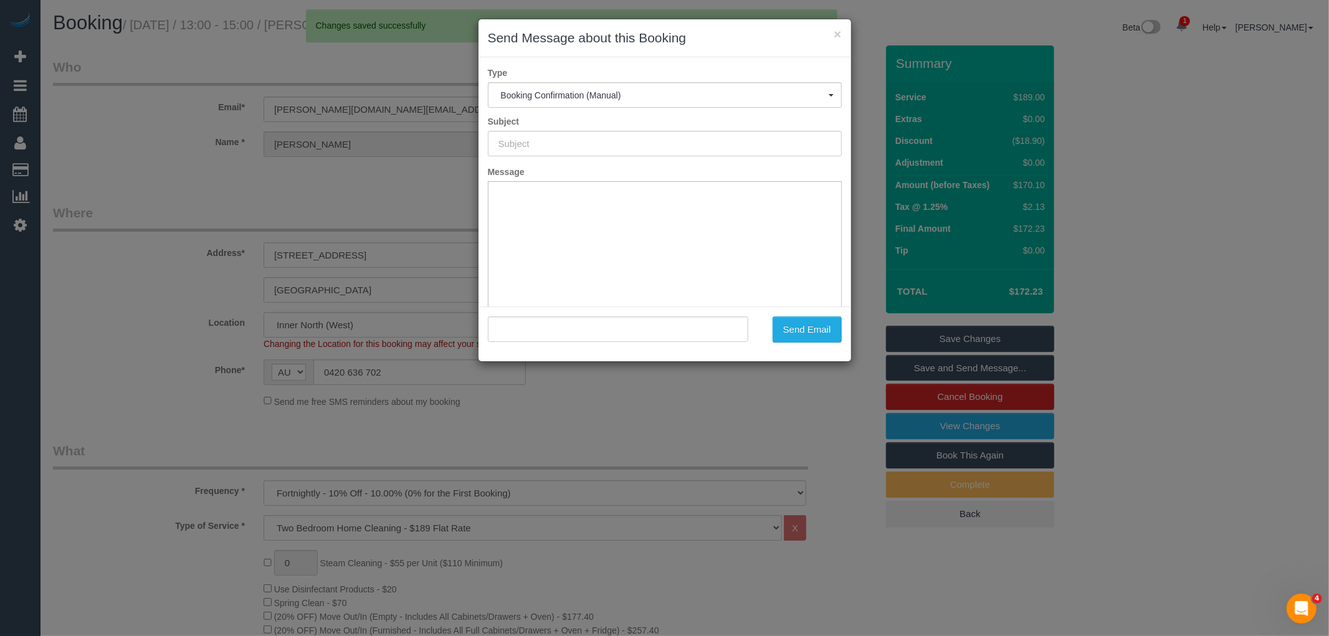
type input "Booking Confirmed"
type input ""Samuel Hales" <sam-hales.music@hotmail.com>"
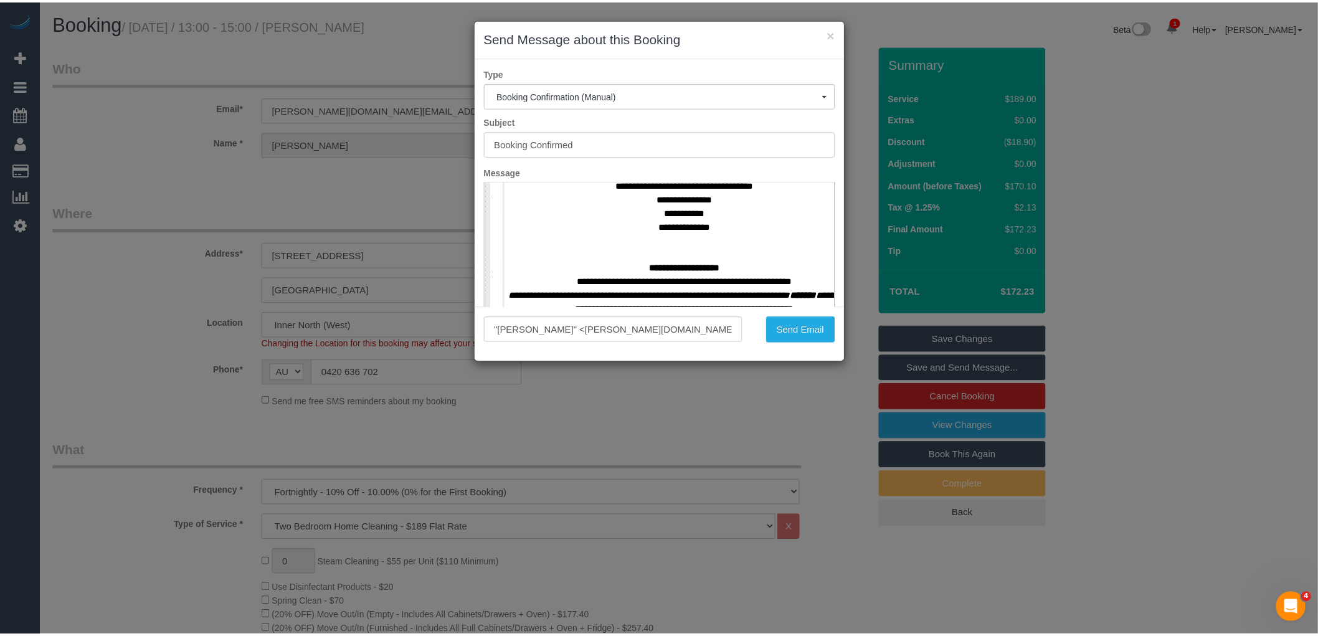
scroll to position [553, 0]
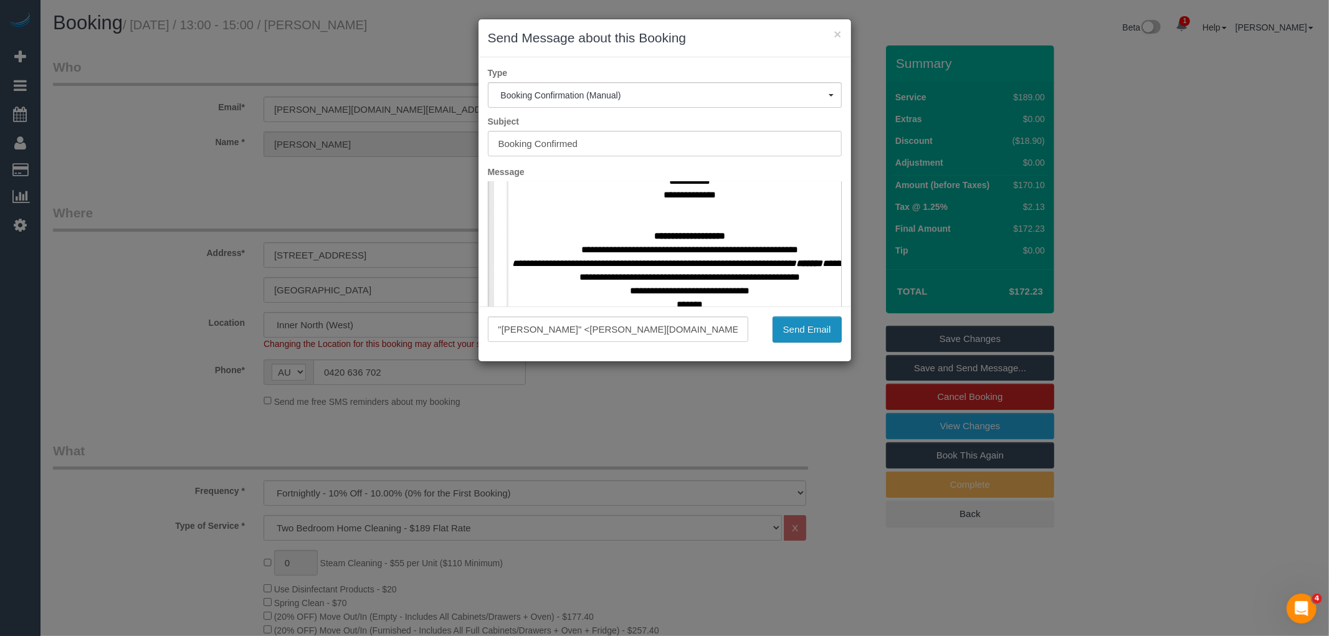
click at [781, 331] on button "Send Email" at bounding box center [806, 329] width 69 height 26
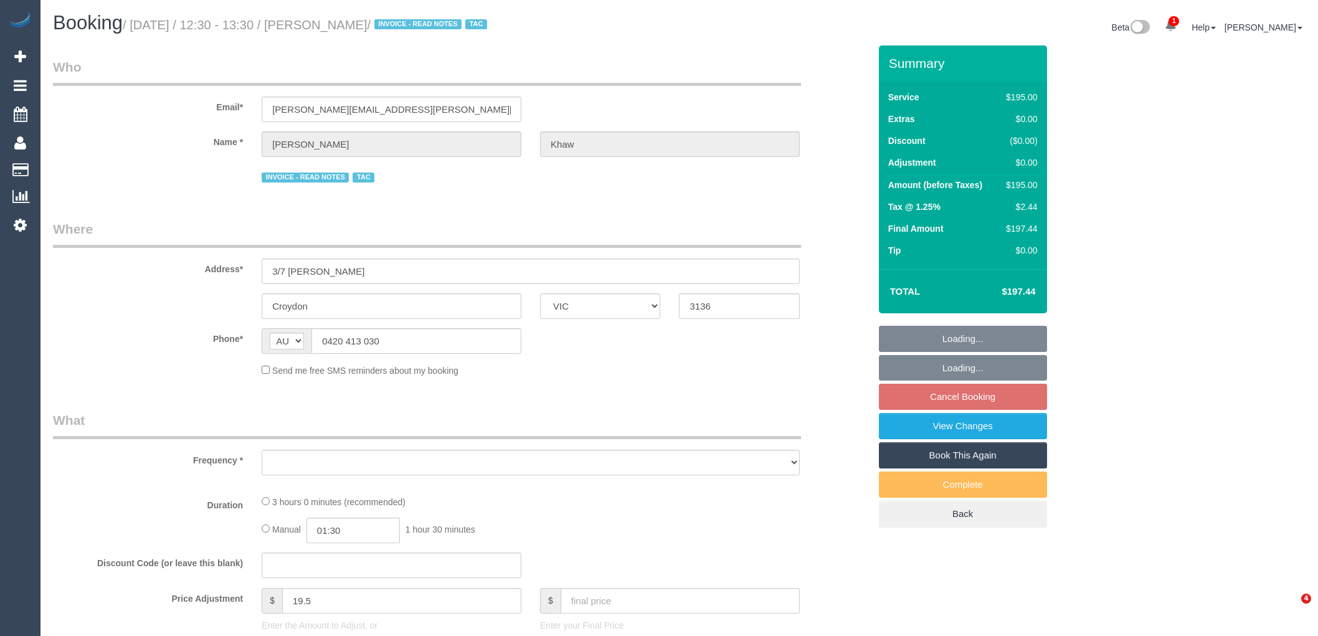
select select "VIC"
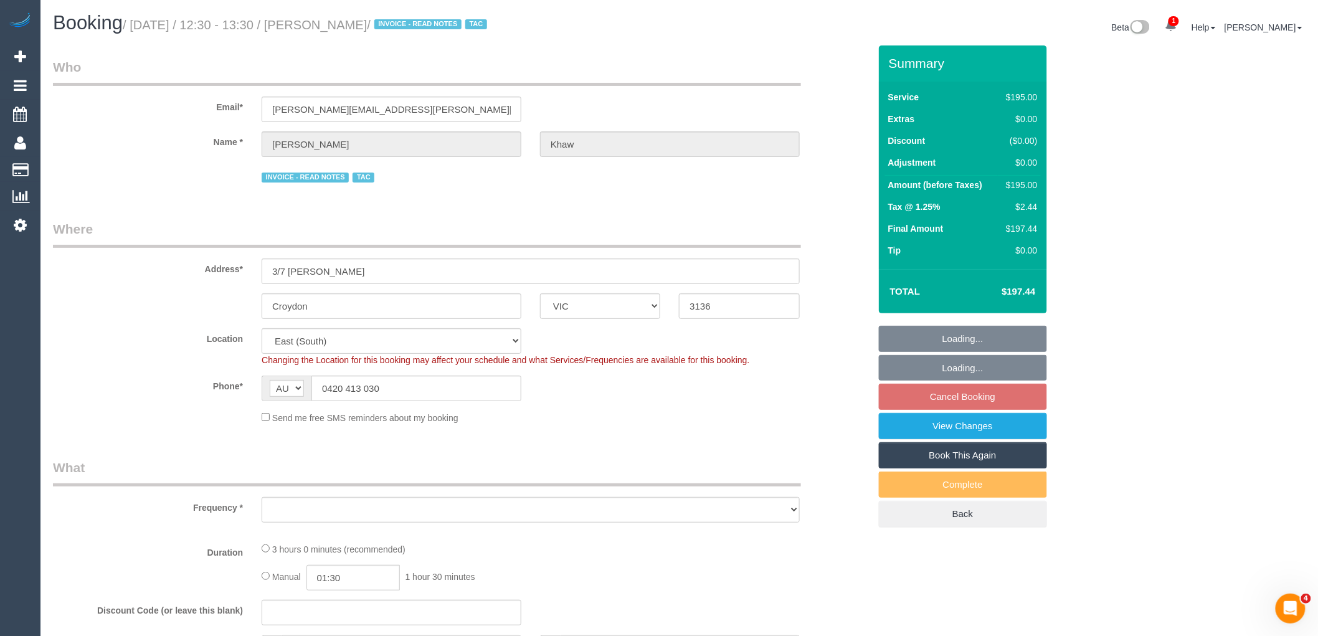
select select "object:782"
select select "180"
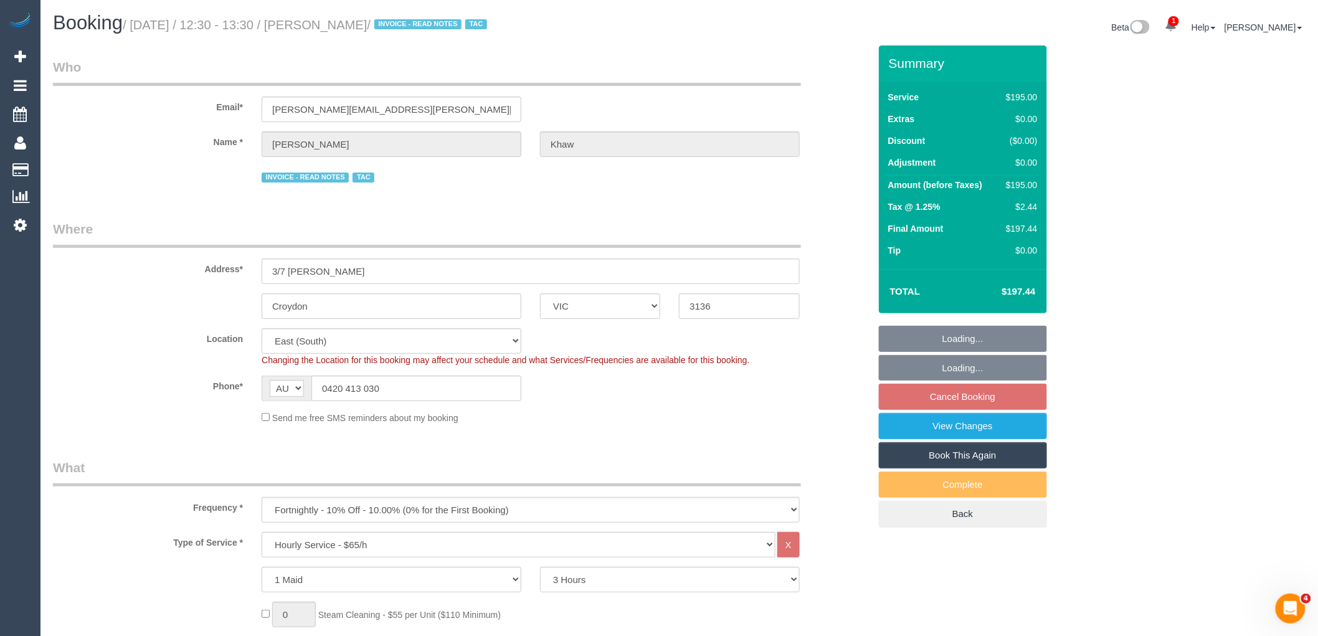
select select "object:791"
select select "number:27"
select select "number:14"
select select "number:18"
select select "number:22"
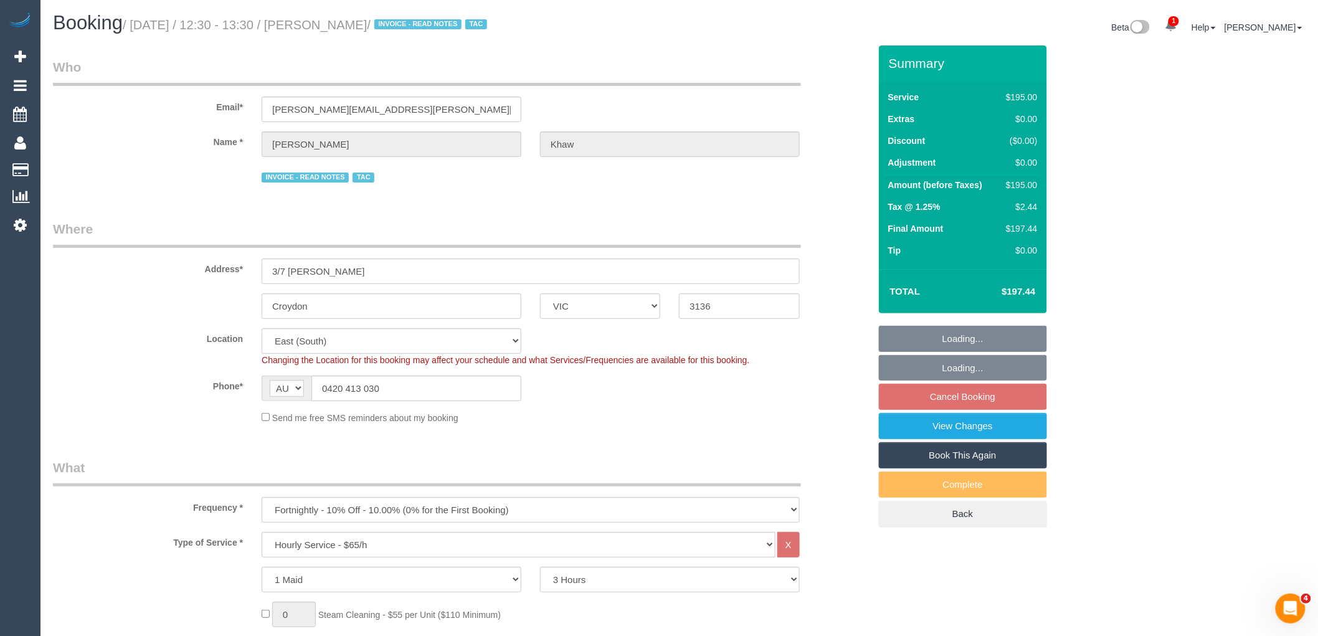
select select "number:34"
select select "number:26"
